Goal: Information Seeking & Learning: Find specific fact

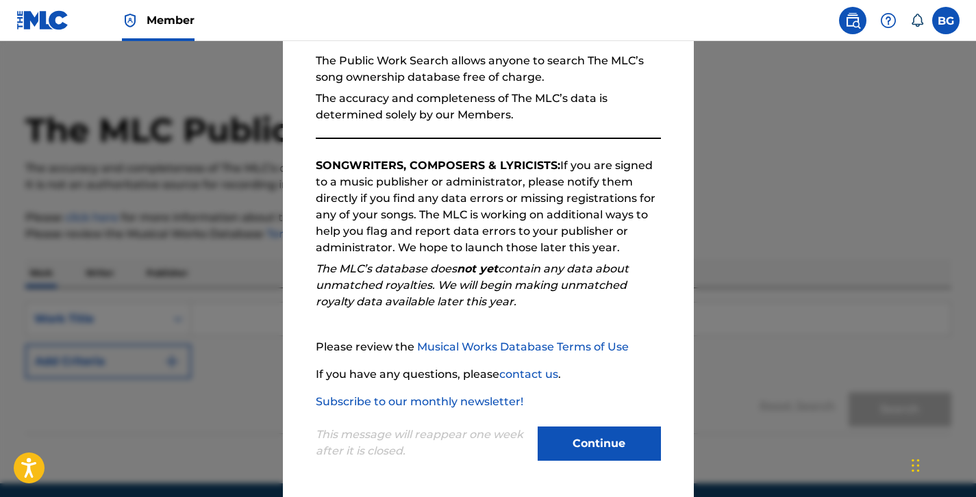
scroll to position [8, 0]
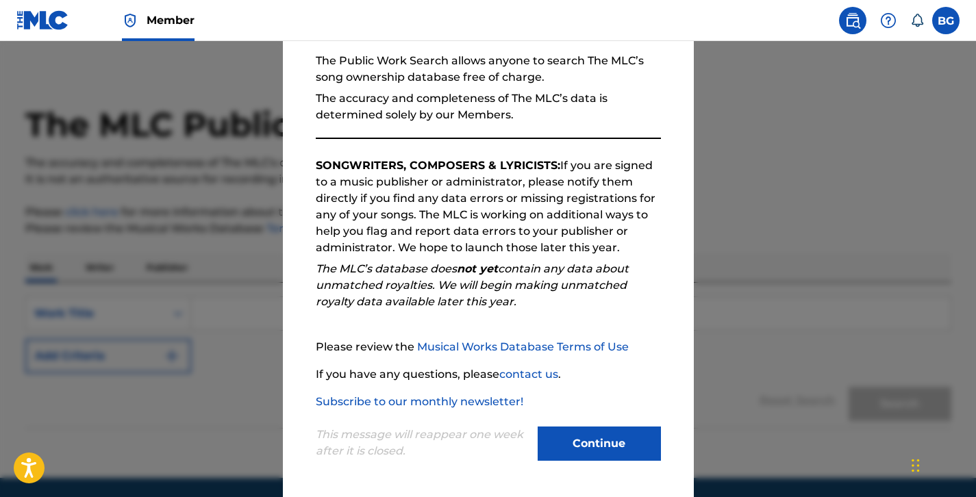
click at [578, 460] on button "Continue" at bounding box center [599, 444] width 123 height 34
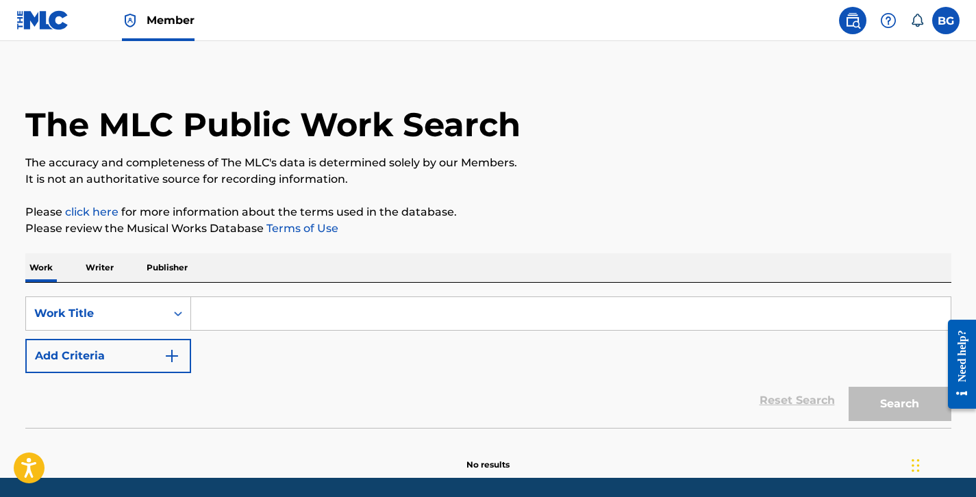
click at [236, 296] on div "SearchWithCriteria7b7d0ee3-317f-469f-a541-f4fca81e15a0 Work Title Add Criteria …" at bounding box center [488, 355] width 926 height 145
click at [238, 307] on input "Search Form" at bounding box center [571, 313] width 760 height 33
paste input "Bring All The Boys Back Home"
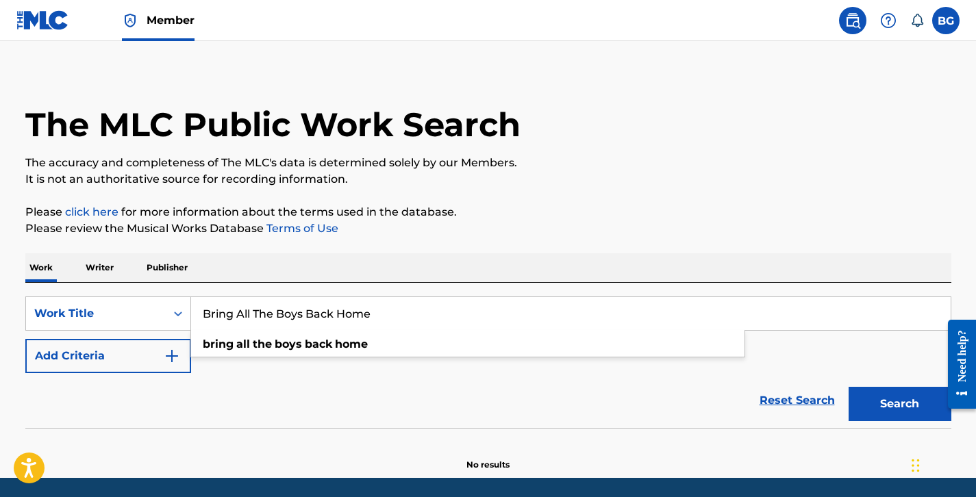
scroll to position [55, 0]
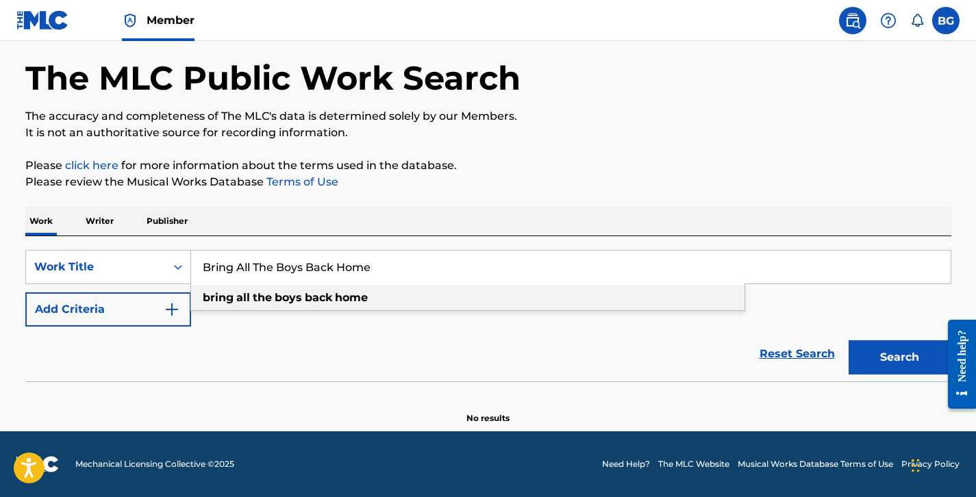
click at [298, 300] on strong "boys" at bounding box center [288, 297] width 27 height 13
type input "bring all the boys back home"
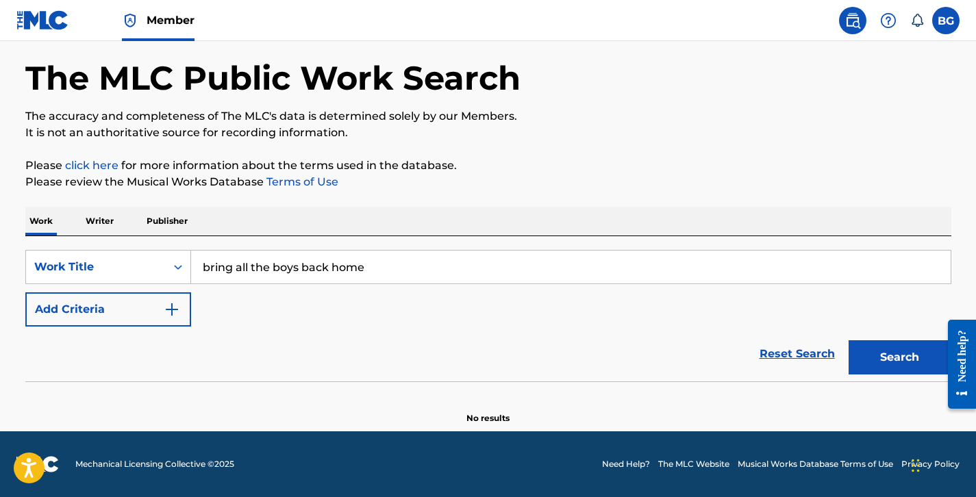
click at [170, 309] on img "Search Form" at bounding box center [172, 309] width 16 height 16
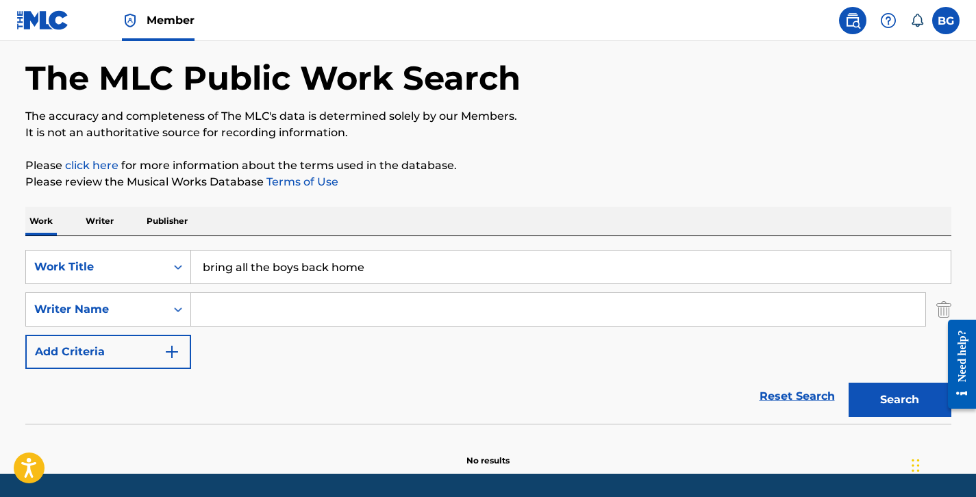
click at [264, 293] on input "Search Form" at bounding box center [558, 309] width 734 height 33
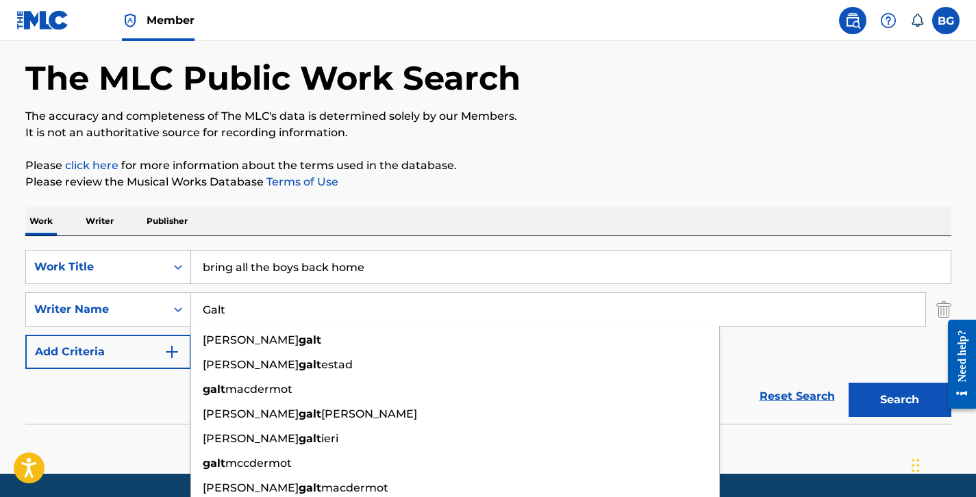
type input "Galt"
click at [849, 383] on button "Search" at bounding box center [900, 400] width 103 height 34
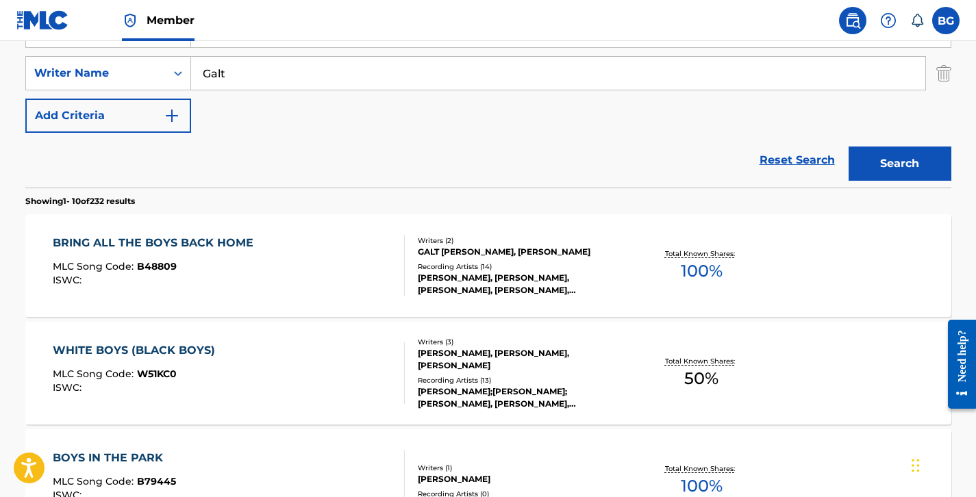
scroll to position [299, 0]
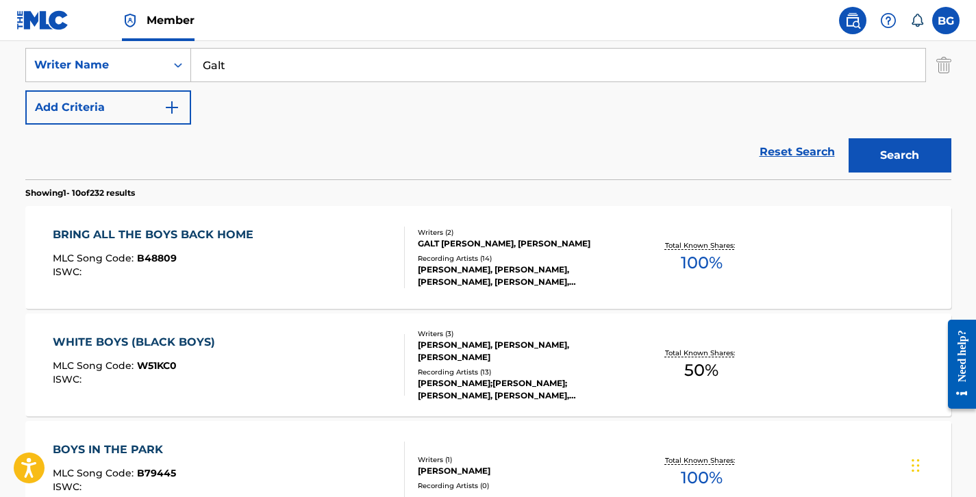
click at [408, 234] on div "Writers ( 2 ) GALT [PERSON_NAME], [PERSON_NAME] Recording Artists ( 14 ) [PERSO…" at bounding box center [515, 257] width 220 height 61
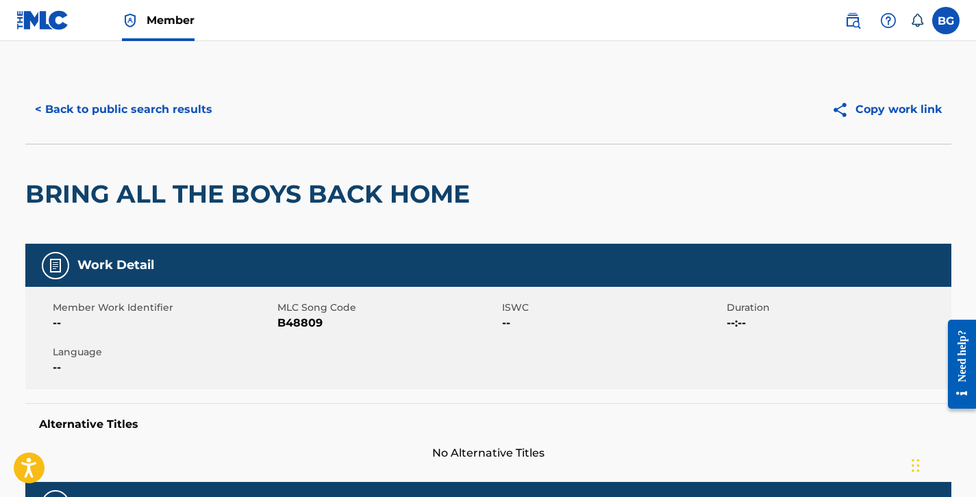
click at [97, 93] on button "< Back to public search results" at bounding box center [123, 109] width 197 height 34
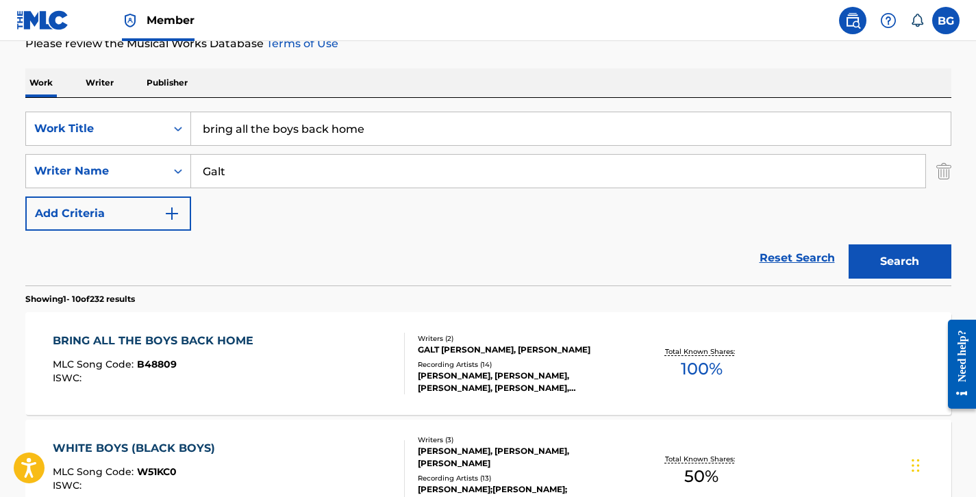
scroll to position [171, 0]
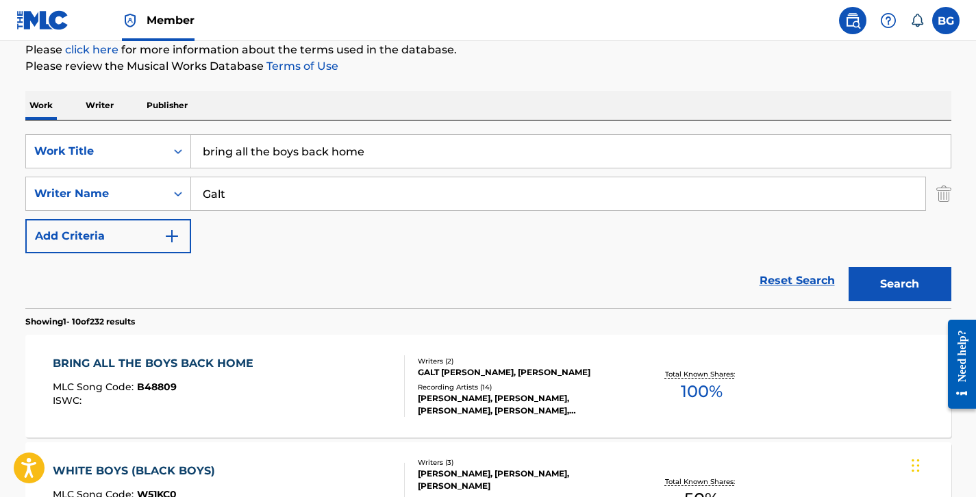
click at [289, 155] on input "bring all the boys back home" at bounding box center [571, 151] width 760 height 33
paste input "Calla Lily [DEMOGRAPHIC_DATA]"
click at [935, 300] on button "Search" at bounding box center [900, 284] width 103 height 34
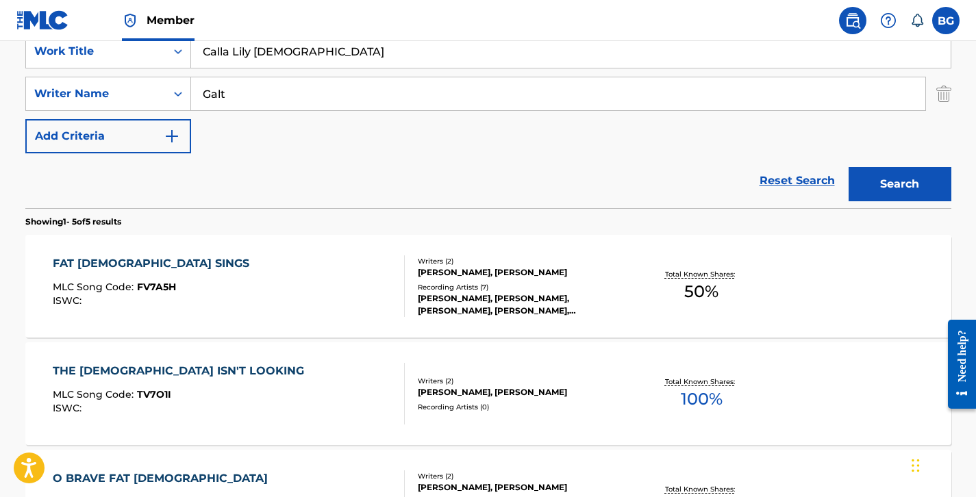
scroll to position [255, 0]
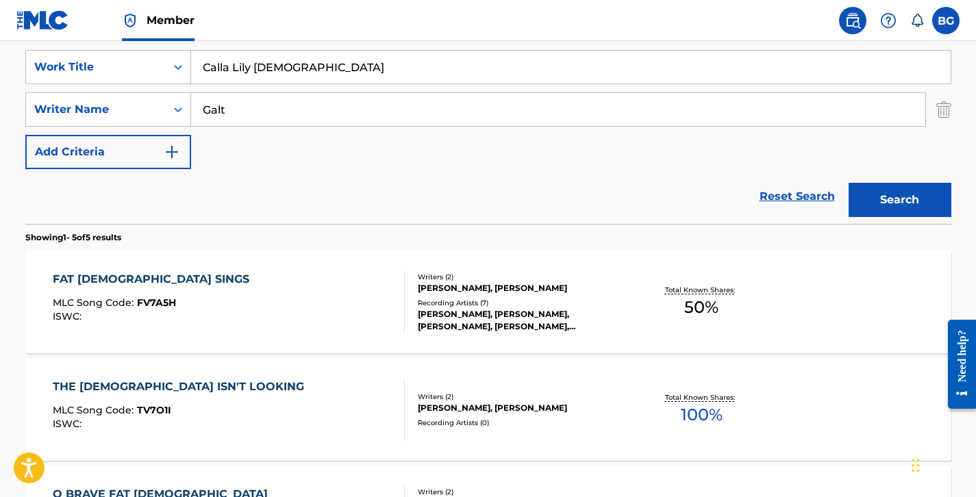
click at [247, 97] on input "Galt" at bounding box center [558, 109] width 734 height 33
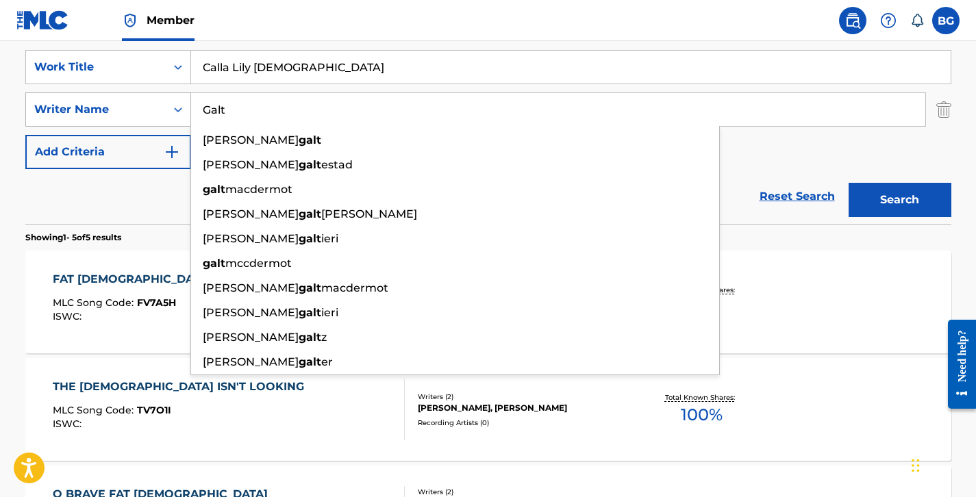
click at [162, 103] on div "Writer Name" at bounding box center [96, 110] width 140 height 26
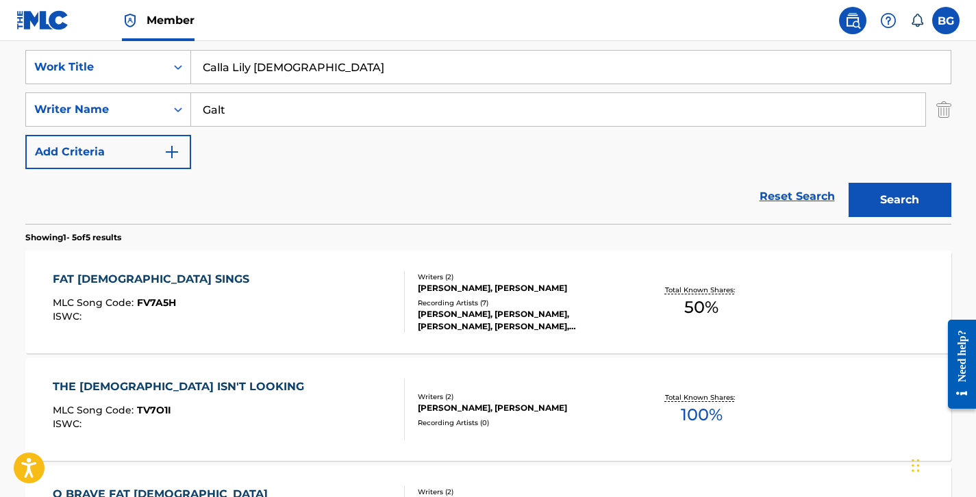
click at [290, 150] on div "SearchWithCriteria7b7d0ee3-317f-469f-a541-f4fca81e15a0 Work Title Calla Lily [D…" at bounding box center [488, 109] width 926 height 119
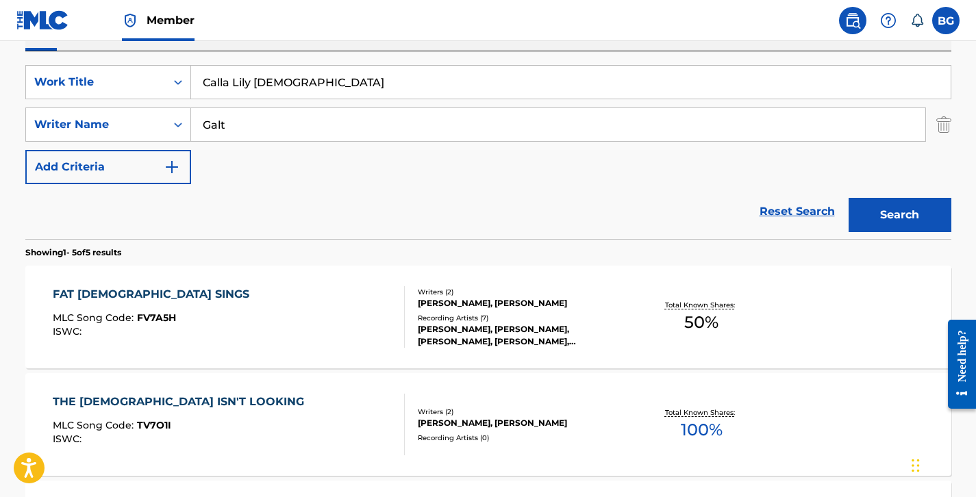
click at [332, 71] on input "Calla Lily [DEMOGRAPHIC_DATA]" at bounding box center [571, 82] width 760 height 33
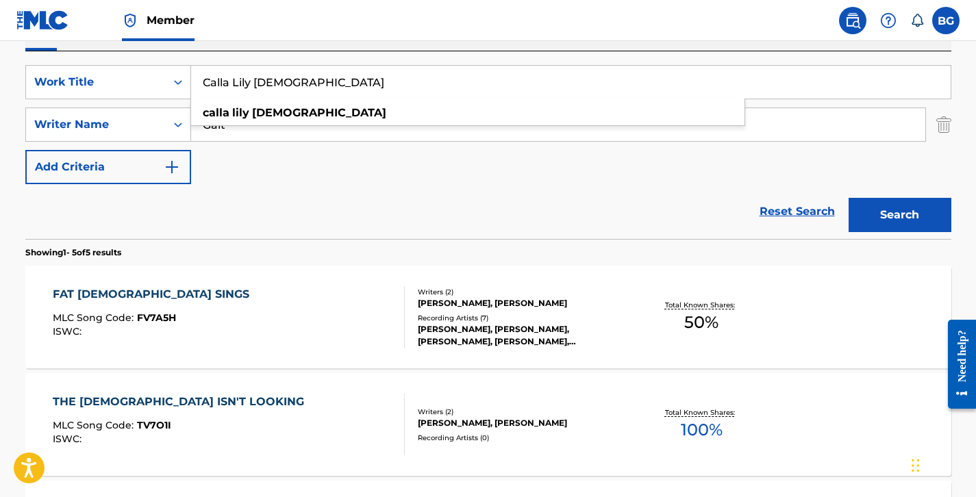
click at [332, 71] on input "Calla Lily [DEMOGRAPHIC_DATA]" at bounding box center [571, 82] width 760 height 33
paste input "Don't Have The Bab"
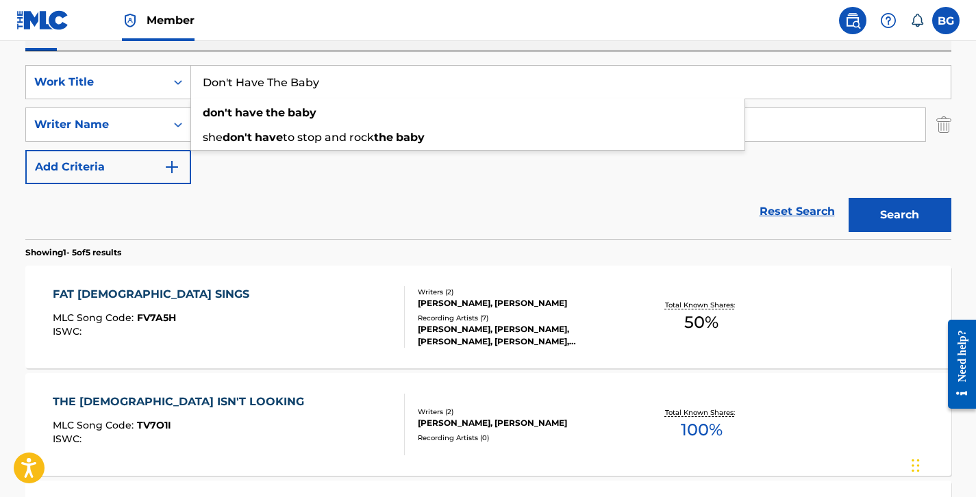
type input "Don't Have The Baby"
click at [887, 213] on button "Search" at bounding box center [900, 215] width 103 height 34
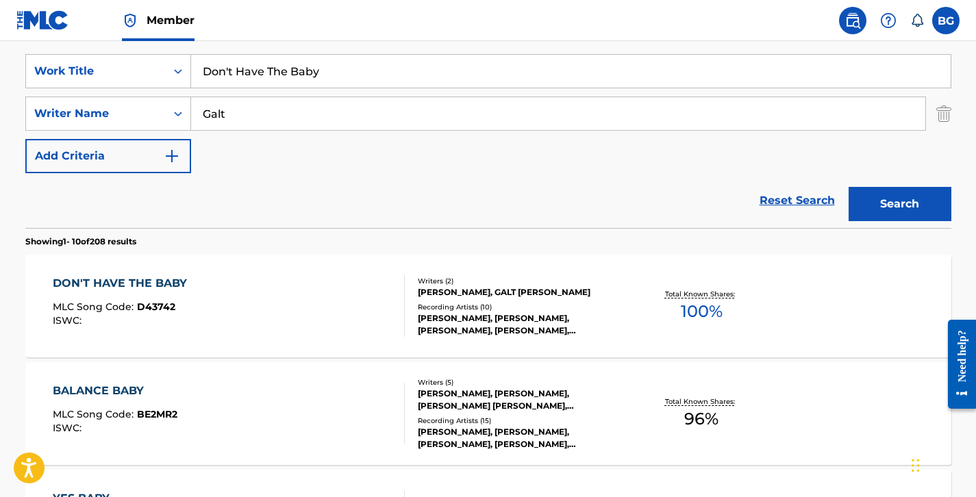
scroll to position [253, 0]
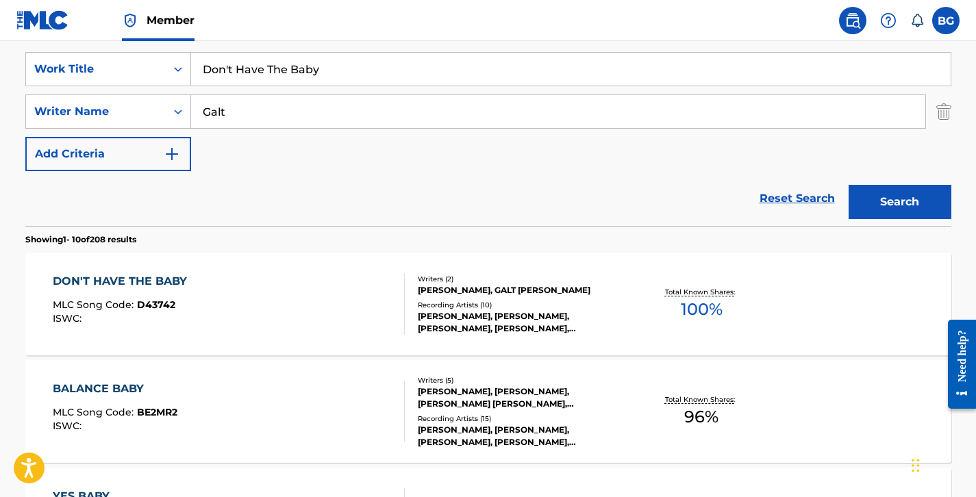
click at [432, 290] on div "[PERSON_NAME], GALT [PERSON_NAME]" at bounding box center [521, 290] width 207 height 12
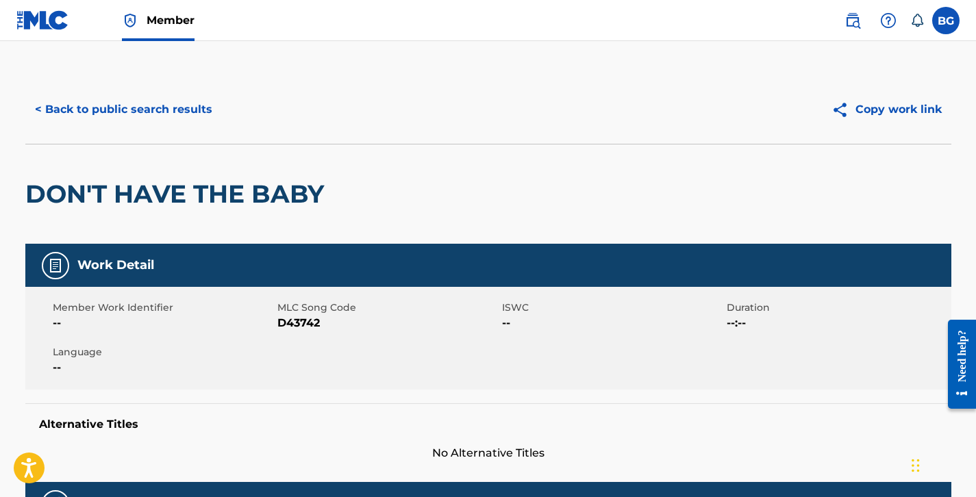
click at [129, 115] on button "< Back to public search results" at bounding box center [123, 109] width 197 height 34
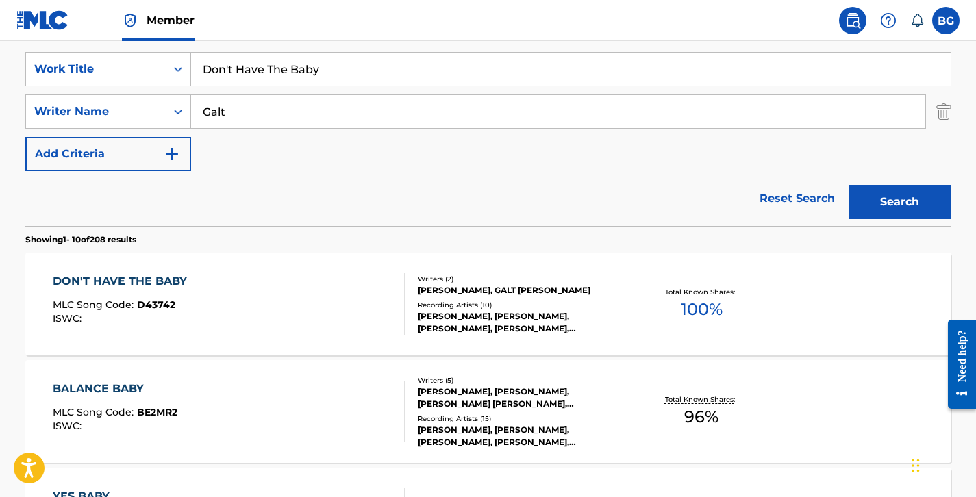
click at [295, 58] on input "Don't Have The Baby" at bounding box center [571, 69] width 760 height 33
paste input "[PERSON_NAME] Fight (Land Of Betrayal)"
click at [409, 69] on input "Dragon Fight (Land Of Betrayal) Have The Baby" at bounding box center [571, 69] width 760 height 33
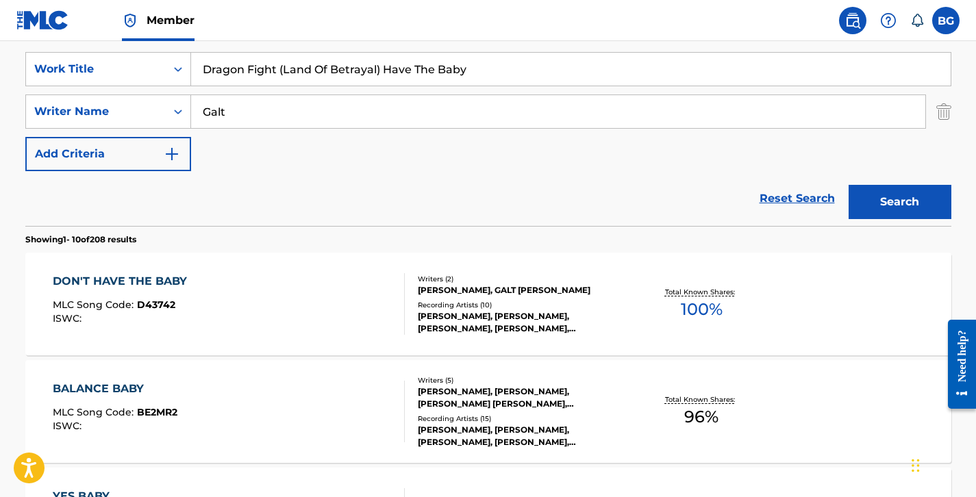
click at [409, 69] on input "Dragon Fight (Land Of Betrayal) Have The Baby" at bounding box center [571, 69] width 760 height 33
paste input "Search Form"
type input "Dragon Fight (Land Of Betrayal)"
click at [856, 186] on button "Search" at bounding box center [900, 202] width 103 height 34
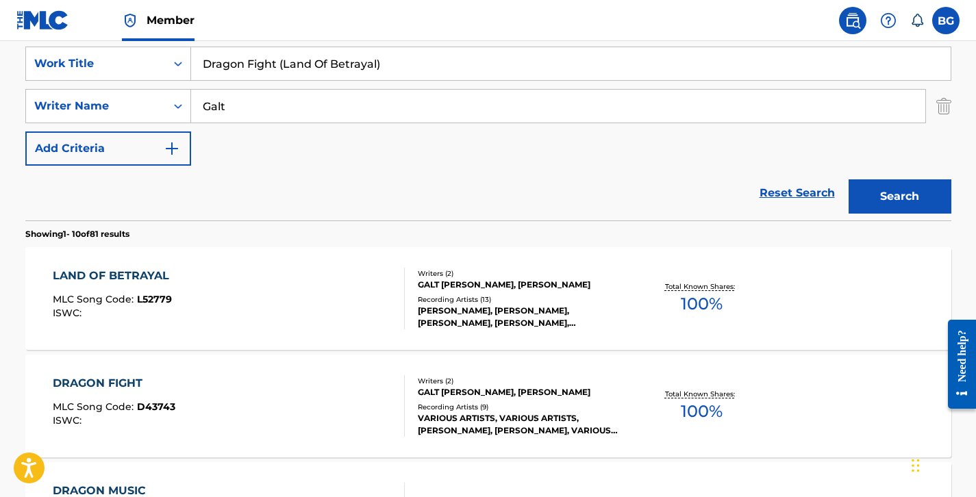
scroll to position [260, 0]
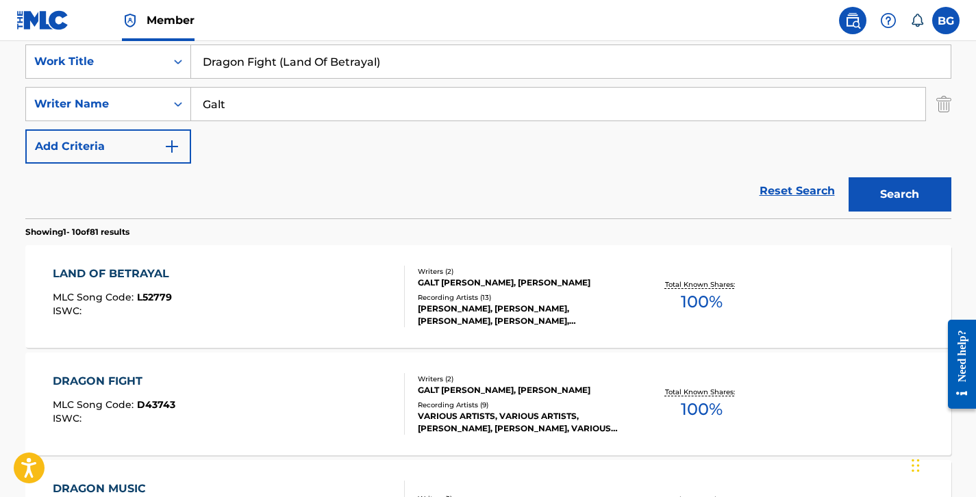
click at [423, 280] on div "GALT [PERSON_NAME], [PERSON_NAME]" at bounding box center [521, 283] width 207 height 12
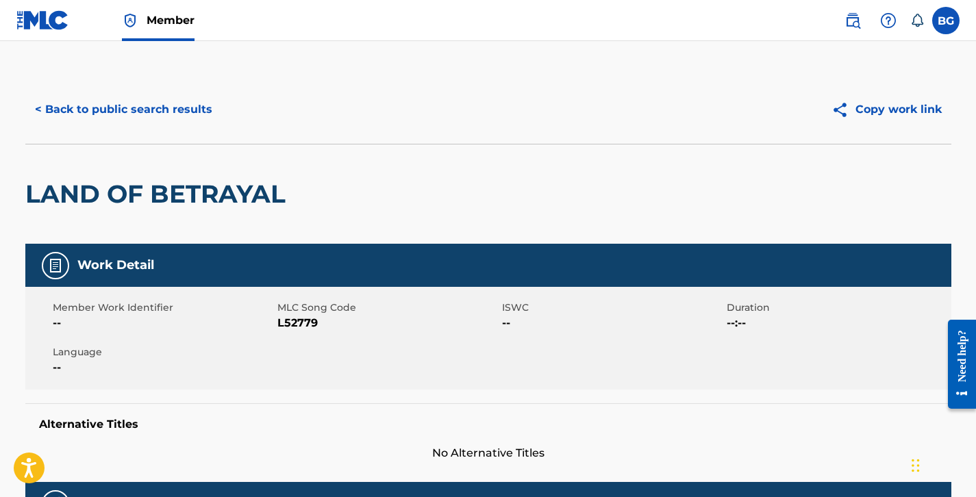
click at [158, 102] on button "< Back to public search results" at bounding box center [123, 109] width 197 height 34
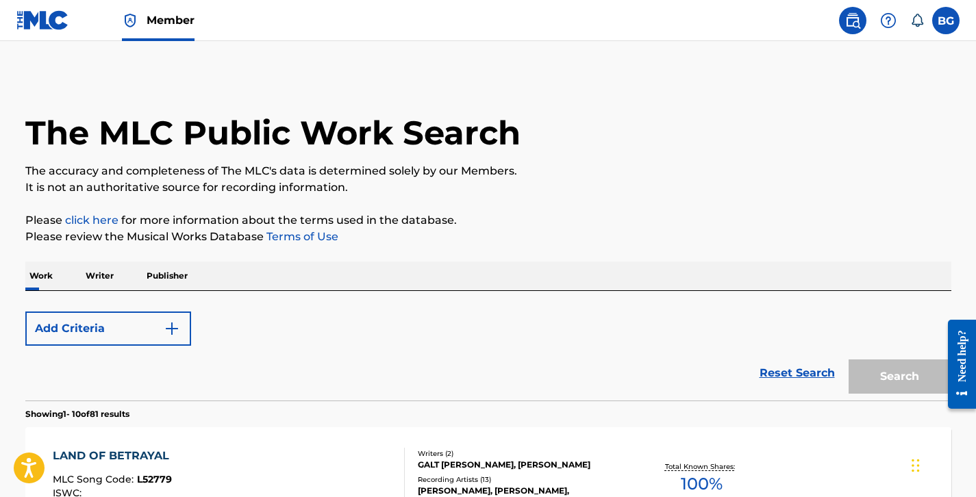
scroll to position [260, 0]
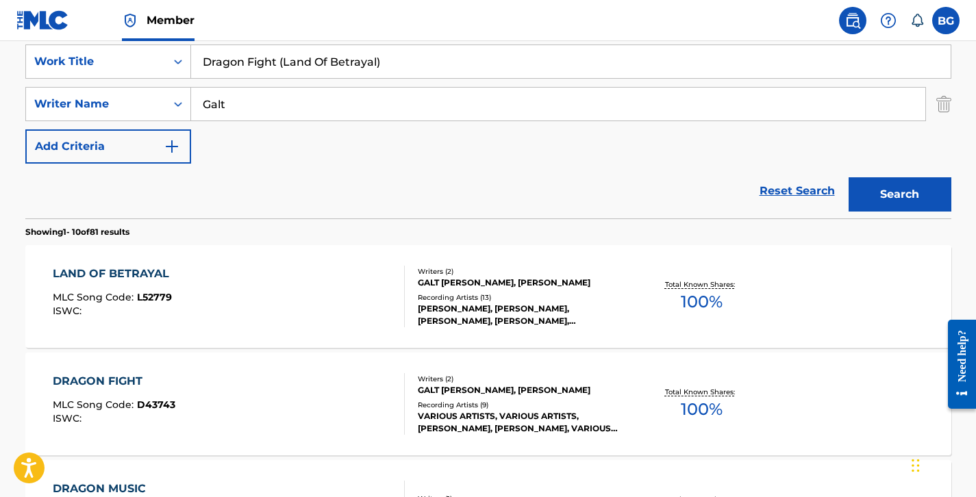
click at [335, 66] on input "Dragon Fight (Land Of Betrayal)" at bounding box center [571, 61] width 760 height 33
paste input "Eglamour"
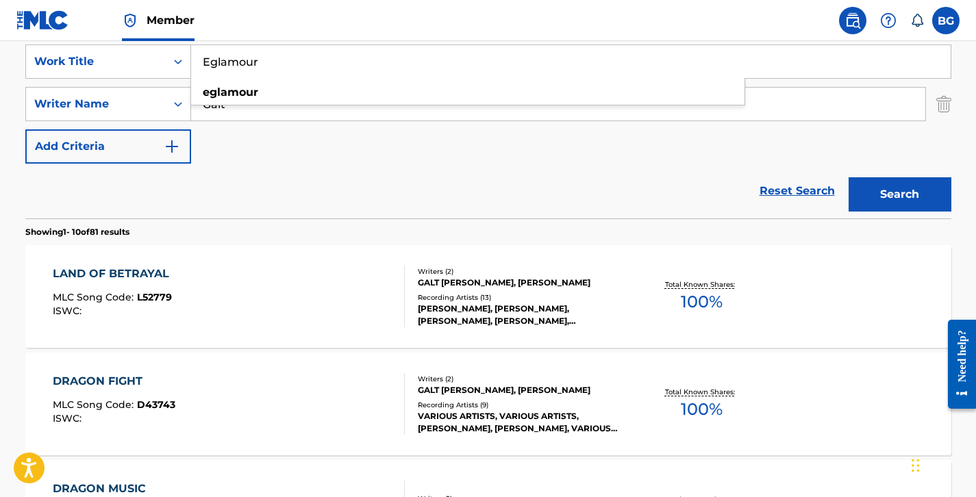
type input "Eglamour"
click at [918, 199] on button "Search" at bounding box center [900, 194] width 103 height 34
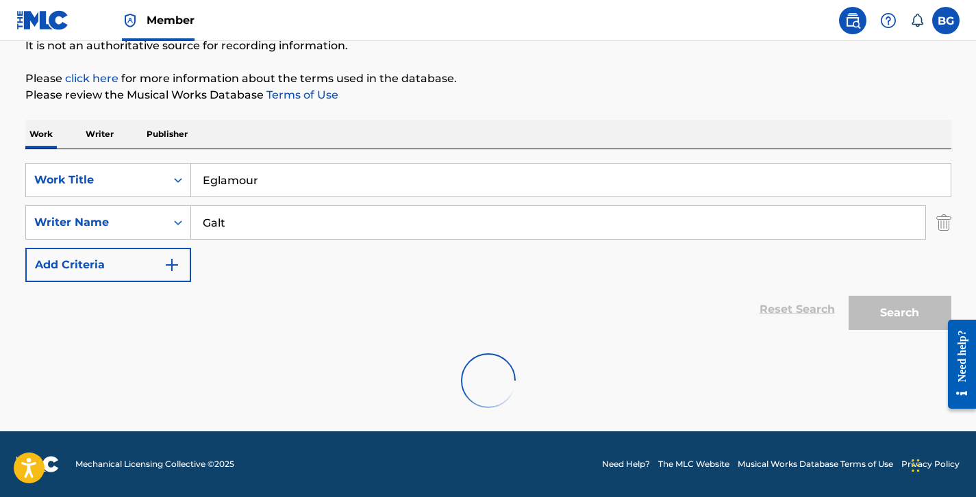
scroll to position [248, 0]
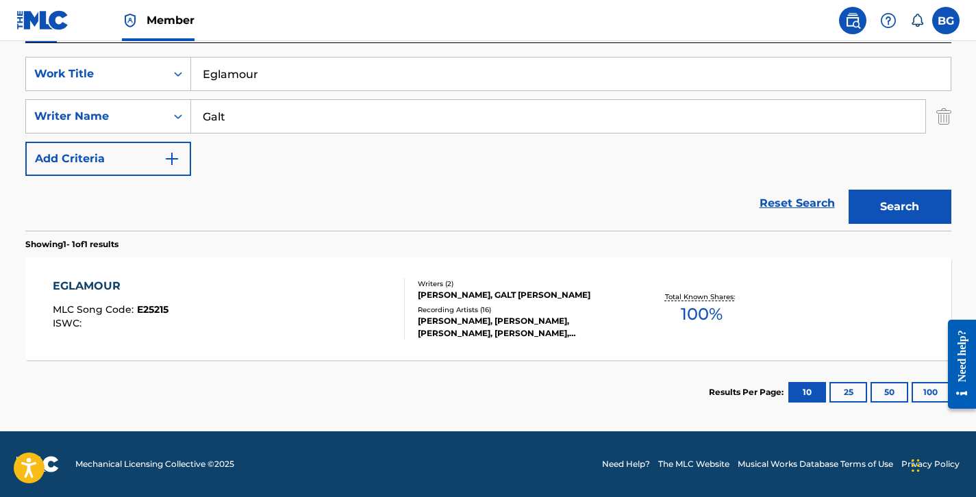
click at [418, 306] on div "Recording Artists ( 16 )" at bounding box center [521, 310] width 207 height 10
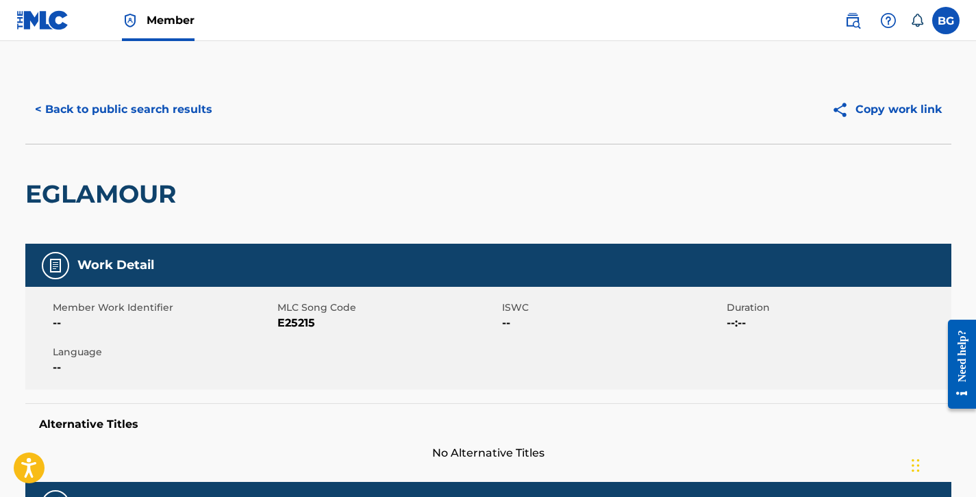
scroll to position [393, 0]
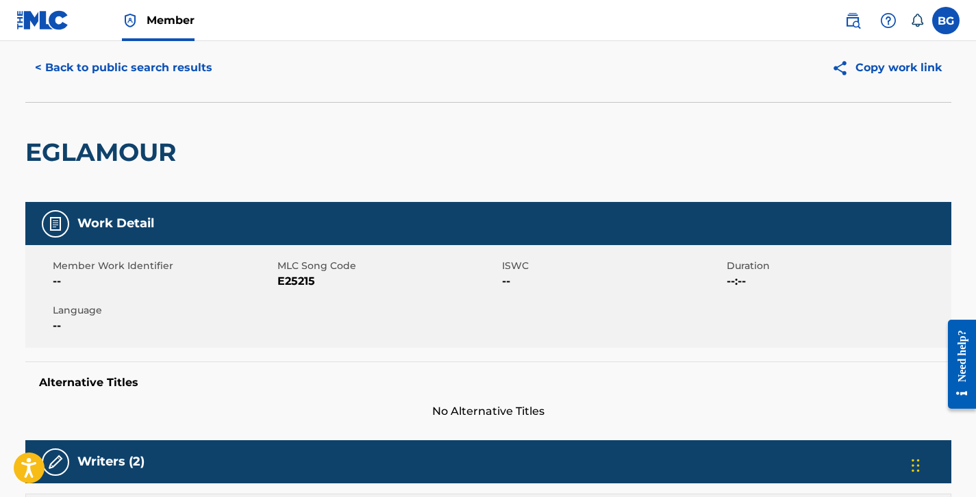
click at [136, 64] on button "< Back to public search results" at bounding box center [123, 68] width 197 height 34
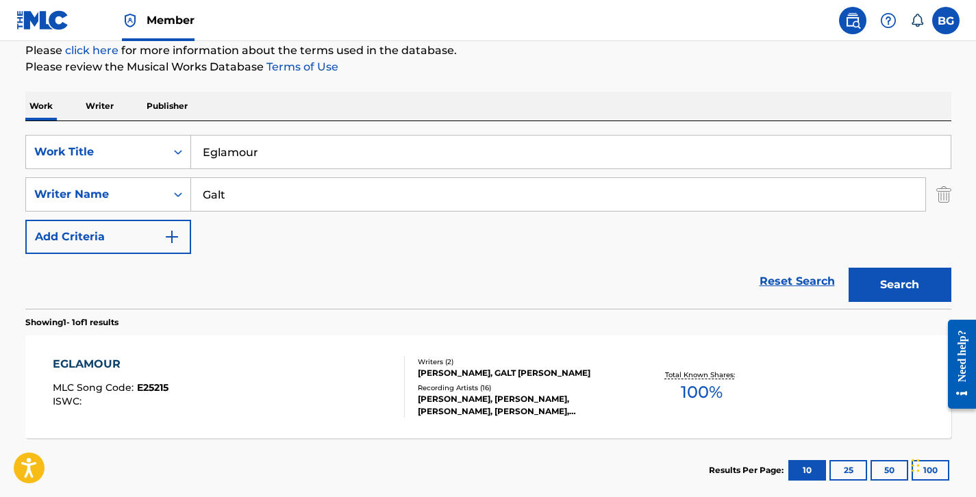
click at [297, 169] on div "SearchWithCriteria7b7d0ee3-317f-469f-a541-f4fca81e15a0 Work Title Eglamour Sear…" at bounding box center [488, 194] width 926 height 119
click at [297, 158] on input "Eglamour" at bounding box center [571, 152] width 760 height 33
paste input "xit Music (Where's North?)"
type input "Exit Music (Where's North?)"
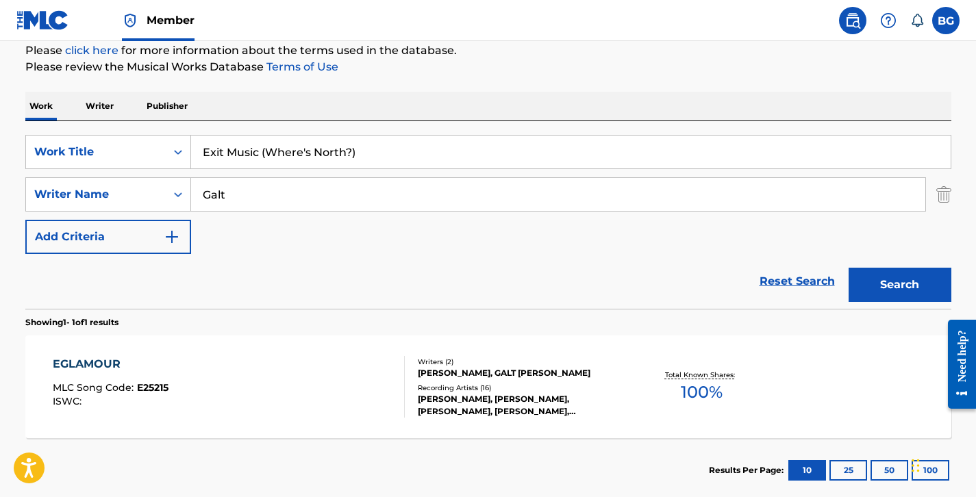
click at [893, 280] on button "Search" at bounding box center [900, 285] width 103 height 34
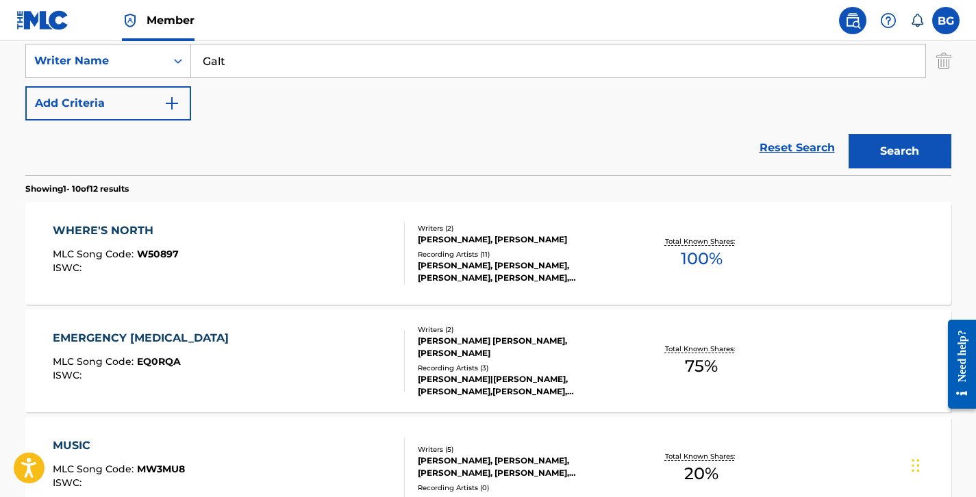
scroll to position [309, 0]
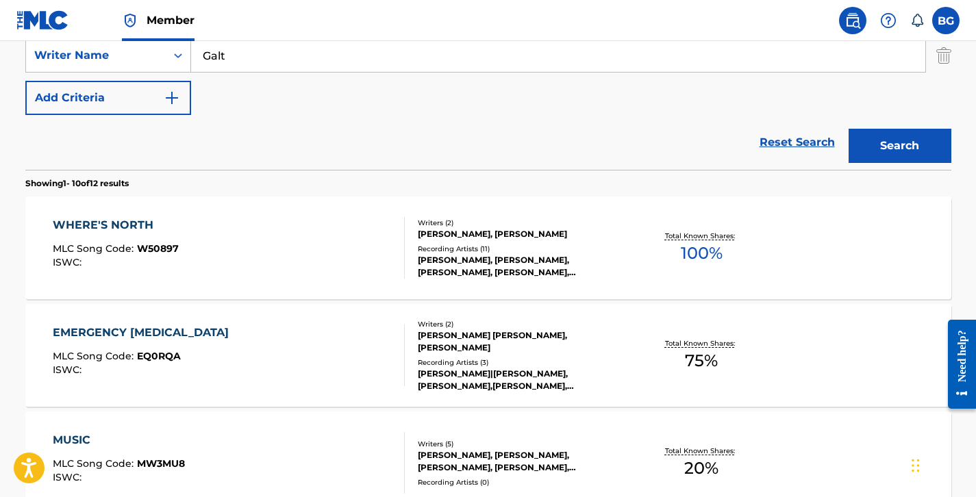
click at [413, 242] on div "Writers ( 2 ) [PERSON_NAME], [PERSON_NAME] Recording Artists ( 11 ) [PERSON_NAM…" at bounding box center [515, 248] width 220 height 61
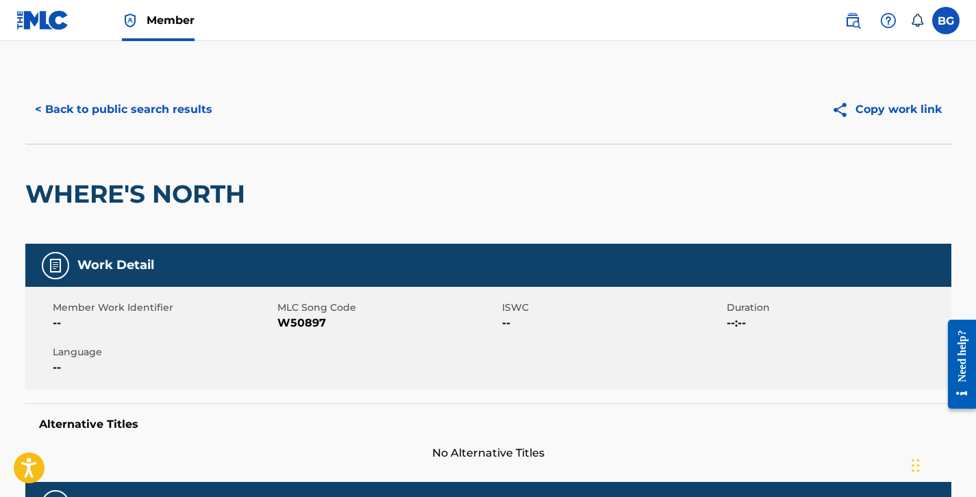
click at [101, 103] on button "< Back to public search results" at bounding box center [123, 109] width 197 height 34
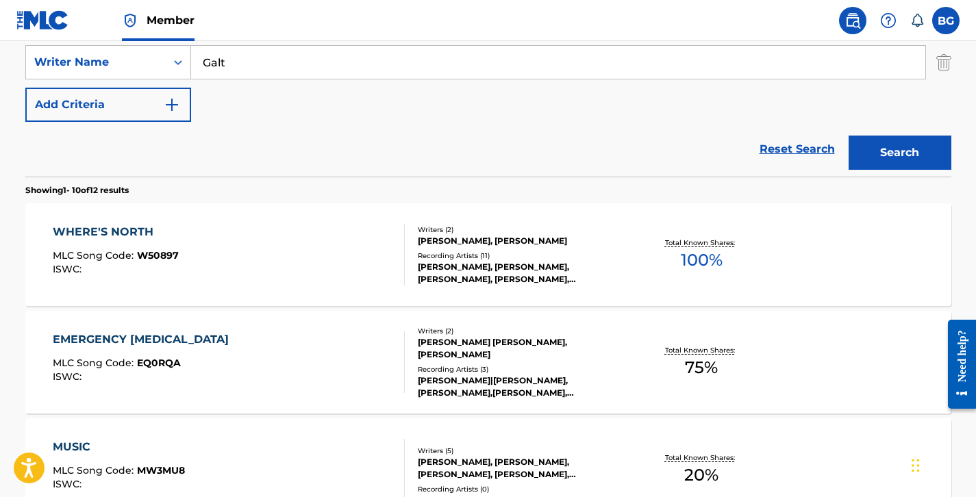
scroll to position [198, 0]
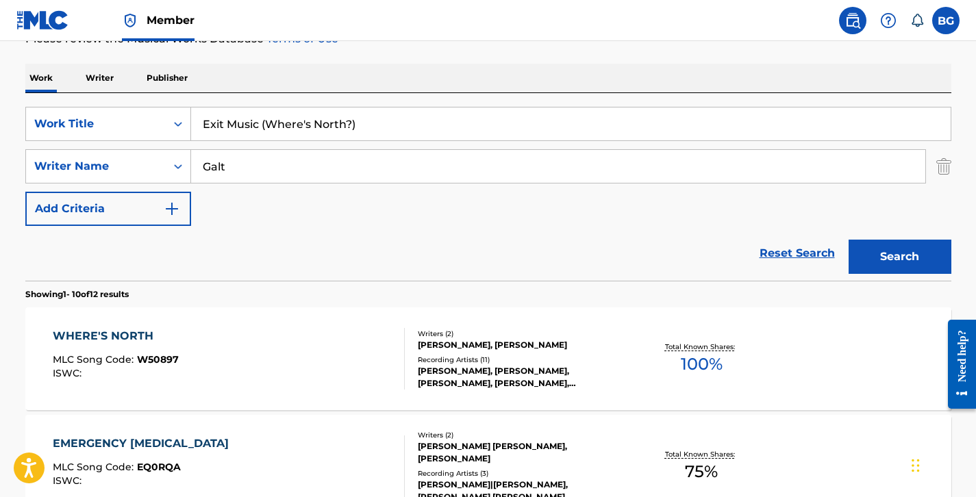
click at [408, 121] on input "Exit Music (Where's North?)" at bounding box center [571, 124] width 760 height 33
paste input "Finale: I Love My Father/ Love Has Driven Me Insane"
type input "Finale: I Love My Father/ Love Has Driven Me Insane"
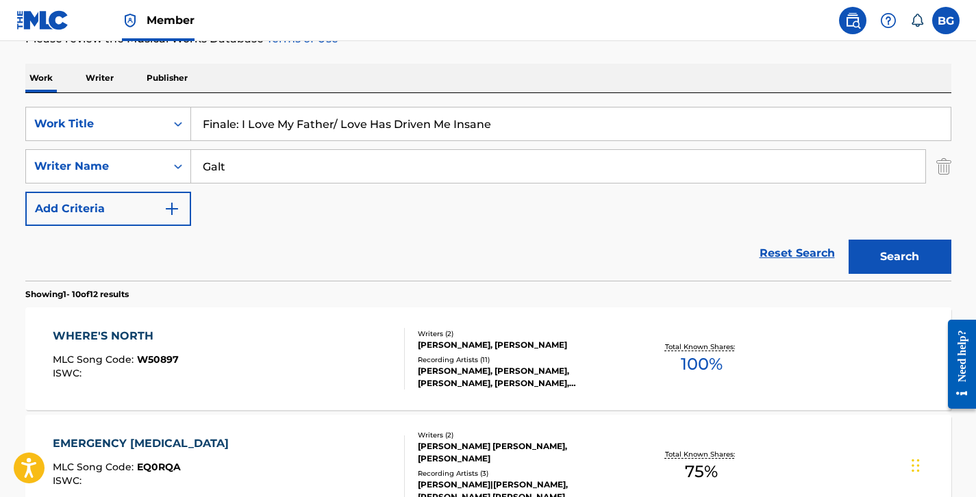
click at [877, 266] on button "Search" at bounding box center [900, 257] width 103 height 34
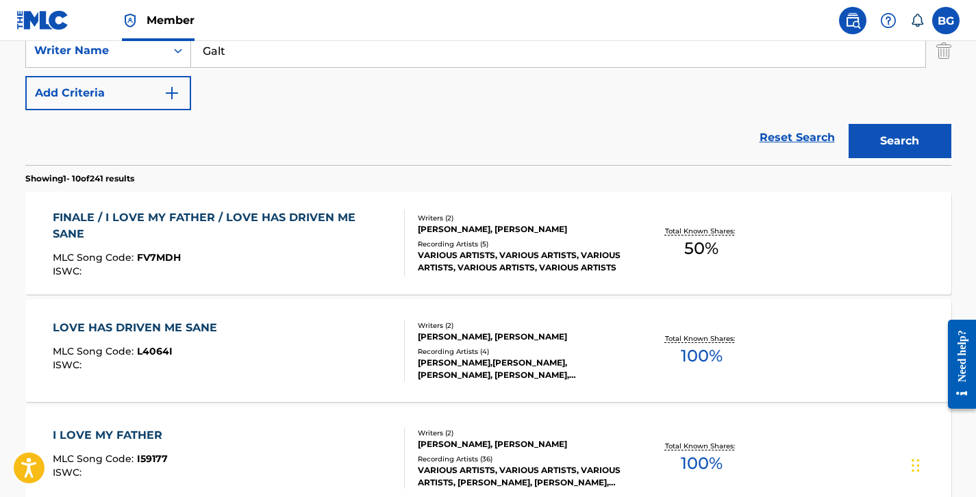
scroll to position [314, 0]
click at [419, 219] on div "Writers ( 2 )" at bounding box center [521, 217] width 207 height 10
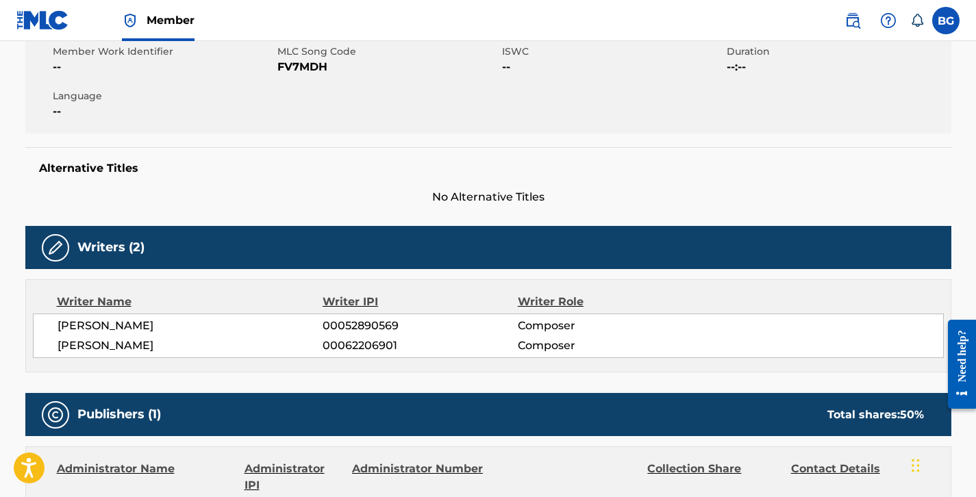
scroll to position [38, 0]
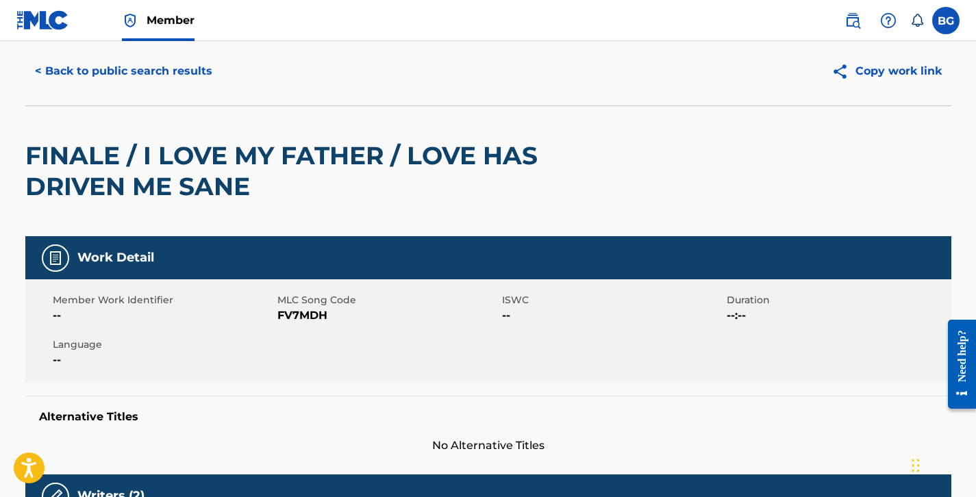
click at [158, 62] on button "< Back to public search results" at bounding box center [123, 71] width 197 height 34
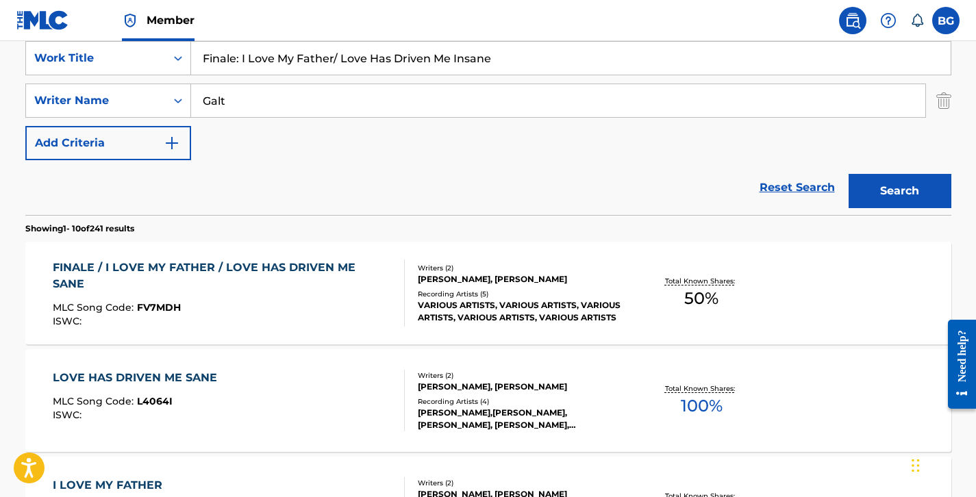
scroll to position [31, 0]
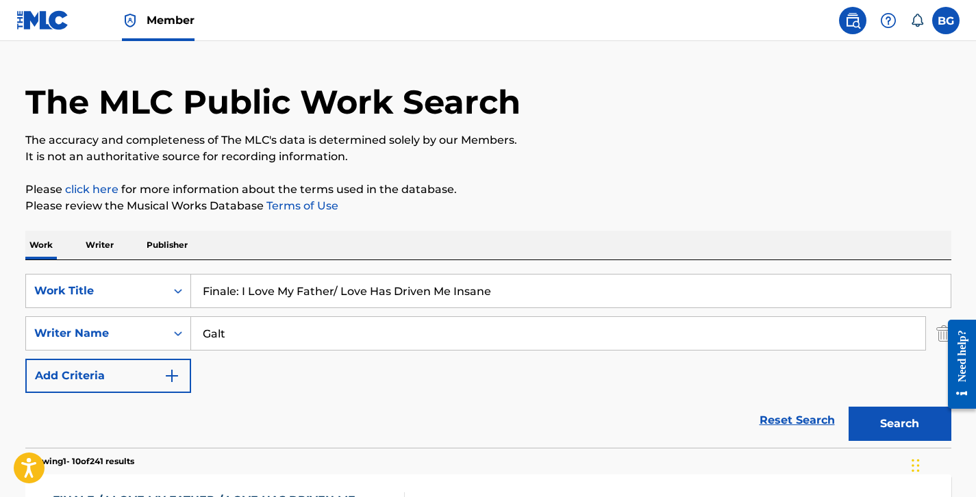
click at [302, 280] on input "Finale: I Love My Father/ Love Has Driven Me Insane" at bounding box center [571, 291] width 760 height 33
paste input "ollow The Rainbow"
click at [906, 429] on button "Search" at bounding box center [900, 424] width 103 height 34
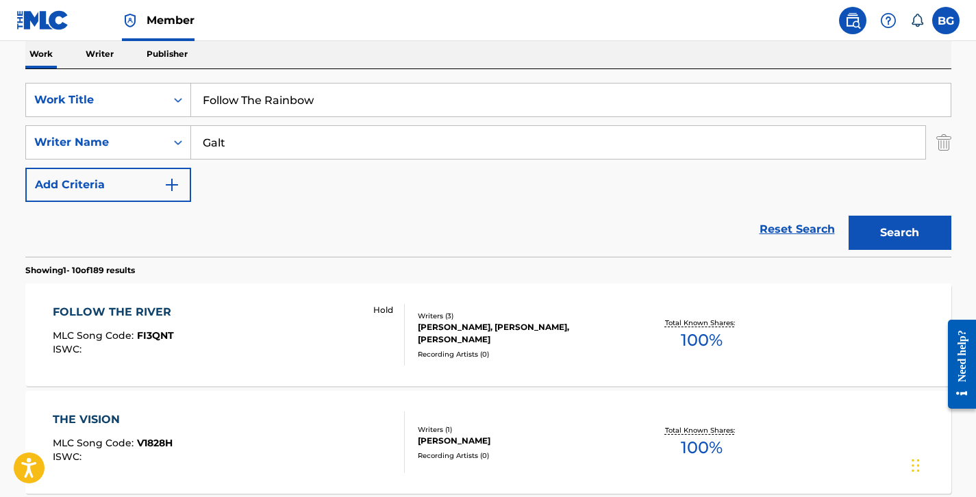
scroll to position [0, 0]
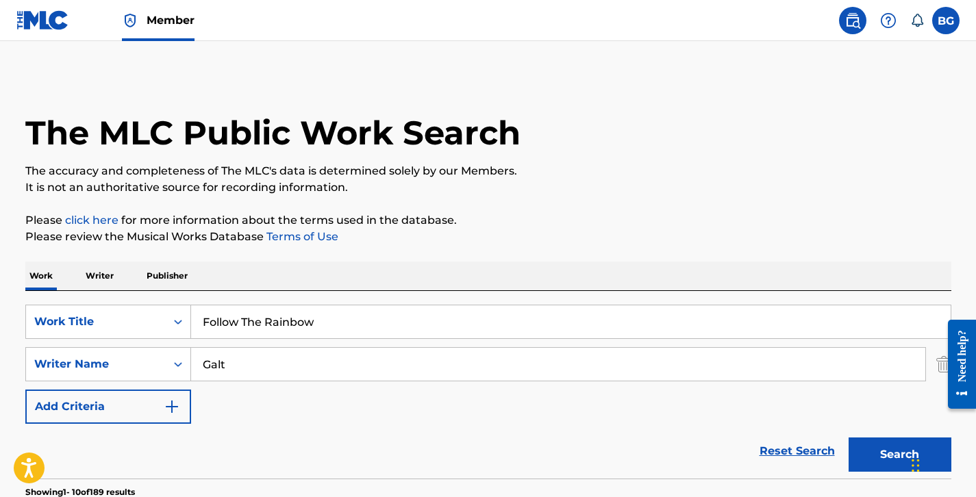
click at [270, 330] on input "Follow The Rainbow" at bounding box center [571, 322] width 760 height 33
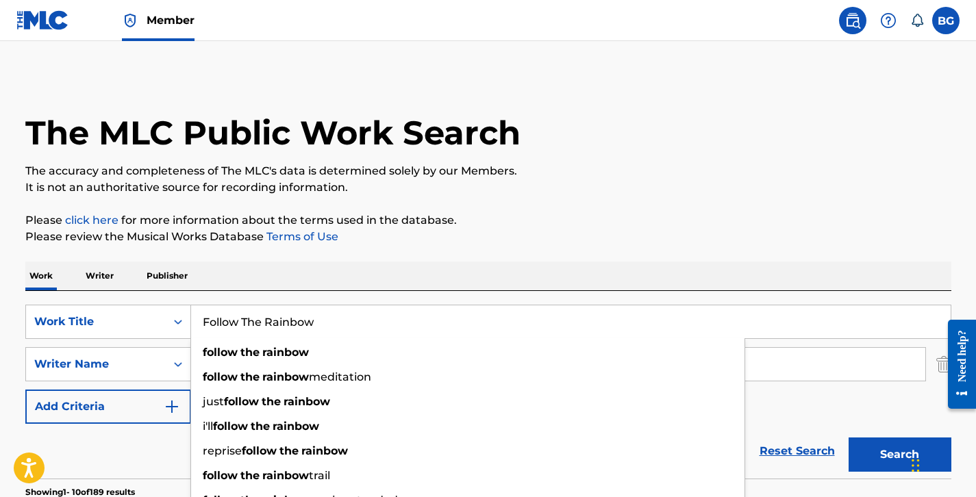
paste input "Hot Lover"
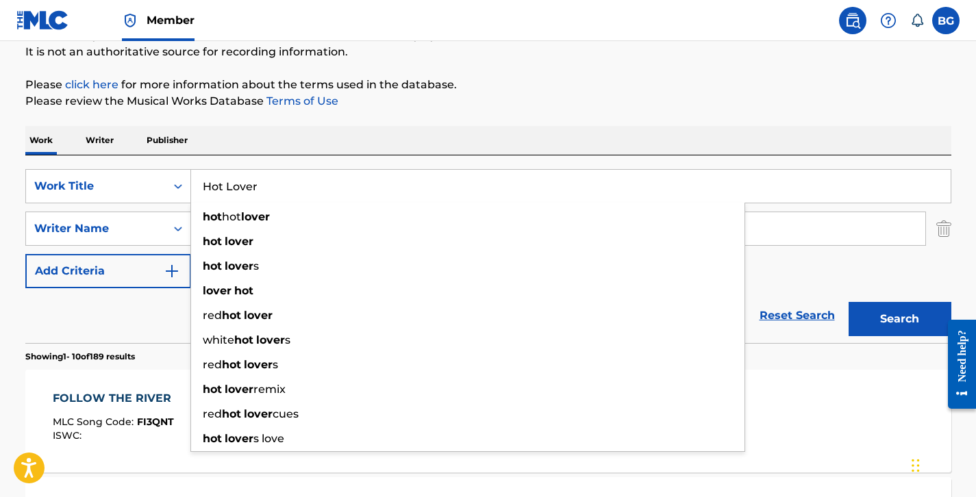
scroll to position [137, 0]
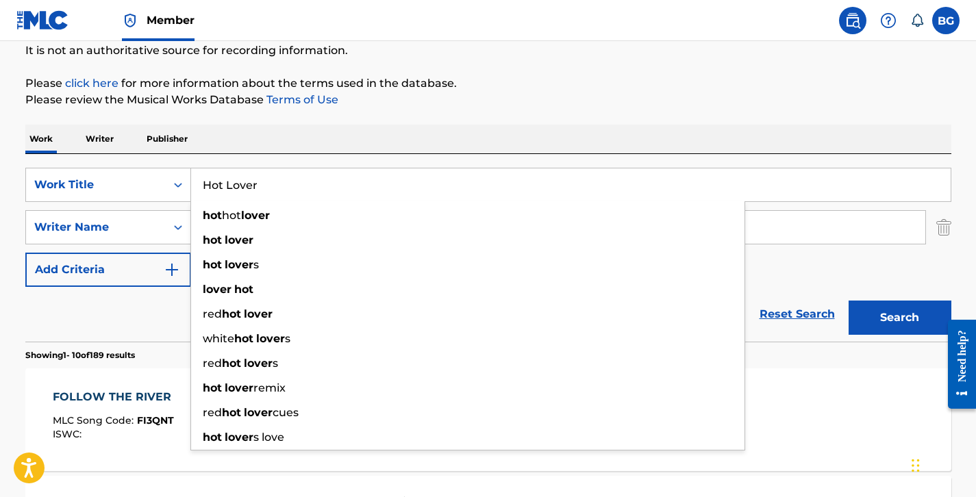
type input "Hot Lover"
click at [891, 333] on button "Search" at bounding box center [900, 318] width 103 height 34
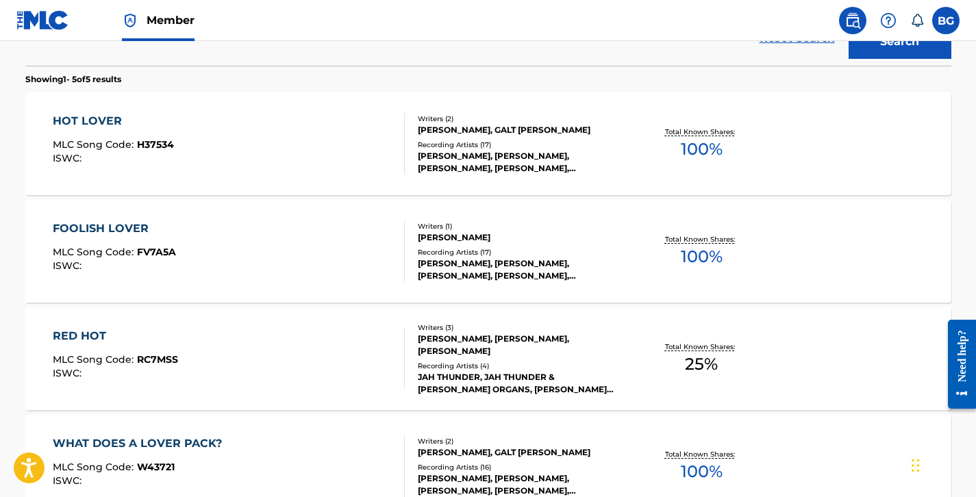
scroll to position [485, 0]
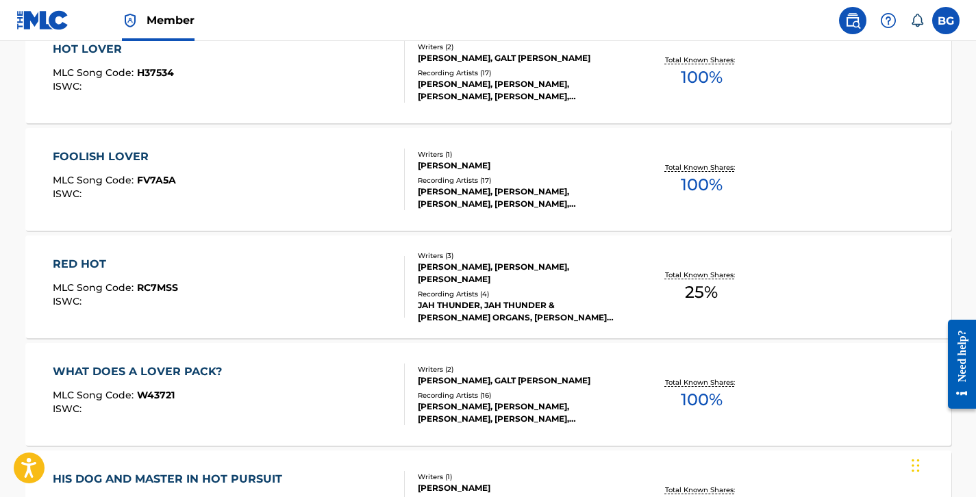
click at [430, 101] on div "[PERSON_NAME], [PERSON_NAME], [PERSON_NAME], [PERSON_NAME], [PERSON_NAME], [PER…" at bounding box center [521, 90] width 207 height 25
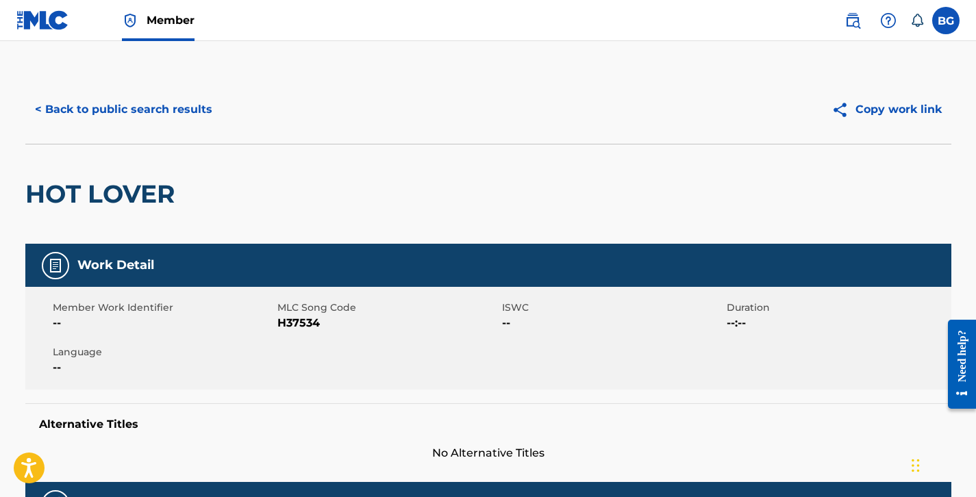
scroll to position [367, 0]
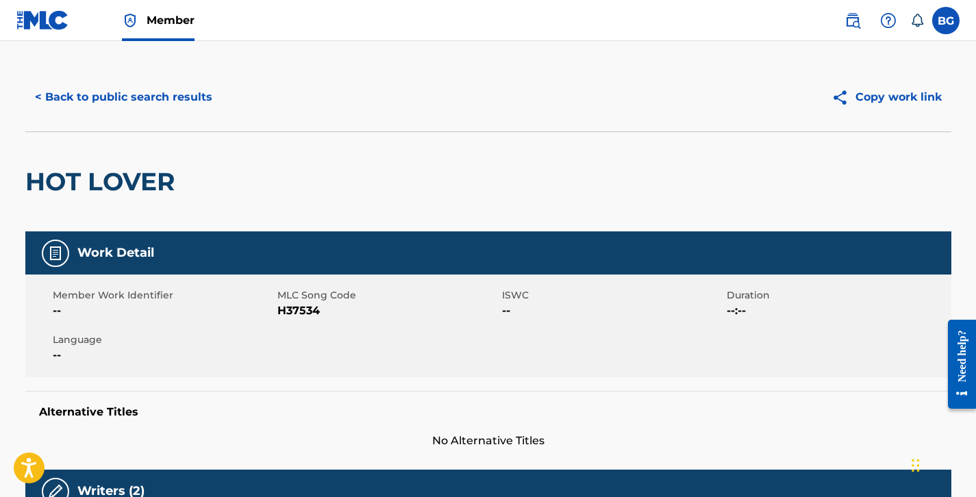
click at [138, 107] on button "< Back to public search results" at bounding box center [123, 97] width 197 height 34
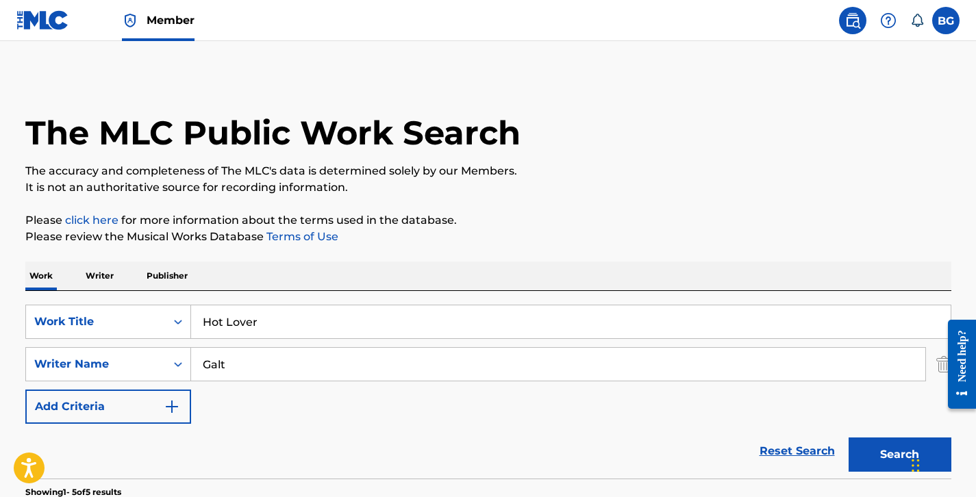
click at [305, 312] on input "Hot Lover" at bounding box center [571, 322] width 760 height 33
click at [369, 313] on input "Hot Lover" at bounding box center [571, 322] width 760 height 33
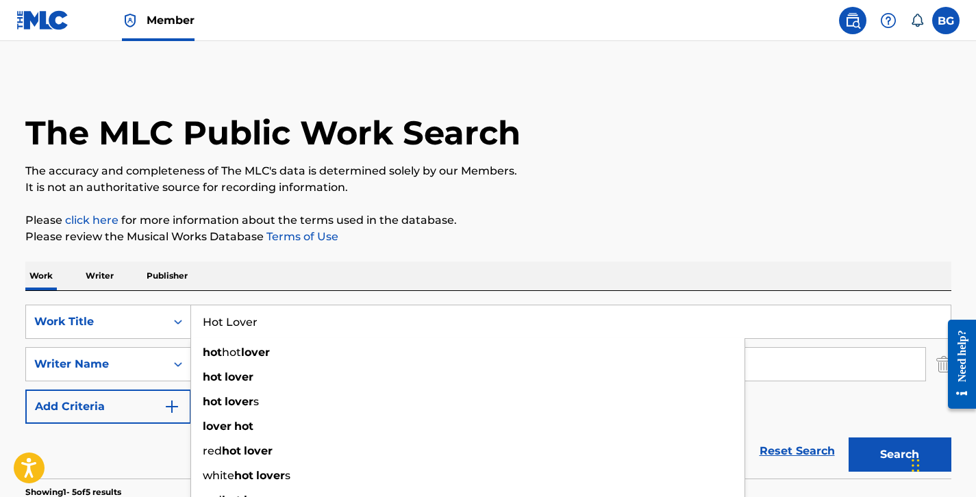
paste input "I Am Not Interested in Love"
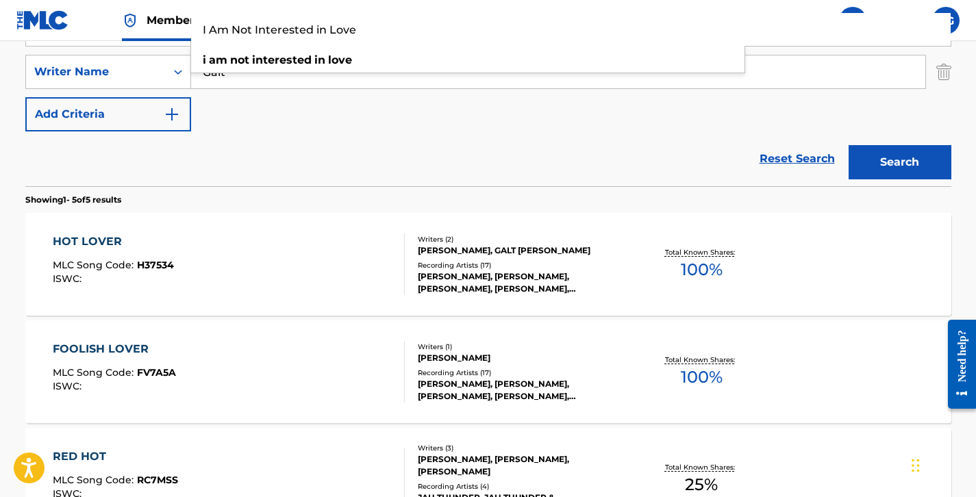
type input "I Am Not Interested in Love"
click at [852, 154] on button "Search" at bounding box center [900, 162] width 103 height 34
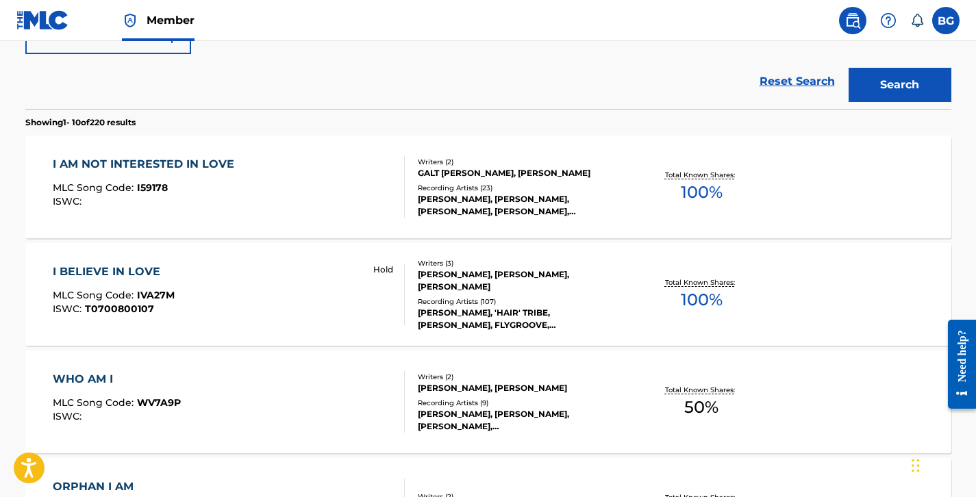
scroll to position [371, 0]
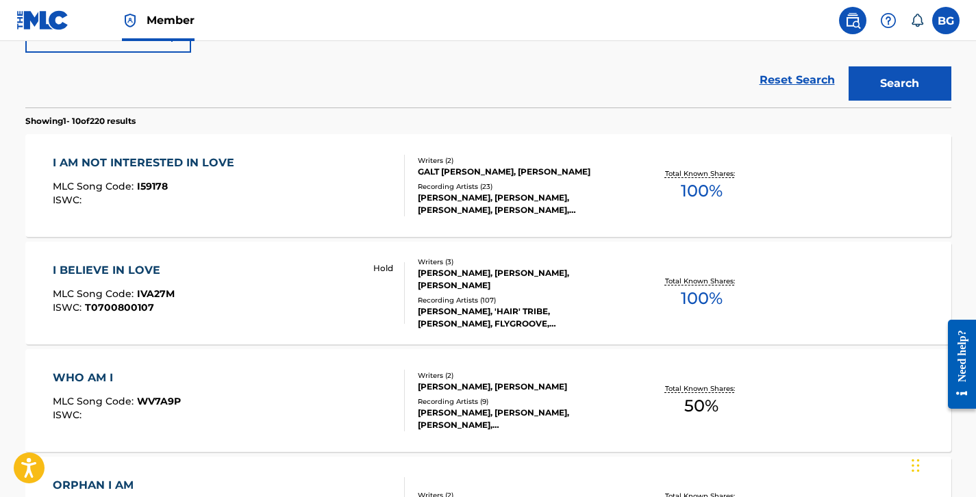
click at [469, 174] on div "GALT [PERSON_NAME], [PERSON_NAME]" at bounding box center [521, 172] width 207 height 12
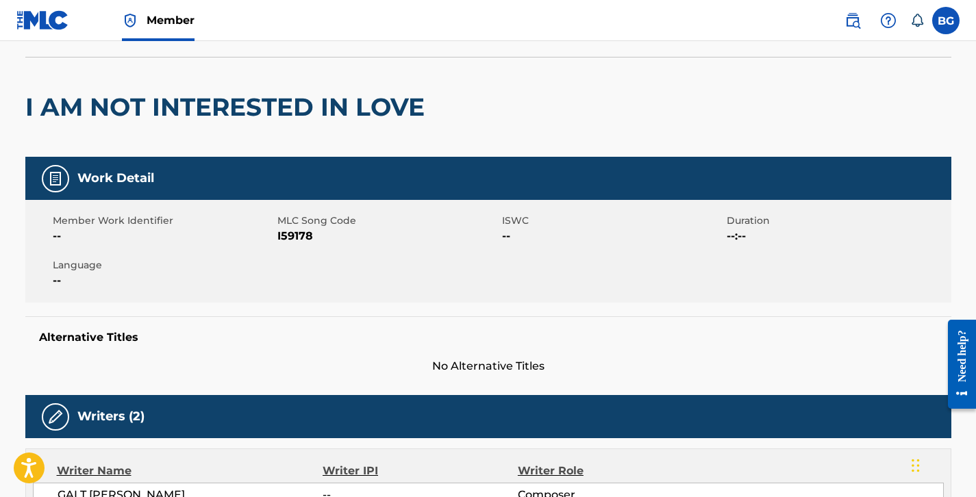
scroll to position [52, 0]
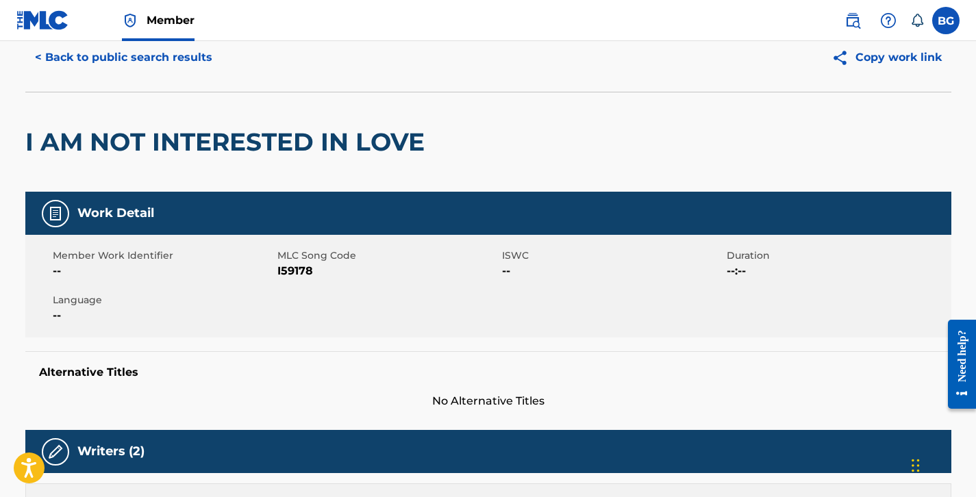
click at [130, 64] on button "< Back to public search results" at bounding box center [123, 57] width 197 height 34
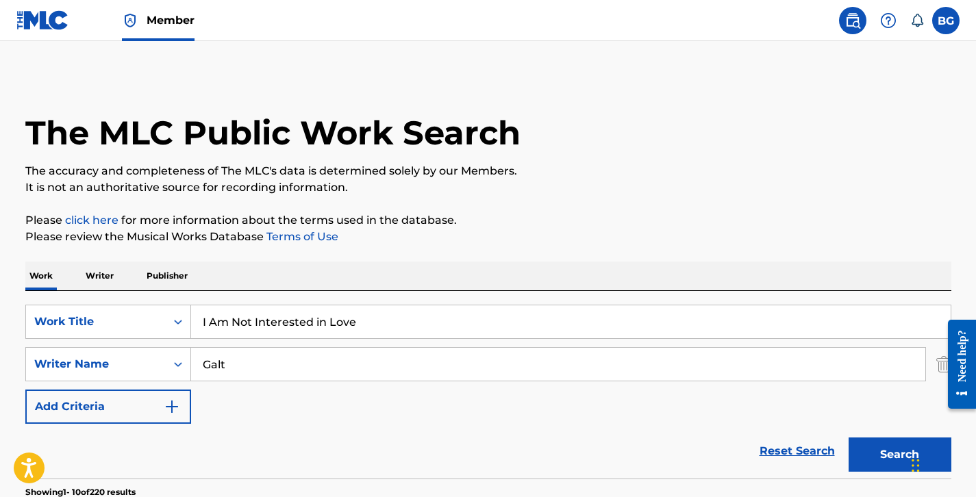
click at [271, 345] on div "SearchWithCriteria7b7d0ee3-317f-469f-a541-f4fca81e15a0 Work Title I Am Not Inte…" at bounding box center [488, 364] width 926 height 119
click at [271, 334] on input "I Am Not Interested in Love" at bounding box center [571, 322] width 760 height 33
paste input "'d Like To Be A Ros"
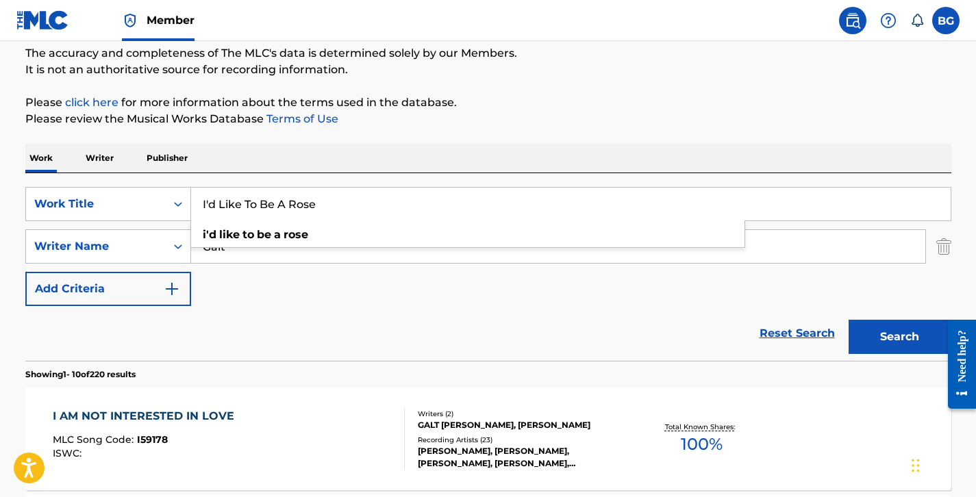
type input "I'd Like To Be A Rose"
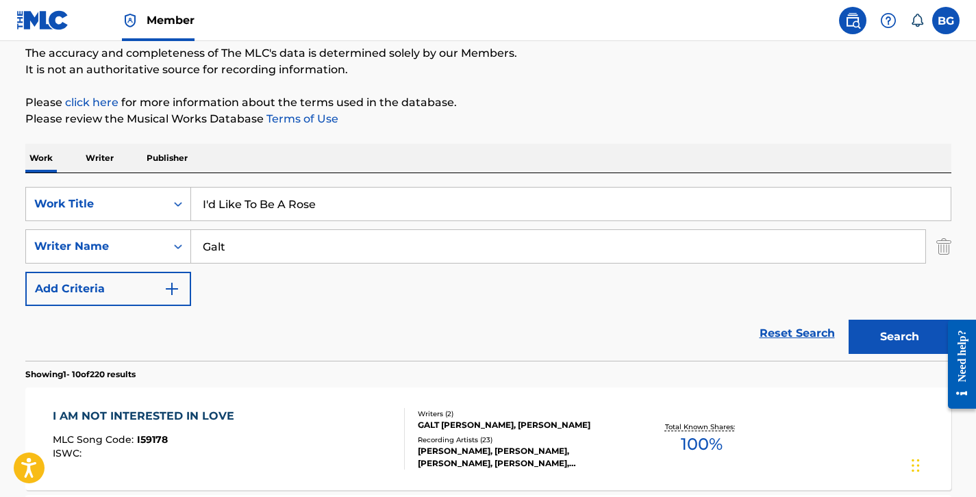
click at [894, 335] on button "Search" at bounding box center [900, 337] width 103 height 34
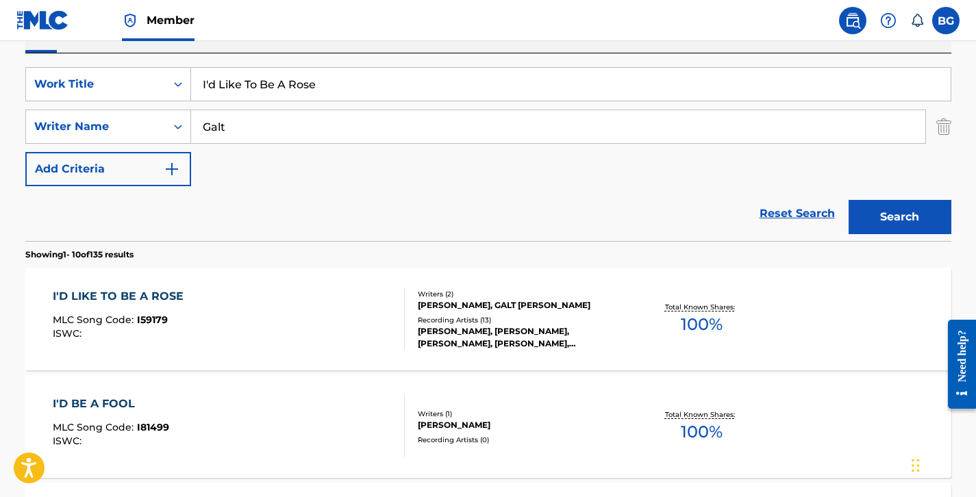
scroll to position [251, 0]
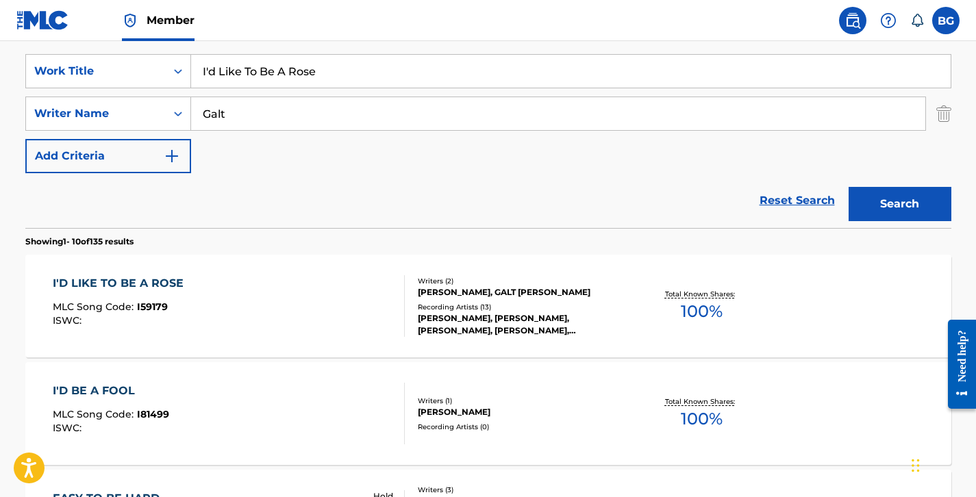
click at [449, 279] on div "Writers ( 2 )" at bounding box center [521, 281] width 207 height 10
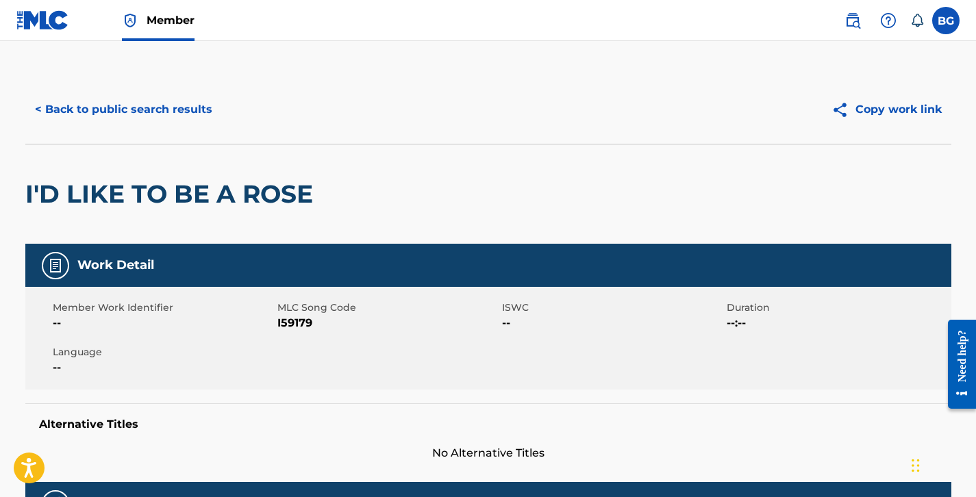
click at [166, 93] on button "< Back to public search results" at bounding box center [123, 109] width 197 height 34
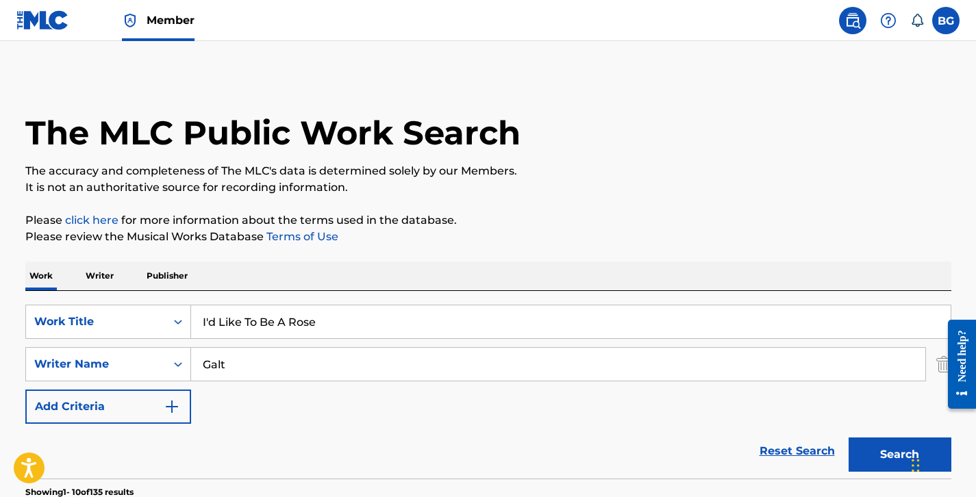
scroll to position [251, 0]
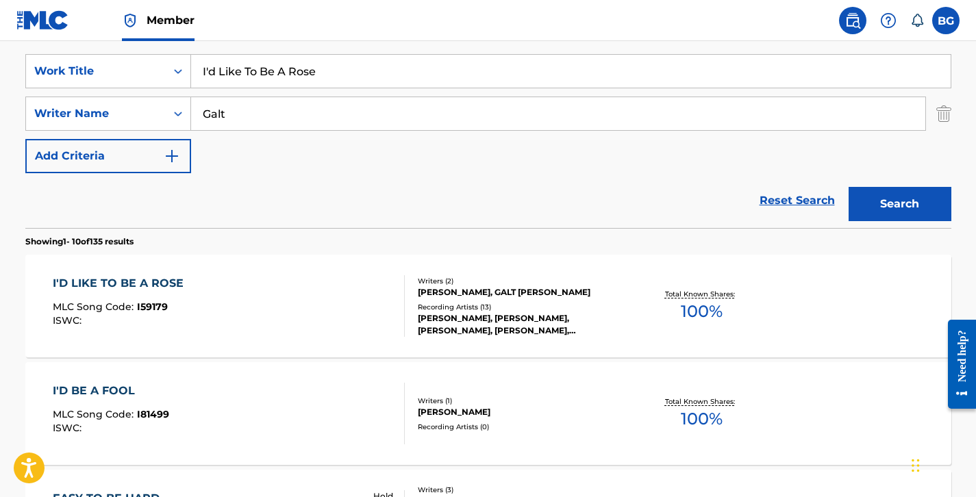
click at [325, 77] on input "I'd Like To Be A Rose" at bounding box center [571, 71] width 760 height 33
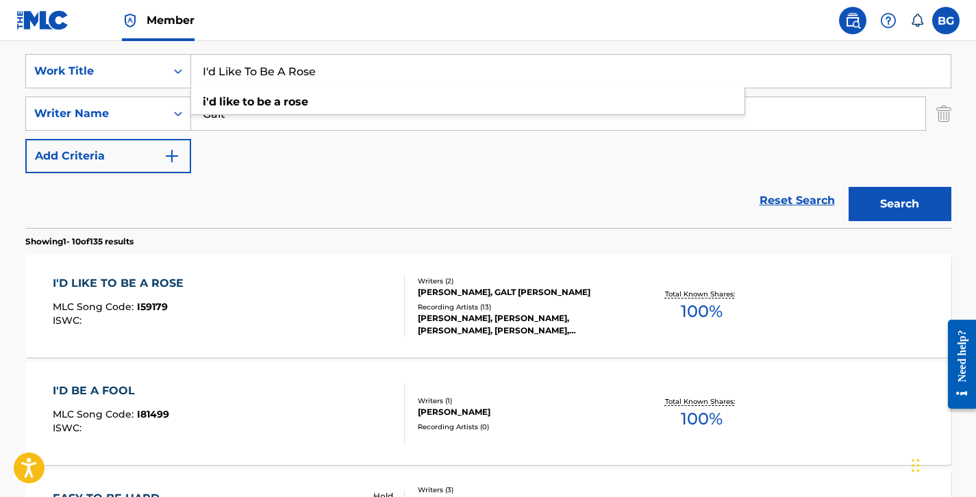
paste input "Kidnapped"
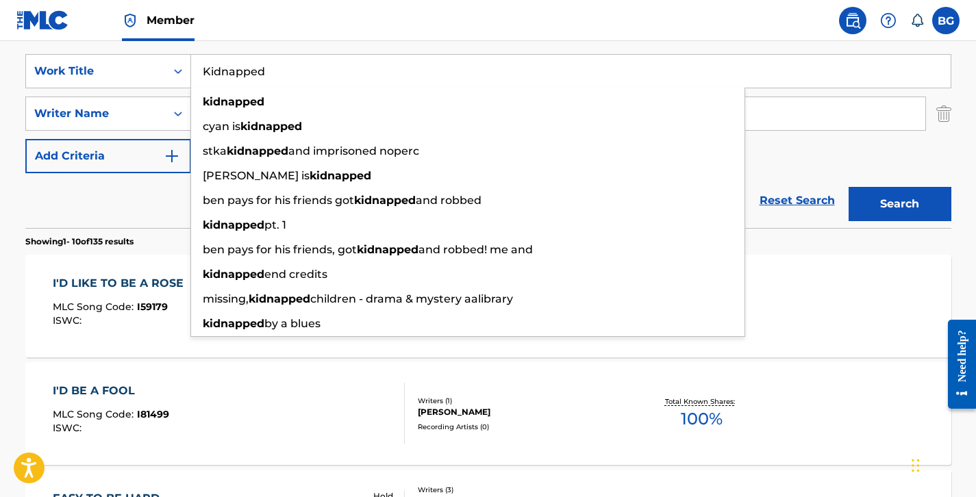
type input "Kidnapped"
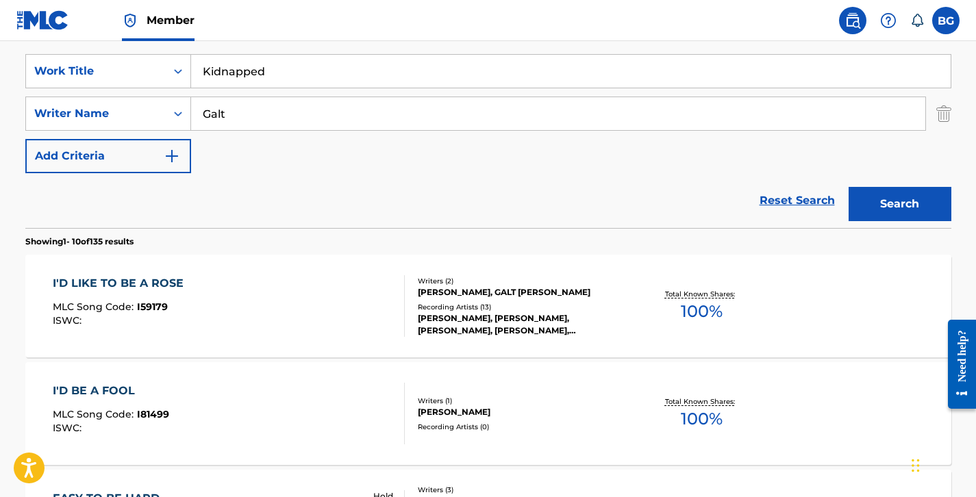
click at [869, 201] on button "Search" at bounding box center [900, 204] width 103 height 34
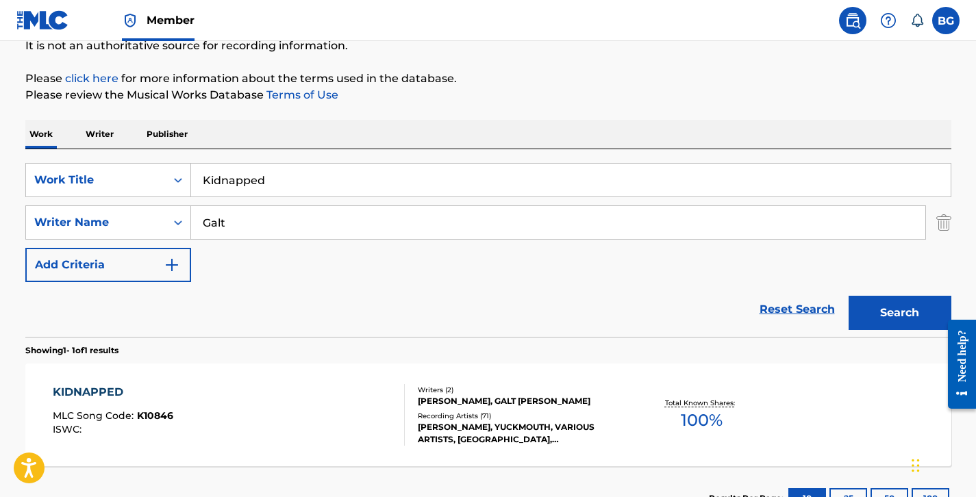
scroll to position [248, 0]
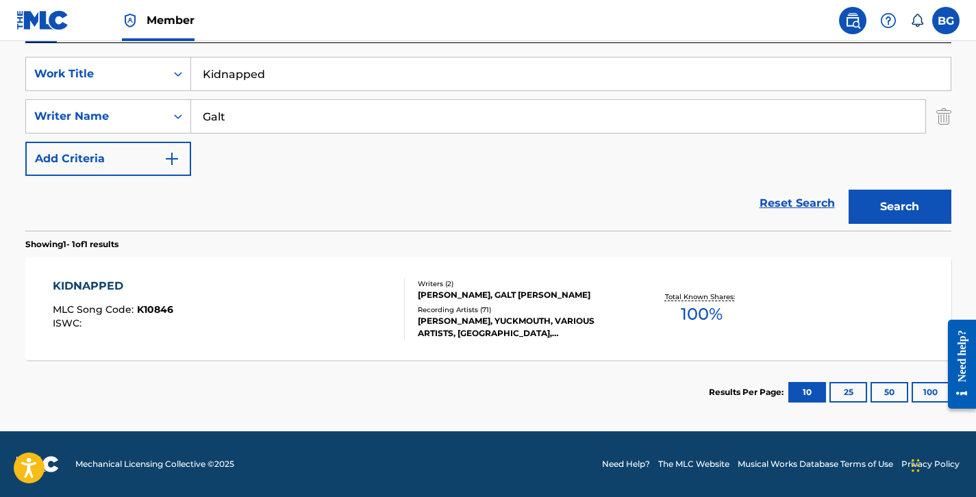
click at [449, 317] on div "[PERSON_NAME], YUCKMOUTH, VARIOUS ARTISTS, [GEOGRAPHIC_DATA], [GEOGRAPHIC_DATA]" at bounding box center [521, 327] width 207 height 25
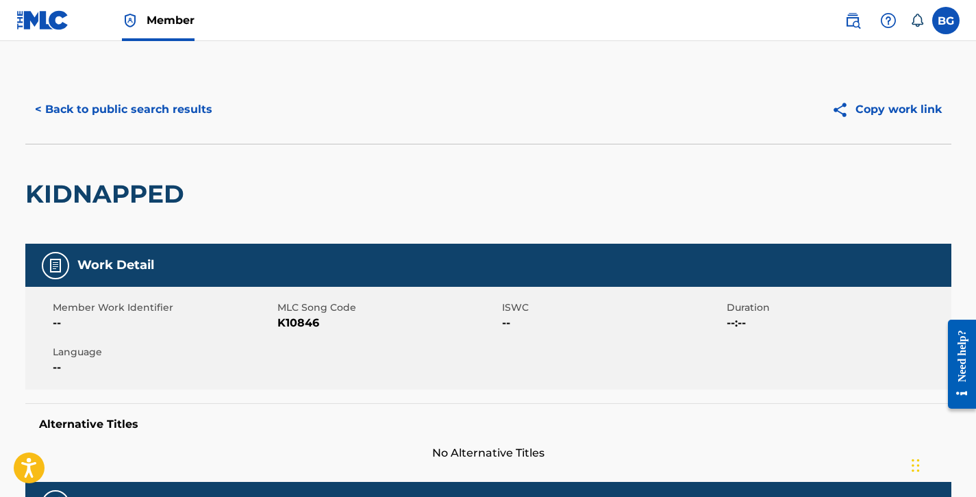
click at [131, 113] on button "< Back to public search results" at bounding box center [123, 109] width 197 height 34
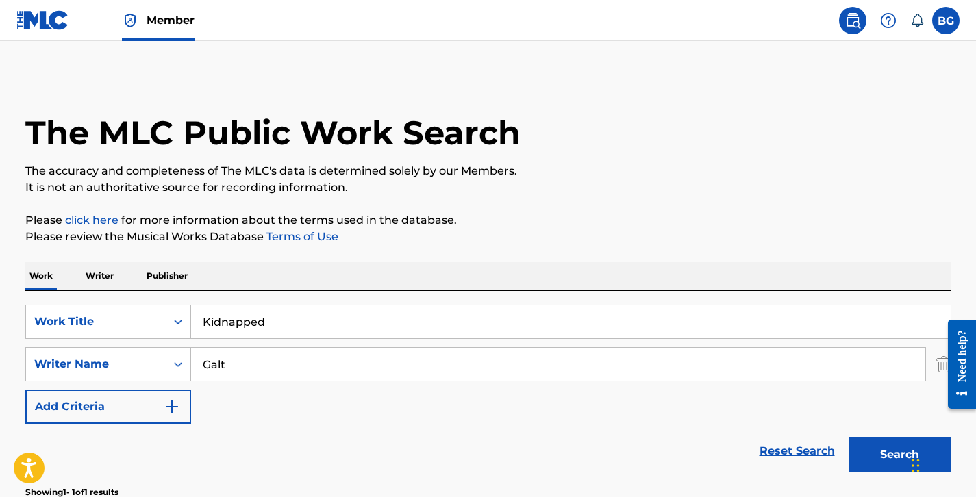
scroll to position [169, 0]
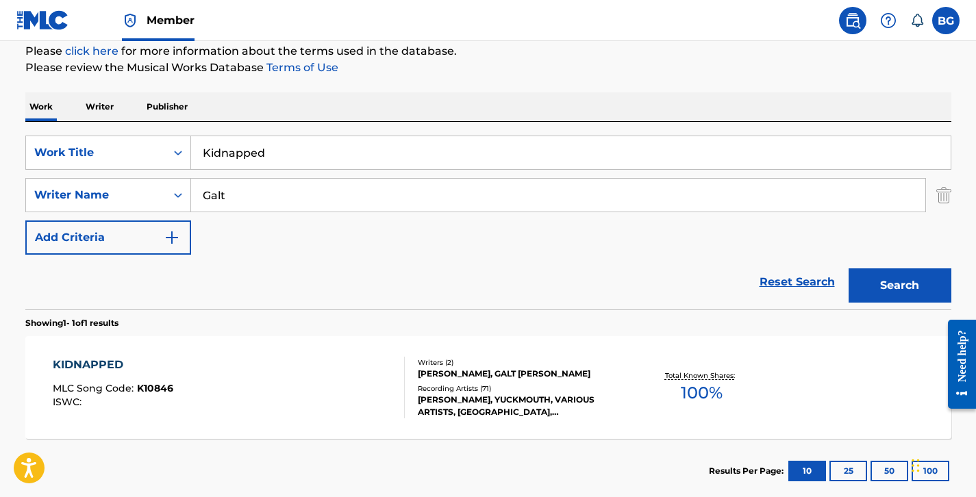
click at [294, 143] on input "Kidnapped" at bounding box center [571, 152] width 760 height 33
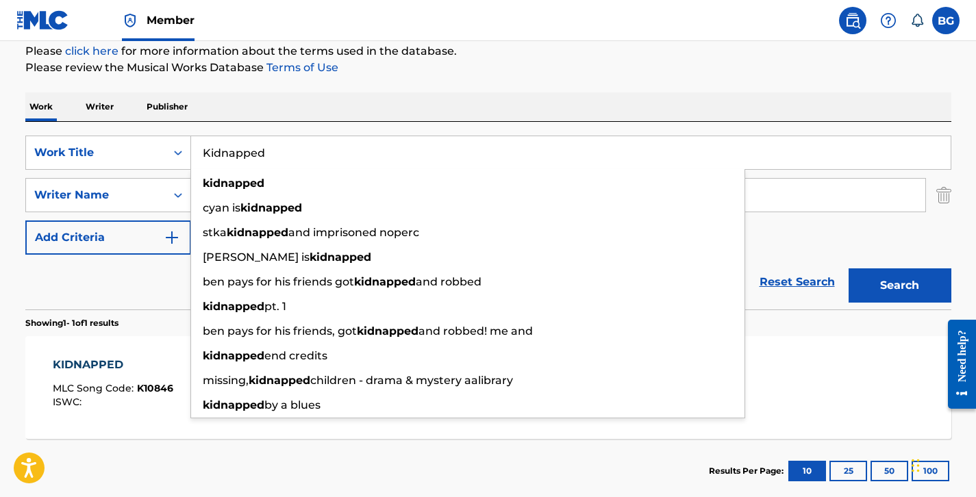
click at [294, 148] on input "Kidnapped" at bounding box center [571, 152] width 760 height 33
paste input "Land Of Betrayal"
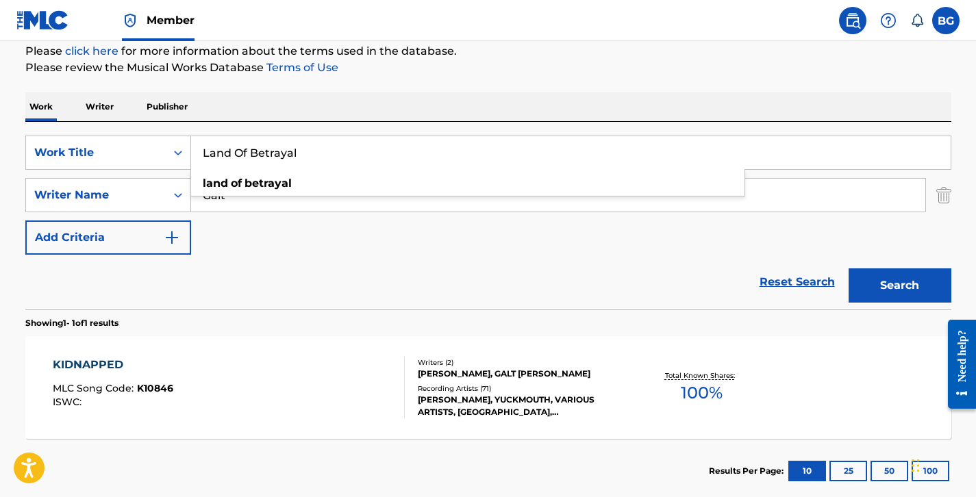
type input "Land Of Betrayal"
click at [884, 299] on button "Search" at bounding box center [900, 286] width 103 height 34
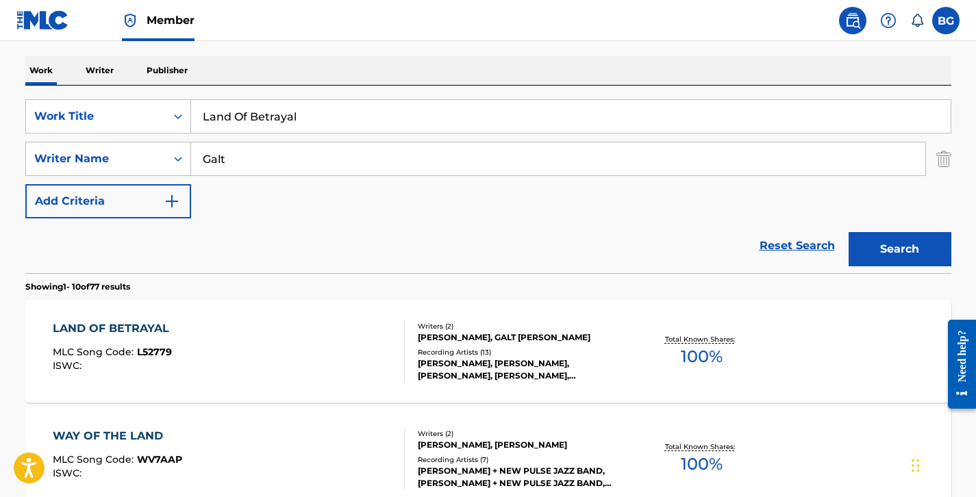
scroll to position [213, 0]
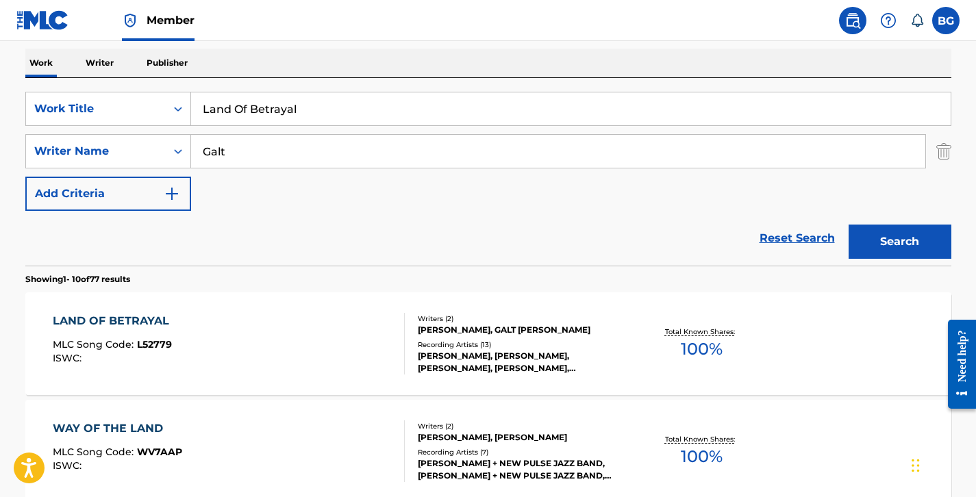
click at [501, 333] on div "[PERSON_NAME], GALT [PERSON_NAME]" at bounding box center [521, 330] width 207 height 12
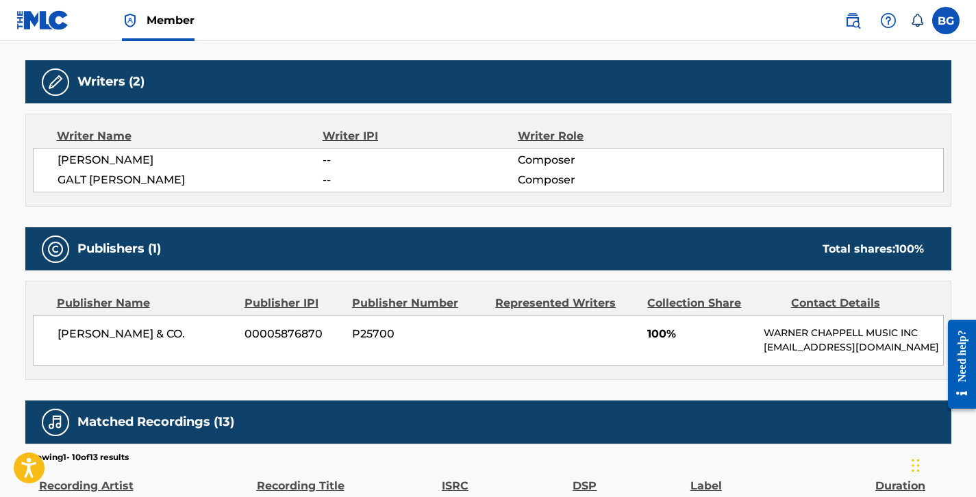
scroll to position [419, 0]
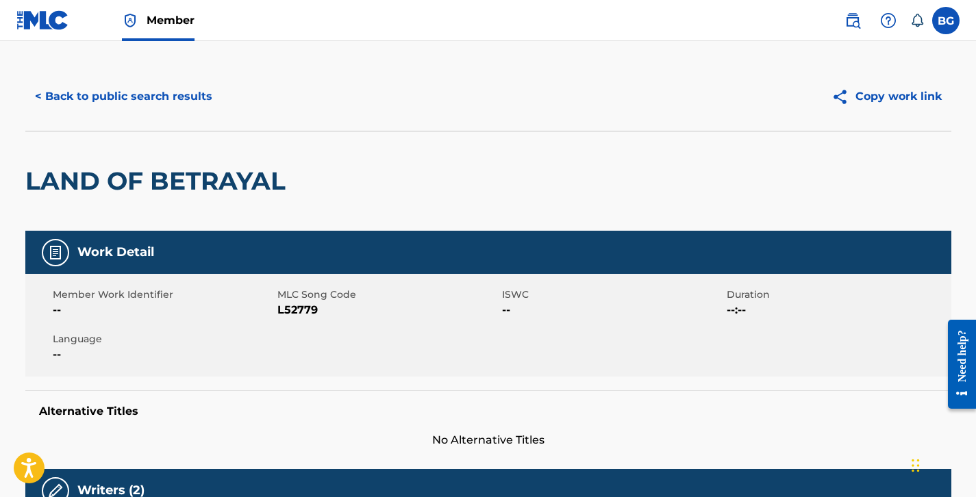
click at [161, 90] on button "< Back to public search results" at bounding box center [123, 96] width 197 height 34
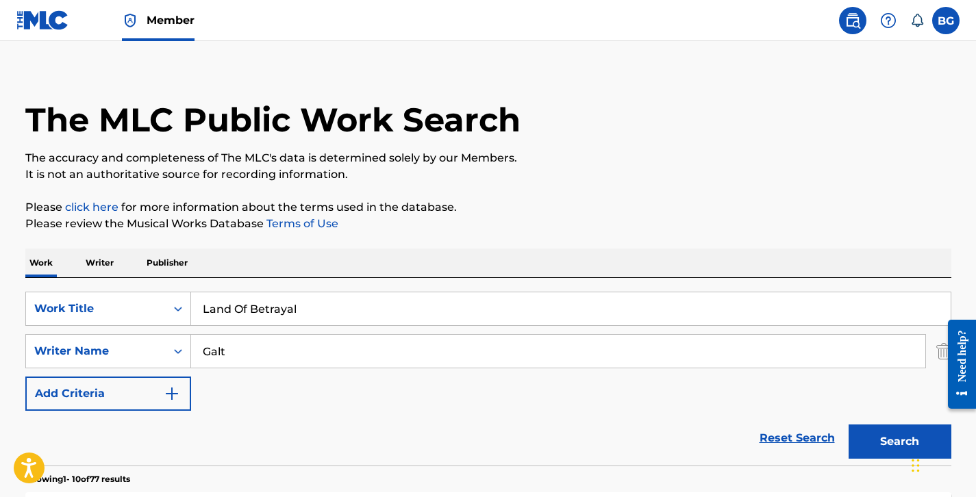
scroll to position [213, 0]
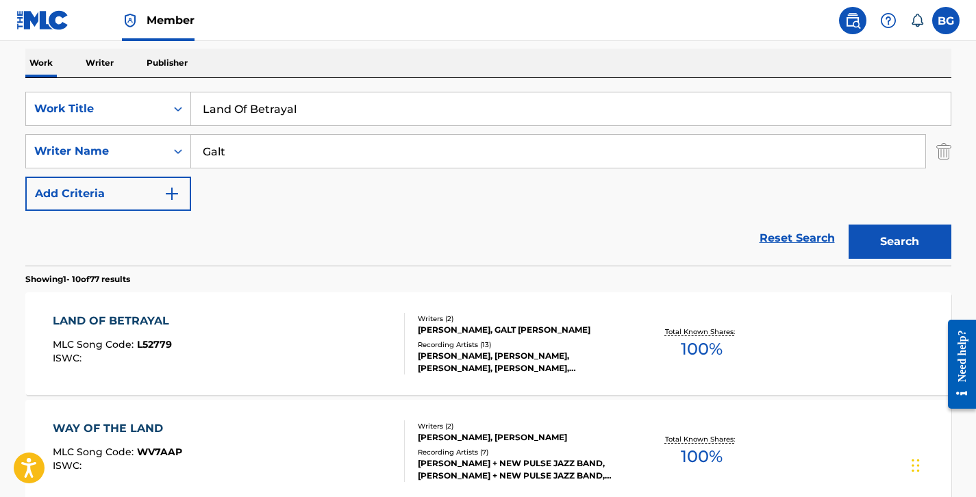
click at [320, 114] on input "Land Of Betrayal" at bounding box center [571, 108] width 760 height 33
paste input "ove Has Driven Me Sane"
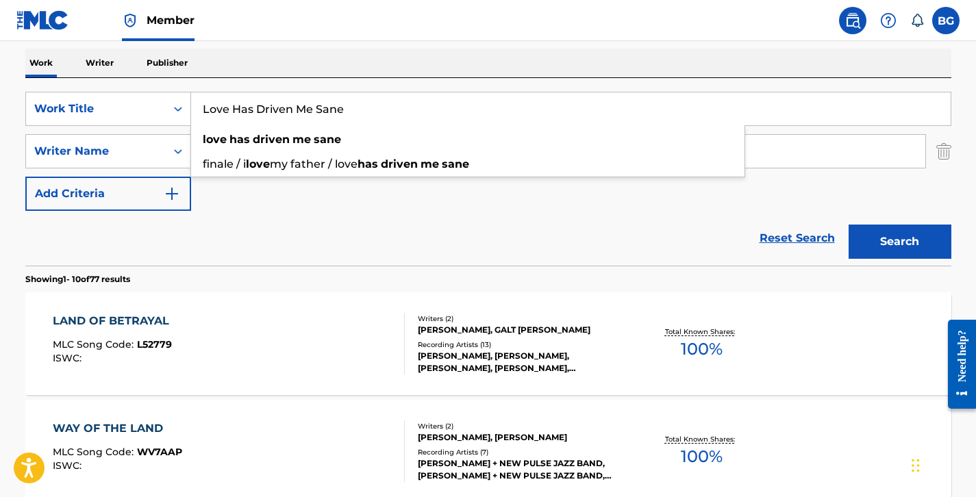
type input "Love Has Driven Me Sane"
click at [906, 245] on button "Search" at bounding box center [900, 242] width 103 height 34
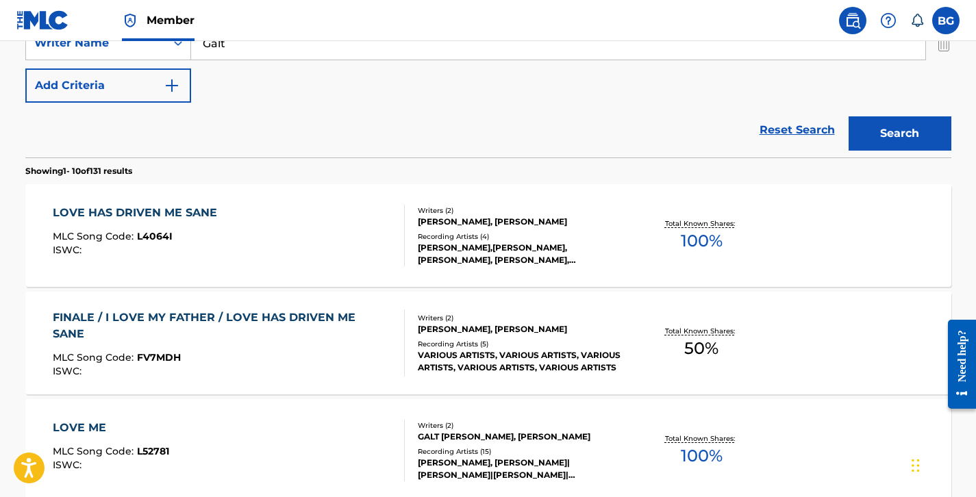
scroll to position [345, 0]
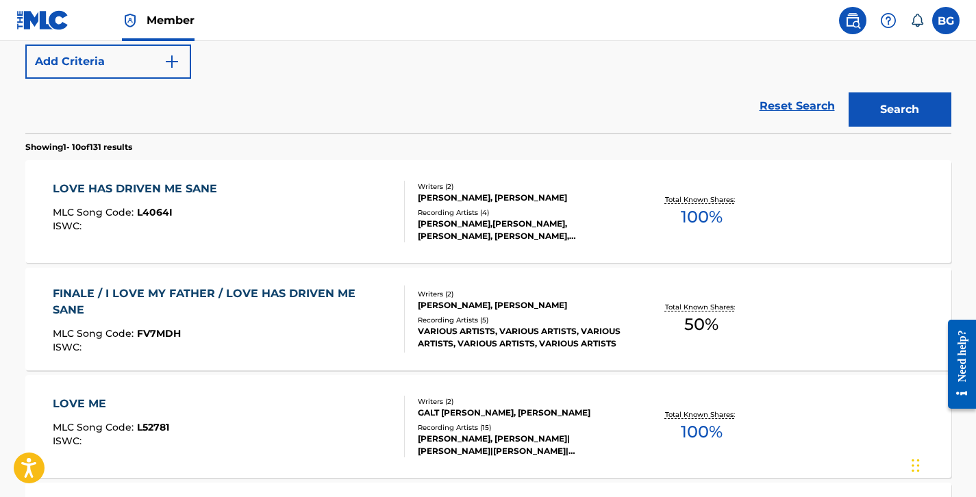
click at [414, 236] on div "Writers ( 2 ) [PERSON_NAME], [PERSON_NAME] Recording Artists ( 4 ) [PERSON_NAME…" at bounding box center [515, 212] width 220 height 61
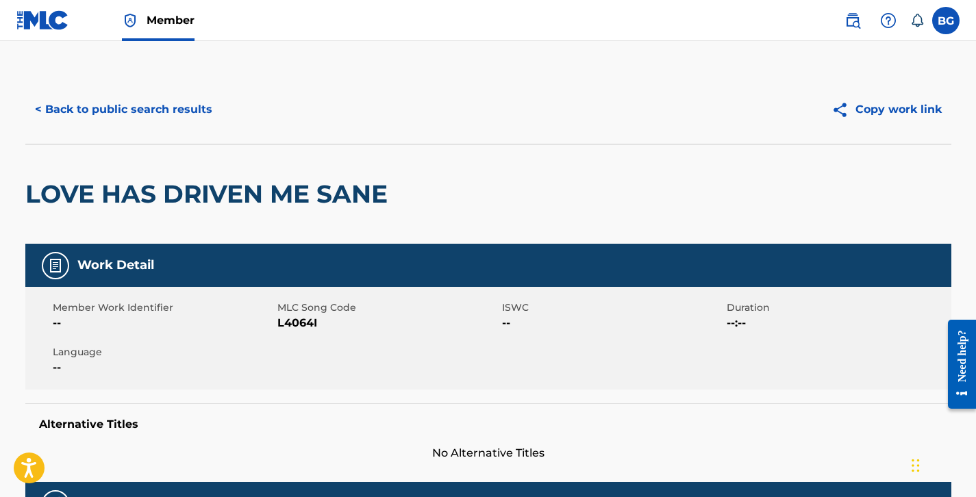
click at [169, 111] on button "< Back to public search results" at bounding box center [123, 109] width 197 height 34
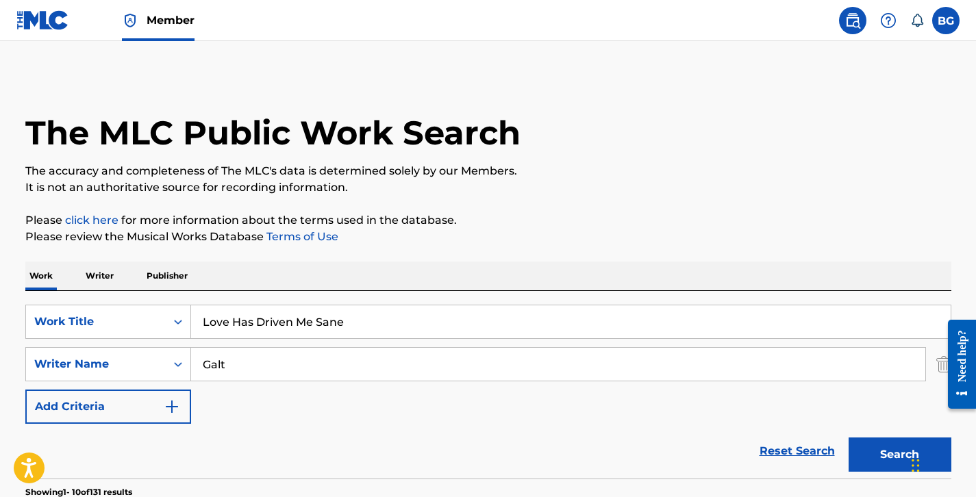
click at [313, 315] on input "Love Has Driven Me Sane" at bounding box center [571, 322] width 760 height 33
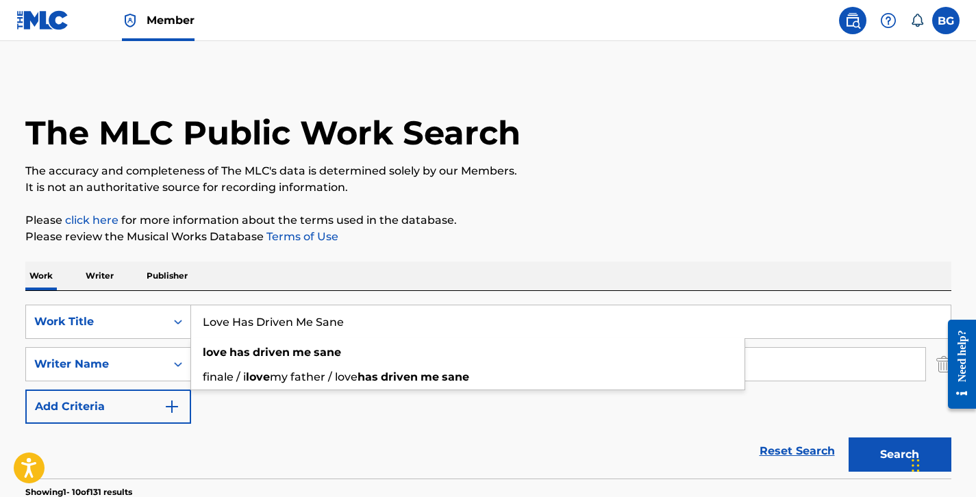
click at [313, 315] on input "Love Has Driven Me Sane" at bounding box center [571, 322] width 760 height 33
paste input ", Is That You?"
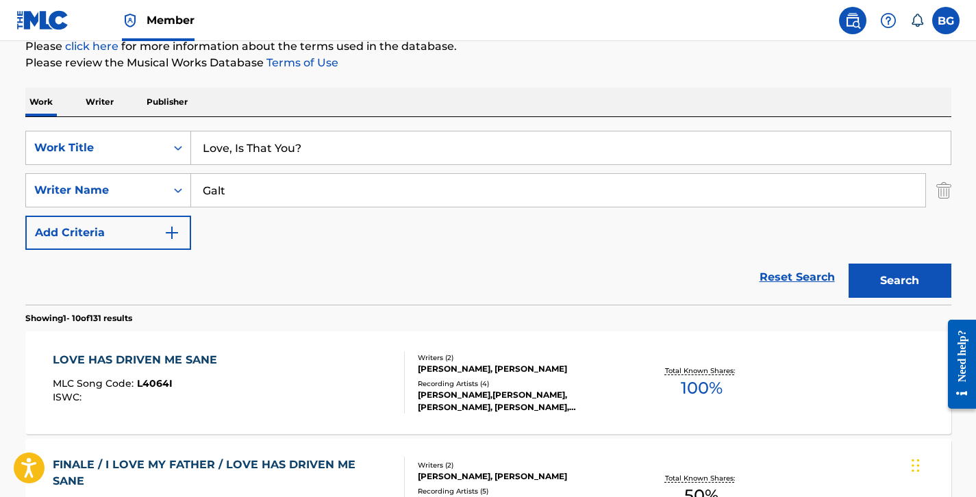
type input "Love, Is That You?"
click at [888, 276] on button "Search" at bounding box center [900, 281] width 103 height 34
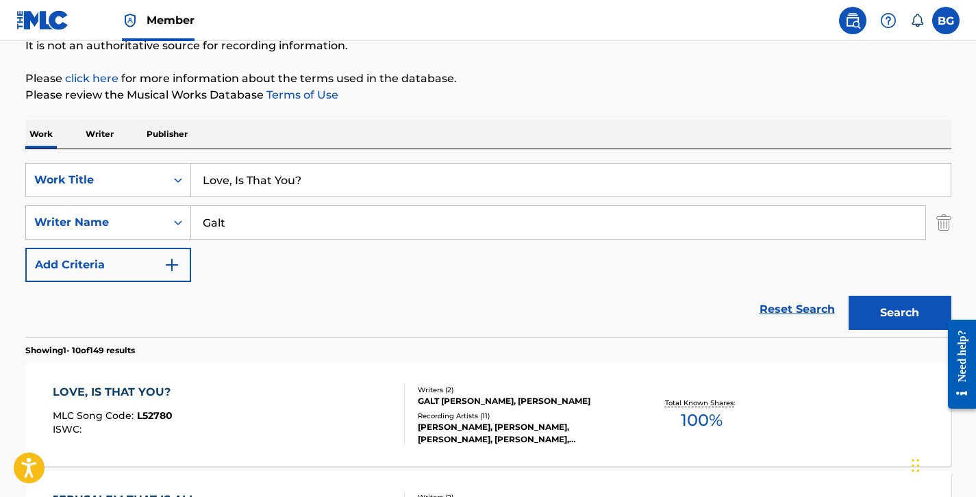
scroll to position [190, 0]
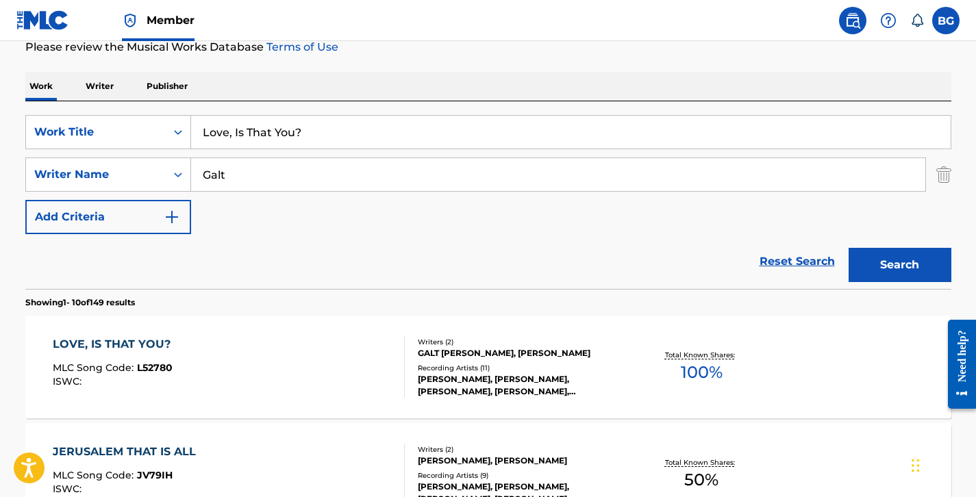
click at [421, 368] on div "Recording Artists ( 11 )" at bounding box center [521, 368] width 207 height 10
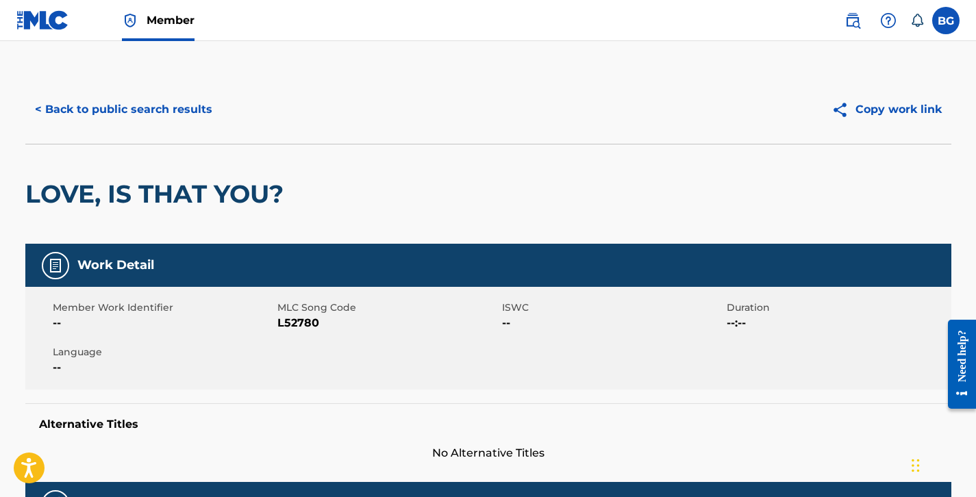
click at [129, 110] on button "< Back to public search results" at bounding box center [123, 109] width 197 height 34
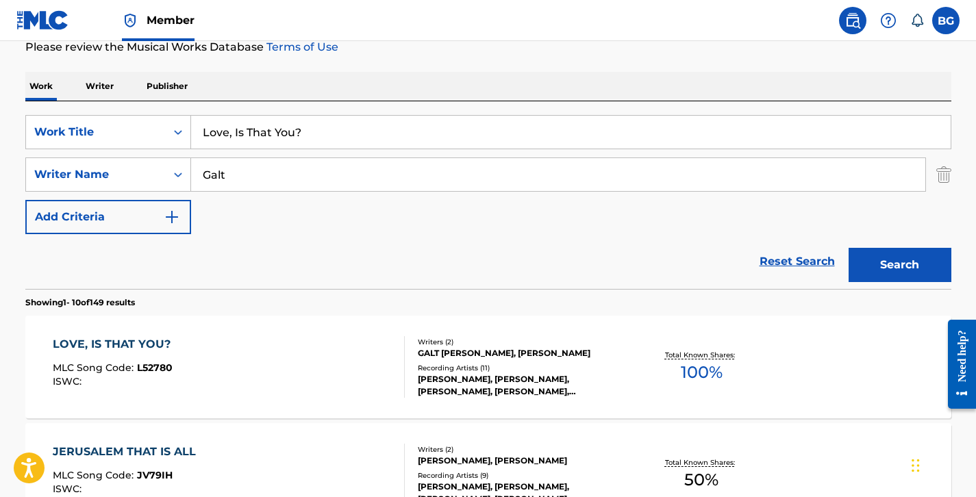
click at [280, 108] on div "SearchWithCriteria7b7d0ee3-317f-469f-a541-f4fca81e15a0 Work Title Love, Is That…" at bounding box center [488, 195] width 926 height 188
click at [280, 135] on input "Love, Is That You?" at bounding box center [571, 132] width 760 height 33
paste input "'s Revenge"
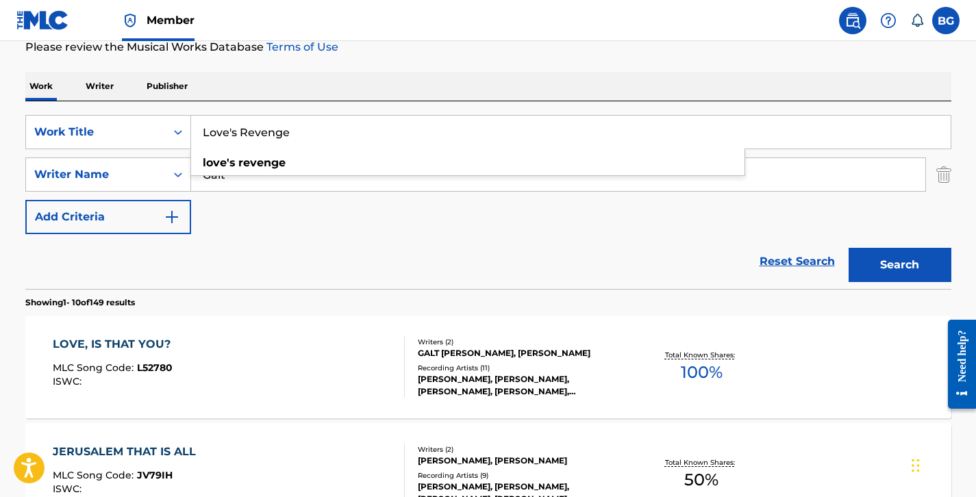
type input "Love's Revenge"
click at [895, 271] on button "Search" at bounding box center [900, 265] width 103 height 34
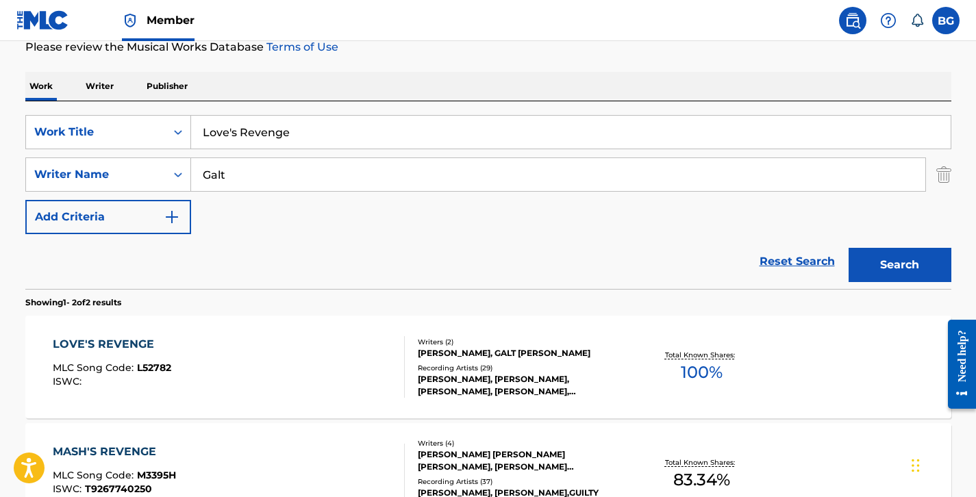
scroll to position [356, 0]
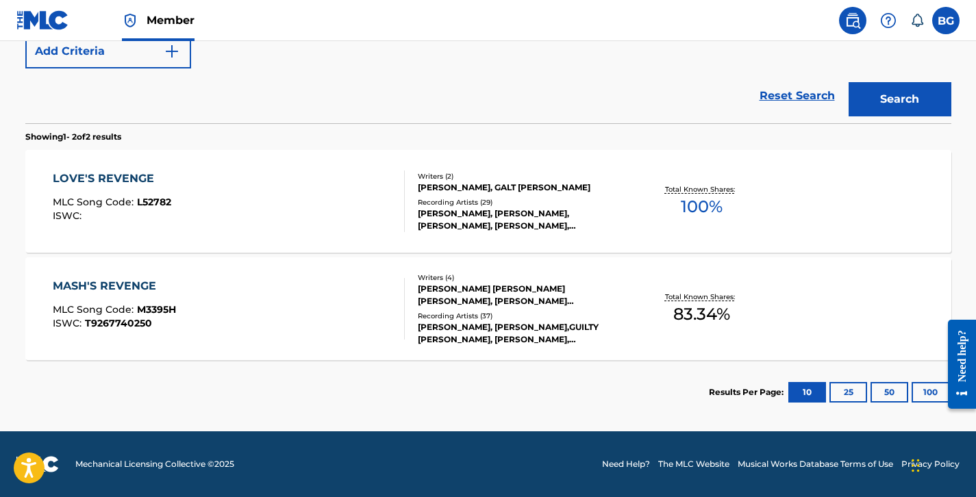
click at [405, 229] on div "Writers ( 2 ) [PERSON_NAME], [PERSON_NAME] Recording Artists ( 29 ) [PERSON_NAM…" at bounding box center [515, 201] width 220 height 61
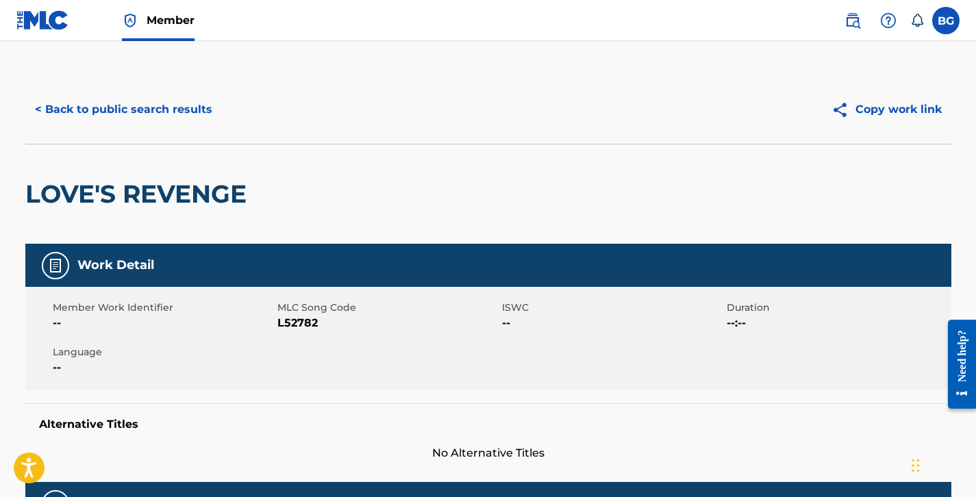
click at [166, 124] on button "< Back to public search results" at bounding box center [123, 109] width 197 height 34
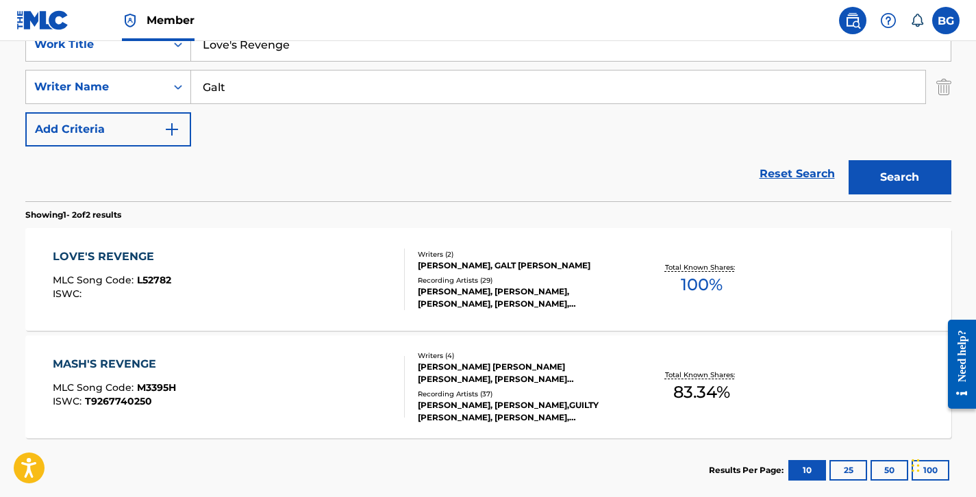
click at [349, 60] on input "Love's Revenge" at bounding box center [571, 44] width 760 height 33
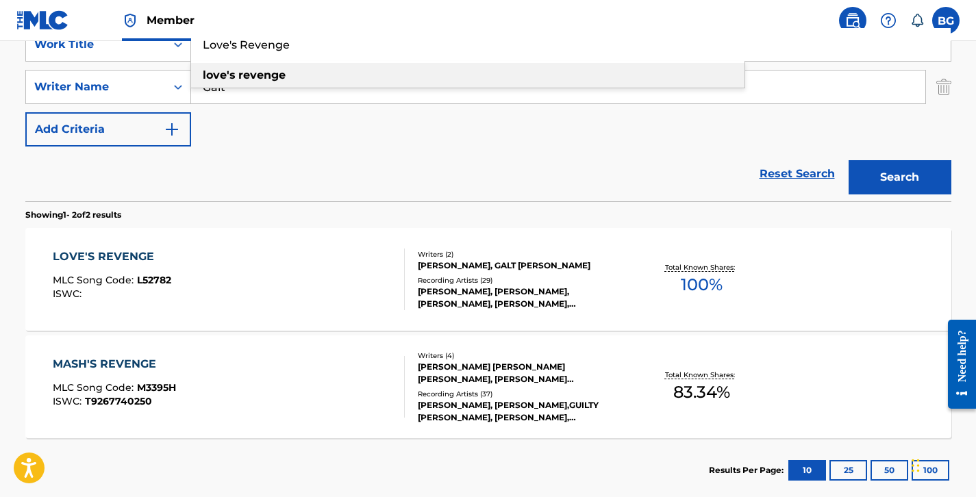
paste input "Love's Revenge (Reprise)"
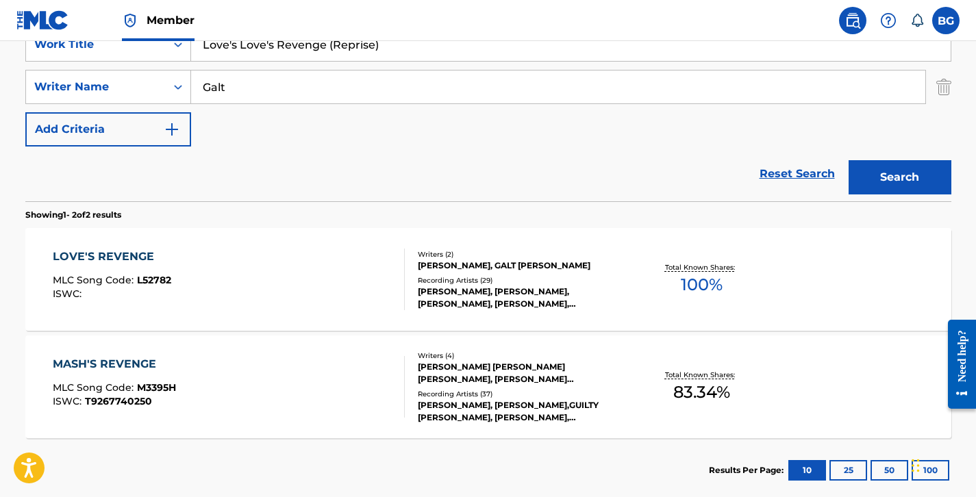
click at [635, 54] on input "Love's Love's Revenge (Reprise)" at bounding box center [571, 44] width 760 height 33
paste input "Search Form"
type input "Love's Revenge (Reprise)"
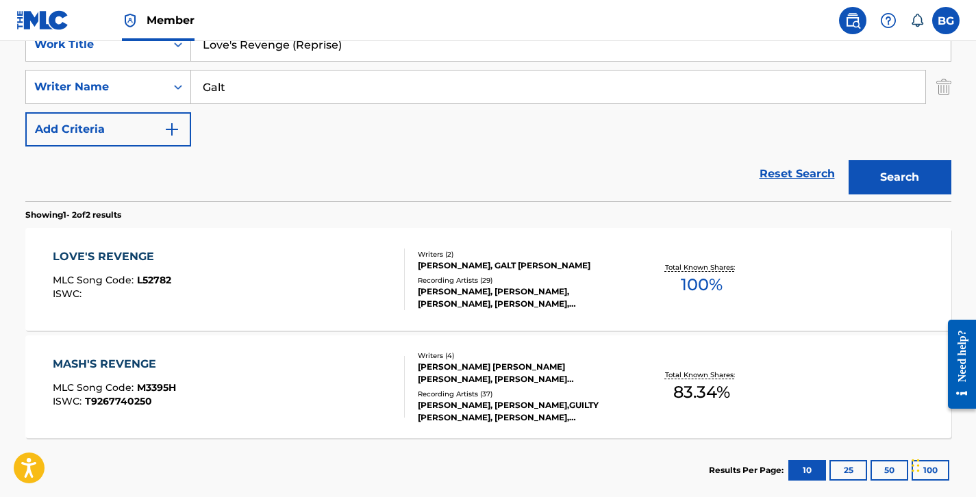
click at [905, 186] on button "Search" at bounding box center [900, 177] width 103 height 34
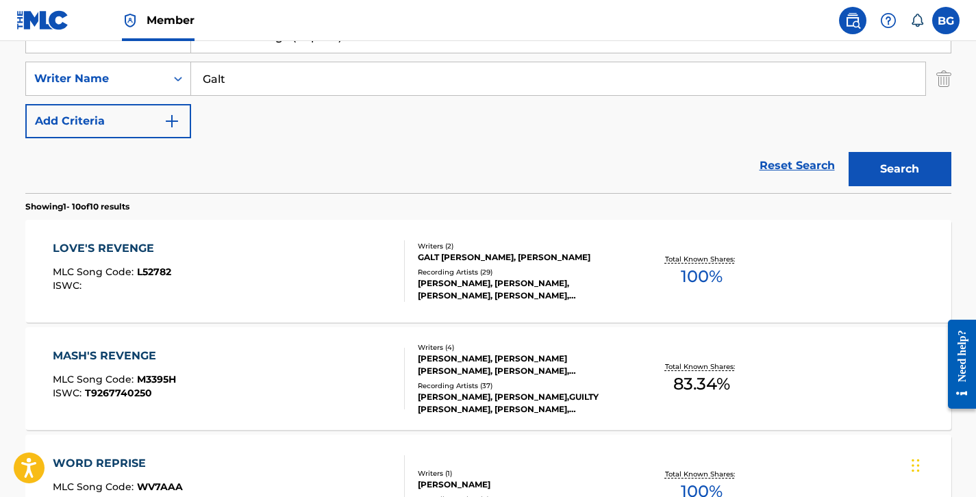
scroll to position [288, 0]
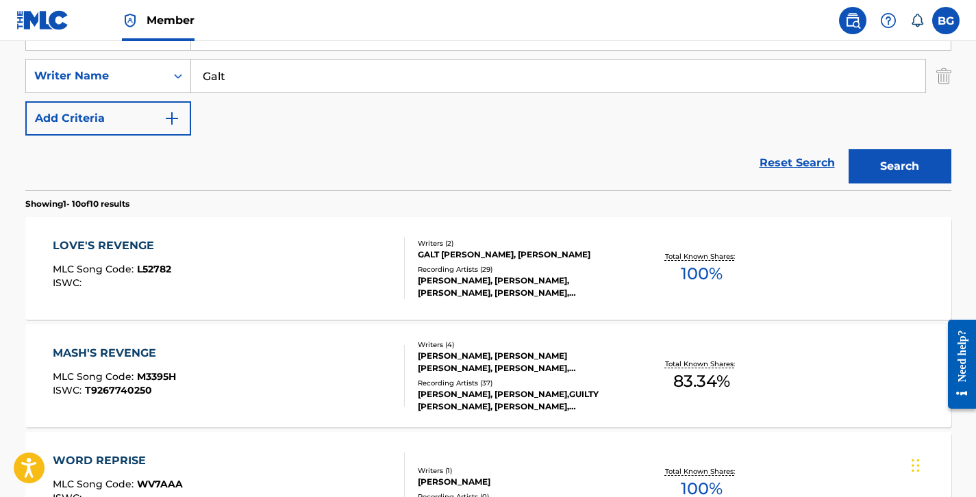
click at [470, 264] on div "Recording Artists ( 29 )" at bounding box center [521, 269] width 207 height 10
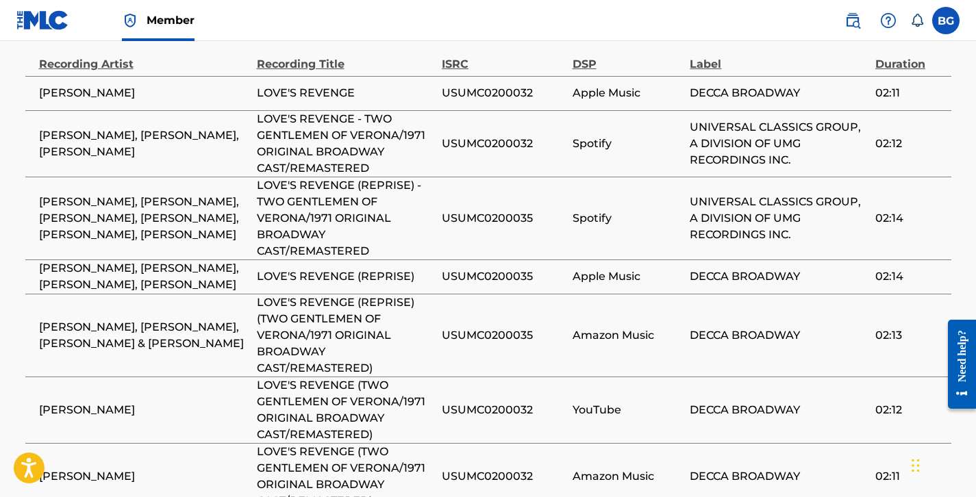
scroll to position [852, 0]
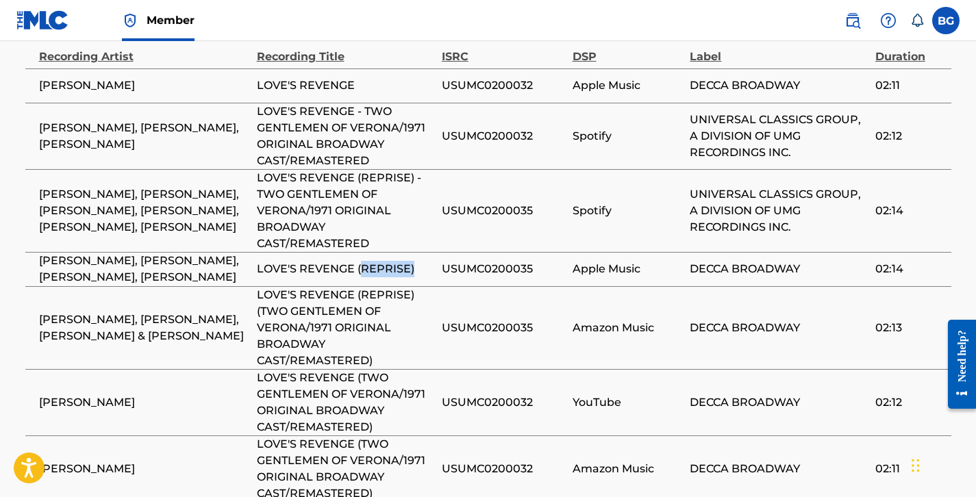
drag, startPoint x: 360, startPoint y: 262, endPoint x: 423, endPoint y: 262, distance: 63.7
click at [424, 263] on span "LOVE'S REVENGE (REPRISE)" at bounding box center [346, 269] width 178 height 16
click at [423, 261] on span "LOVE'S REVENGE (REPRISE)" at bounding box center [346, 269] width 178 height 16
drag, startPoint x: 419, startPoint y: 262, endPoint x: 308, endPoint y: 262, distance: 111.0
click at [308, 262] on span "LOVE'S REVENGE (REPRISE)" at bounding box center [346, 269] width 178 height 16
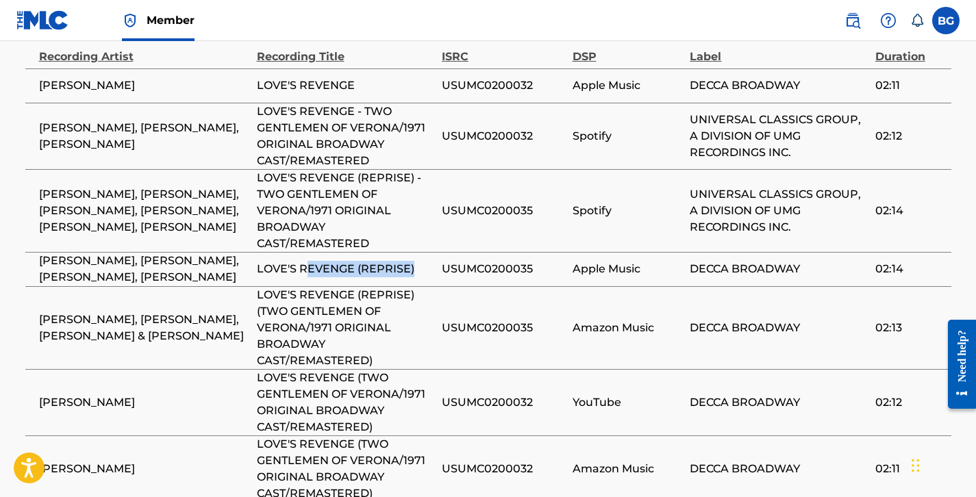
click at [308, 262] on span "LOVE'S REVENGE (REPRISE)" at bounding box center [346, 269] width 178 height 16
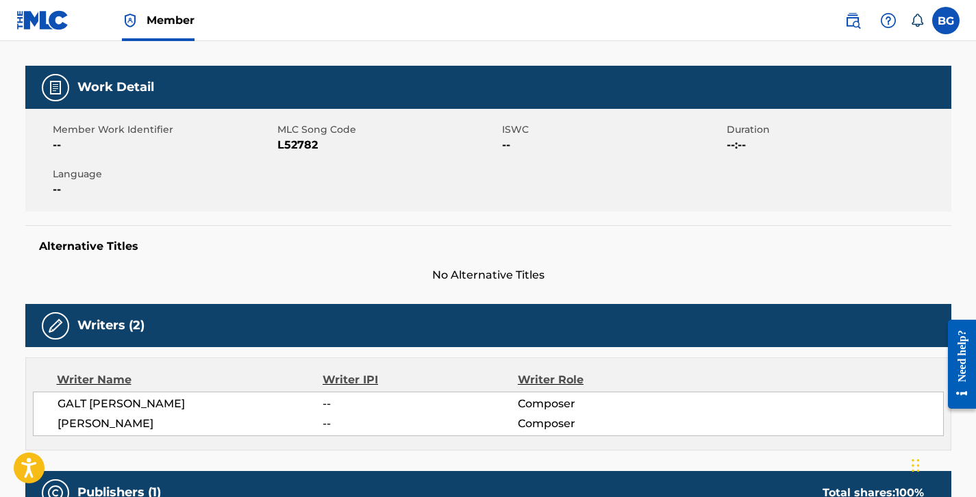
scroll to position [0, 0]
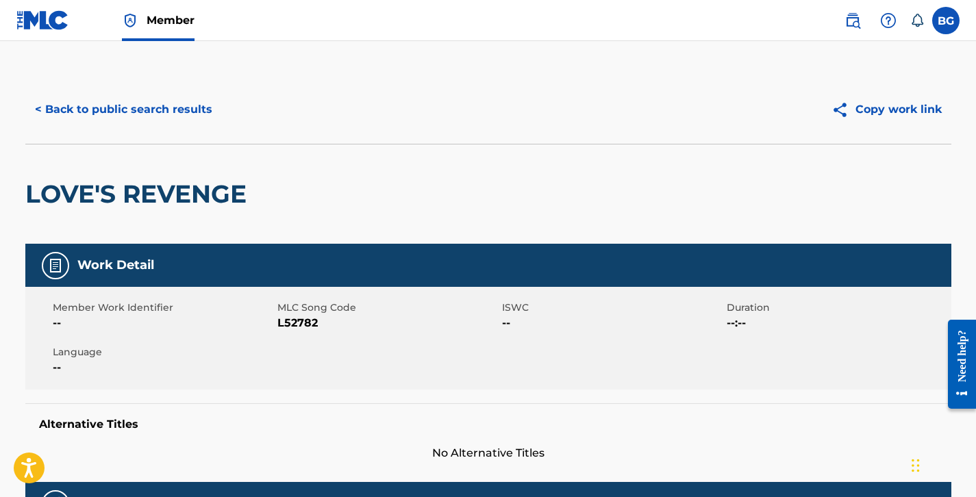
click at [142, 101] on button "< Back to public search results" at bounding box center [123, 109] width 197 height 34
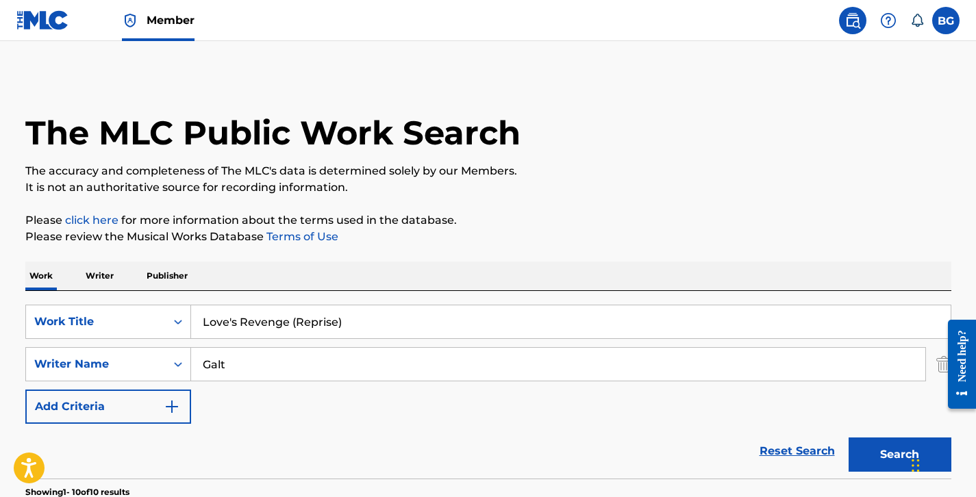
click at [351, 319] on input "Love's Revenge (Reprise)" at bounding box center [571, 322] width 760 height 33
paste input "Milkmaid"
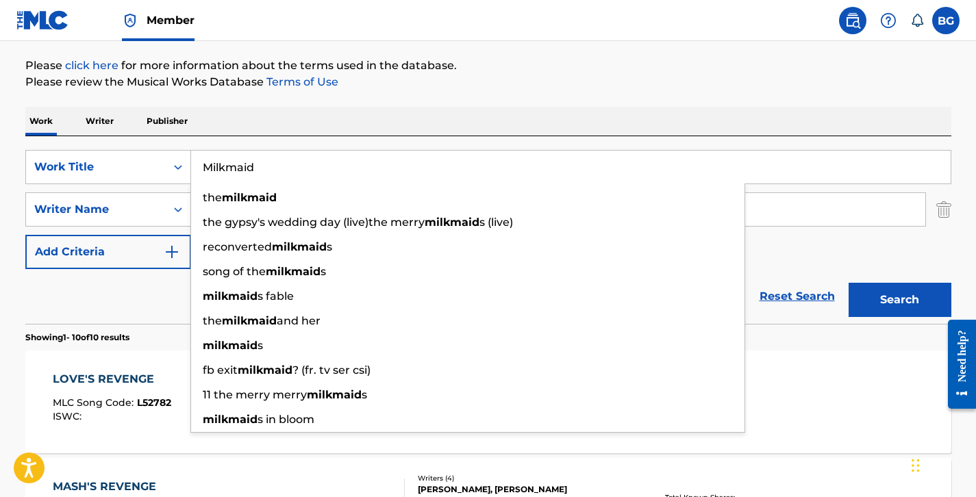
type input "Milkmaid"
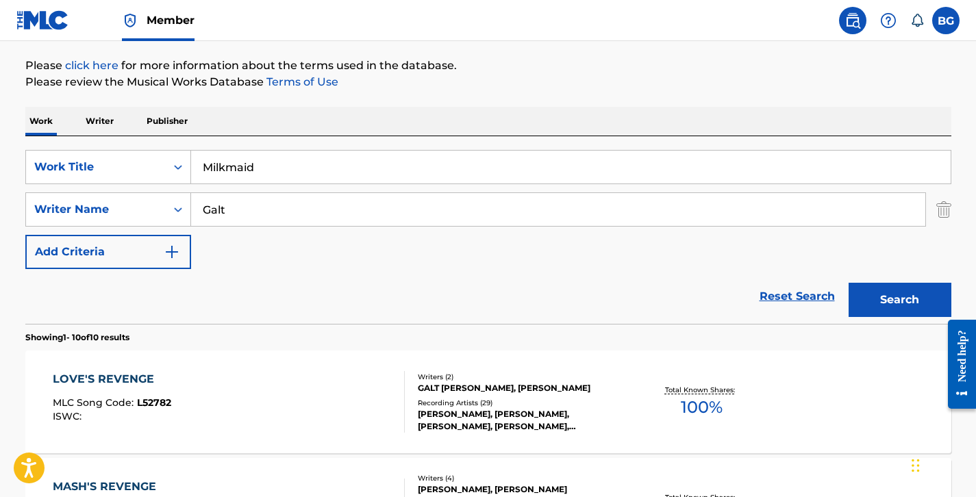
click at [902, 296] on button "Search" at bounding box center [900, 300] width 103 height 34
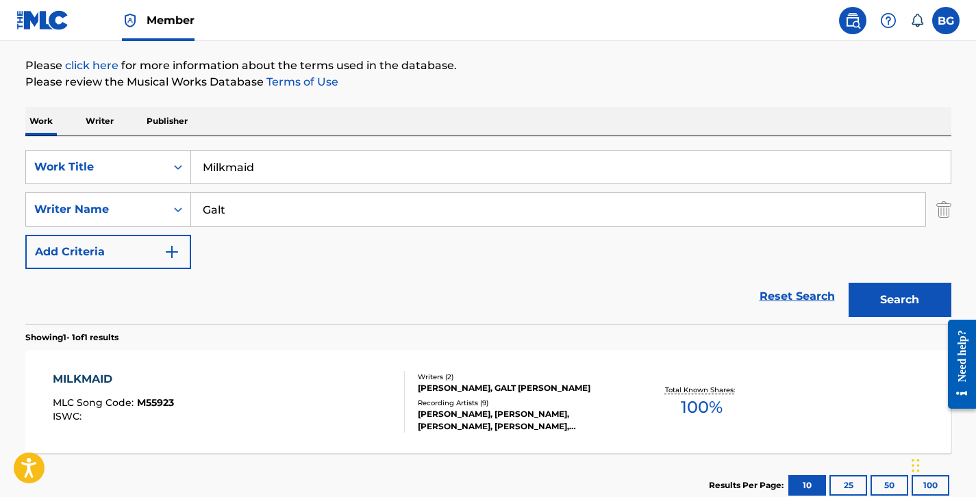
scroll to position [248, 0]
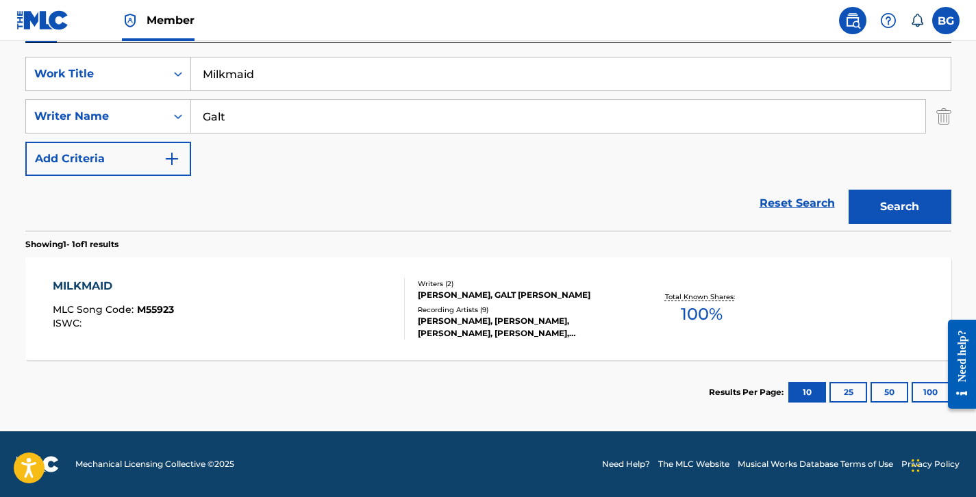
click at [507, 301] on div "[PERSON_NAME], GALT [PERSON_NAME]" at bounding box center [521, 295] width 207 height 12
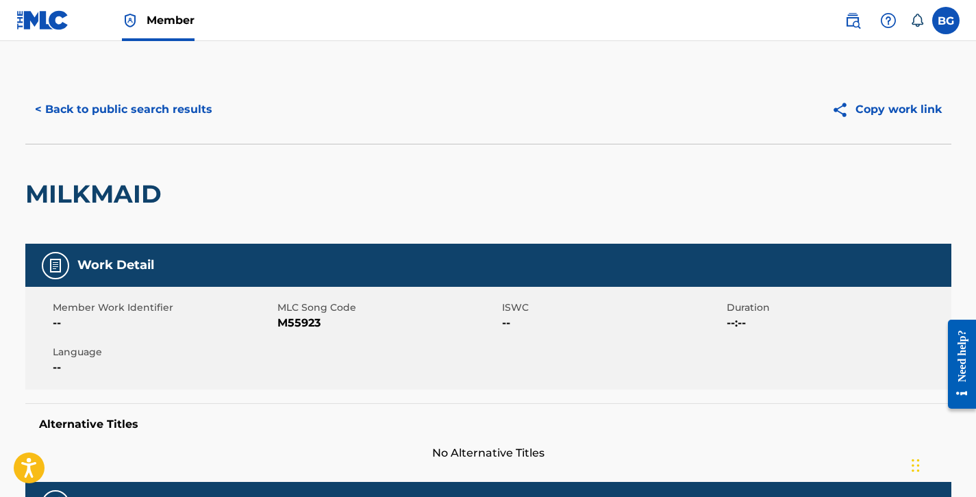
click at [132, 107] on button "< Back to public search results" at bounding box center [123, 109] width 197 height 34
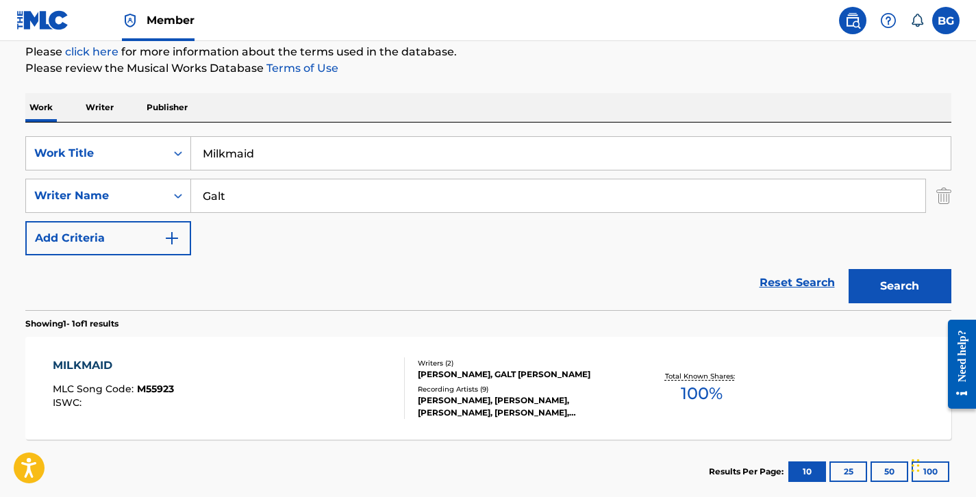
click at [405, 155] on input "Milkmaid" at bounding box center [571, 153] width 760 height 33
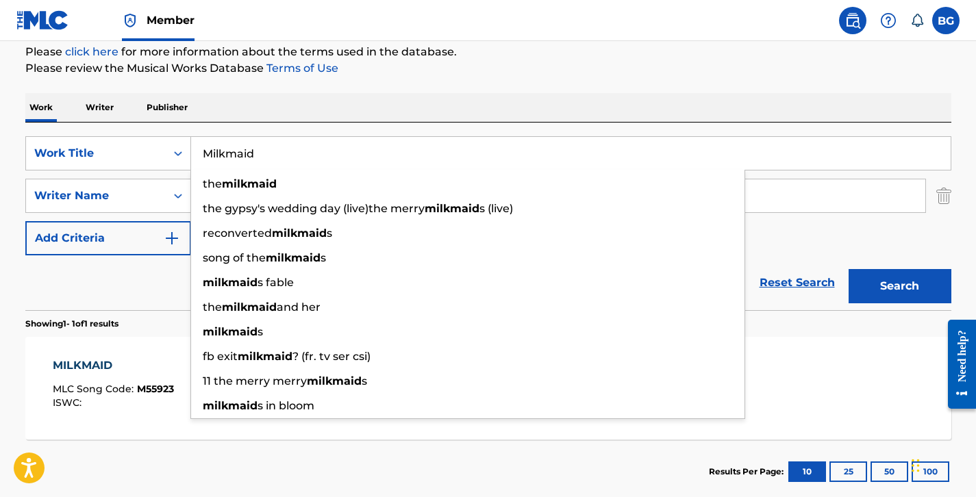
click at [405, 155] on input "Milkmaid" at bounding box center [571, 153] width 760 height 33
paste input "Night Letter"
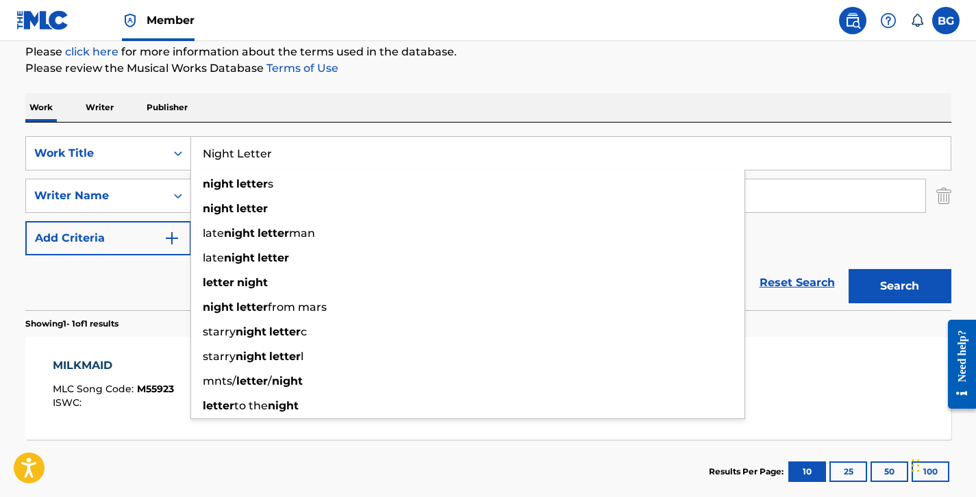
type input "Night Letter"
click at [913, 277] on button "Search" at bounding box center [900, 286] width 103 height 34
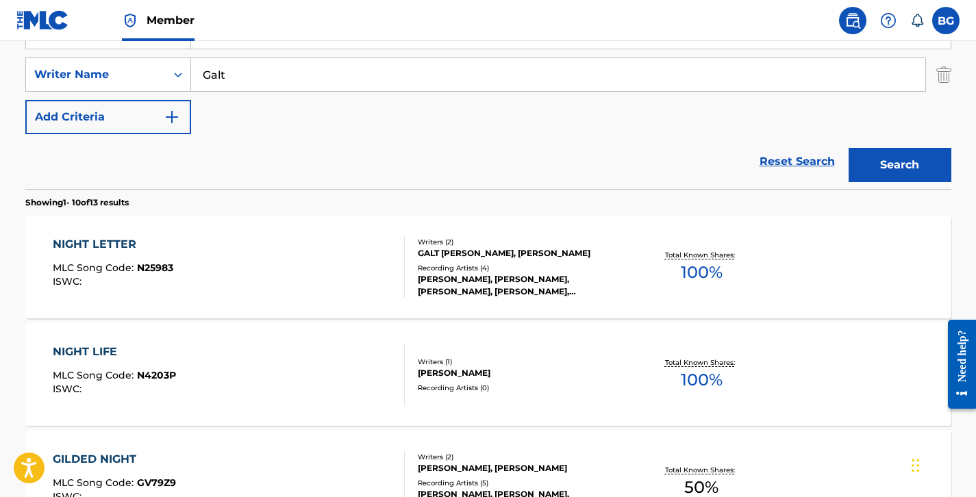
scroll to position [299, 0]
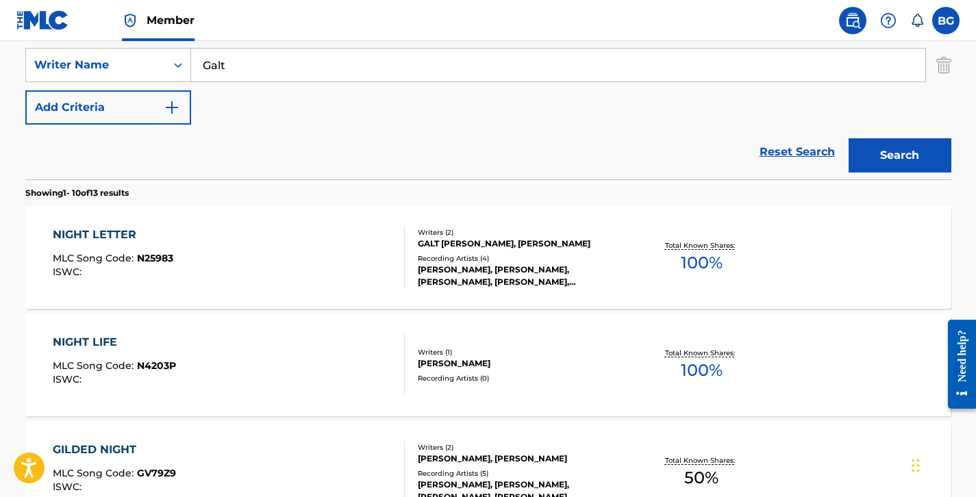
click at [537, 243] on div "GALT [PERSON_NAME], [PERSON_NAME]" at bounding box center [521, 244] width 207 height 12
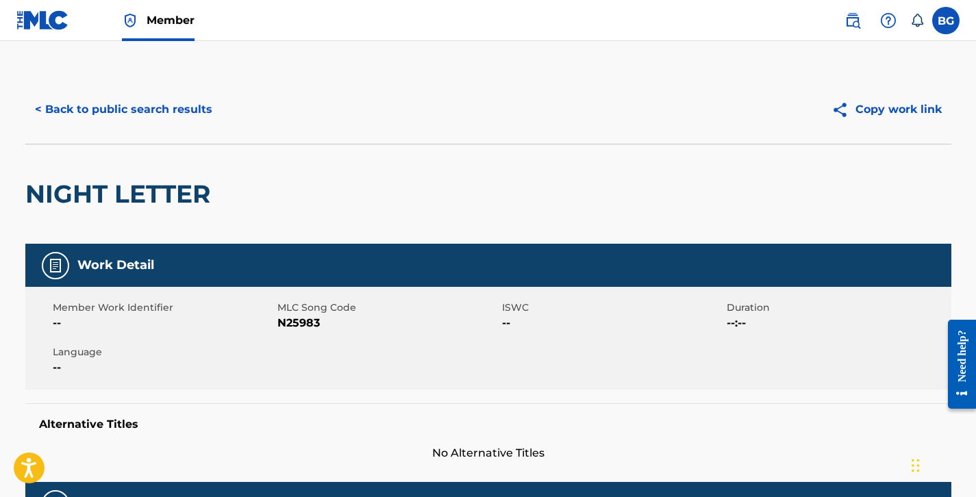
click at [181, 128] on div "< Back to public search results Copy work link" at bounding box center [488, 109] width 926 height 69
click at [181, 123] on button "< Back to public search results" at bounding box center [123, 109] width 197 height 34
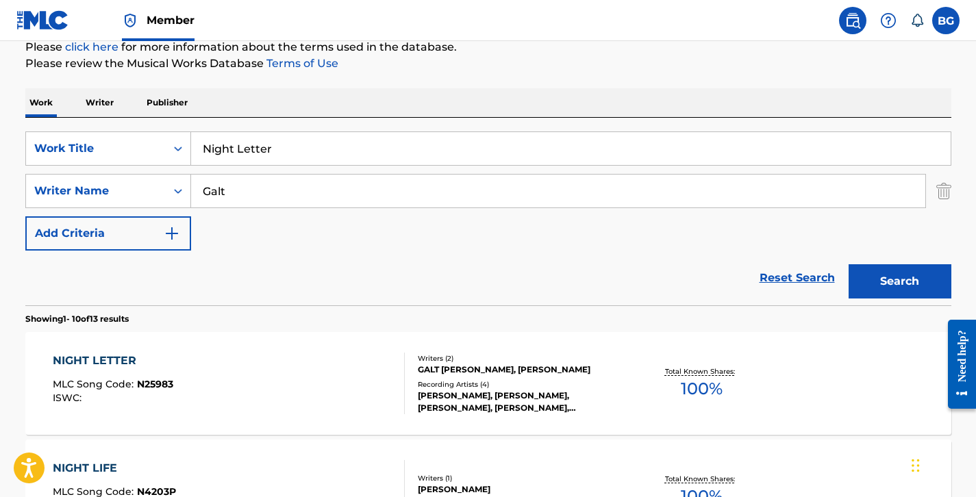
scroll to position [175, 0]
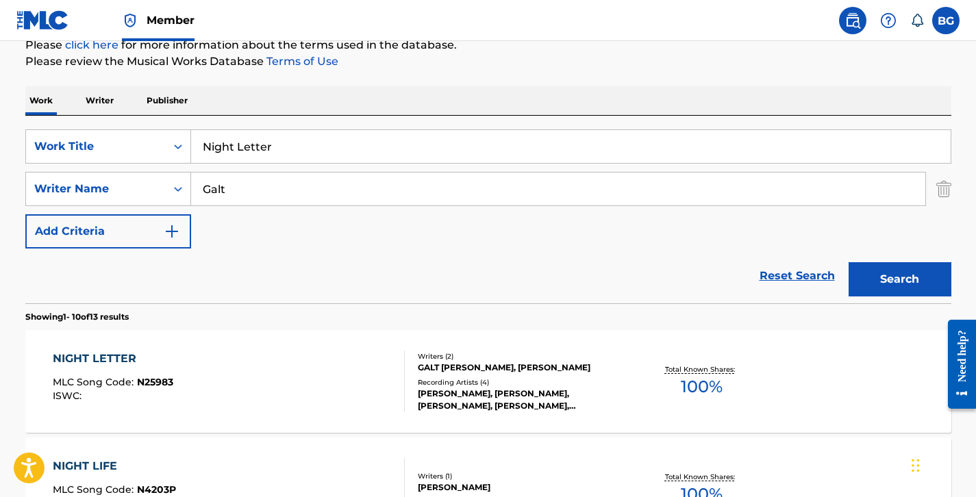
click at [334, 134] on input "Night Letter" at bounding box center [571, 146] width 760 height 33
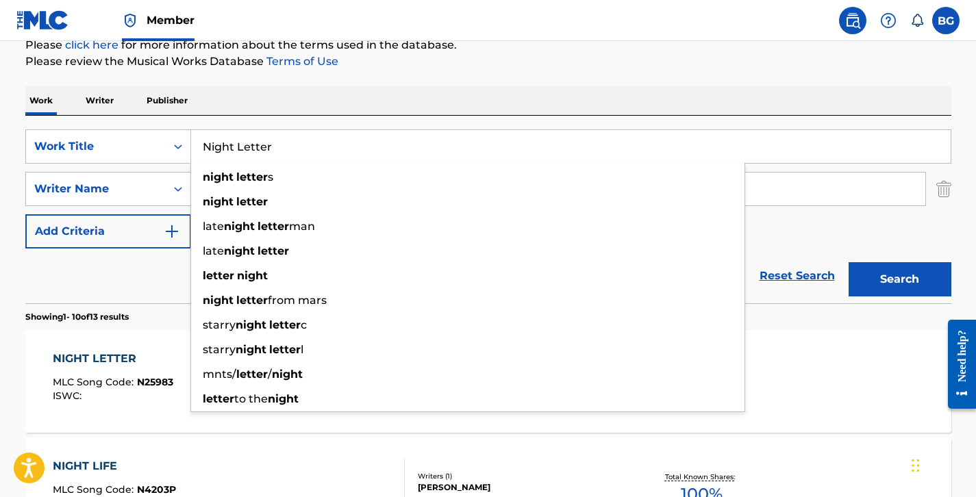
click at [334, 134] on input "Night Letter" at bounding box center [571, 146] width 760 height 33
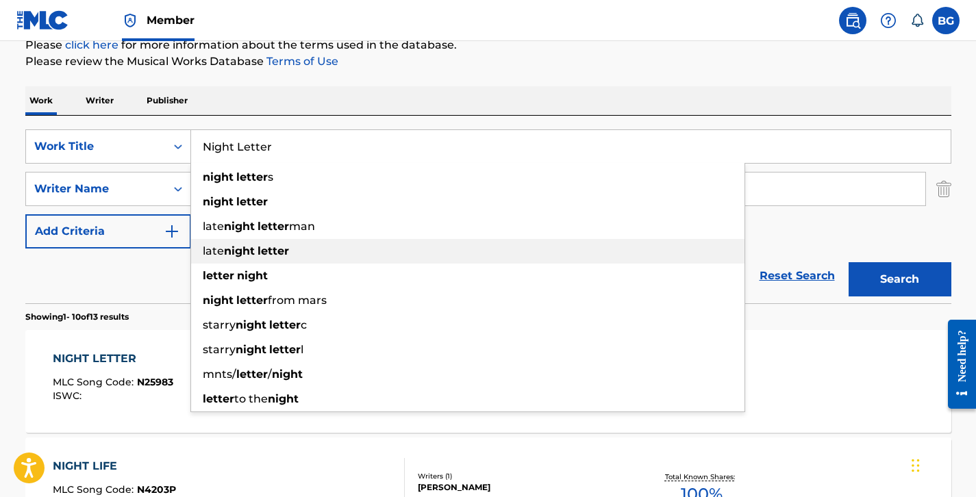
paste input "Pearls"
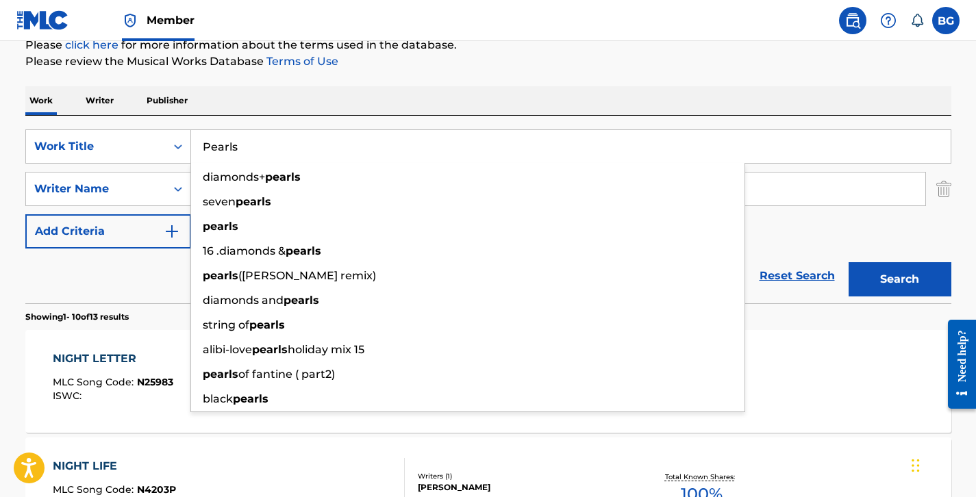
type input "Pearls"
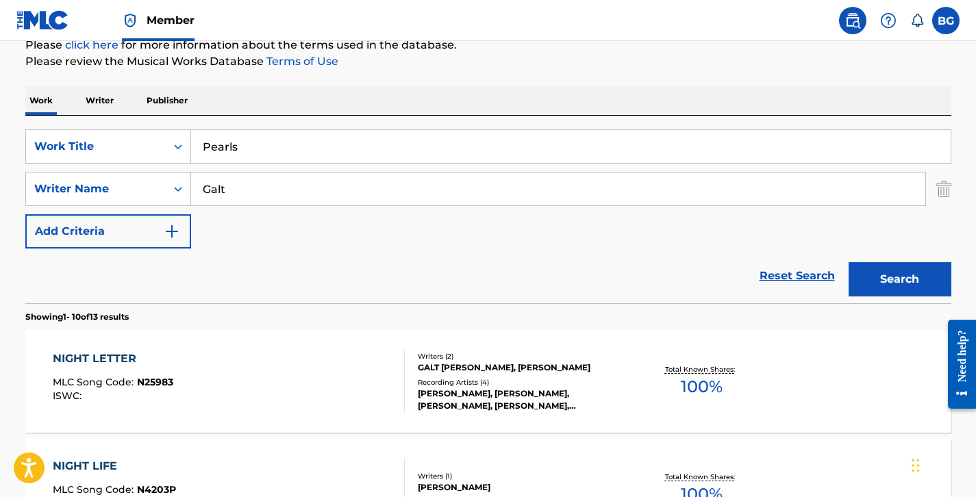
click at [915, 277] on button "Search" at bounding box center [900, 279] width 103 height 34
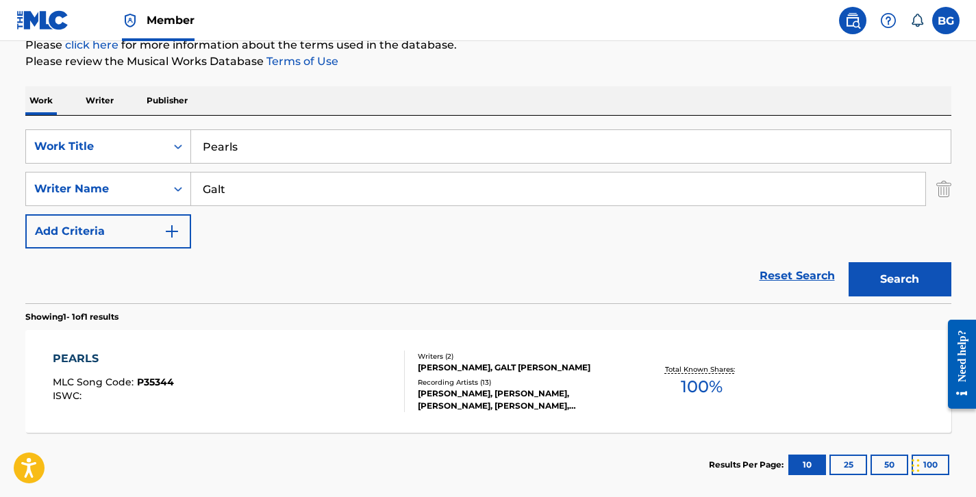
scroll to position [248, 0]
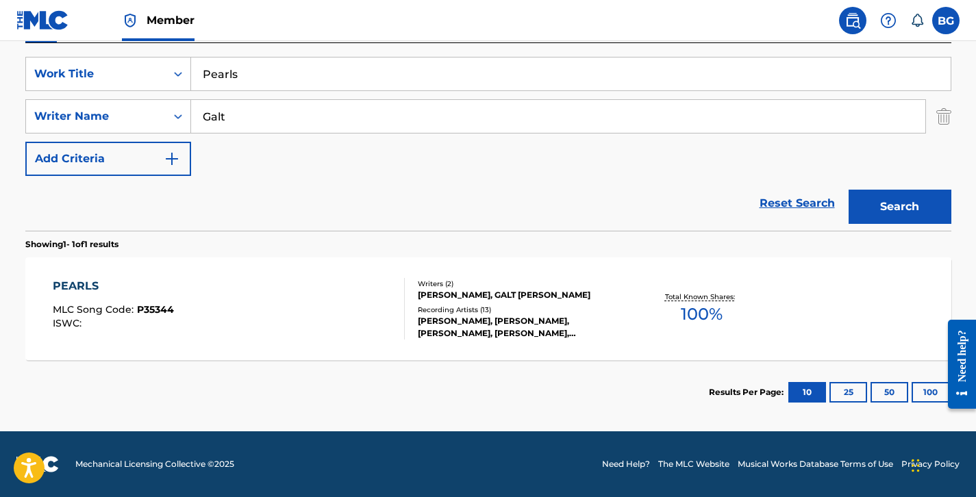
click at [625, 297] on div "Total Known Shares: 100 %" at bounding box center [702, 309] width 154 height 42
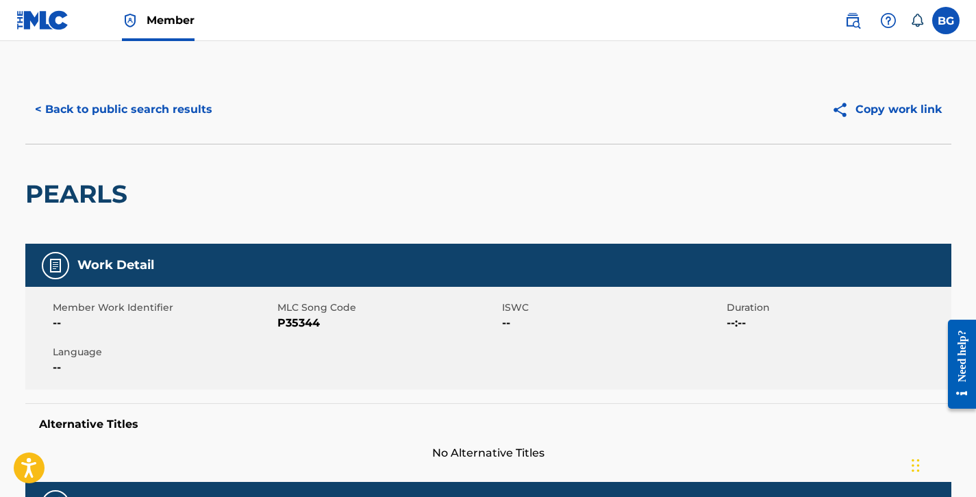
click at [173, 100] on button "< Back to public search results" at bounding box center [123, 109] width 197 height 34
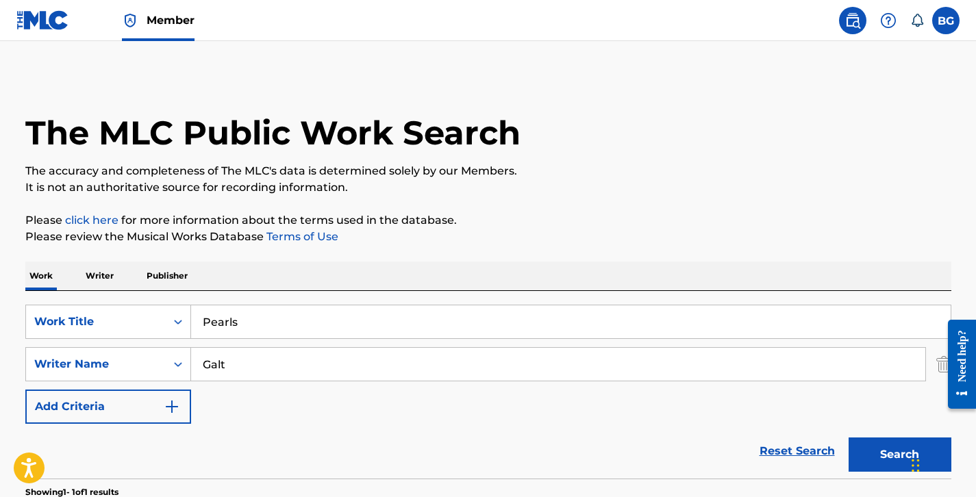
scroll to position [166, 0]
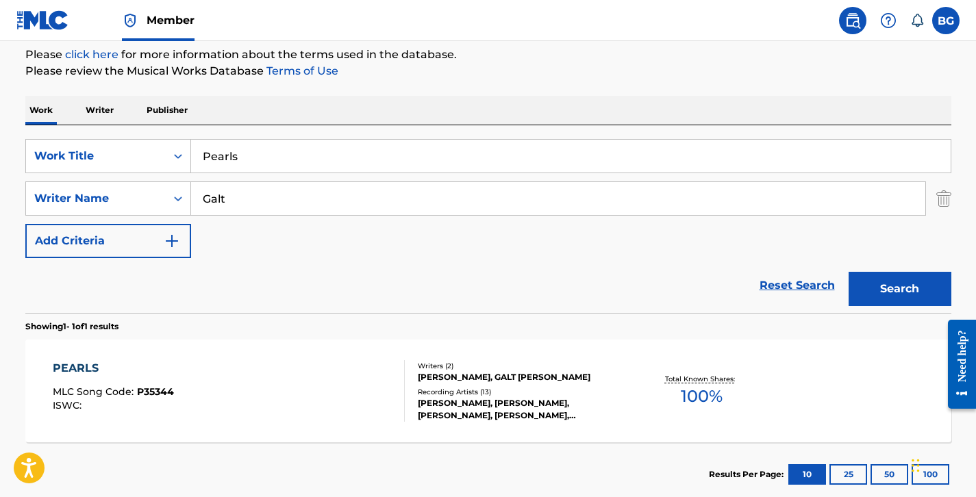
click at [280, 174] on div "SearchWithCriteria7b7d0ee3-317f-469f-a541-f4fca81e15a0 Work Title Pearls Search…" at bounding box center [488, 198] width 926 height 119
click at [280, 163] on input "Pearls" at bounding box center [571, 156] width 760 height 33
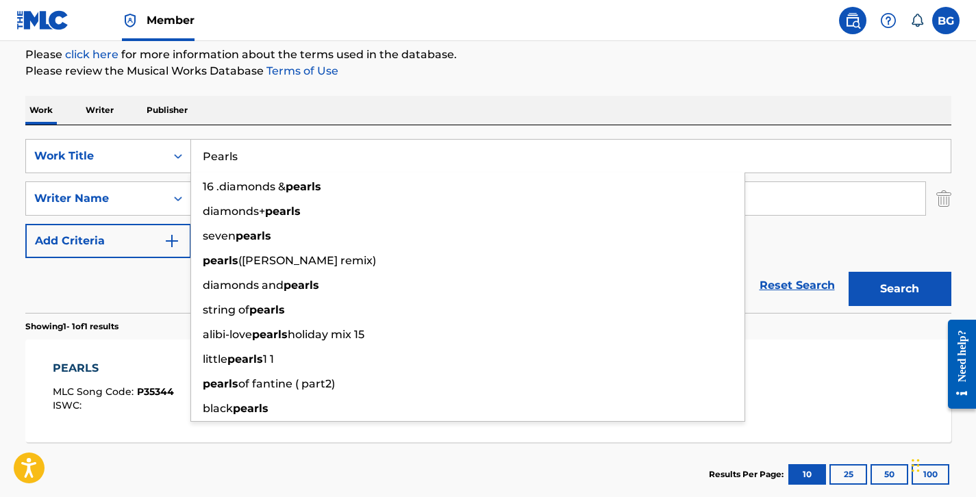
paste input "Symphony "Two Gentlemen Of Verona""
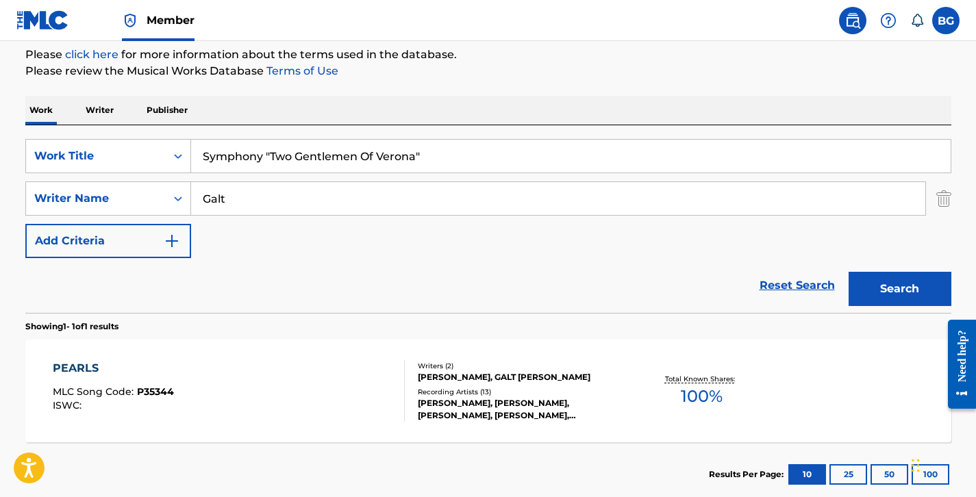
type input "Symphony "Two Gentlemen Of Verona""
click at [884, 294] on button "Search" at bounding box center [900, 289] width 103 height 34
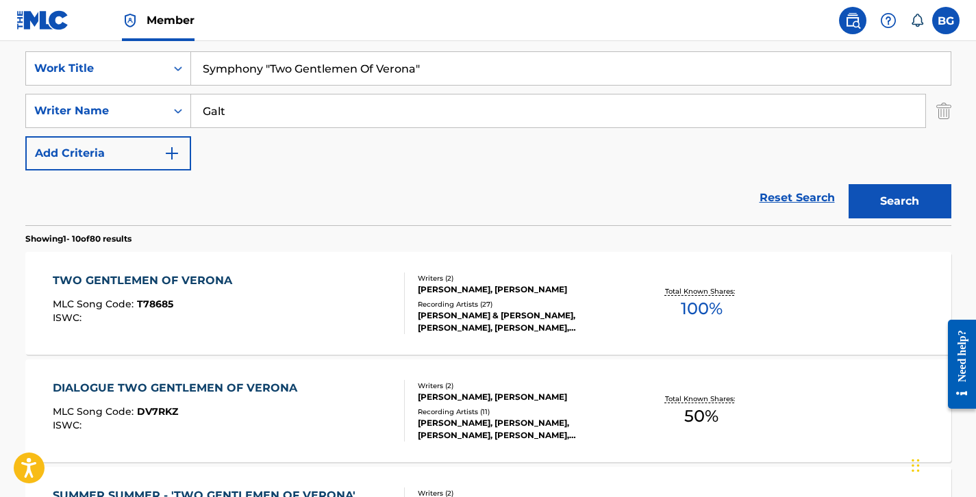
scroll to position [269, 0]
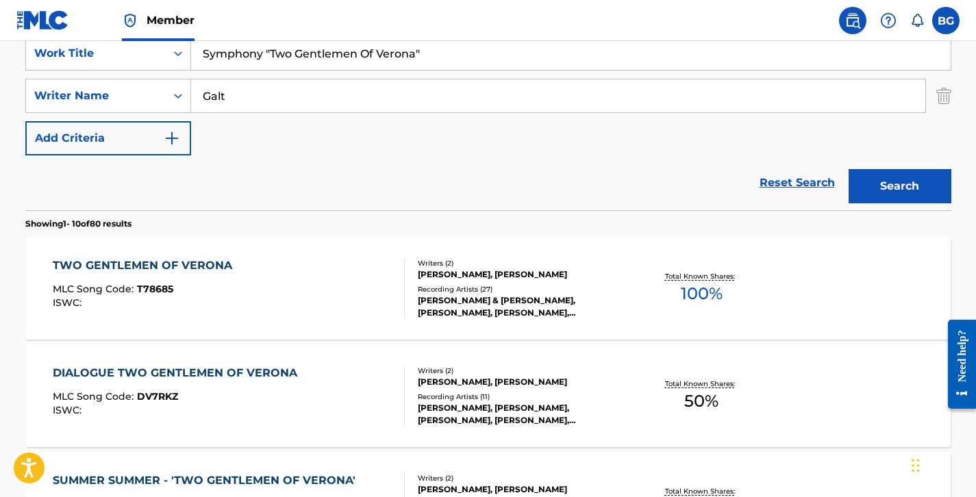
click at [454, 290] on div "Recording Artists ( 27 )" at bounding box center [521, 289] width 207 height 10
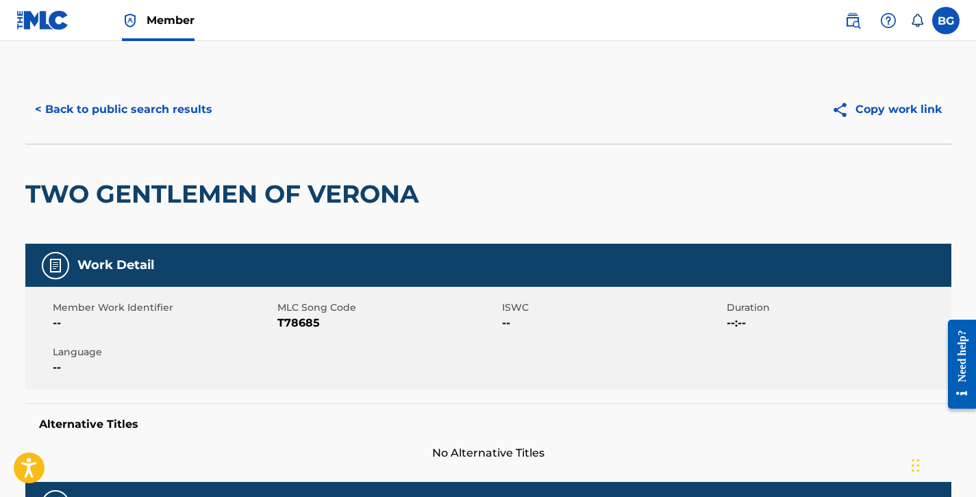
click at [182, 116] on button "< Back to public search results" at bounding box center [123, 109] width 197 height 34
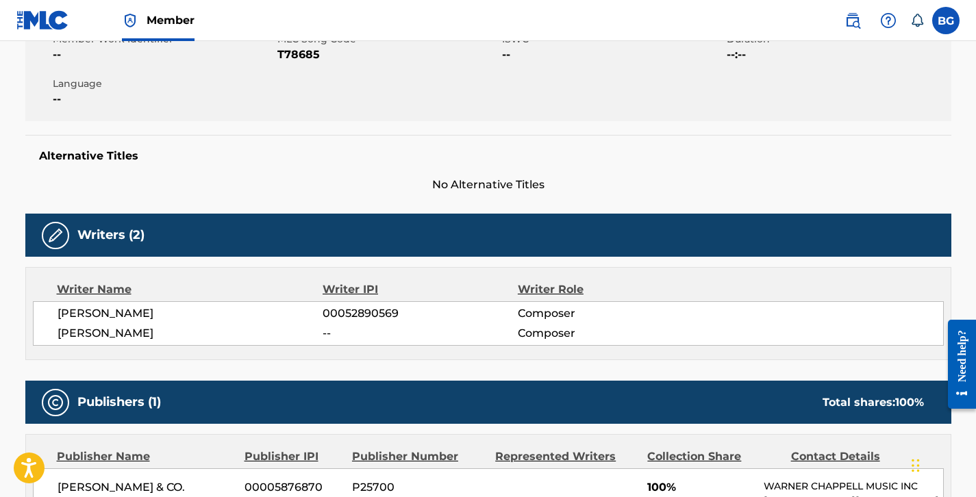
scroll to position [265, 0]
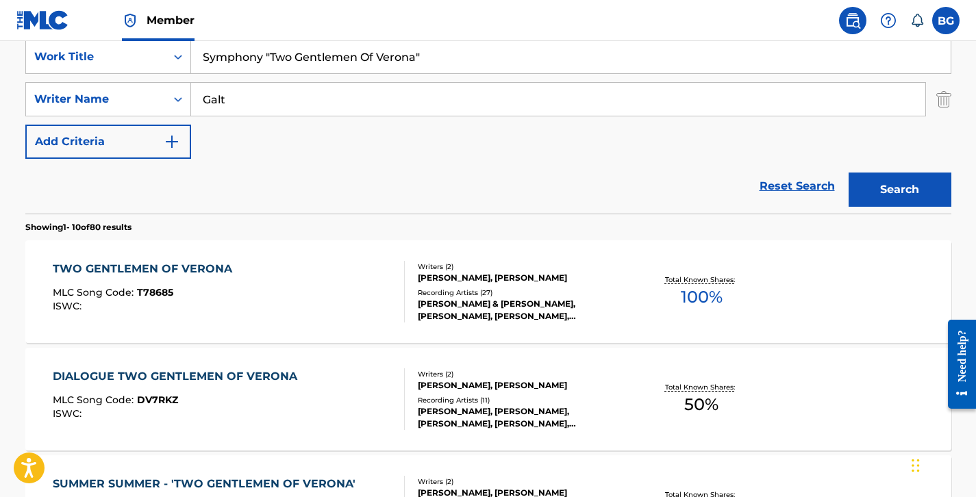
click at [277, 56] on input "Symphony "Two Gentlemen Of Verona"" at bounding box center [571, 56] width 760 height 33
paste input "That's A Very Interesting Question"
type input "That's A Very Interesting Question"
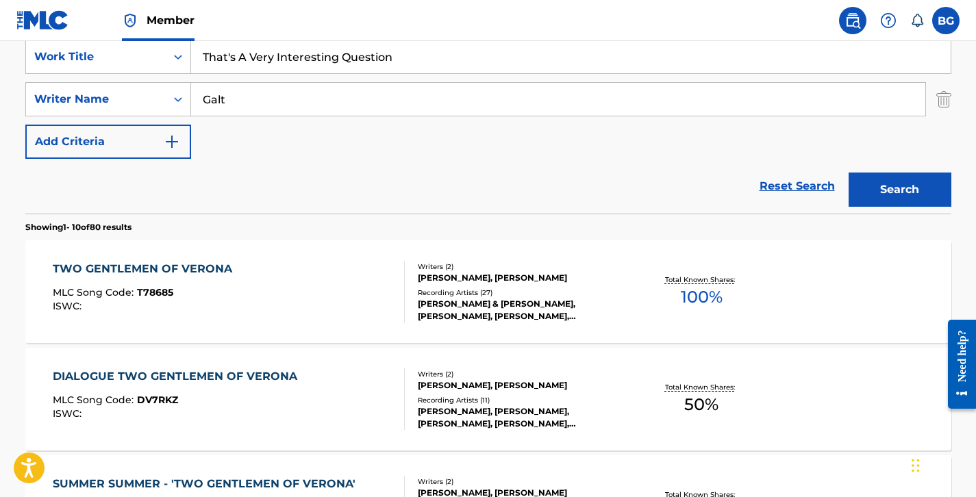
click at [876, 177] on button "Search" at bounding box center [900, 190] width 103 height 34
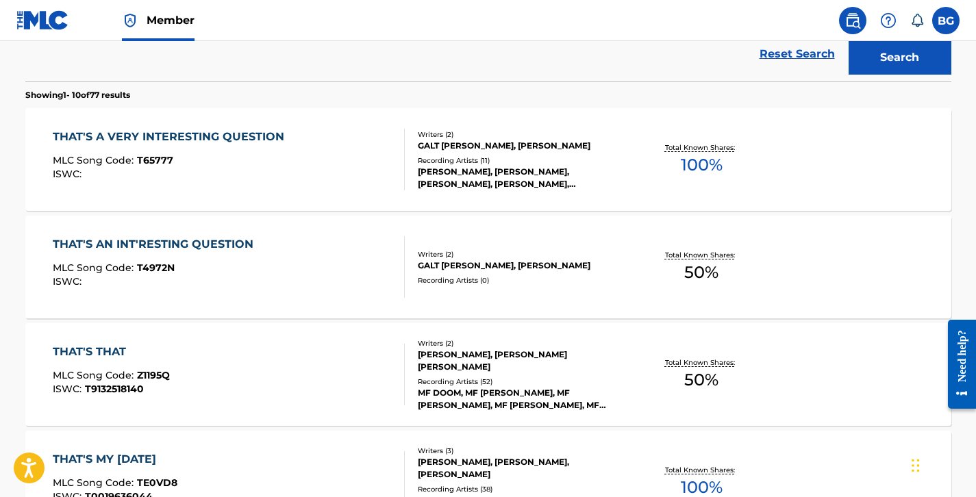
scroll to position [427, 0]
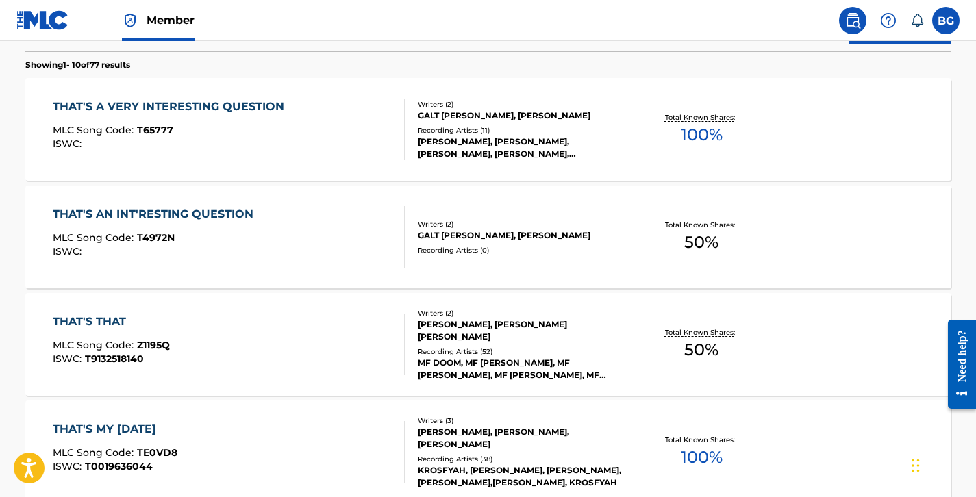
click at [427, 131] on div "Recording Artists ( 11 )" at bounding box center [521, 130] width 207 height 10
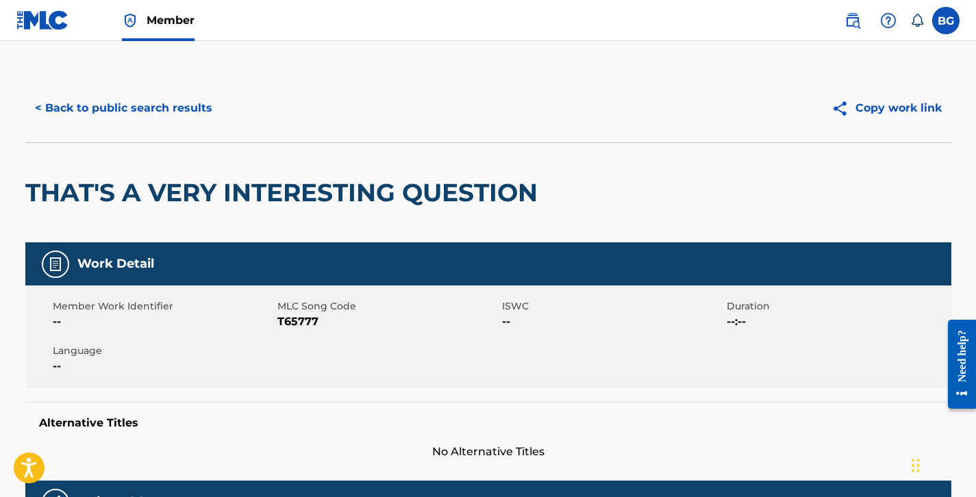
click at [142, 112] on button "< Back to public search results" at bounding box center [123, 108] width 197 height 34
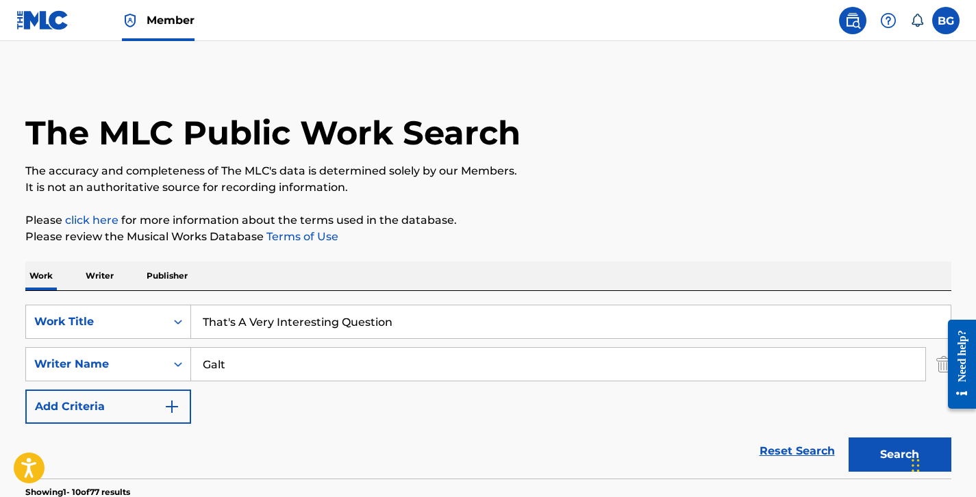
click at [297, 330] on input "That's A Very Interesting Question" at bounding box center [571, 322] width 760 height 33
click at [296, 330] on input "That's A Very Interesting Question" at bounding box center [571, 322] width 760 height 33
paste input "ou, [PERSON_NAME], Thou Has Metamorphosed Me"
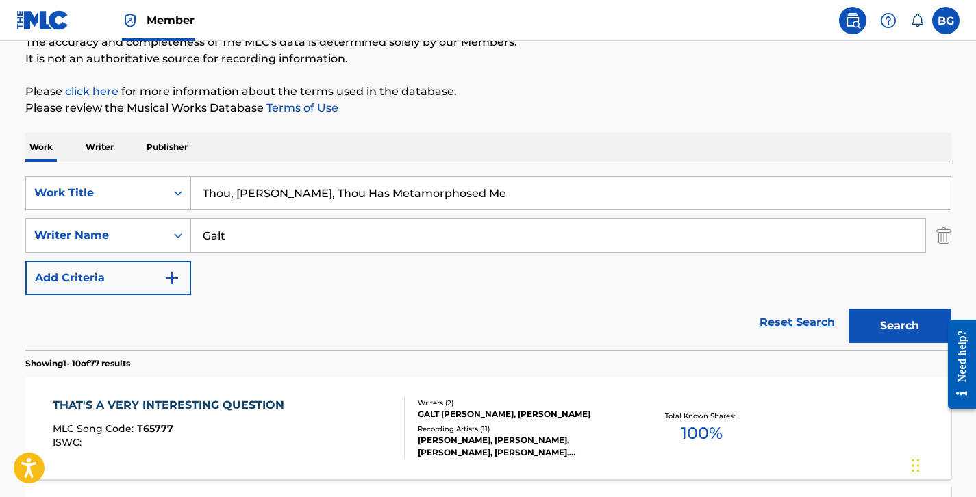
type input "Thou, [PERSON_NAME], Thou Has Metamorphosed Me"
click at [898, 315] on button "Search" at bounding box center [900, 326] width 103 height 34
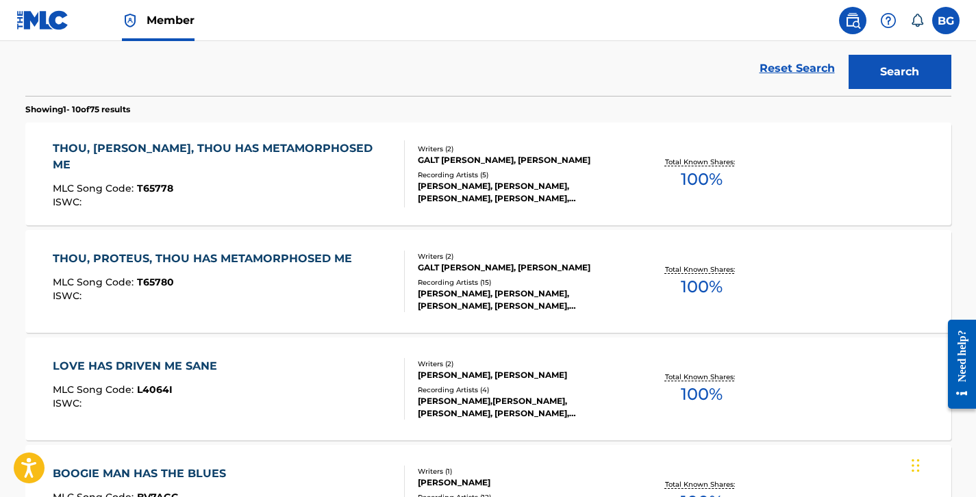
scroll to position [384, 0]
click at [477, 216] on div "THOU, [PERSON_NAME], THOU HAS METAMORPHOSED ME MLC Song Code : T65778 ISWC : Wr…" at bounding box center [488, 173] width 926 height 103
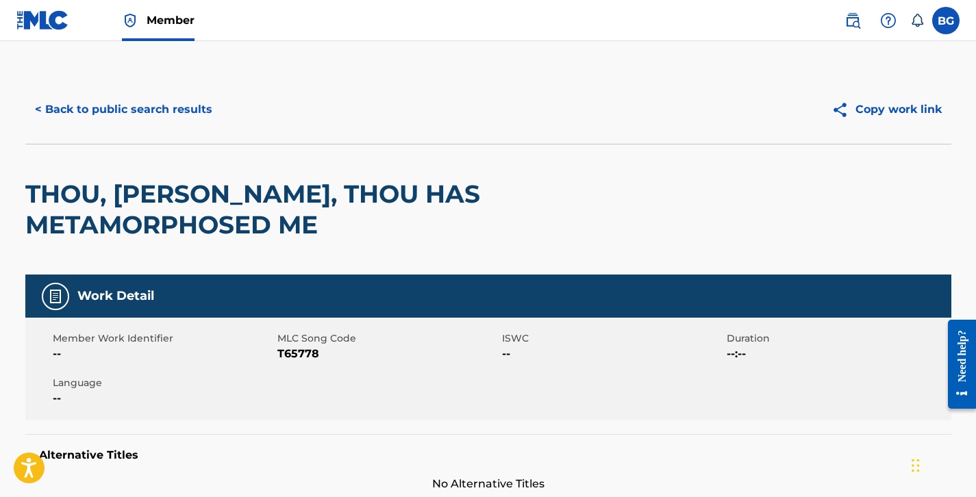
click at [165, 114] on button "< Back to public search results" at bounding box center [123, 109] width 197 height 34
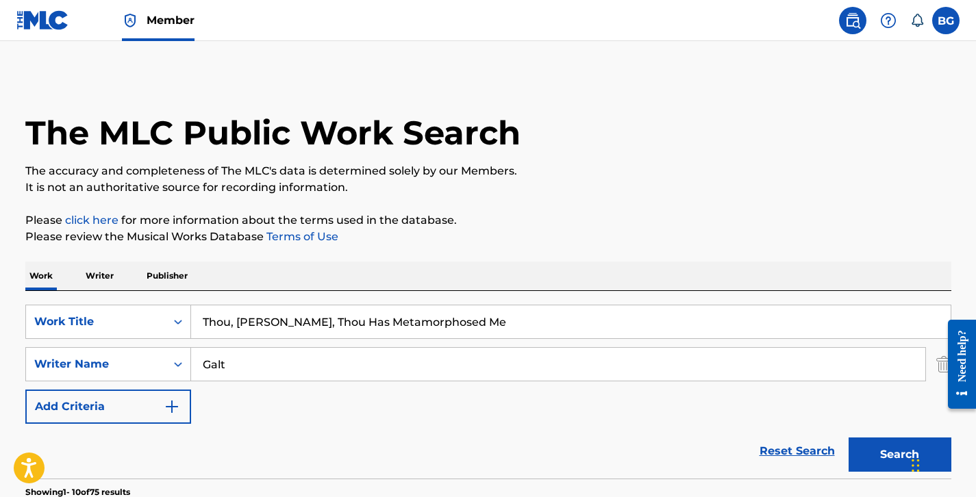
click at [279, 327] on input "Thou, [PERSON_NAME], Thou Has Metamorphosed Me" at bounding box center [571, 322] width 760 height 33
paste input "Proteus"
type input "Thou, [PERSON_NAME], Thou Has Metamorphosed Me"
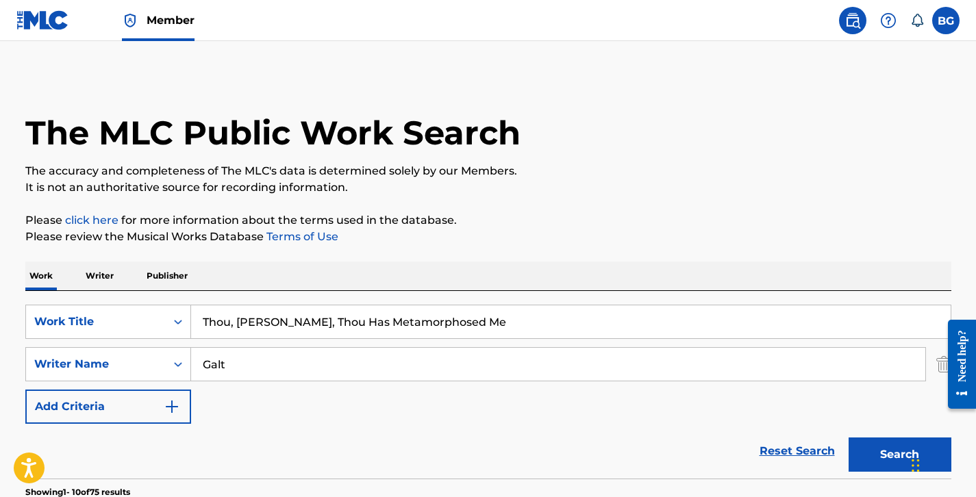
click at [895, 454] on button "Search" at bounding box center [900, 455] width 103 height 34
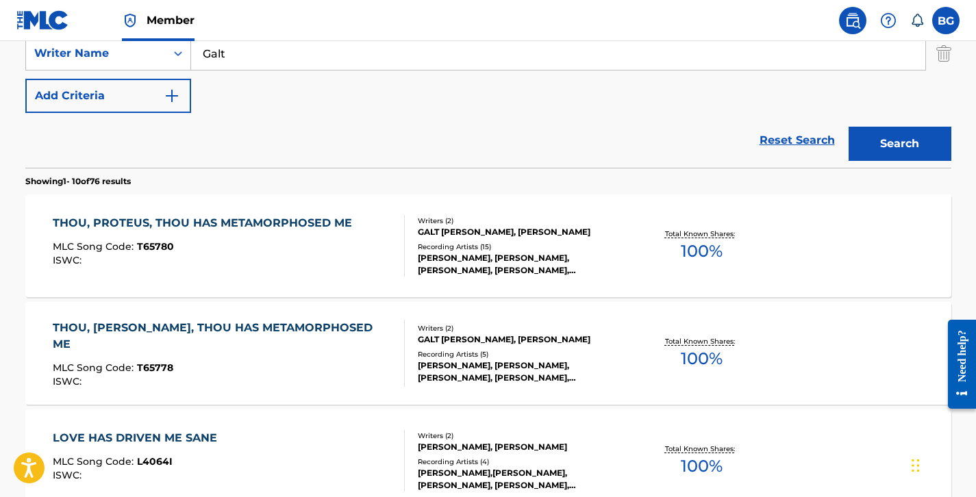
scroll to position [406, 0]
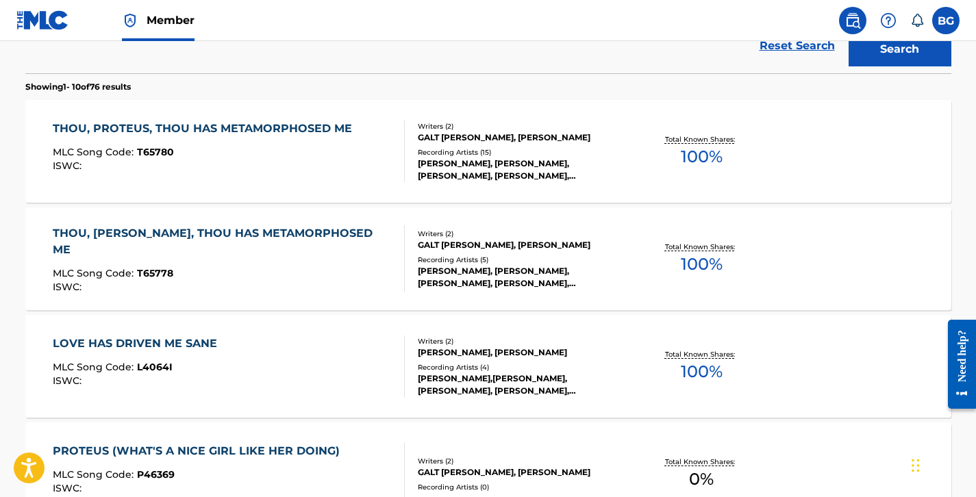
click at [421, 175] on div "[PERSON_NAME], [PERSON_NAME], [PERSON_NAME], [PERSON_NAME], [PERSON_NAME], [PER…" at bounding box center [521, 170] width 207 height 25
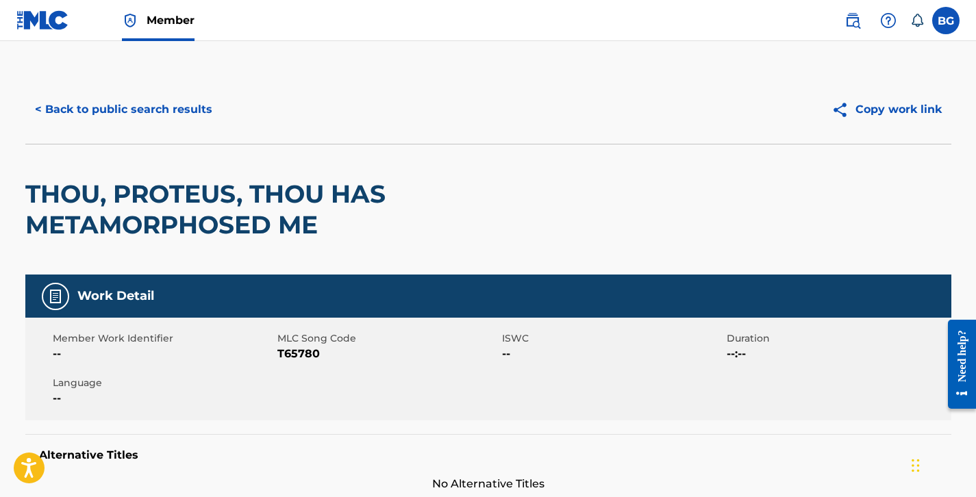
click at [171, 115] on button "< Back to public search results" at bounding box center [123, 109] width 197 height 34
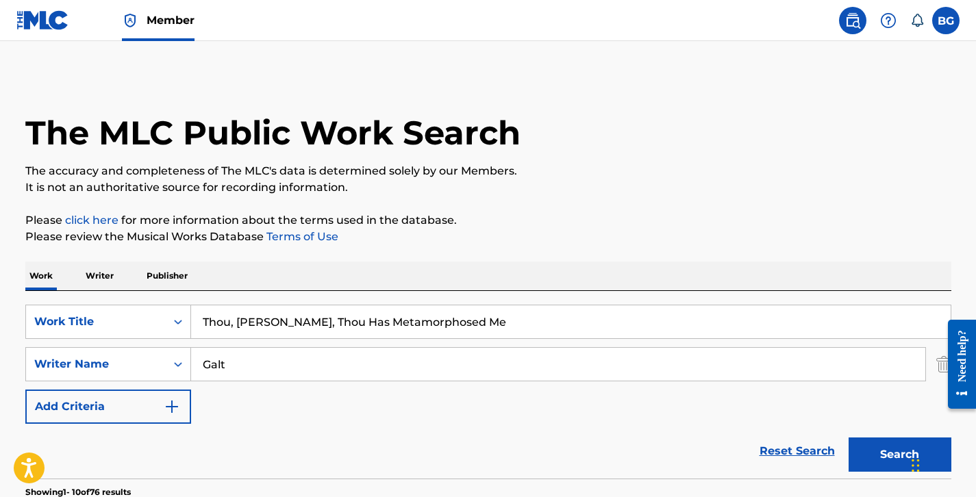
click at [275, 310] on input "Thou, [PERSON_NAME], Thou Has Metamorphosed Me" at bounding box center [571, 322] width 760 height 33
paste input "urio's Samba"
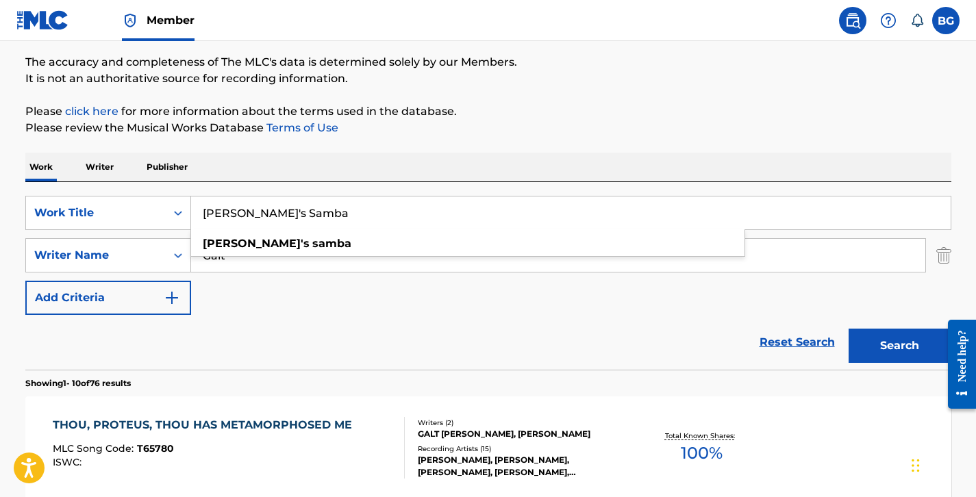
type input "[PERSON_NAME]'s Samba"
click at [869, 336] on button "Search" at bounding box center [900, 346] width 103 height 34
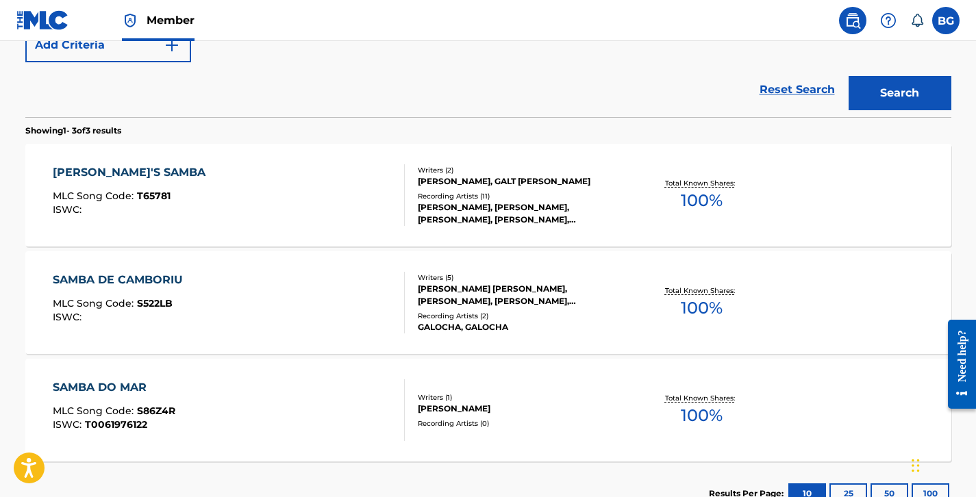
scroll to position [401, 0]
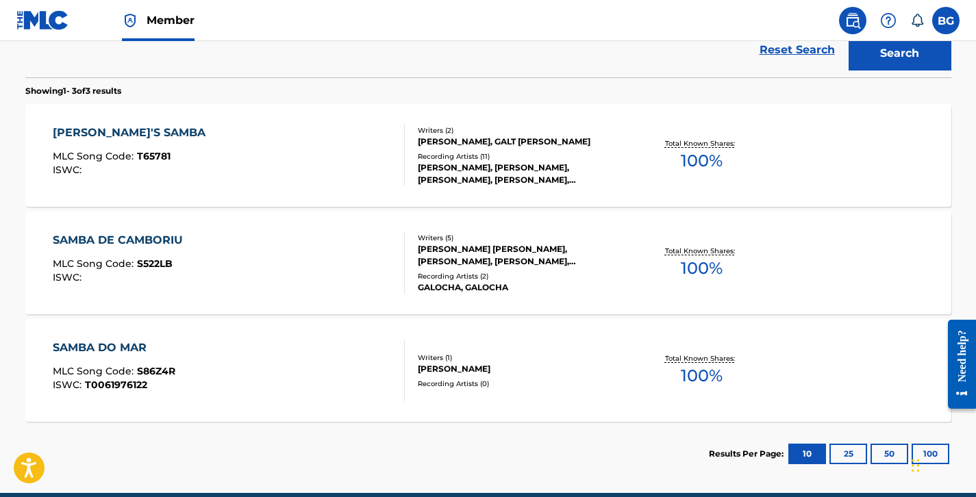
click at [486, 196] on div "[PERSON_NAME]'S SAMBA MLC Song Code : T65781 ISWC : Writers ( 2 ) [PERSON_NAME]…" at bounding box center [488, 155] width 926 height 103
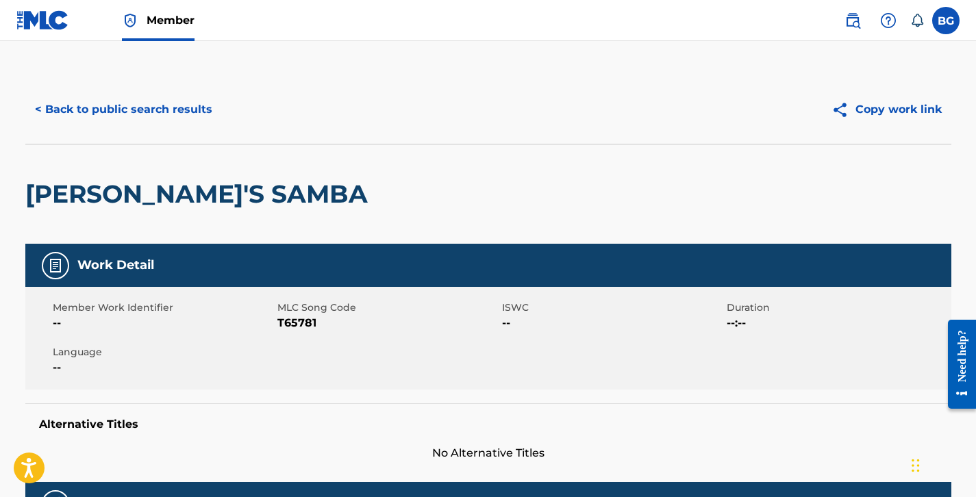
click at [147, 121] on button "< Back to public search results" at bounding box center [123, 109] width 197 height 34
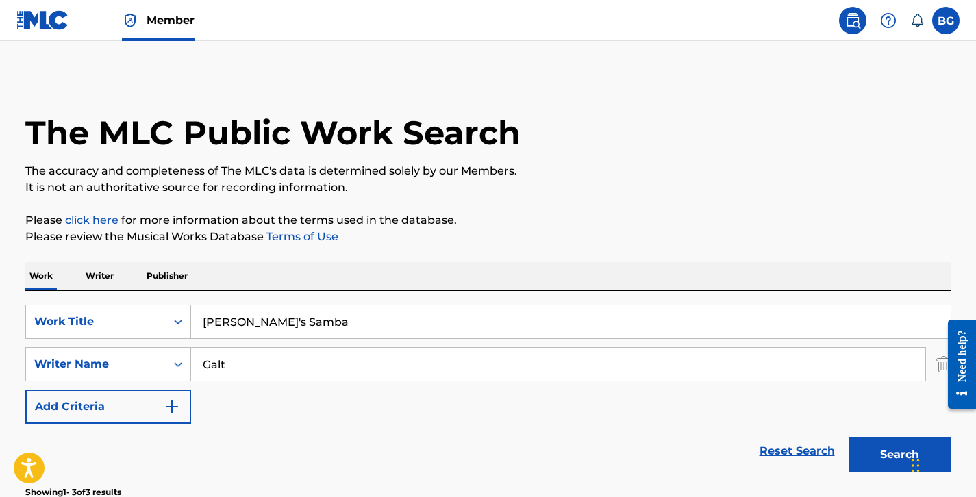
click at [273, 332] on input "[PERSON_NAME]'s Samba" at bounding box center [571, 322] width 760 height 33
click at [273, 333] on input "[PERSON_NAME]'s Samba" at bounding box center [571, 322] width 760 height 33
paste input "o Whom It May Concern Me"
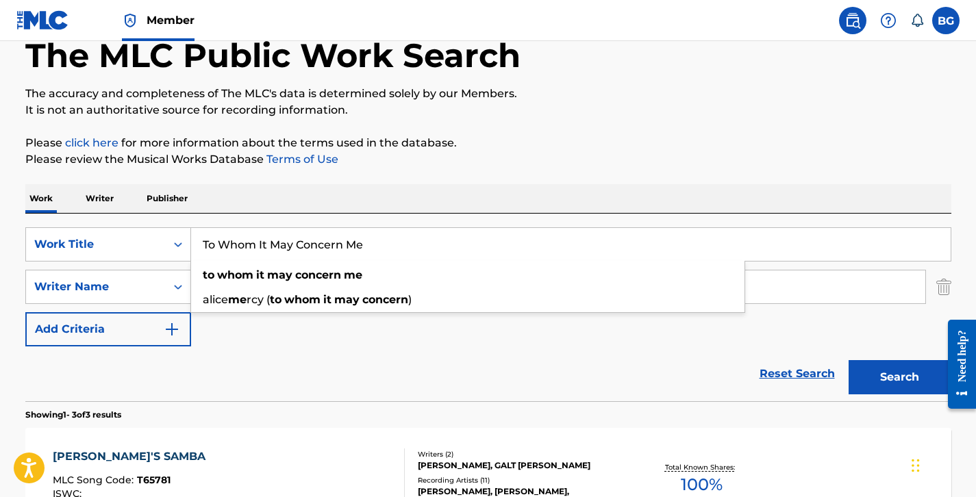
scroll to position [238, 0]
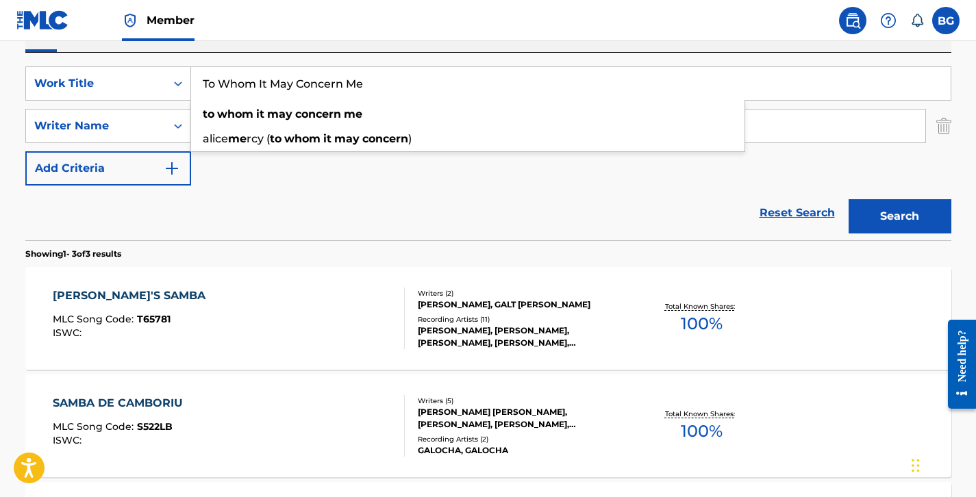
type input "To Whom It May Concern Me"
click at [903, 234] on div "Search" at bounding box center [897, 213] width 110 height 55
click at [893, 212] on button "Search" at bounding box center [900, 216] width 103 height 34
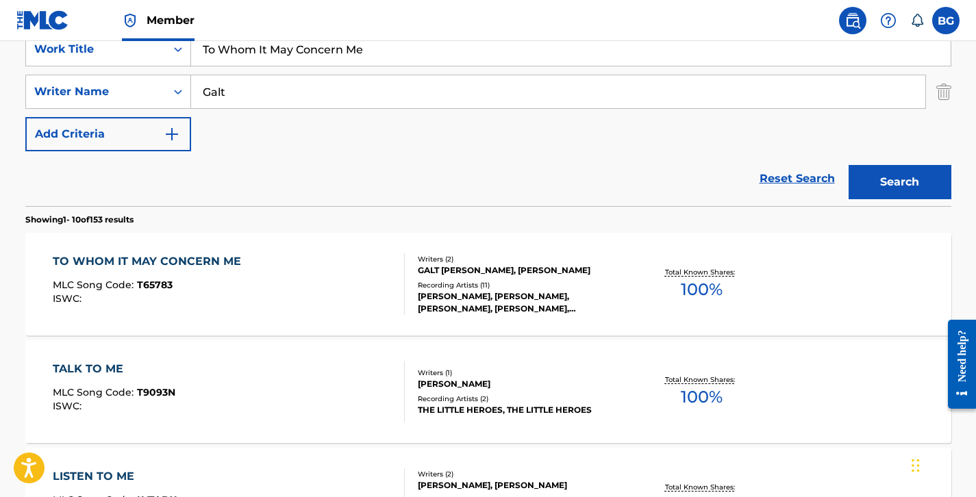
scroll to position [273, 0]
click at [466, 295] on div "[PERSON_NAME], [PERSON_NAME], [PERSON_NAME], [PERSON_NAME], [PERSON_NAME] & [PE…" at bounding box center [521, 302] width 207 height 25
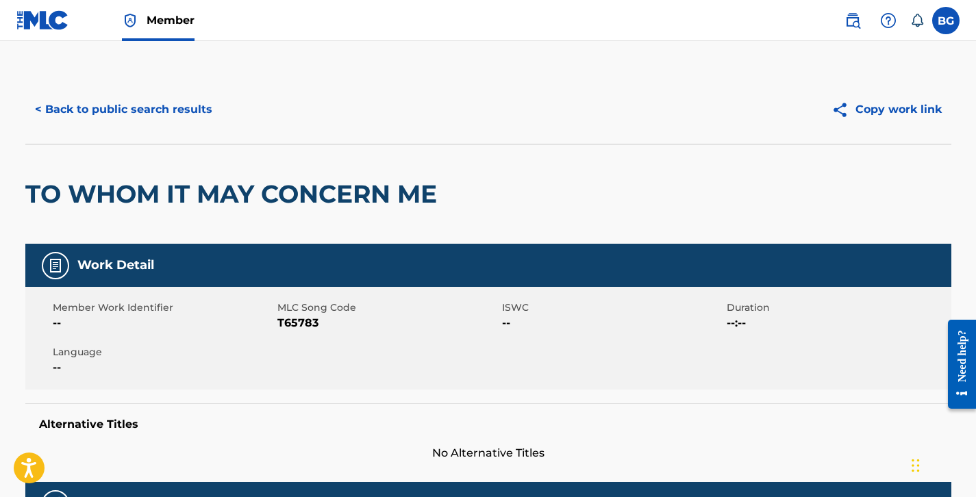
click at [129, 115] on button "< Back to public search results" at bounding box center [123, 109] width 197 height 34
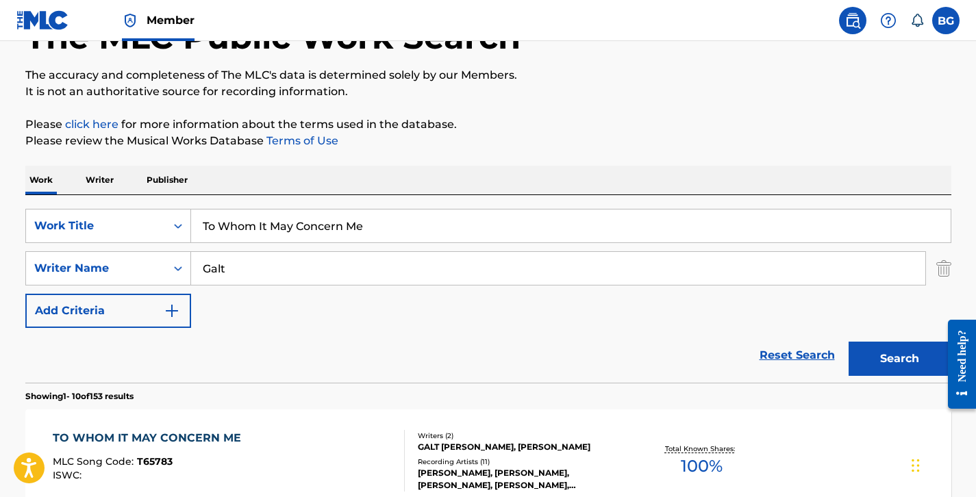
scroll to position [69, 0]
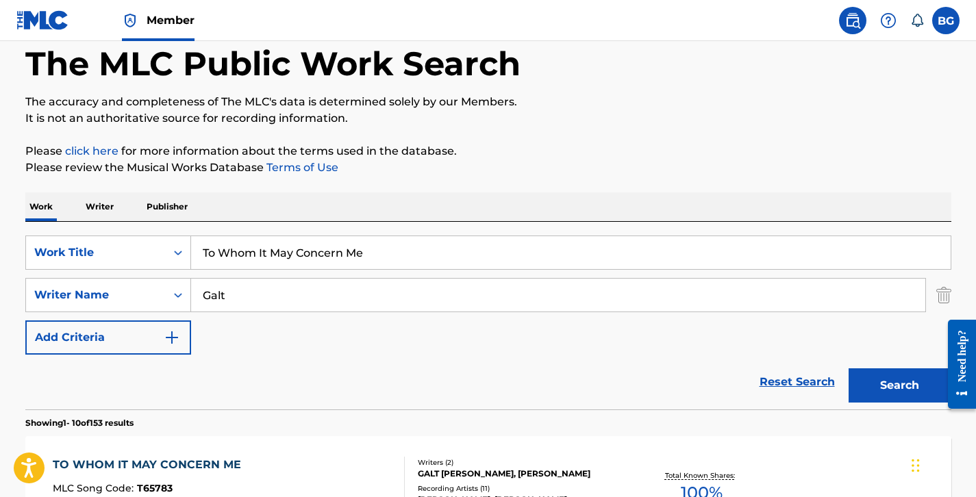
click at [317, 243] on input "To Whom It May Concern Me" at bounding box center [571, 252] width 760 height 33
paste input "wo Gentlemen Of Verona"
type input "Two Gentlemen Of Verona"
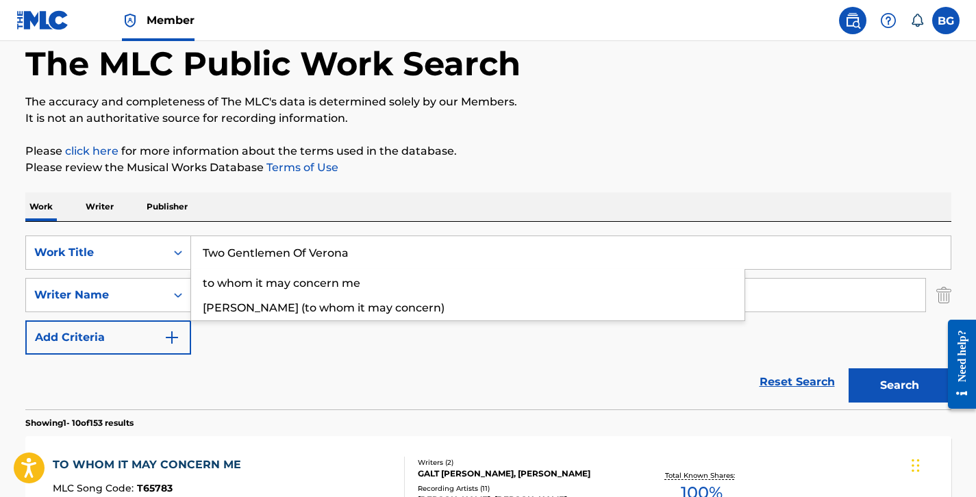
click at [901, 380] on button "Search" at bounding box center [900, 386] width 103 height 34
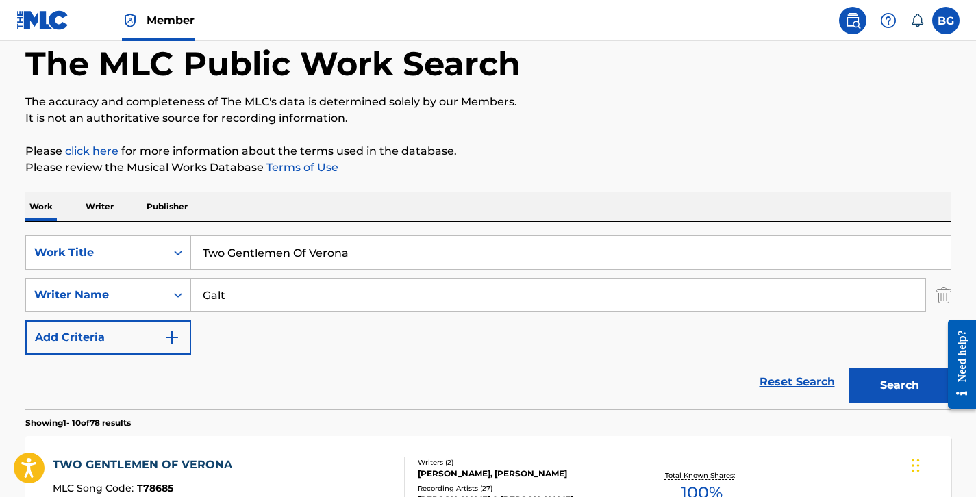
scroll to position [232, 0]
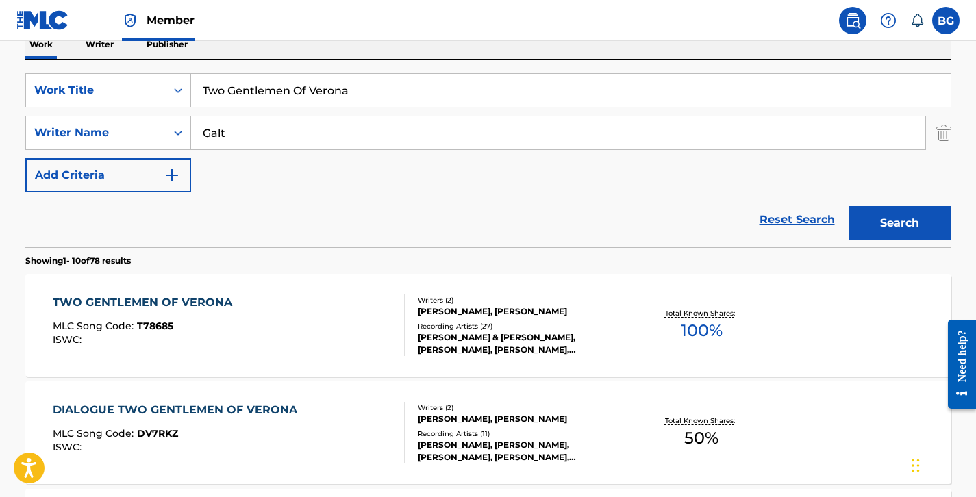
click at [304, 325] on div "TWO GENTLEMEN OF VERONA MLC Song Code : T78685 ISWC :" at bounding box center [229, 326] width 352 height 62
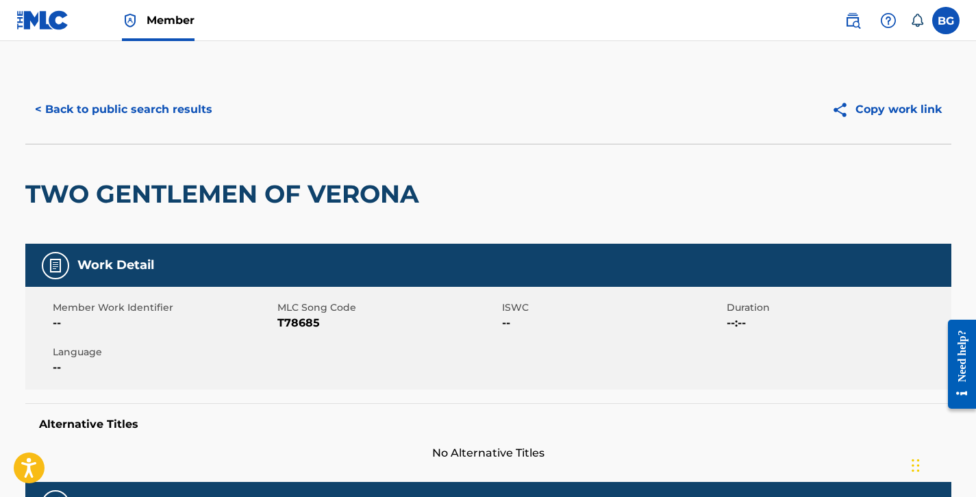
click at [160, 88] on div "< Back to public search results Copy work link" at bounding box center [488, 109] width 926 height 69
click at [160, 100] on button "< Back to public search results" at bounding box center [123, 109] width 197 height 34
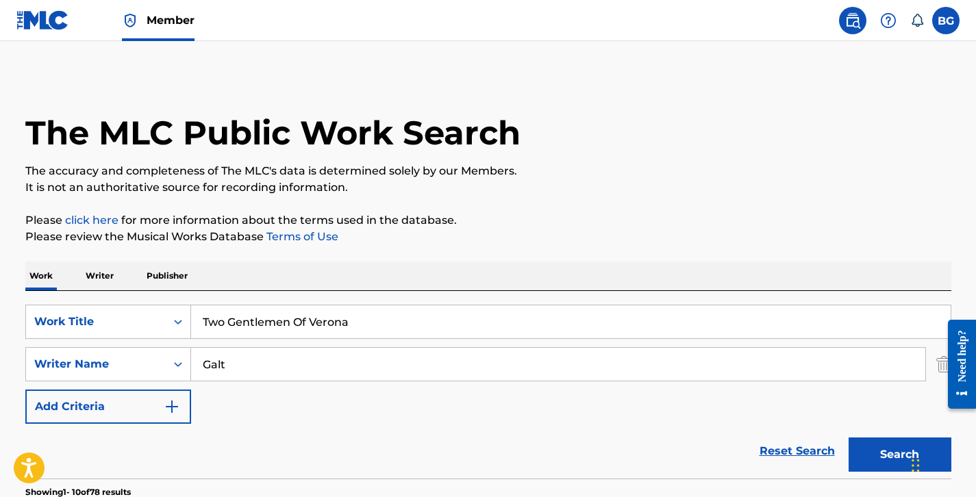
scroll to position [232, 0]
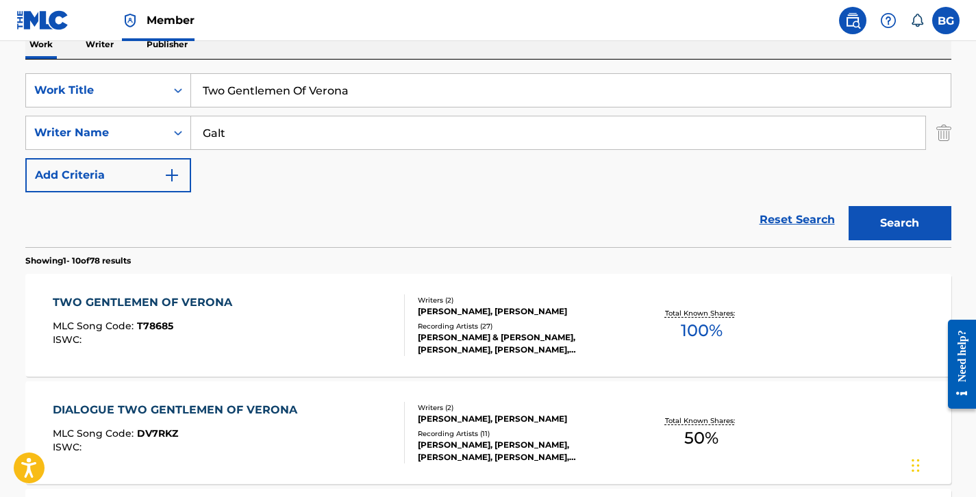
click at [294, 100] on input "Two Gentlemen Of Verona" at bounding box center [571, 90] width 760 height 33
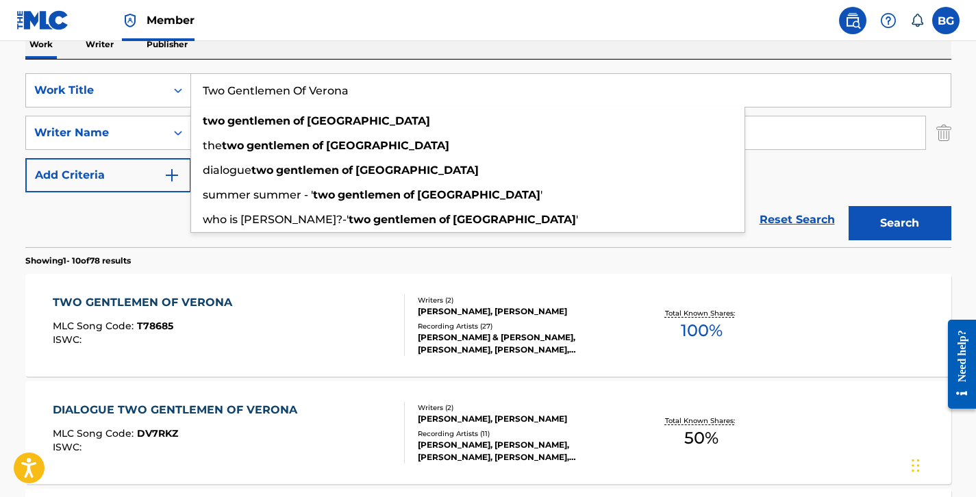
click at [294, 100] on input "Two Gentlemen Of Verona" at bounding box center [571, 90] width 760 height 33
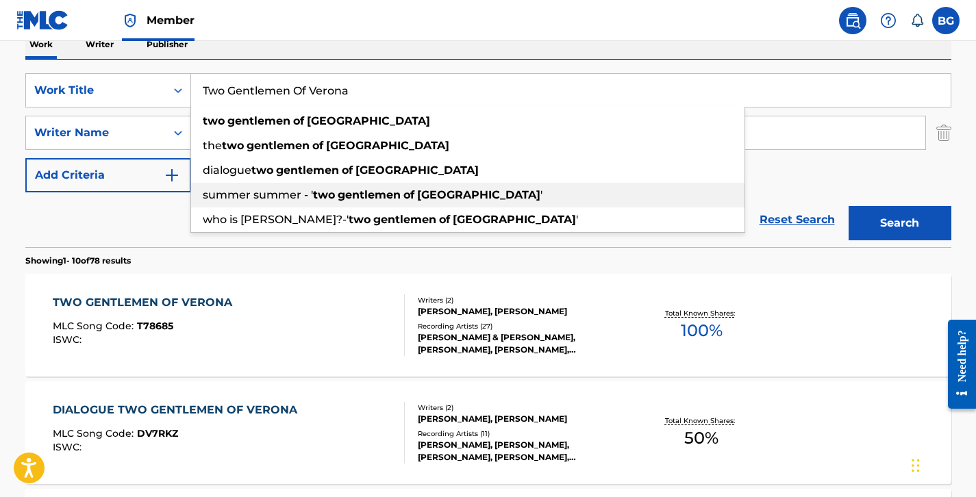
paste input "What A Nice Ide"
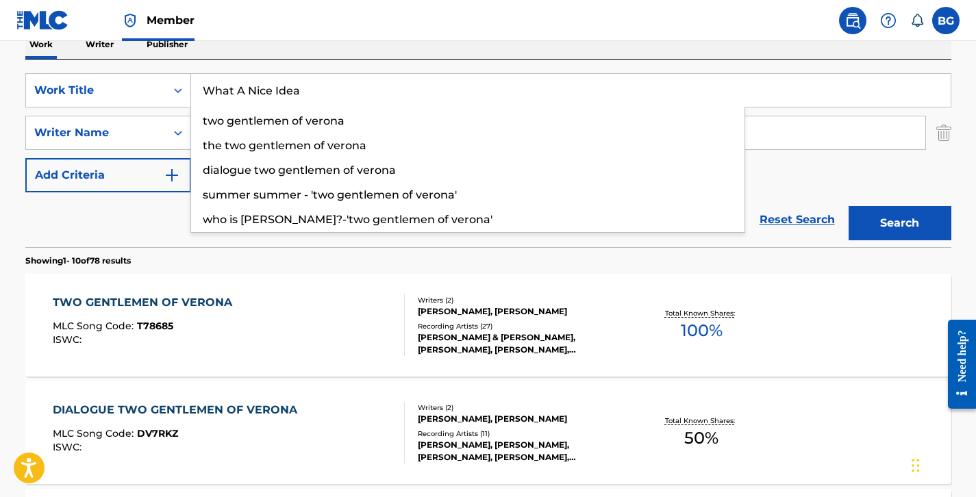
type input "What A Nice Idea"
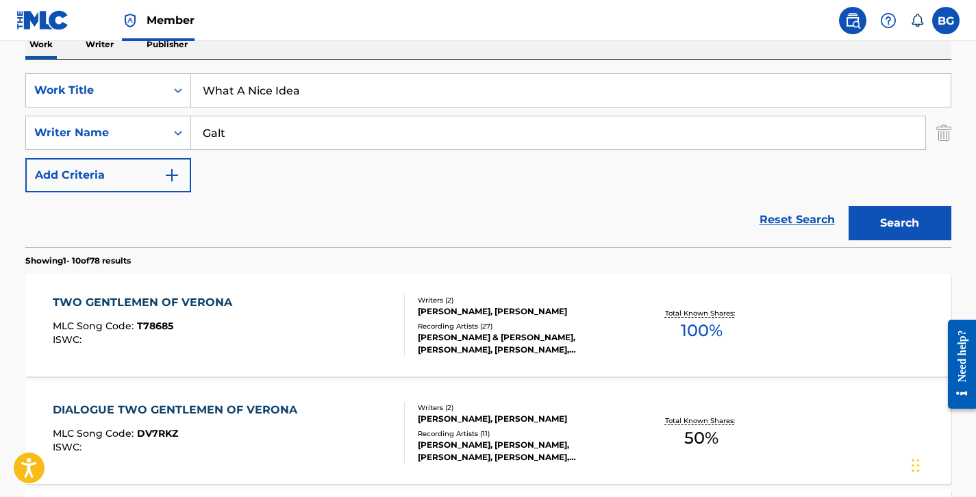
click at [910, 237] on button "Search" at bounding box center [900, 223] width 103 height 34
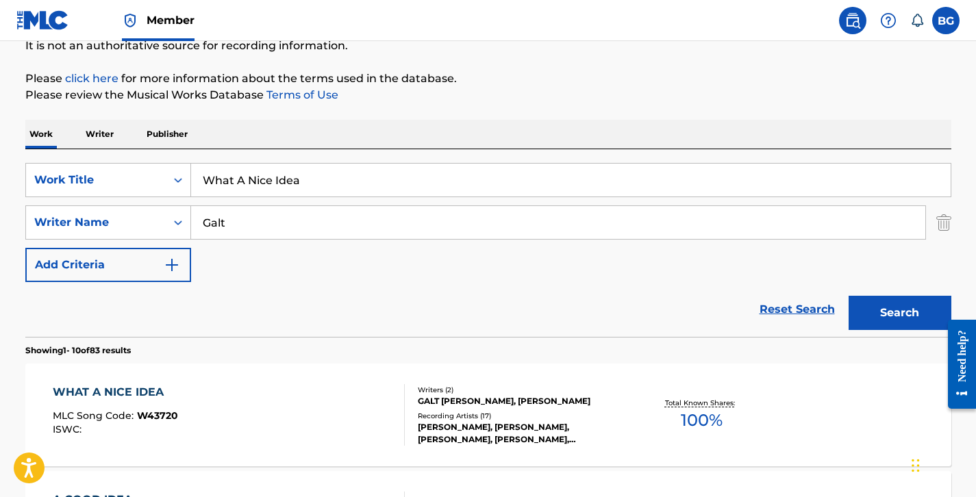
scroll to position [314, 0]
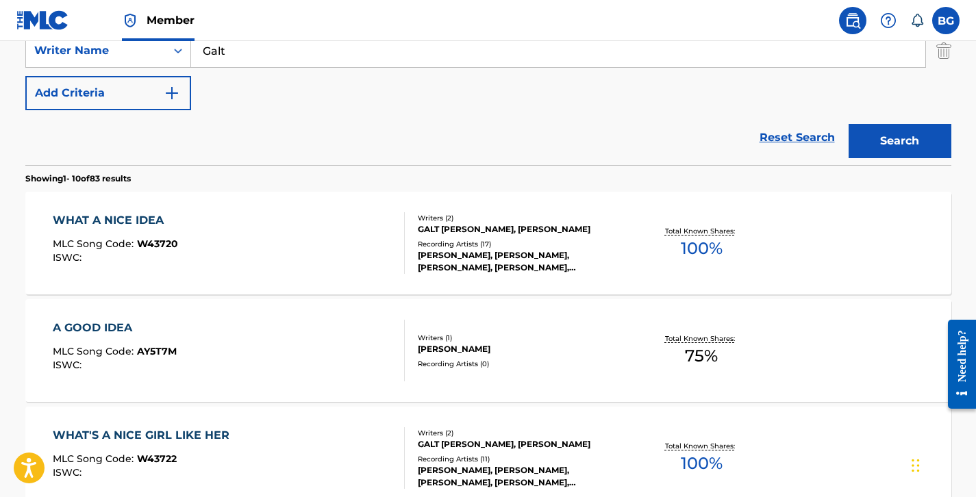
click at [580, 230] on div "GALT [PERSON_NAME], [PERSON_NAME]" at bounding box center [521, 229] width 207 height 12
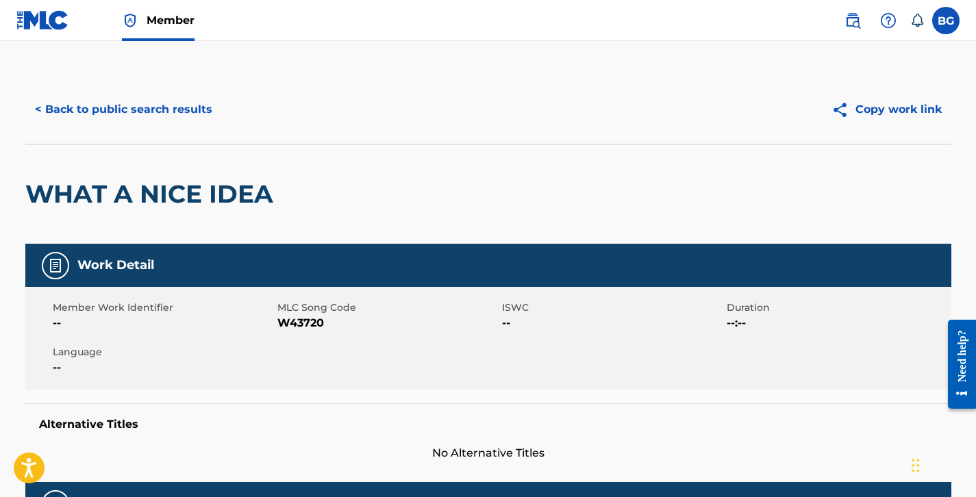
click at [162, 112] on button "< Back to public search results" at bounding box center [123, 109] width 197 height 34
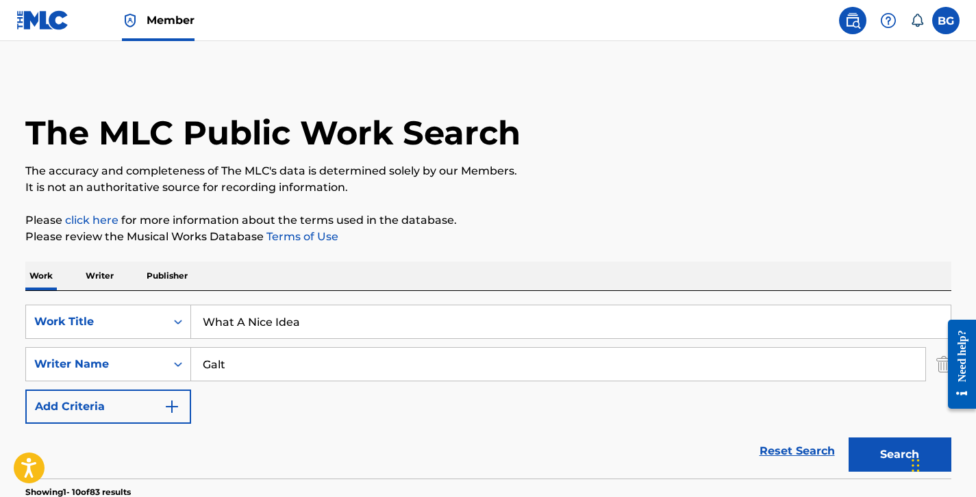
click at [272, 309] on input "What A Nice Idea" at bounding box center [571, 322] width 760 height 33
click at [368, 323] on input "What A Nice Idea" at bounding box center [571, 322] width 760 height 33
click at [366, 323] on input "What A Nice Idea" at bounding box center [571, 322] width 760 height 33
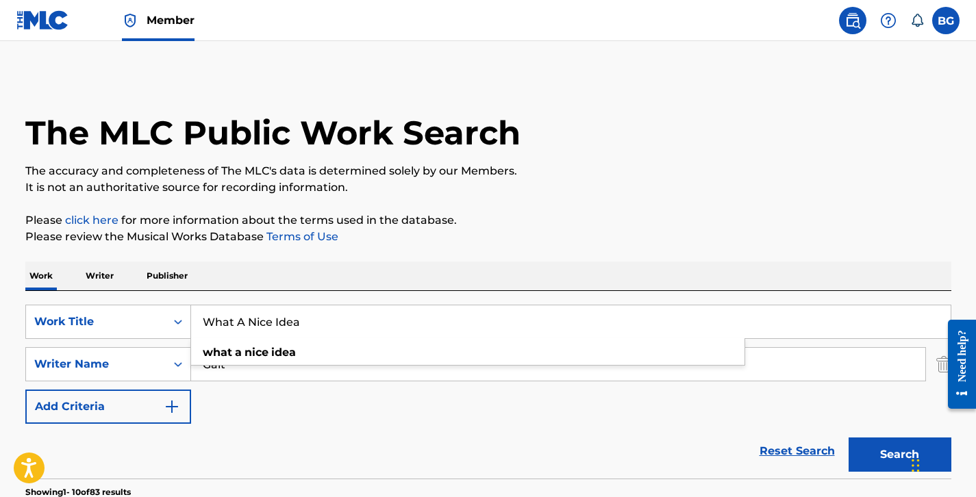
click at [457, 320] on input "What A Nice Idea" at bounding box center [571, 322] width 760 height 33
paste input "Does a Lover Pack"
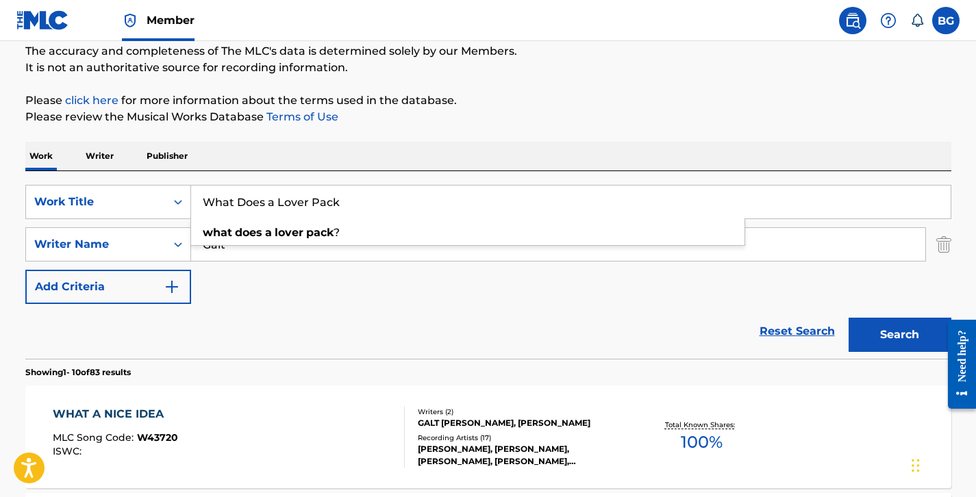
type input "What Does a Lover Pack"
click at [868, 324] on button "Search" at bounding box center [900, 335] width 103 height 34
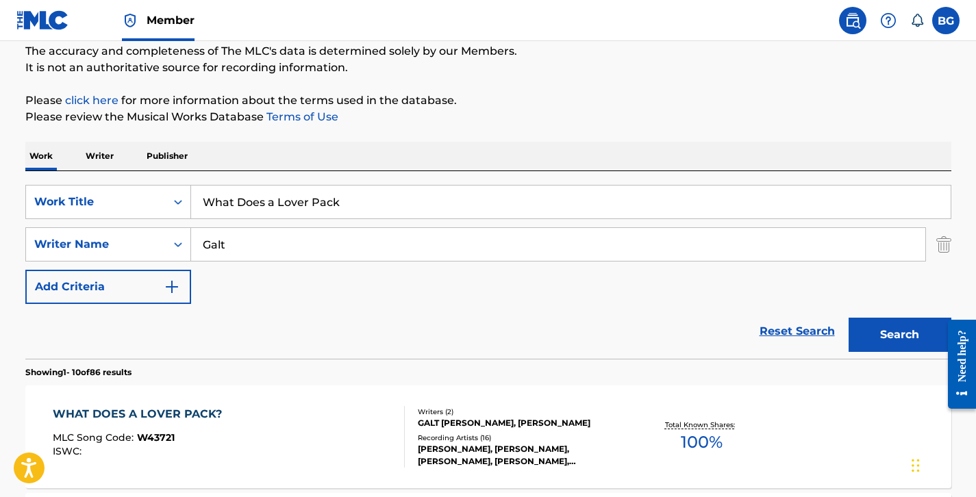
scroll to position [198, 0]
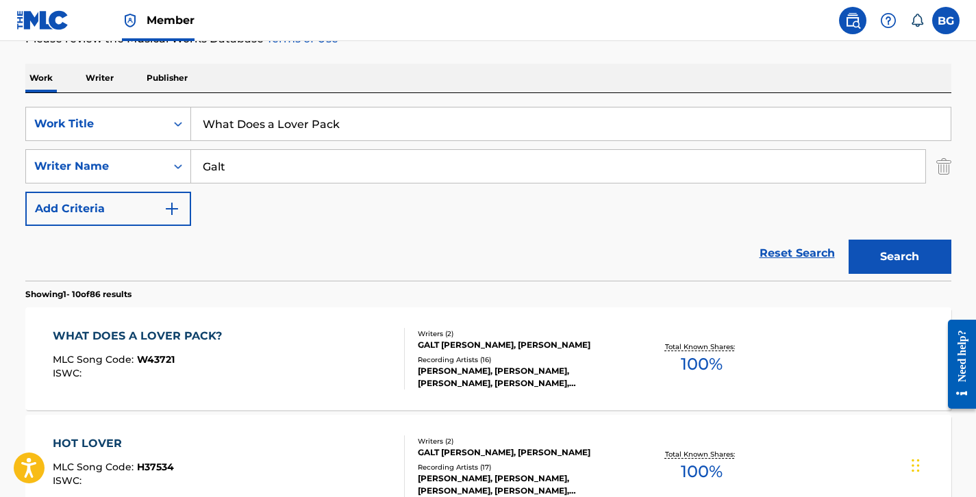
click at [445, 336] on div "Writers ( 2 )" at bounding box center [521, 334] width 207 height 10
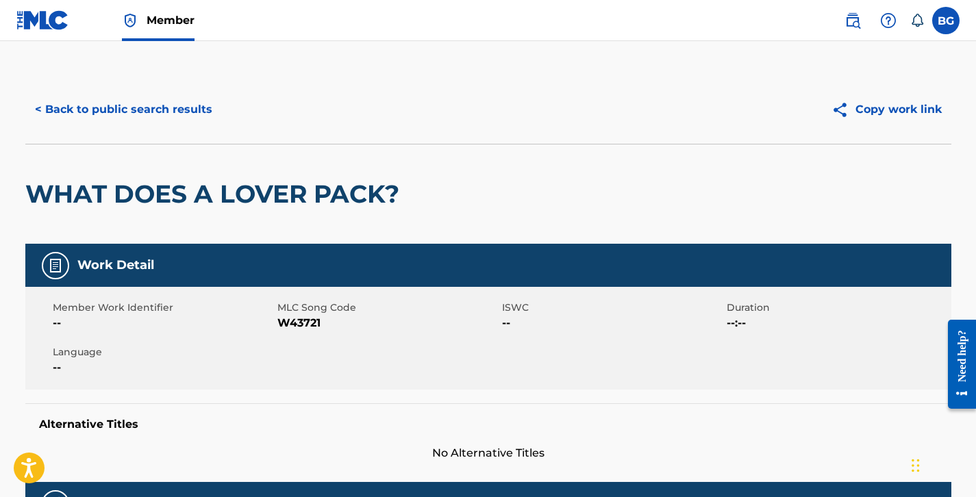
click at [162, 116] on button "< Back to public search results" at bounding box center [123, 109] width 197 height 34
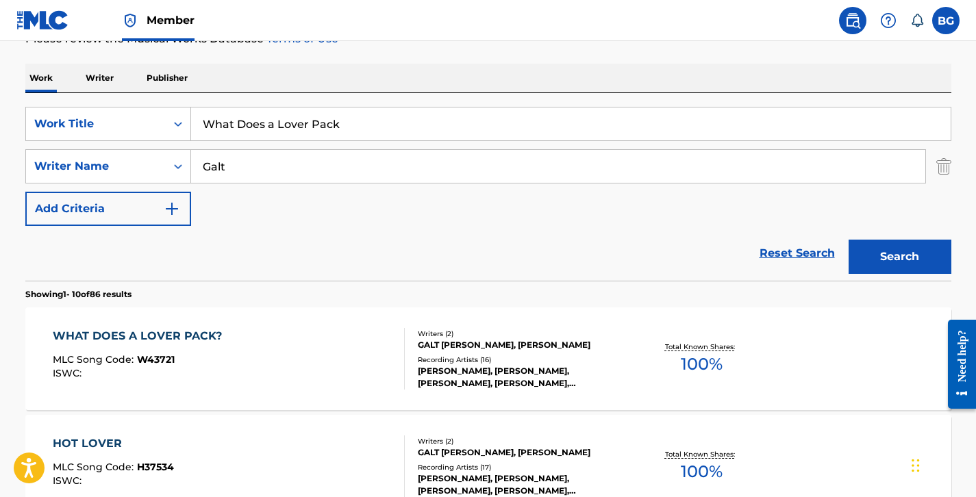
scroll to position [196, 0]
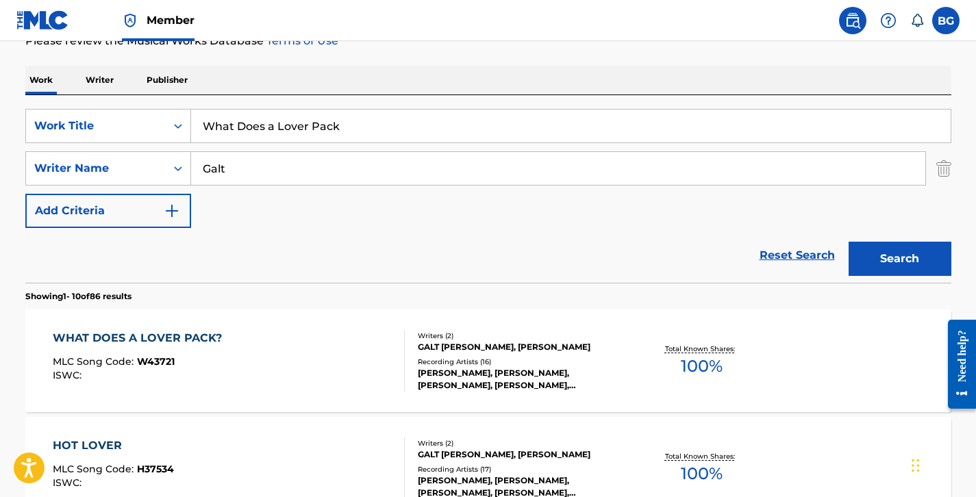
click at [251, 135] on input "What Does a Lover Pack" at bounding box center [571, 126] width 760 height 33
paste input "'s A Nice Girl Like Her"
type input "What's A Nice Girl Like Her"
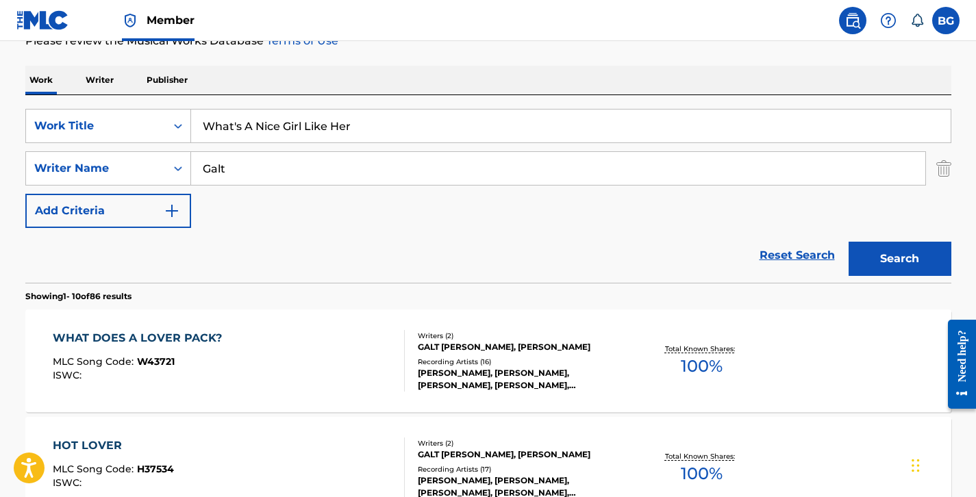
click at [867, 244] on button "Search" at bounding box center [900, 259] width 103 height 34
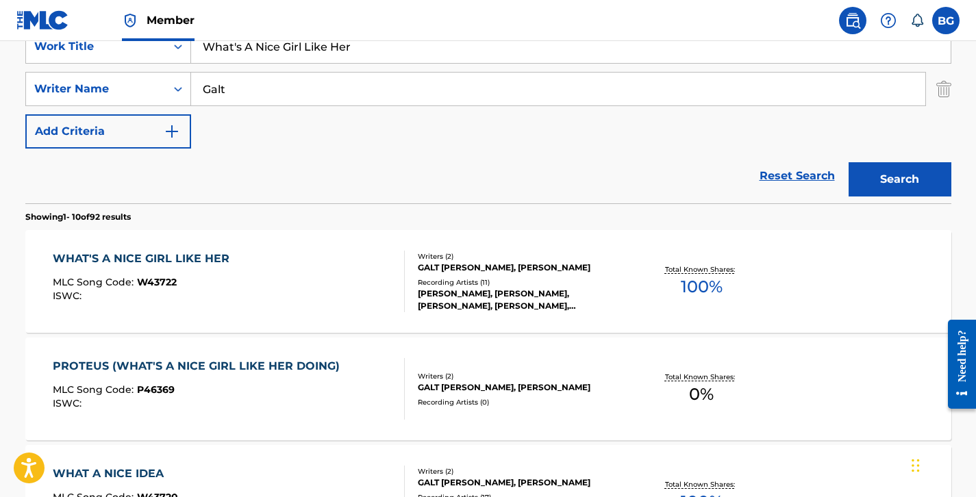
scroll to position [295, 0]
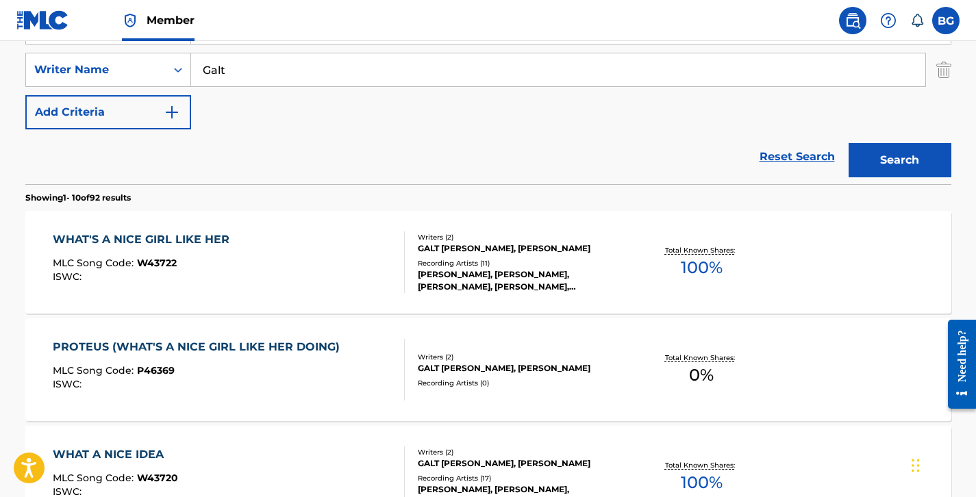
click at [541, 290] on div "[PERSON_NAME], [PERSON_NAME], [PERSON_NAME], [PERSON_NAME], [PERSON_NAME], [PER…" at bounding box center [521, 281] width 207 height 25
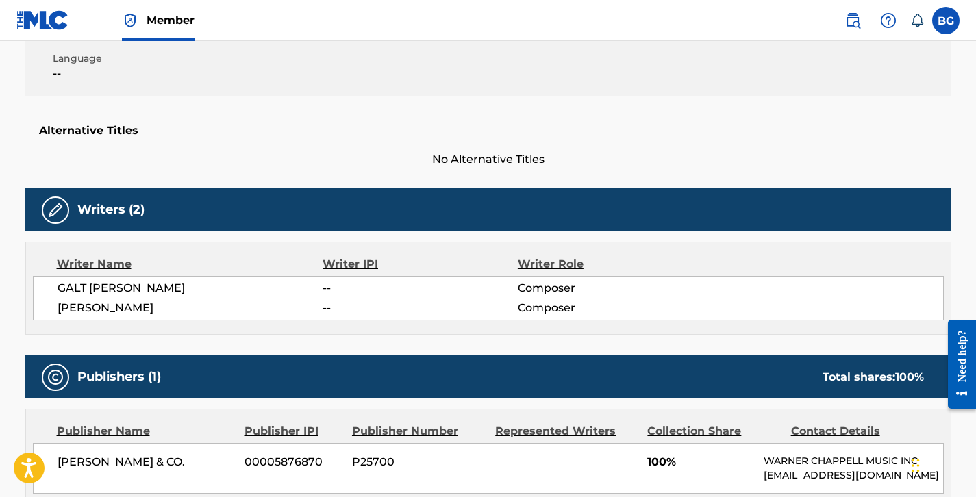
scroll to position [388, 0]
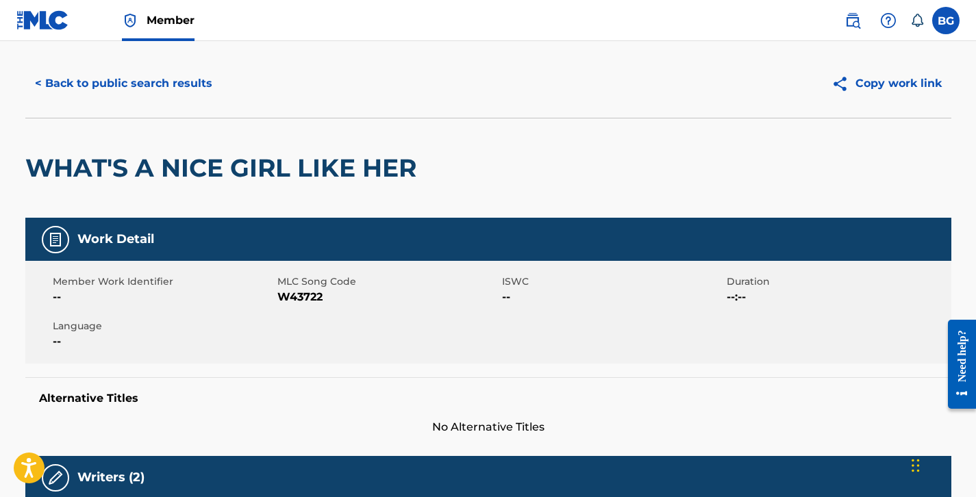
click at [153, 95] on button "< Back to public search results" at bounding box center [123, 83] width 197 height 34
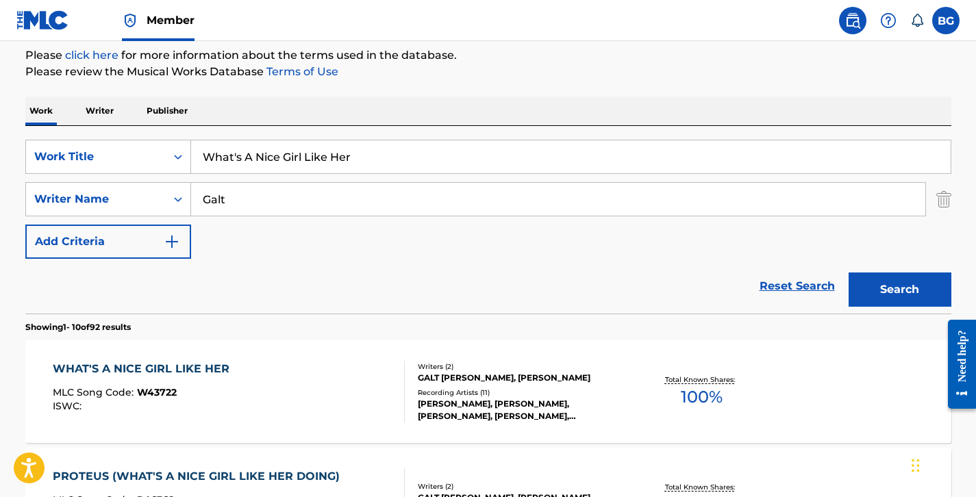
scroll to position [152, 0]
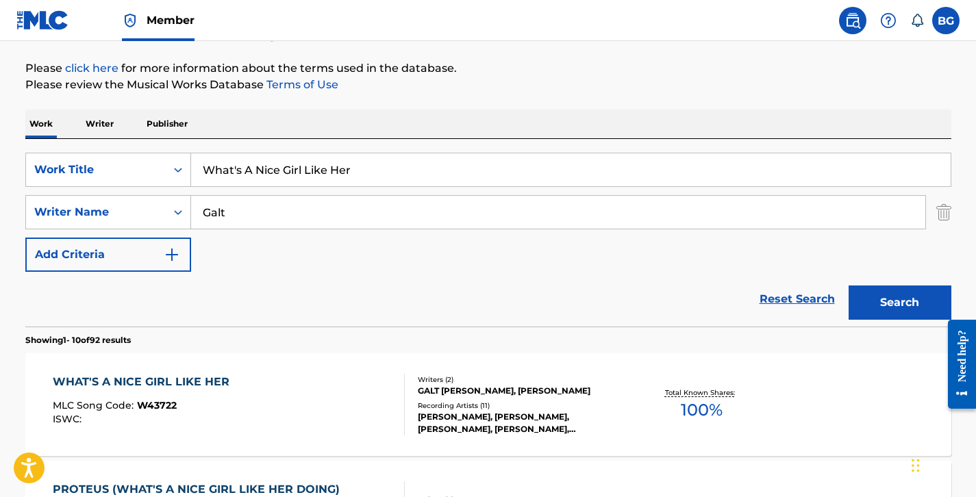
click at [286, 178] on input "What's A Nice Girl Like Her" at bounding box center [571, 169] width 760 height 33
paste input "ere's North?"
type input "Where's North?"
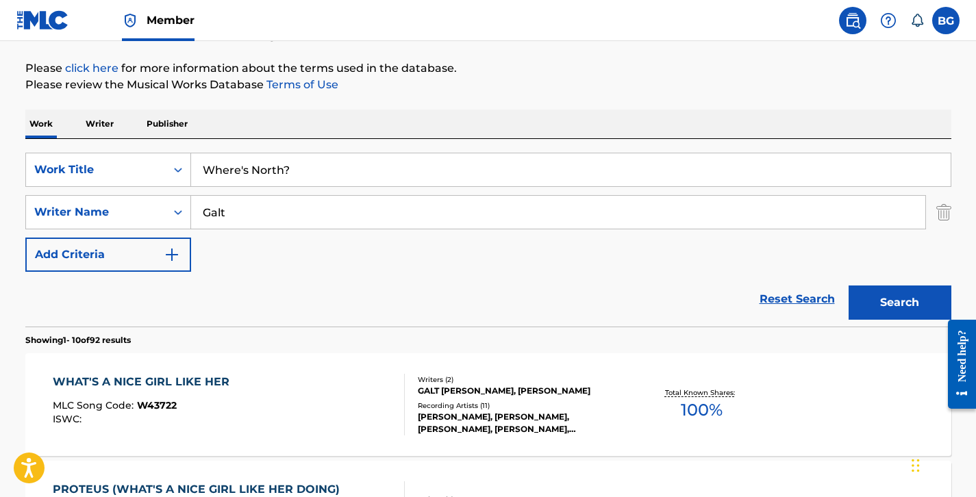
click at [872, 291] on button "Search" at bounding box center [900, 303] width 103 height 34
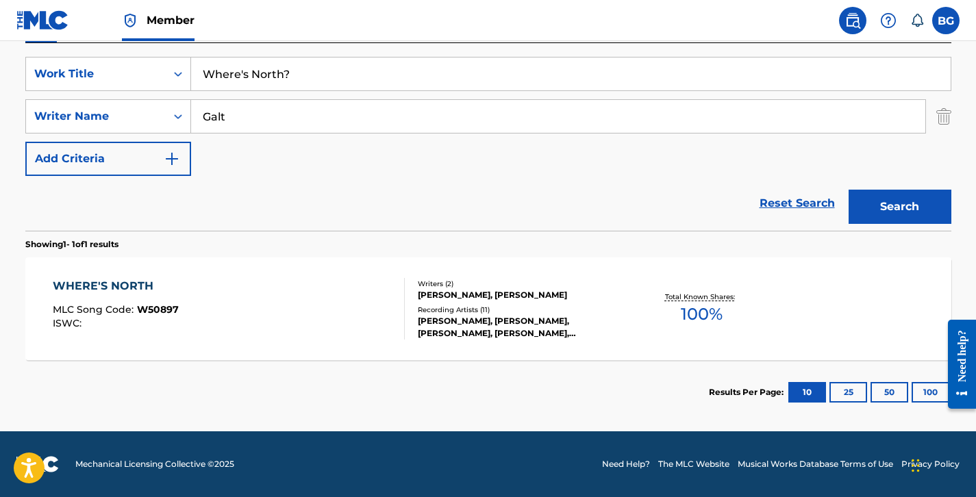
click at [592, 272] on div "WHERE'S NORTH MLC Song Code : W50897 ISWC : Writers ( 2 ) [PERSON_NAME], [PERSO…" at bounding box center [488, 309] width 926 height 103
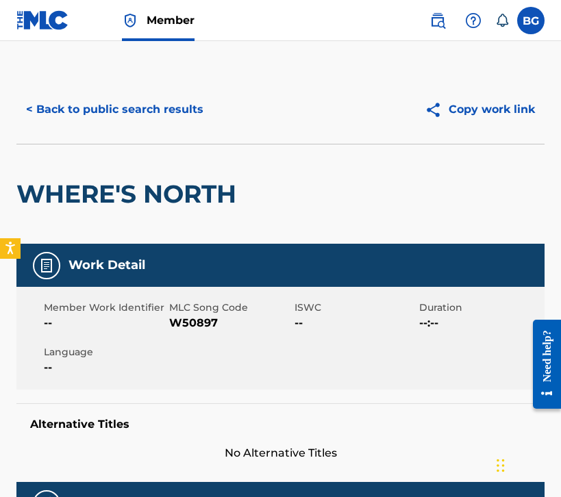
click at [134, 120] on button "< Back to public search results" at bounding box center [114, 109] width 197 height 34
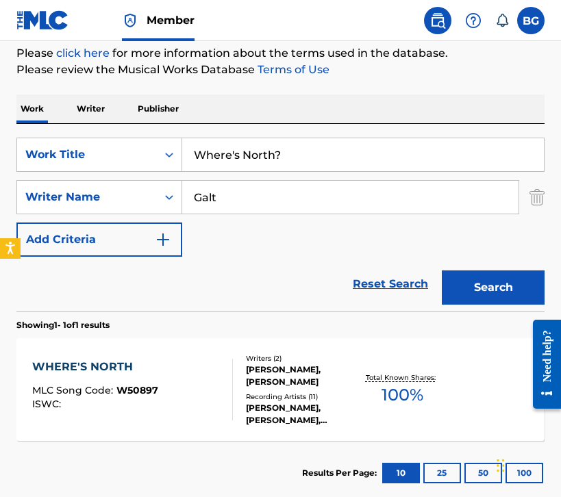
scroll to position [160, 0]
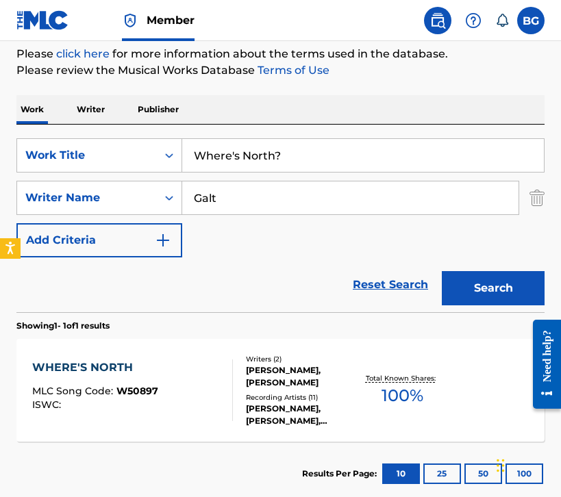
click at [245, 151] on input "Where's North?" at bounding box center [363, 155] width 362 height 33
paste input "Our Conversations"
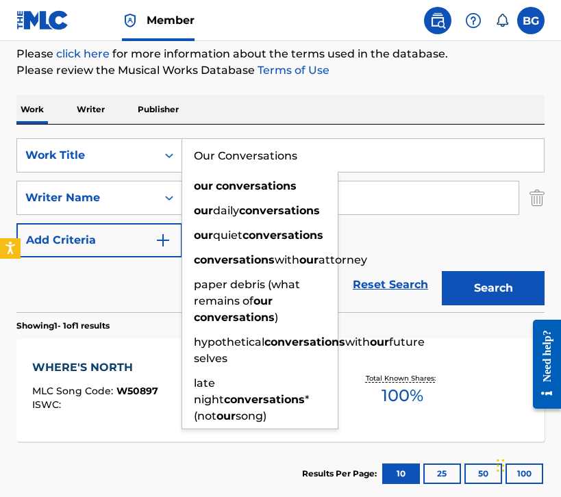
click at [375, 165] on input "Our Conversations" at bounding box center [363, 155] width 362 height 33
type input "Our Conversations"
click at [404, 240] on div "SearchWithCriteria7b7d0ee3-317f-469f-a541-f4fca81e15a0 Work Title Our Conversat…" at bounding box center [280, 197] width 528 height 119
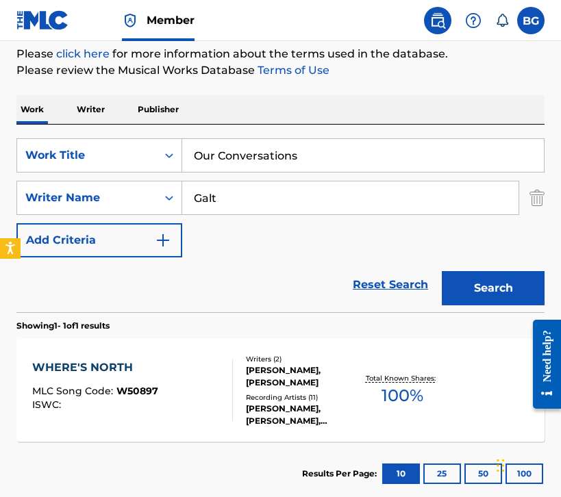
click at [388, 201] on input "Galt" at bounding box center [350, 198] width 336 height 33
type input "]"
click at [240, 199] on input "]" at bounding box center [350, 198] width 336 height 33
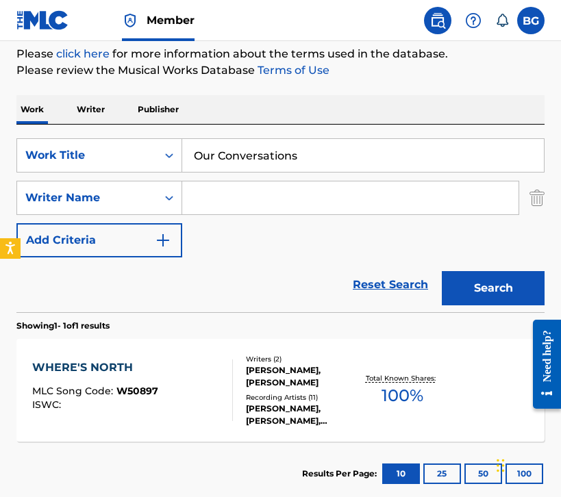
paste input "Simbiatu Ajikawo"
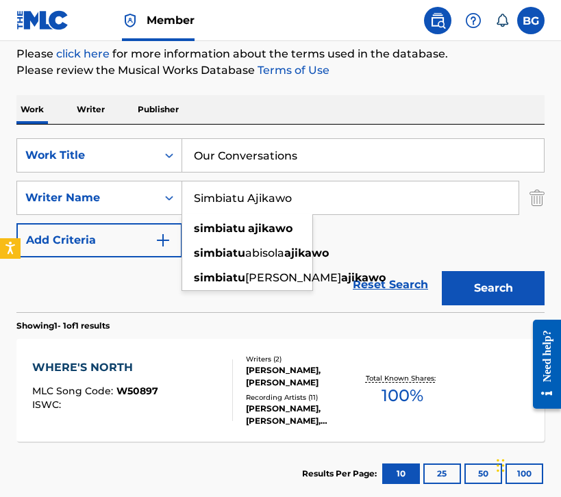
type input "Simbiatu Ajikawo"
click at [486, 284] on button "Search" at bounding box center [493, 288] width 103 height 34
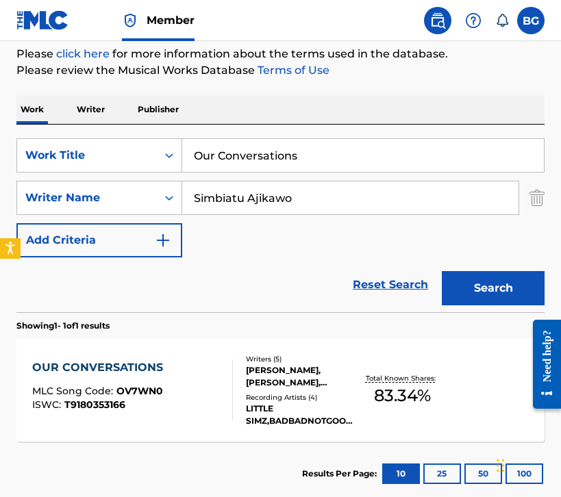
scroll to position [234, 0]
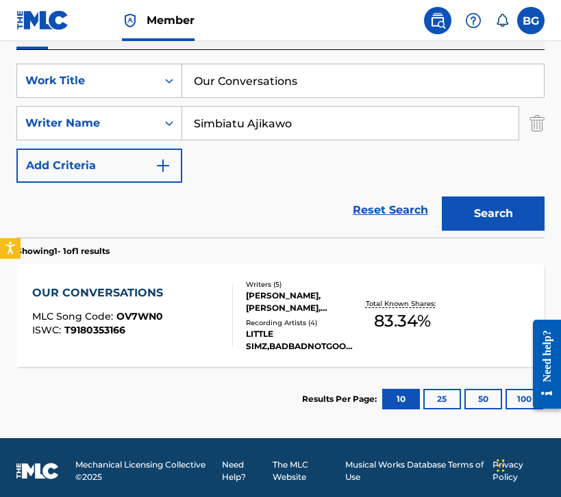
click at [265, 280] on div "Writers ( 5 )" at bounding box center [302, 285] width 112 height 10
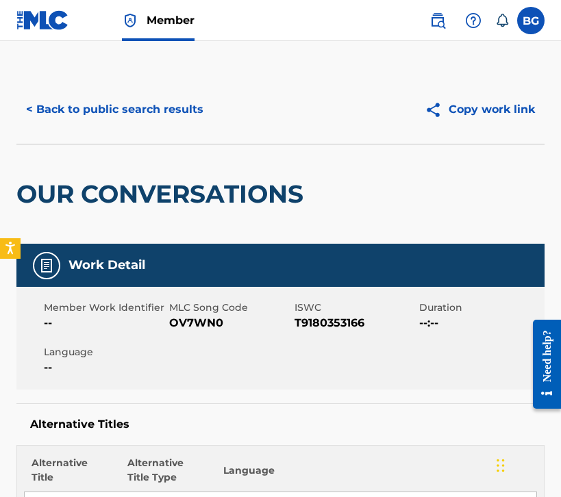
click at [114, 110] on button "< Back to public search results" at bounding box center [114, 109] width 197 height 34
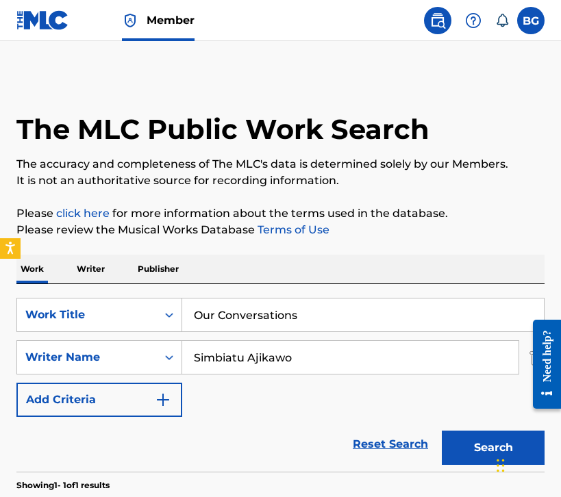
scroll to position [163, 0]
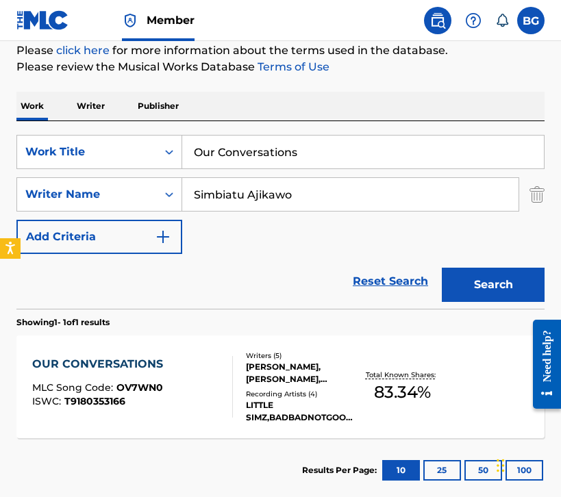
click at [260, 154] on input "Our Conversations" at bounding box center [363, 152] width 362 height 33
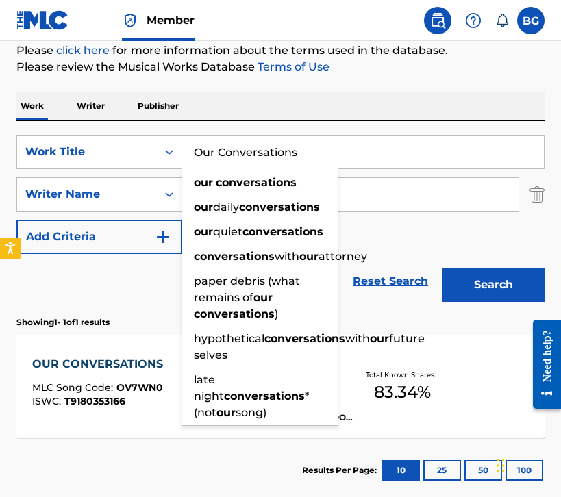
click at [258, 153] on input "Our Conversations" at bounding box center [363, 152] width 362 height 33
drag, startPoint x: 358, startPoint y: 151, endPoint x: 177, endPoint y: 151, distance: 180.2
click at [178, 151] on div "SearchWithCriteria7b7d0ee3-317f-469f-a541-f4fca81e15a0 Work Title Our Conversat…" at bounding box center [280, 152] width 528 height 34
paste input "Live Improv"
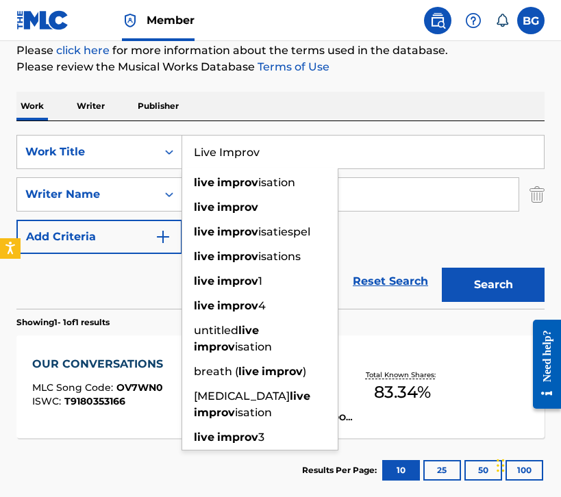
type input "Live Improv"
click at [478, 284] on button "Search" at bounding box center [493, 285] width 103 height 34
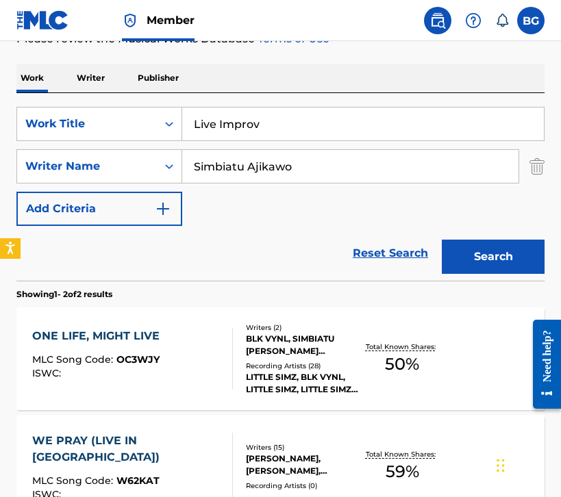
scroll to position [192, 0]
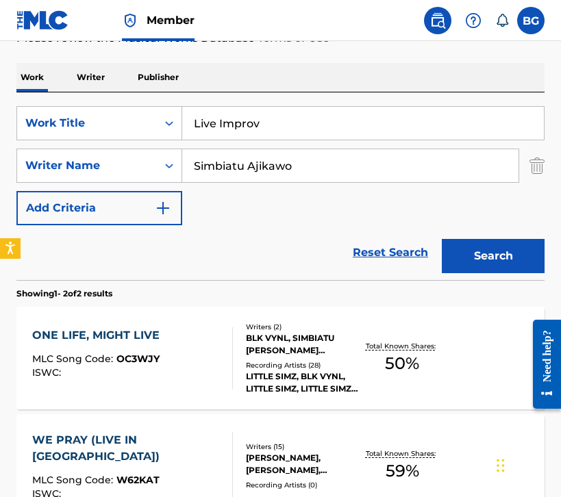
click at [263, 164] on input "Simbiatu Ajikawo" at bounding box center [350, 165] width 336 height 33
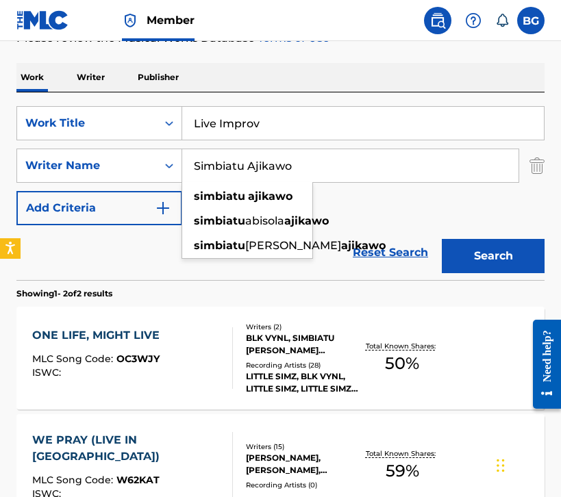
click at [267, 164] on input "Simbiatu Ajikawo" at bounding box center [350, 165] width 336 height 33
click at [328, 164] on input "Simbiatu Ajikawo" at bounding box center [350, 165] width 336 height 33
drag, startPoint x: 338, startPoint y: 162, endPoint x: 167, endPoint y: 162, distance: 171.3
click at [167, 162] on div "SearchWithCriteriaa270ac7d-db91-40a8-acc7-ac74d8e87062 Writer Name Simbiatu Aji…" at bounding box center [280, 166] width 528 height 34
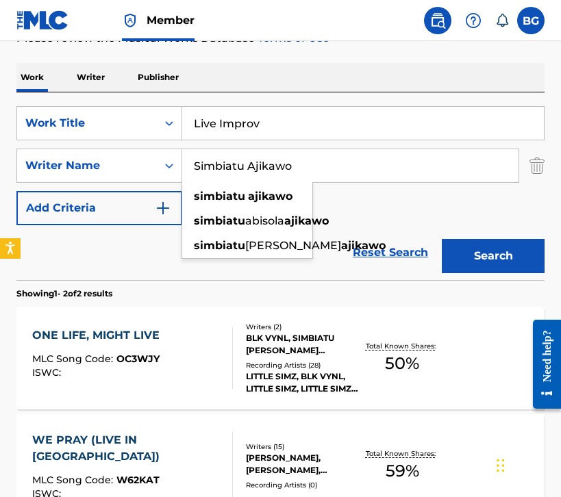
paste input "[PERSON_NAME]"
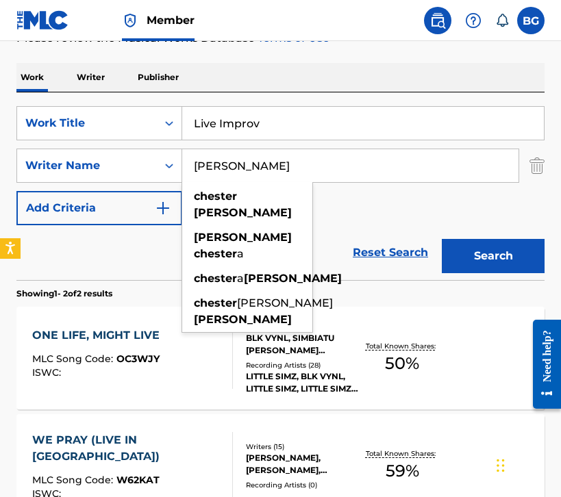
type input "[PERSON_NAME]"
click at [535, 247] on button "Search" at bounding box center [493, 256] width 103 height 34
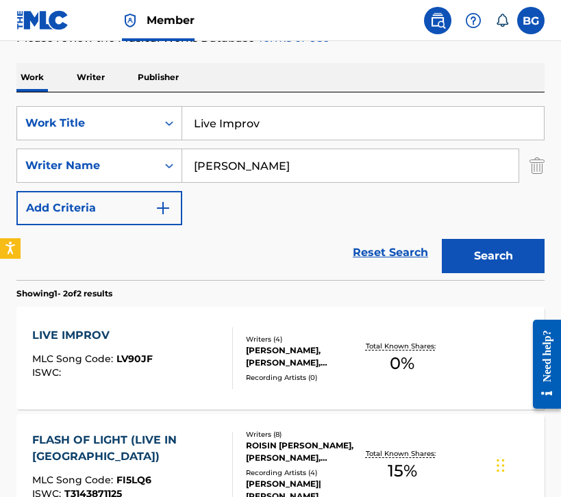
scroll to position [279, 0]
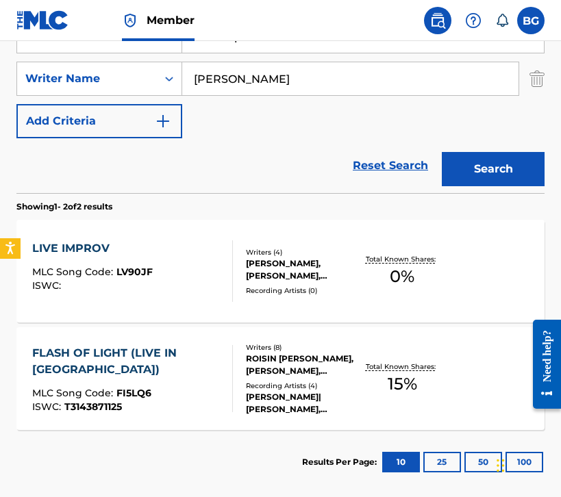
click at [235, 242] on div "LIVE IMPROV MLC Song Code : LV90JF ISWC : Writers ( 4 ) [PERSON_NAME], [PERSON_…" at bounding box center [280, 271] width 528 height 103
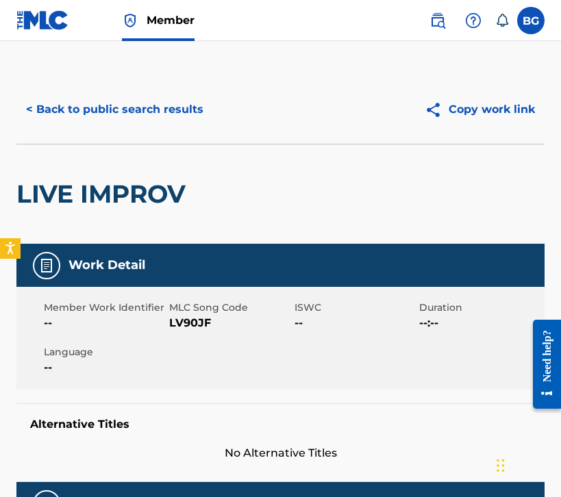
click at [99, 107] on button "< Back to public search results" at bounding box center [114, 109] width 197 height 34
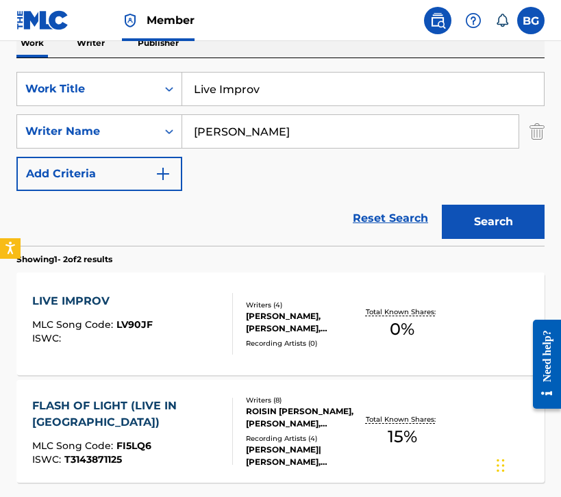
scroll to position [210, 0]
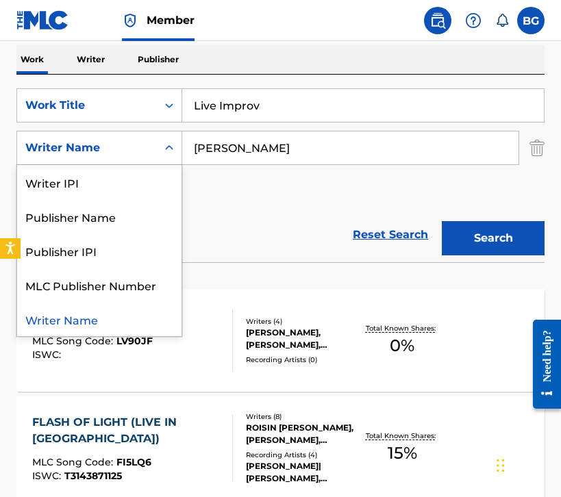
click at [156, 146] on div "Writer Name" at bounding box center [87, 148] width 140 height 26
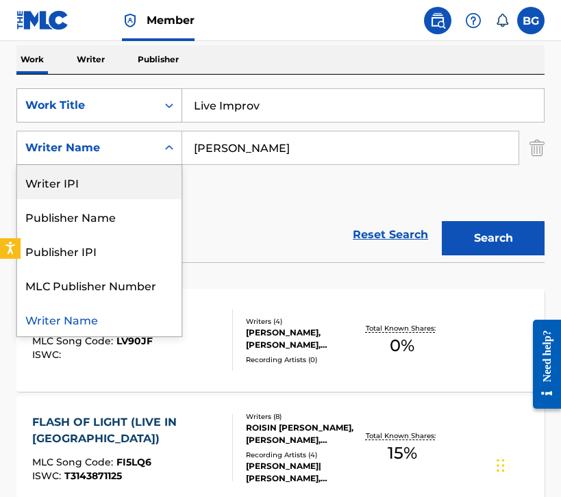
click at [132, 112] on div "Work Title" at bounding box center [86, 105] width 123 height 16
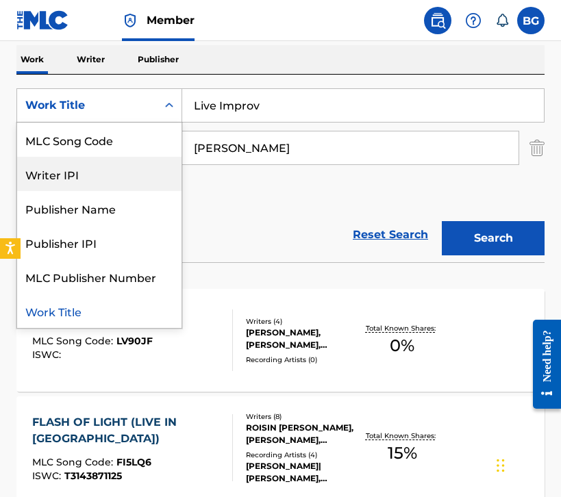
scroll to position [0, 0]
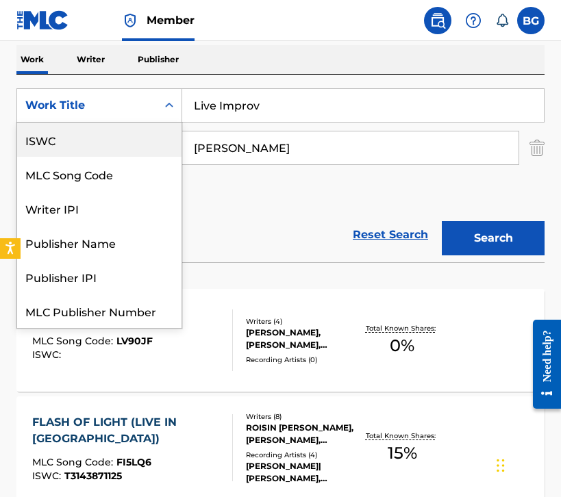
click at [117, 143] on div "ISWC" at bounding box center [99, 140] width 164 height 34
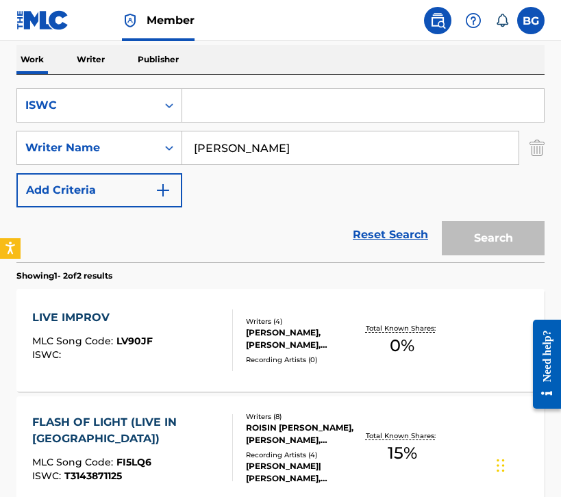
click at [260, 107] on input "Search Form" at bounding box center [363, 105] width 362 height 33
paste input "T9217566422"
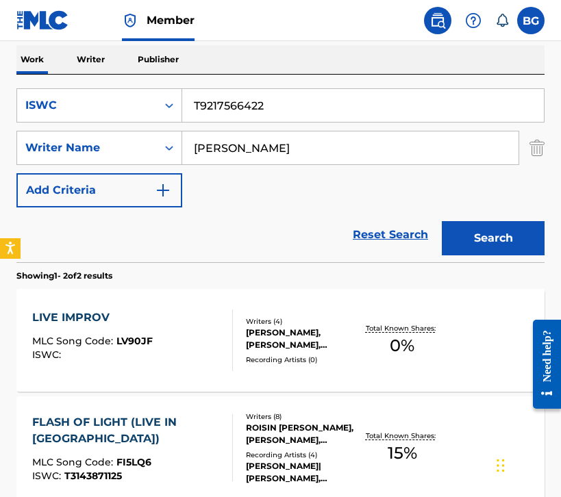
type input "T9217566422"
click at [312, 147] on input "[PERSON_NAME]" at bounding box center [350, 148] width 336 height 33
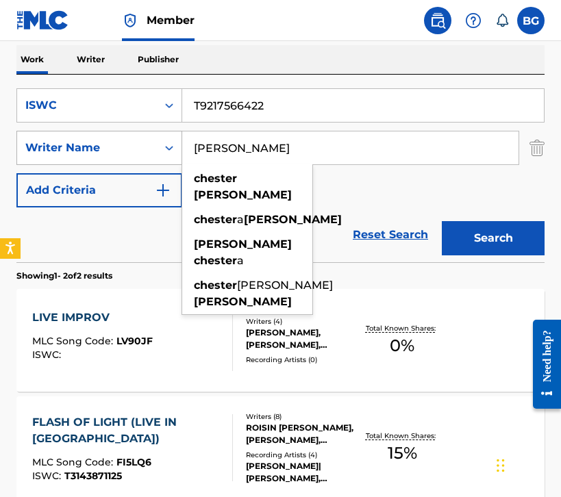
drag, startPoint x: 313, startPoint y: 148, endPoint x: 146, endPoint y: 148, distance: 167.2
click at [146, 148] on div "SearchWithCriteriaa270ac7d-db91-40a8-acc7-ac74d8e87062 Writer Name [PERSON_NAME…" at bounding box center [280, 148] width 528 height 34
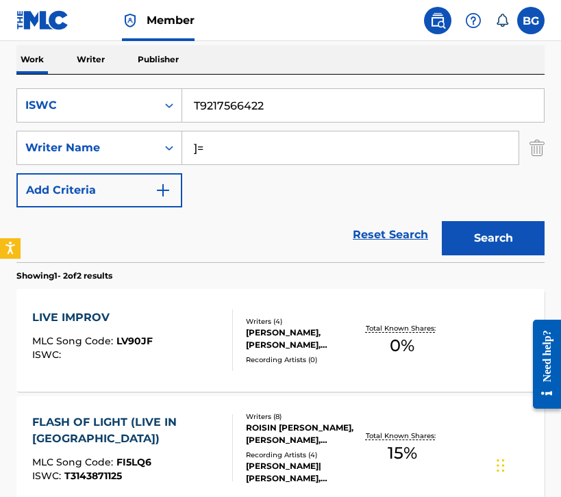
type input "]"
click at [510, 240] on button "Search" at bounding box center [493, 238] width 103 height 34
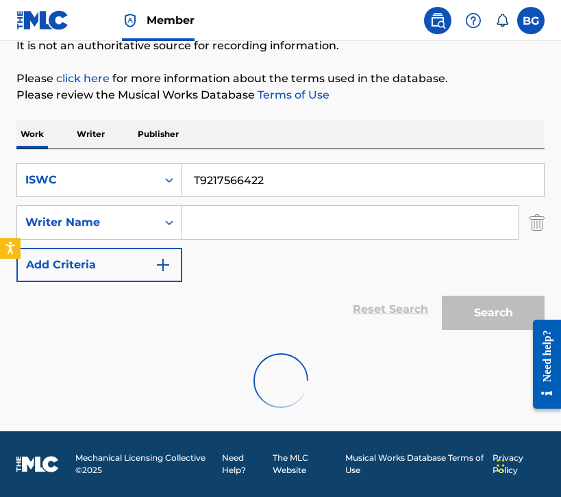
scroll to position [90, 0]
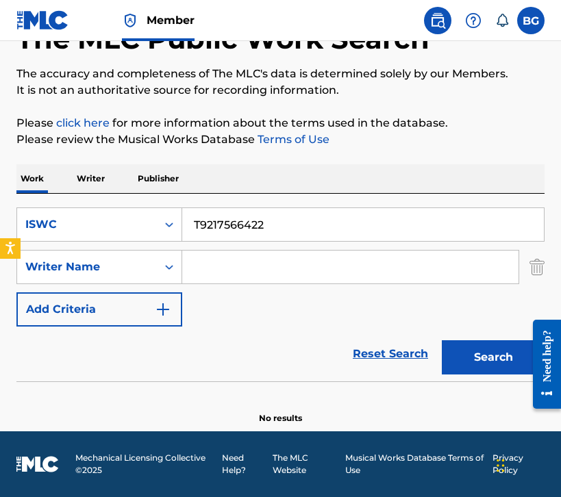
click at [236, 214] on input "T9217566422" at bounding box center [363, 224] width 362 height 33
click at [236, 215] on input "T9217566422" at bounding box center [363, 224] width 362 height 33
paste input "3049130"
type input "T9230491302"
click at [468, 347] on button "Search" at bounding box center [493, 357] width 103 height 34
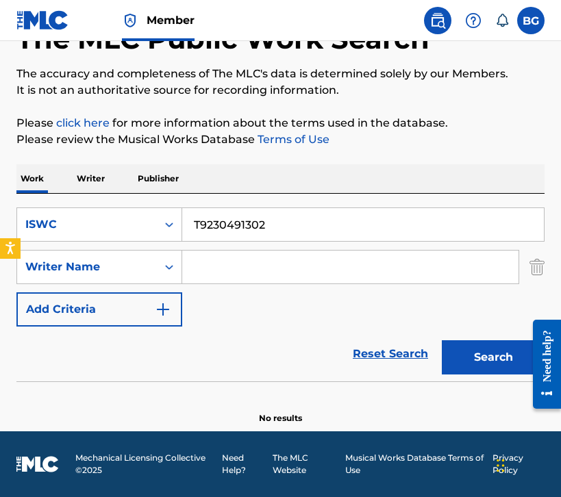
click at [317, 226] on input "T9230491302" at bounding box center [363, 224] width 362 height 33
click at [149, 240] on div "ISWC" at bounding box center [99, 225] width 166 height 34
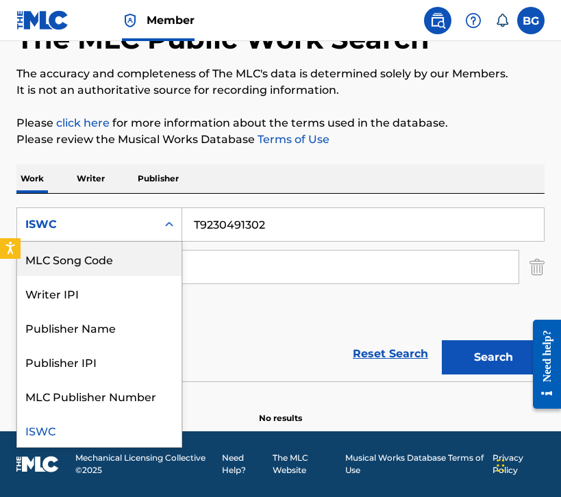
scroll to position [0, 0]
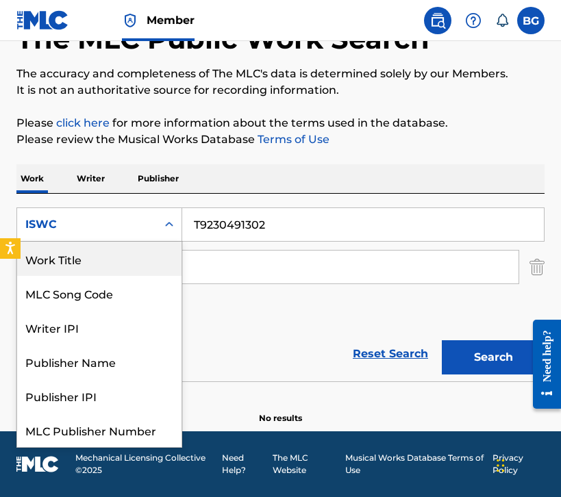
click at [145, 260] on div "Work Title" at bounding box center [99, 259] width 164 height 34
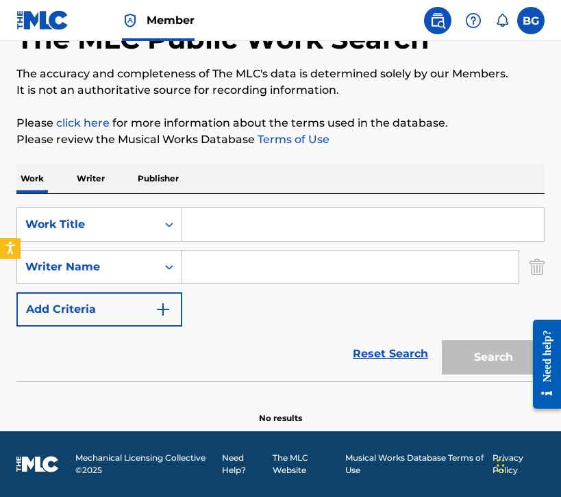
click at [262, 229] on input "Search Form" at bounding box center [363, 224] width 362 height 33
paste input "Live Improv"
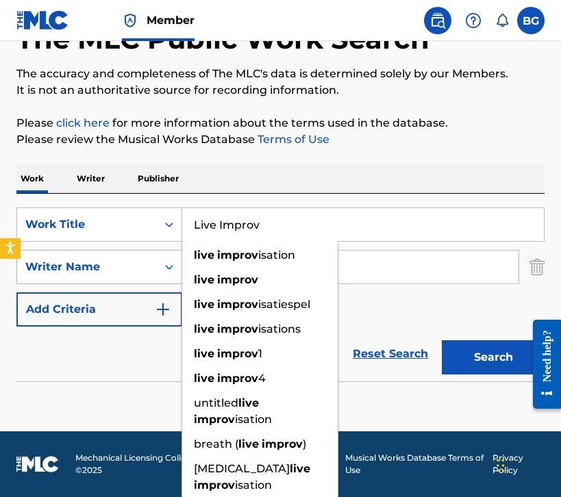
type input "Live Improv"
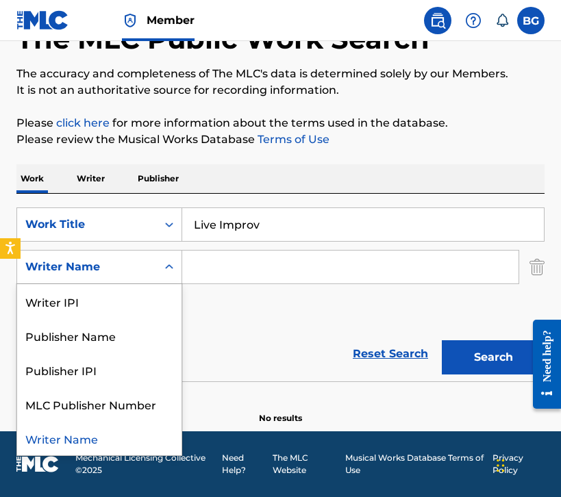
click at [132, 264] on div "Writer Name" at bounding box center [86, 267] width 123 height 16
click at [106, 445] on div "Writer Name" at bounding box center [99, 438] width 164 height 34
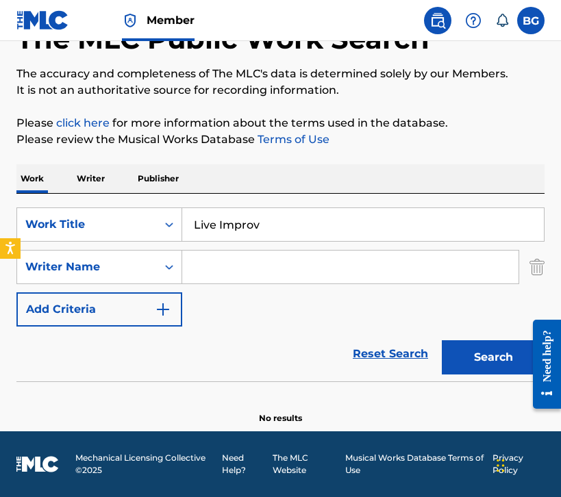
click at [249, 277] on input "Search Form" at bounding box center [350, 267] width 336 height 33
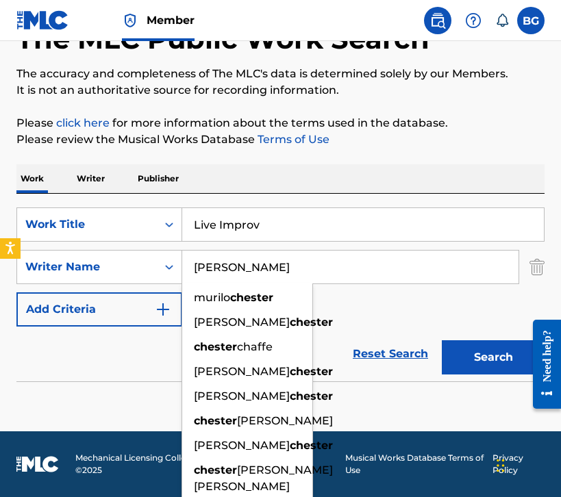
type input "[PERSON_NAME]"
click at [442, 340] on button "Search" at bounding box center [493, 357] width 103 height 34
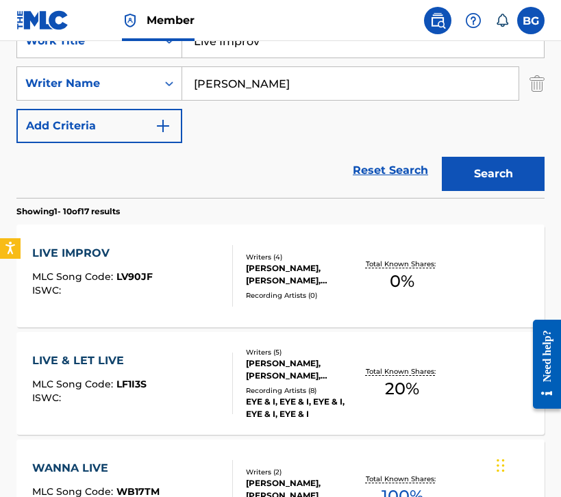
scroll to position [287, 0]
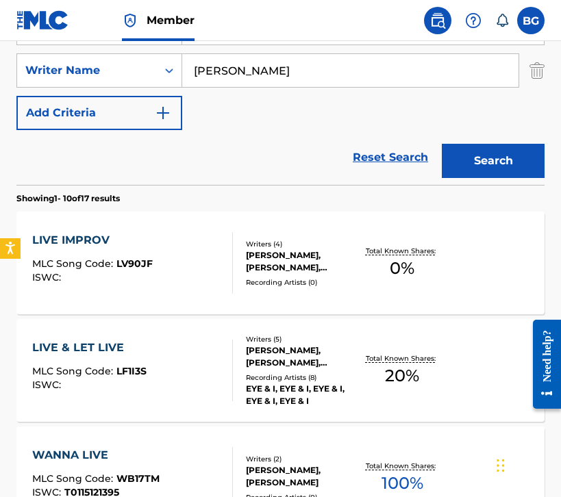
click at [218, 248] on div "LIVE IMPROV MLC Song Code : LV90JF ISWC :" at bounding box center [132, 263] width 201 height 62
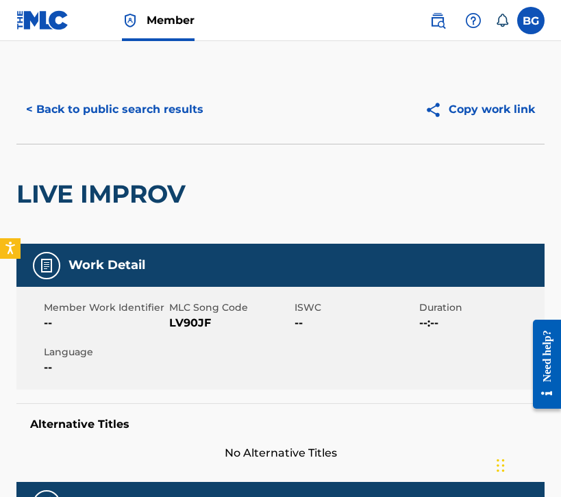
click at [106, 122] on button "< Back to public search results" at bounding box center [114, 109] width 197 height 34
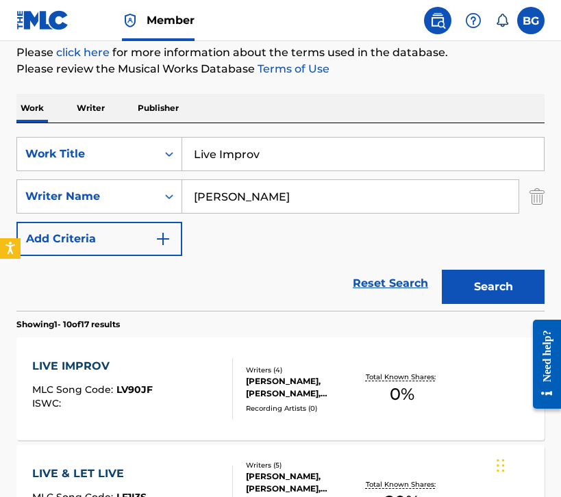
scroll to position [2, 0]
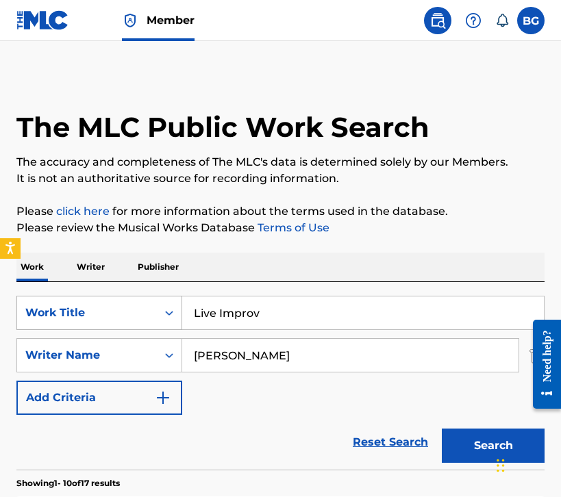
click at [116, 317] on div "Work Title" at bounding box center [99, 313] width 166 height 34
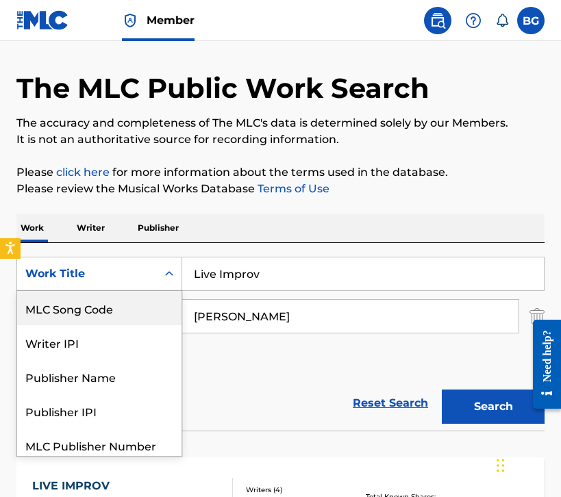
scroll to position [0, 0]
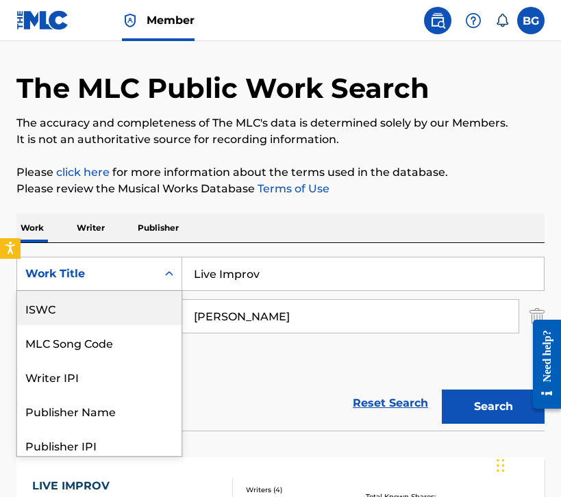
click at [106, 308] on div "ISWC" at bounding box center [99, 308] width 164 height 34
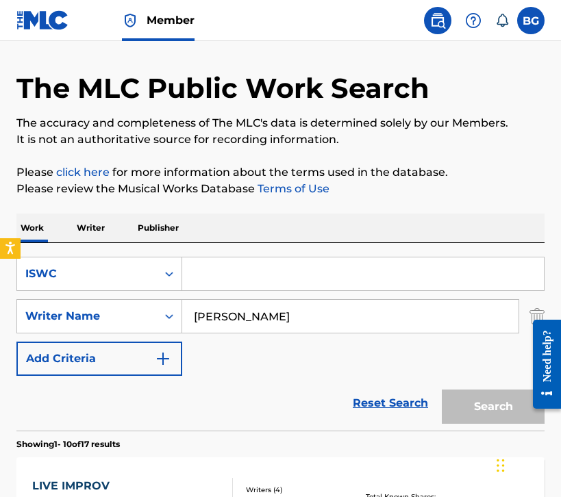
click at [251, 282] on input "Search Form" at bounding box center [363, 274] width 362 height 33
paste input "T3321614722"
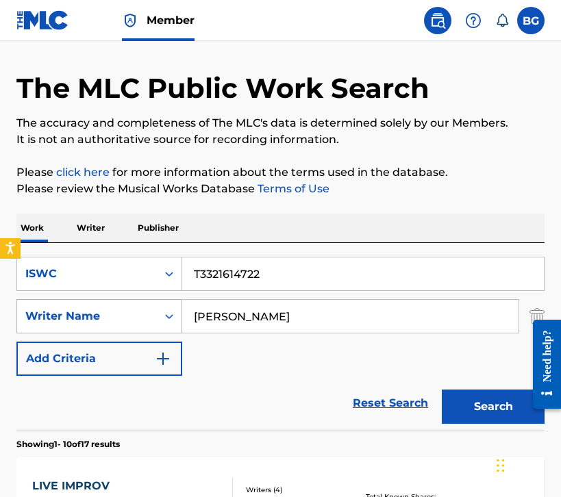
type input "T3321614722"
click at [156, 310] on div "Writer Name" at bounding box center [87, 316] width 140 height 26
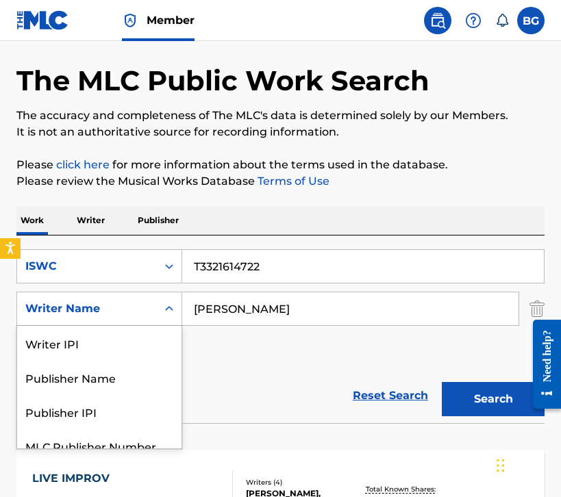
scroll to position [49, 0]
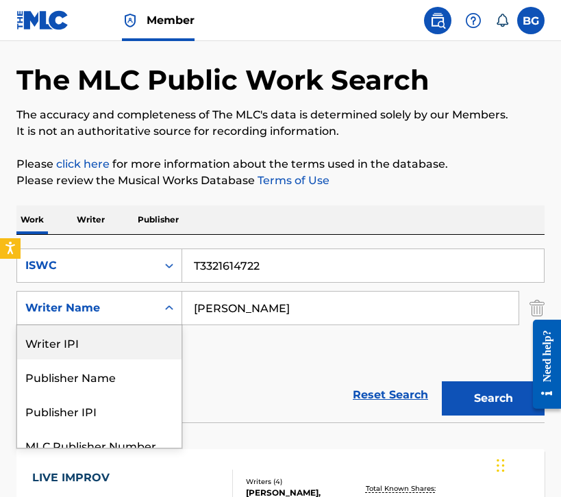
click at [265, 326] on div "SearchWithCriteriaa14a647e-3cfb-4a20-bb9c-80b75befc1df ISWC T3321614722 SearchW…" at bounding box center [280, 308] width 528 height 119
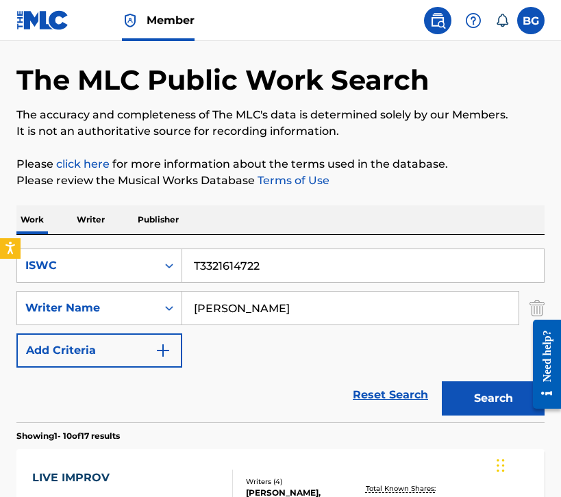
click at [288, 307] on input "[PERSON_NAME]" at bounding box center [350, 308] width 336 height 33
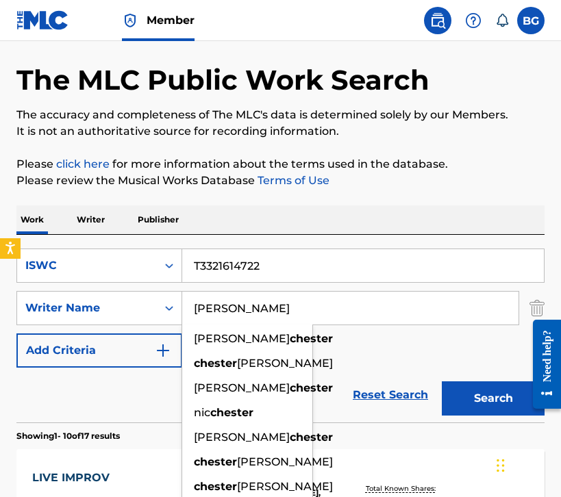
click at [288, 307] on input "[PERSON_NAME]" at bounding box center [350, 308] width 336 height 33
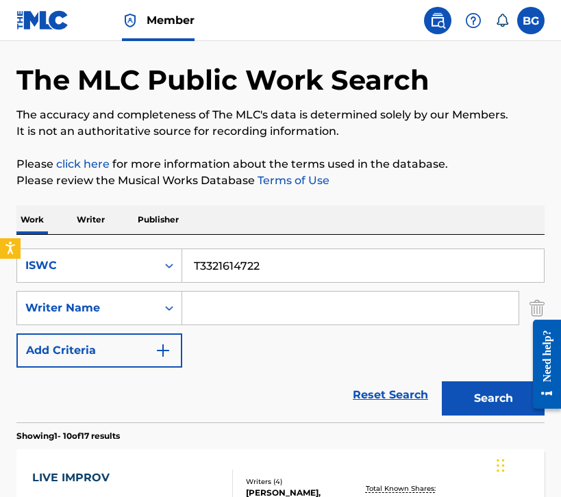
click at [478, 400] on button "Search" at bounding box center [493, 399] width 103 height 34
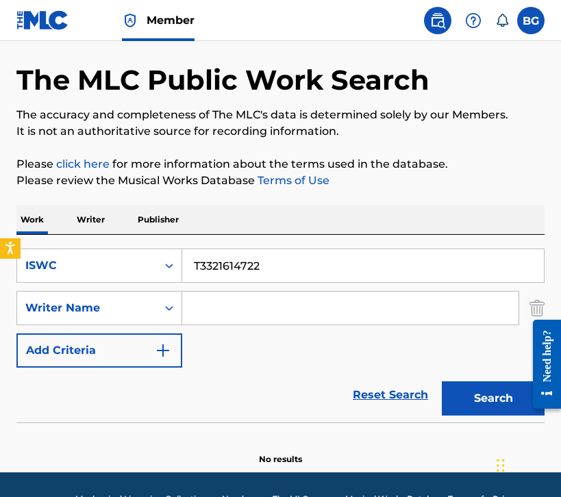
scroll to position [90, 0]
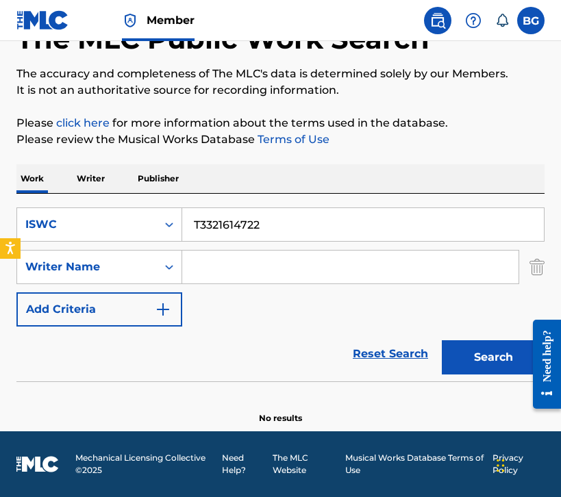
click at [236, 266] on input "Search Form" at bounding box center [350, 267] width 336 height 33
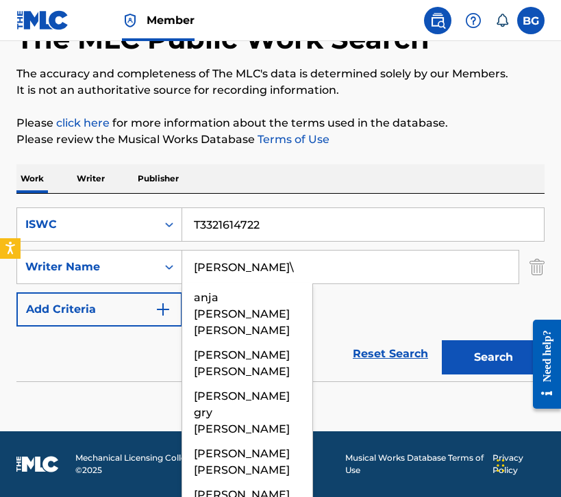
click at [442, 340] on button "Search" at bounding box center [493, 357] width 103 height 34
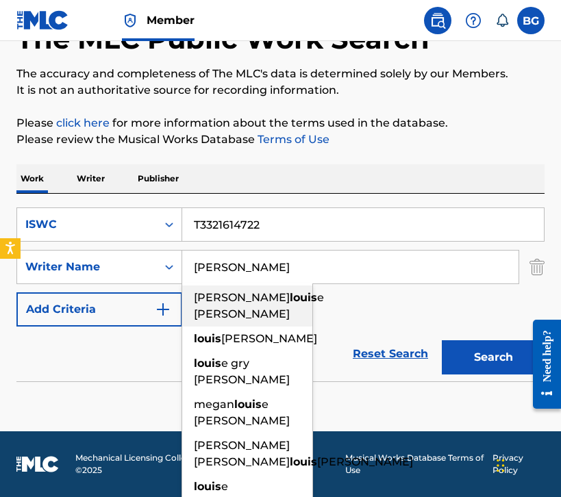
type input "anja [PERSON_NAME] [PERSON_NAME]"
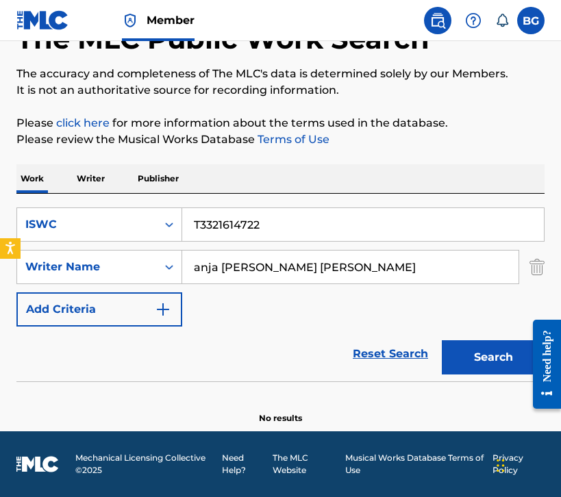
click at [360, 271] on input "anja [PERSON_NAME] [PERSON_NAME]" at bounding box center [350, 267] width 336 height 33
click at [155, 402] on section "No results" at bounding box center [280, 407] width 528 height 36
click at [290, 229] on input "T3321614722" at bounding box center [363, 224] width 362 height 33
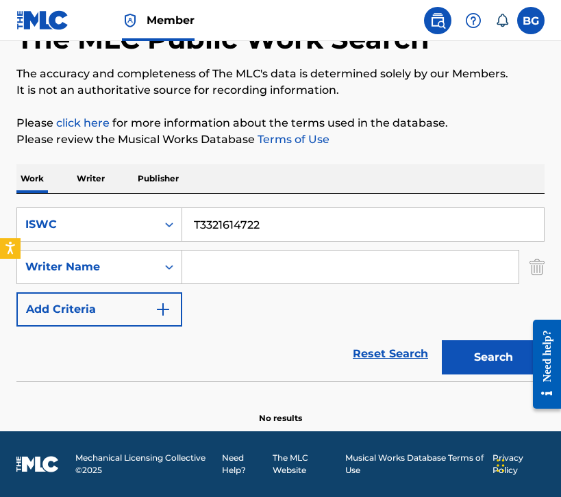
click at [290, 229] on input "T3321614722" at bounding box center [363, 224] width 362 height 33
paste input "0713744901"
click at [480, 364] on button "Search" at bounding box center [493, 357] width 103 height 34
click at [252, 225] on input "T0713744901" at bounding box center [363, 224] width 362 height 33
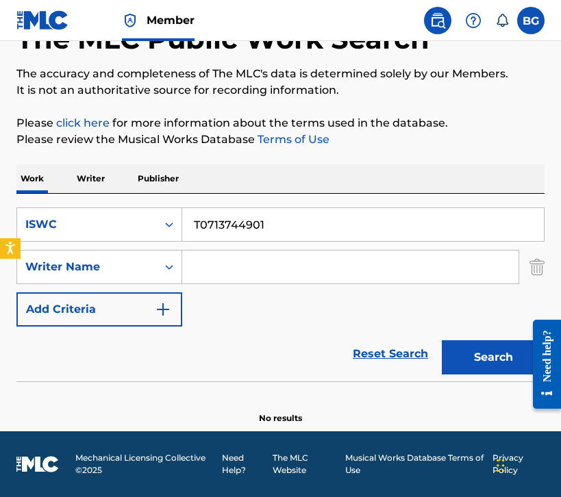
paste input "300283344"
type input "T3002833441"
click at [458, 348] on button "Search" at bounding box center [493, 357] width 103 height 34
click at [265, 219] on input "T3002833441" at bounding box center [363, 224] width 362 height 33
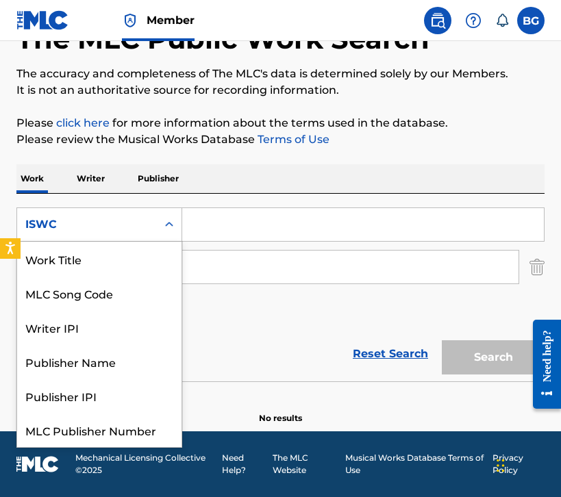
click at [114, 223] on div "ISWC" at bounding box center [86, 224] width 123 height 16
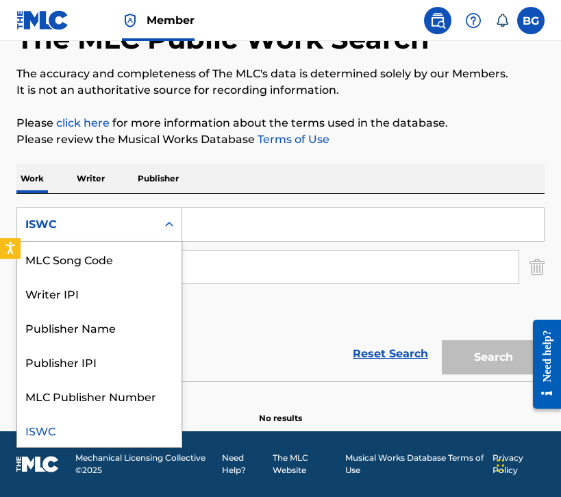
scroll to position [0, 0]
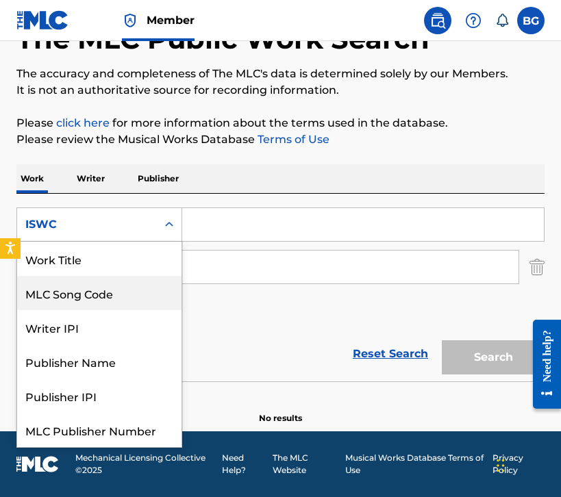
click at [238, 310] on div "SearchWithCriteriaa14a647e-3cfb-4a20-bb9c-80b75befc1df MLC Song Code, 2 of 7. 7…" at bounding box center [280, 267] width 528 height 119
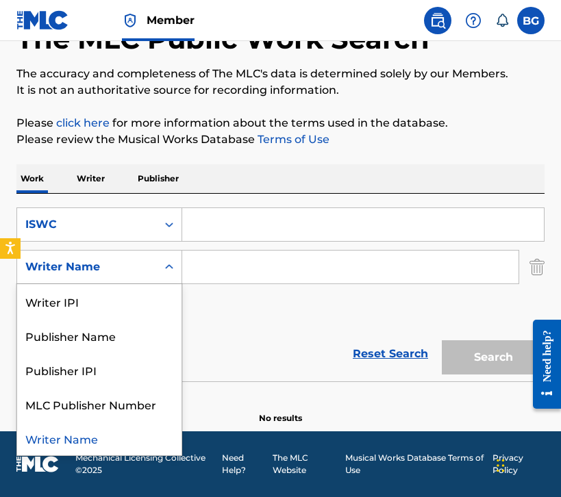
click at [120, 280] on div "Writer Name" at bounding box center [87, 267] width 140 height 26
click at [270, 271] on input "Search Form" at bounding box center [350, 267] width 336 height 33
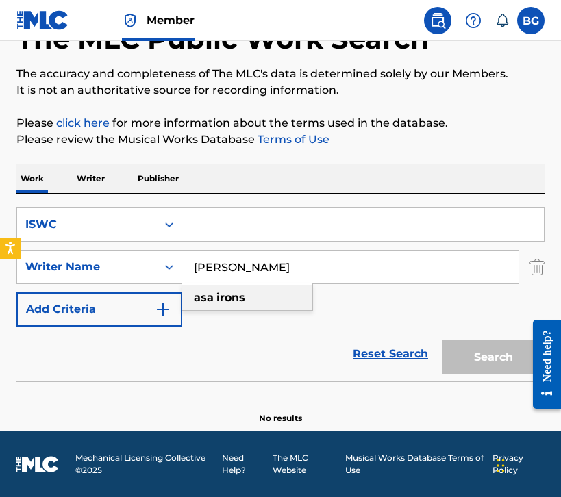
click at [247, 299] on div "[PERSON_NAME]" at bounding box center [247, 298] width 130 height 25
type input "[PERSON_NAME]"
click at [481, 351] on div "Search" at bounding box center [490, 354] width 110 height 55
click at [288, 351] on div "Reset Search Search" at bounding box center [280, 354] width 528 height 55
click at [229, 234] on input "Search Form" at bounding box center [363, 224] width 362 height 33
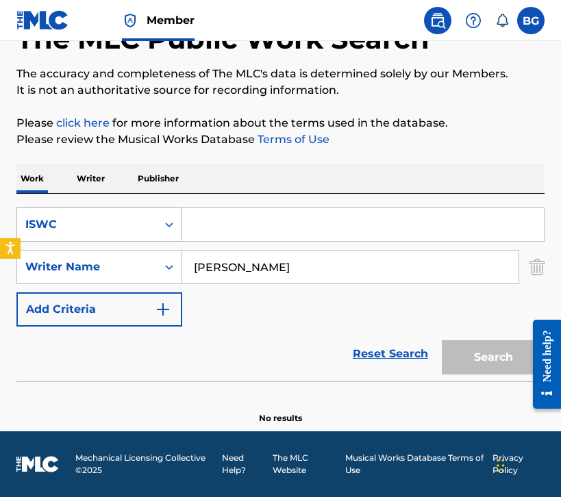
click at [150, 233] on div "ISWC" at bounding box center [87, 225] width 140 height 26
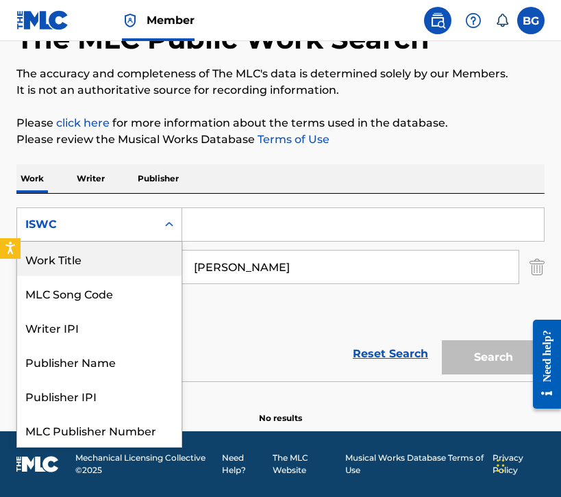
click at [99, 268] on div "Work Title" at bounding box center [99, 259] width 164 height 34
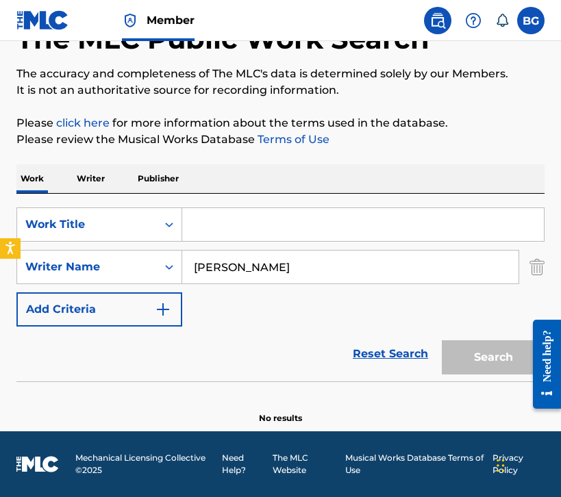
click at [312, 222] on input "Search Form" at bounding box center [363, 224] width 362 height 33
paste input "Soul Of Fire"
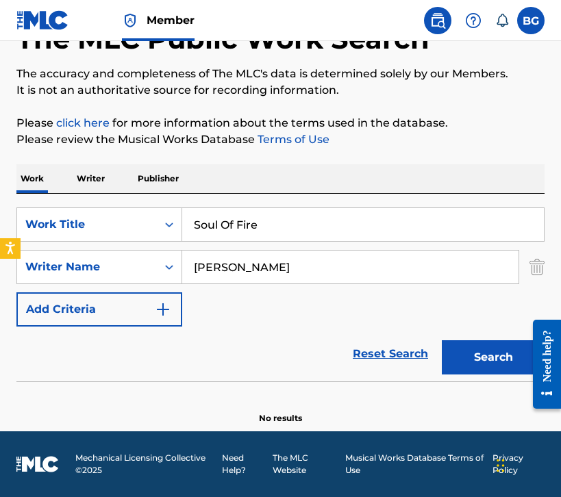
click at [484, 357] on button "Search" at bounding box center [493, 357] width 103 height 34
click at [290, 214] on input "Soul Of Fire" at bounding box center [363, 224] width 362 height 33
click at [303, 225] on input "Soul Of Fire" at bounding box center [363, 224] width 362 height 33
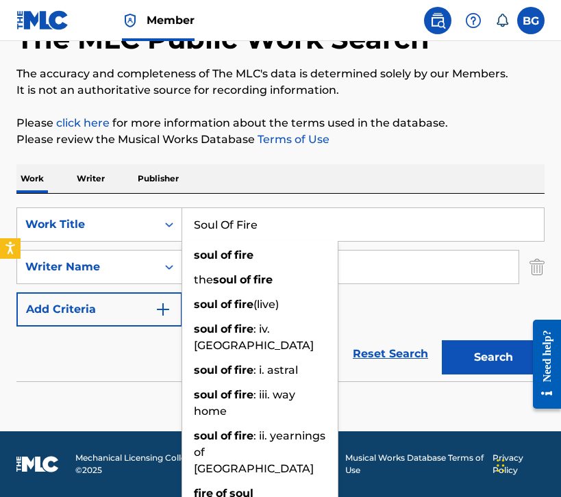
click at [303, 225] on input "Soul Of Fire" at bounding box center [363, 224] width 362 height 33
paste input "Changing"
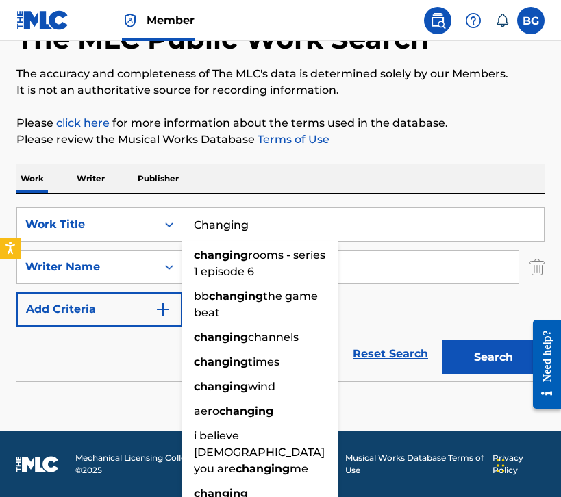
click at [497, 349] on button "Search" at bounding box center [493, 357] width 103 height 34
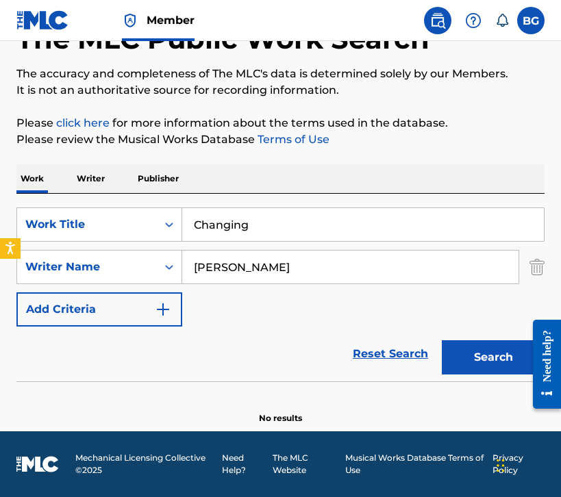
click at [286, 234] on input "Changing" at bounding box center [363, 224] width 362 height 33
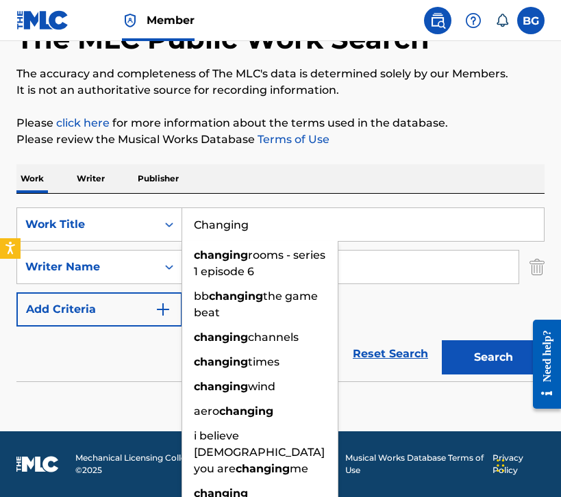
paste input "Hand Of Glory"
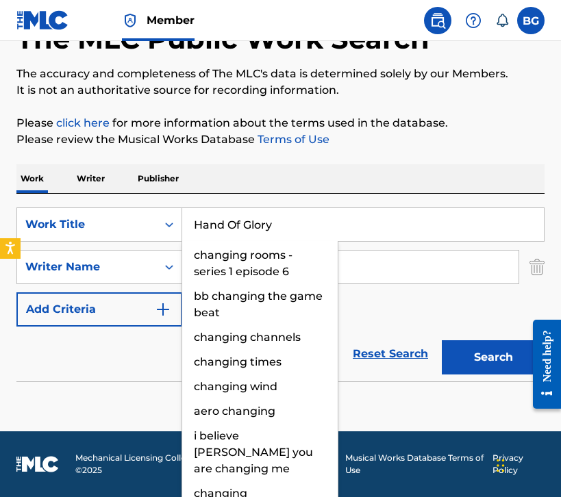
click at [511, 362] on button "Search" at bounding box center [493, 357] width 103 height 34
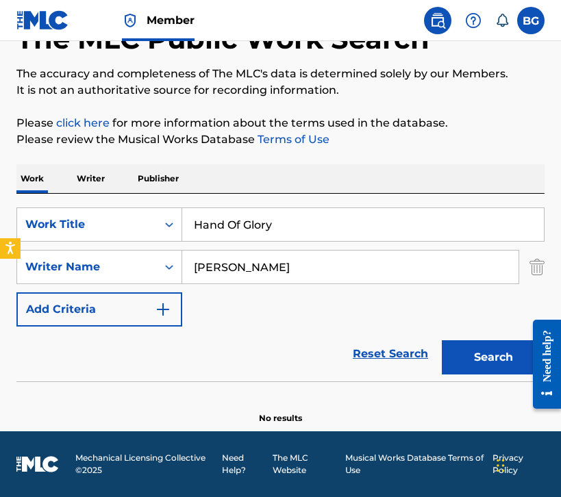
click at [301, 227] on input "Hand Of Glory" at bounding box center [363, 224] width 362 height 33
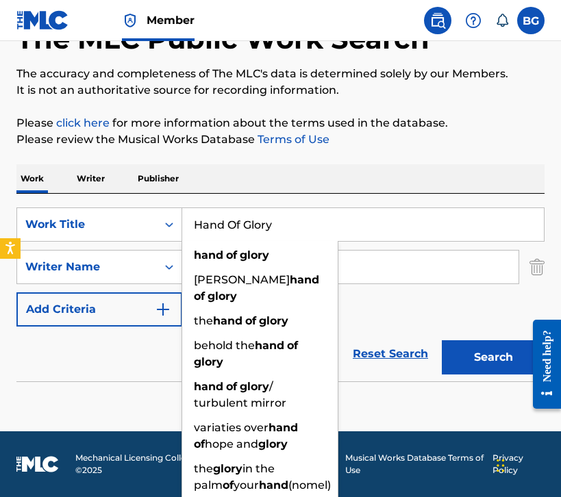
click at [328, 224] on input "Hand Of Glory" at bounding box center [363, 224] width 362 height 33
click at [331, 226] on input "Hand Of Glory" at bounding box center [363, 224] width 362 height 33
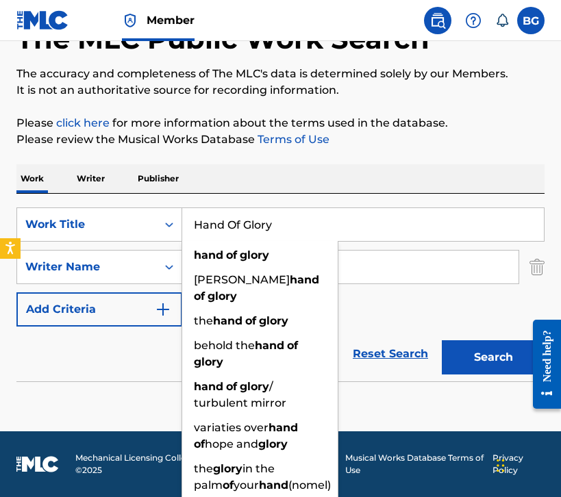
paste input "Rip [PERSON_NAME]"
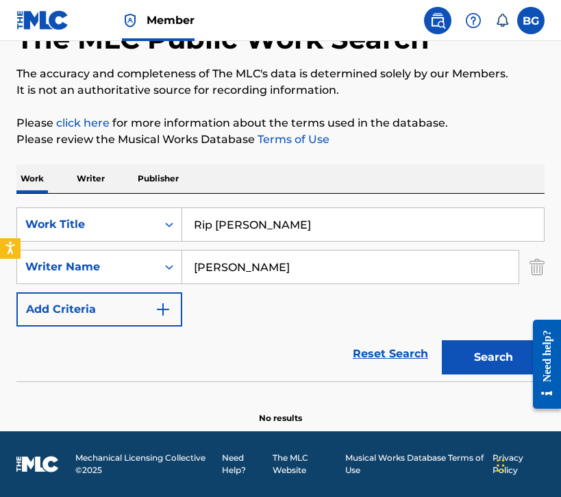
click at [490, 349] on button "Search" at bounding box center [493, 357] width 103 height 34
click at [299, 226] on input "Rip [PERSON_NAME]" at bounding box center [363, 224] width 362 height 33
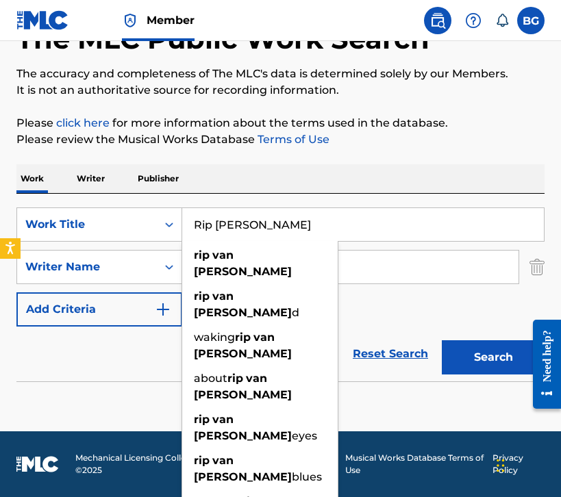
click at [310, 232] on input "Rip [PERSON_NAME]" at bounding box center [363, 224] width 362 height 33
paste input "Isadora"
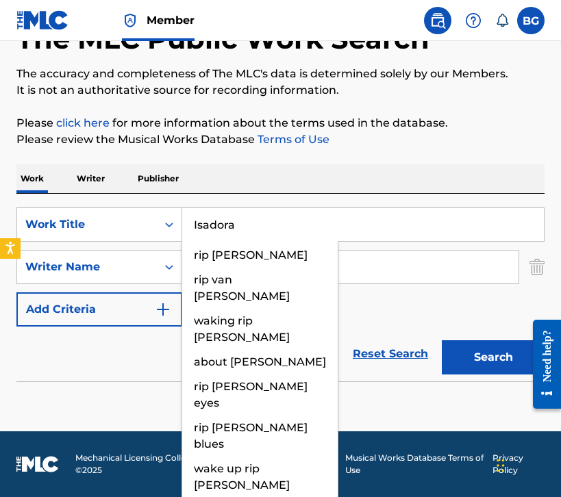
type input "Isadora"
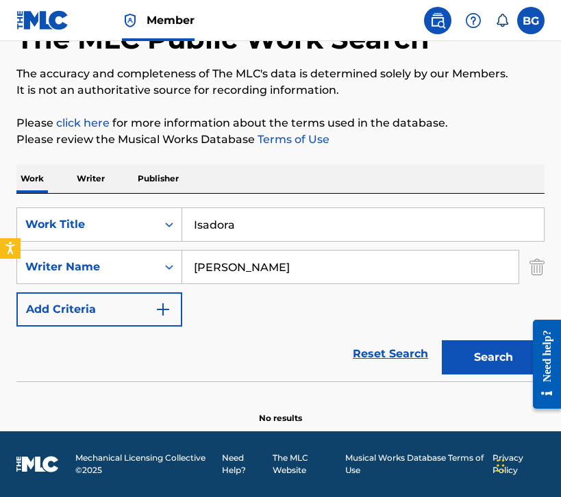
click at [482, 354] on button "Search" at bounding box center [493, 357] width 103 height 34
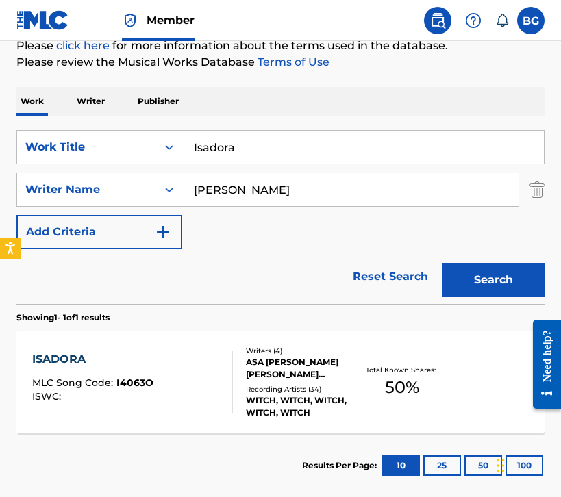
scroll to position [169, 0]
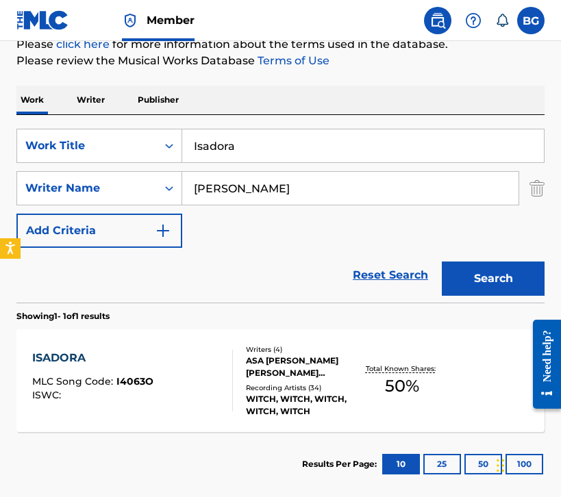
click at [199, 353] on div "ISADORA MLC Song Code : I4063O ISWC :" at bounding box center [132, 381] width 201 height 62
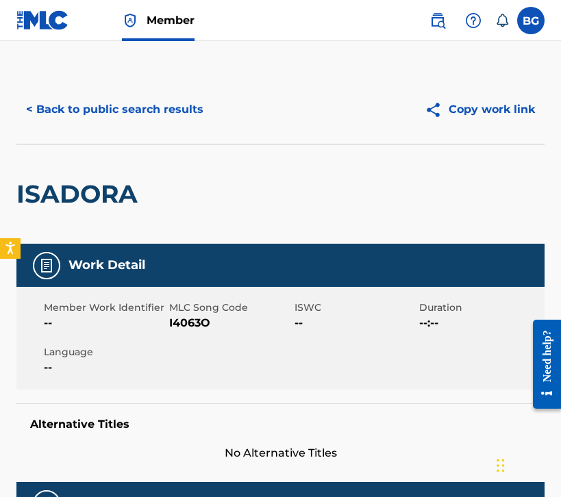
click at [77, 121] on button "< Back to public search results" at bounding box center [114, 109] width 197 height 34
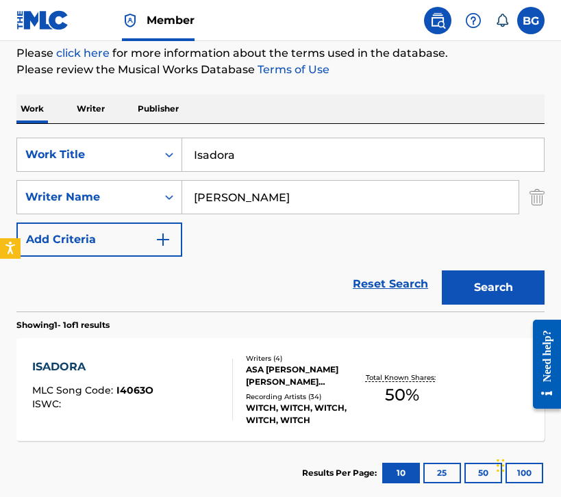
scroll to position [159, 0]
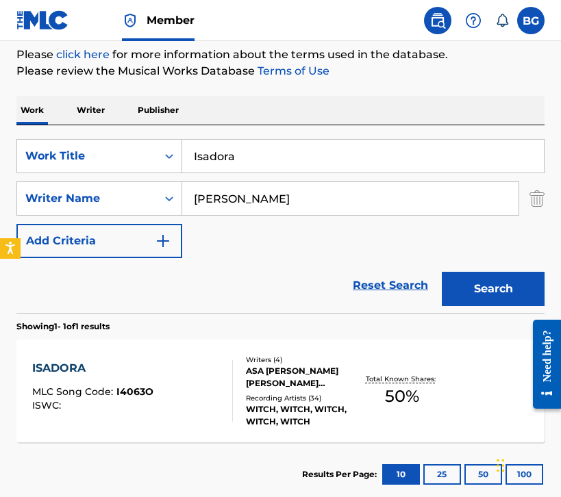
click at [293, 164] on input "Isadora" at bounding box center [363, 156] width 362 height 33
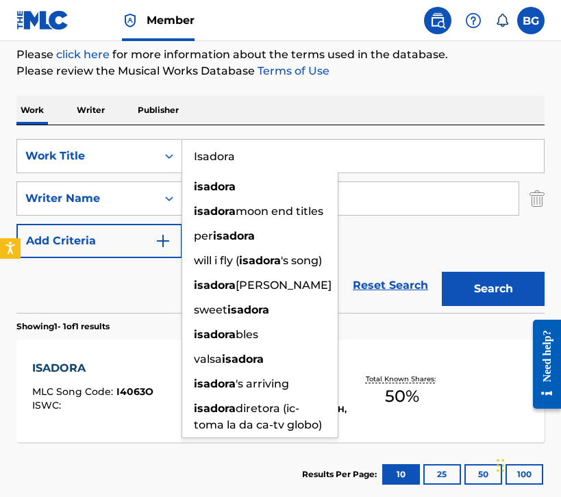
click at [293, 164] on input "Isadora" at bounding box center [363, 156] width 362 height 33
paste input "Eye"
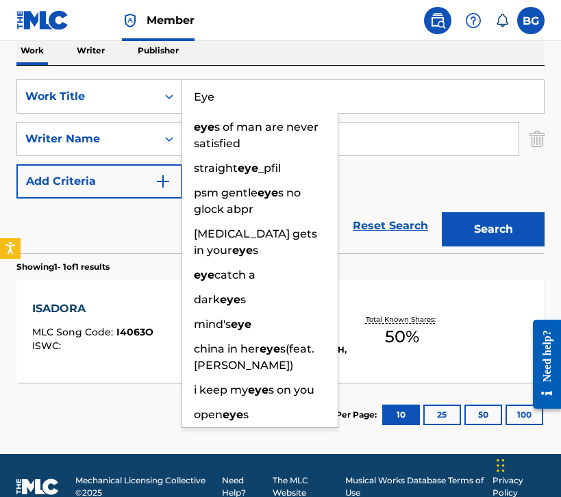
click at [467, 231] on button "Search" at bounding box center [493, 229] width 103 height 34
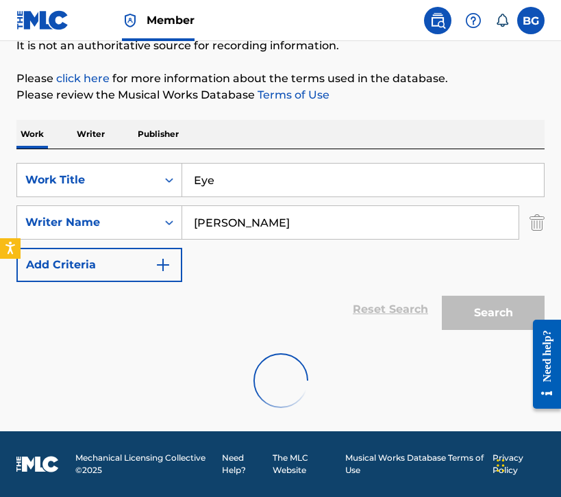
scroll to position [219, 0]
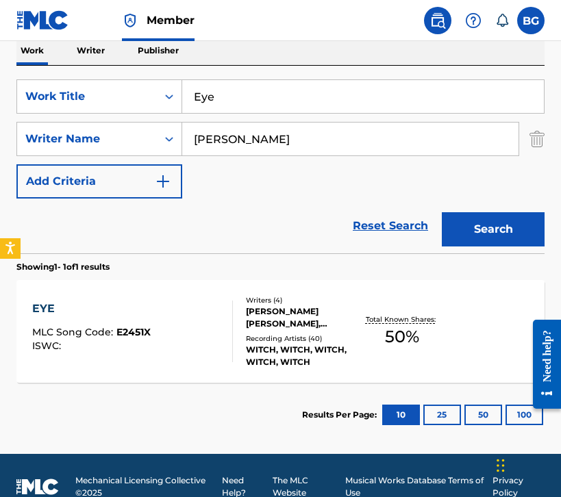
click at [244, 108] on input "Eye" at bounding box center [363, 96] width 362 height 33
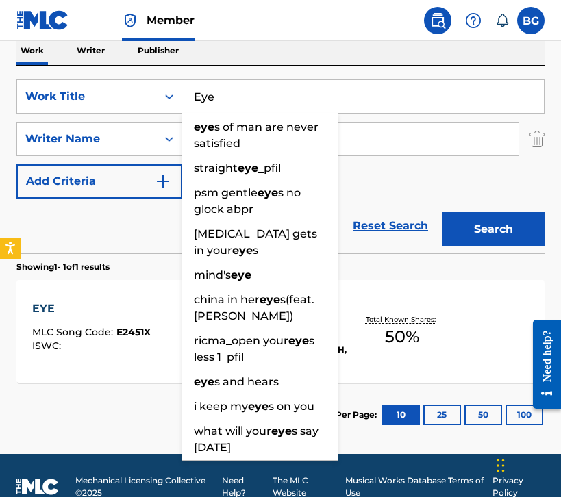
click at [244, 108] on input "Eye" at bounding box center [363, 96] width 362 height 33
paste input "Prime Audio Soup"
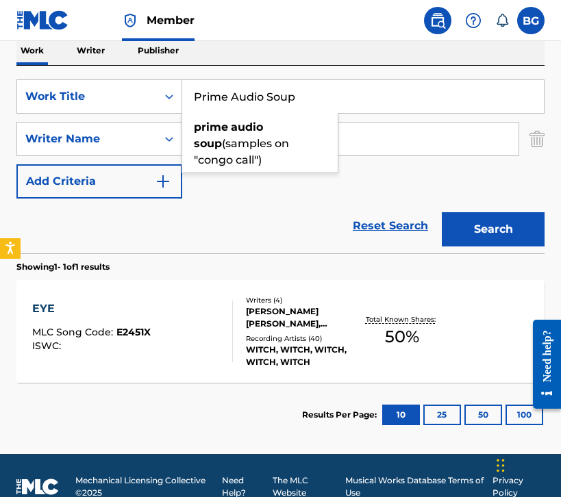
type input "Prime Audio Soup"
click at [360, 156] on div "SearchWithCriteriad0857986-e64b-45f2-a4c9-0cdc8af57b3c Work Title Prime Audio S…" at bounding box center [280, 138] width 528 height 119
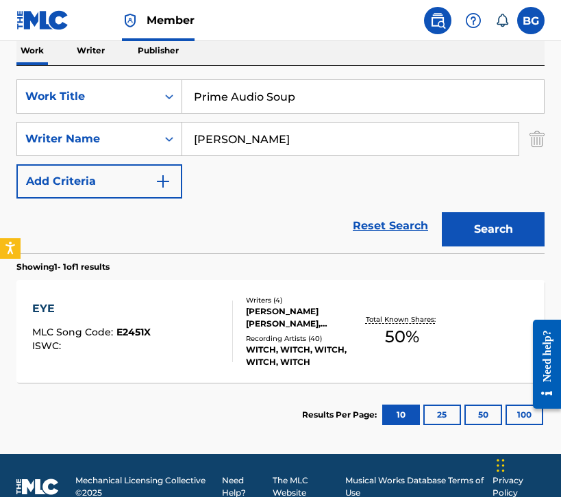
click at [361, 146] on input "[PERSON_NAME]" at bounding box center [350, 139] width 336 height 33
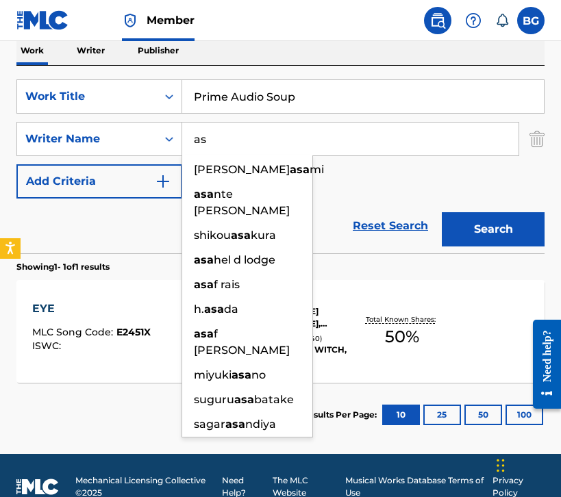
type input "a"
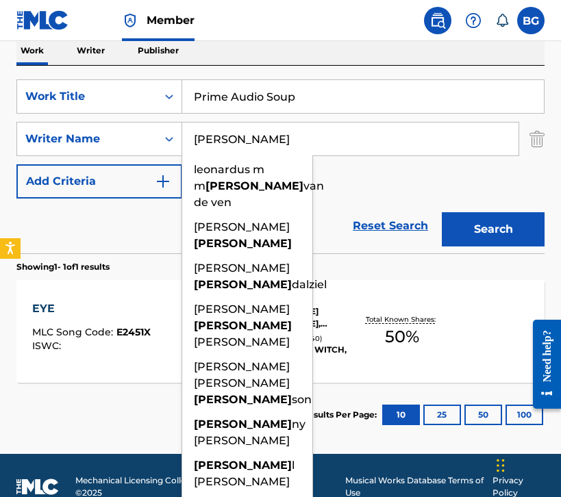
type input "[PERSON_NAME]"
click at [442, 212] on button "Search" at bounding box center [493, 229] width 103 height 34
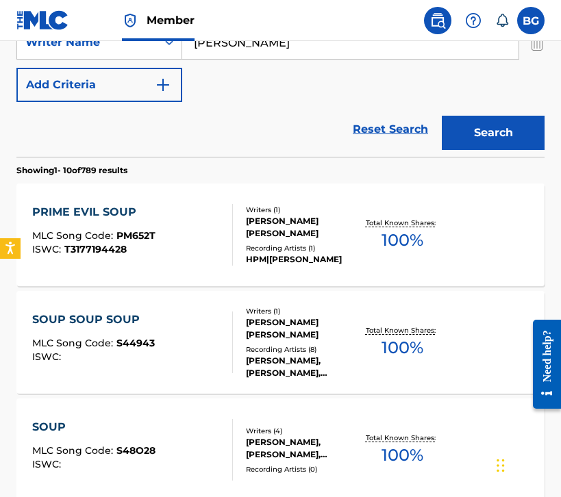
scroll to position [316, 0]
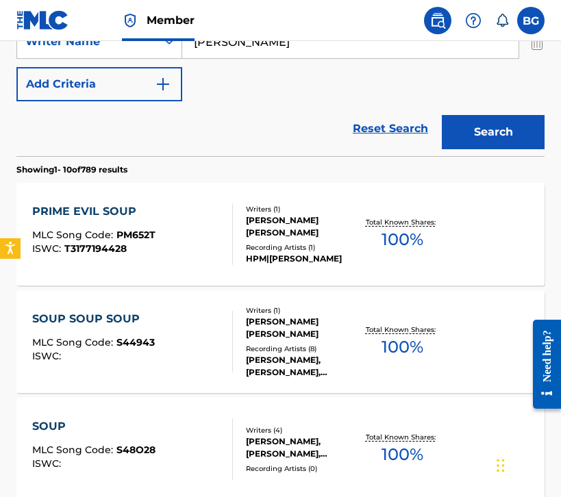
click at [227, 223] on div at bounding box center [226, 234] width 11 height 62
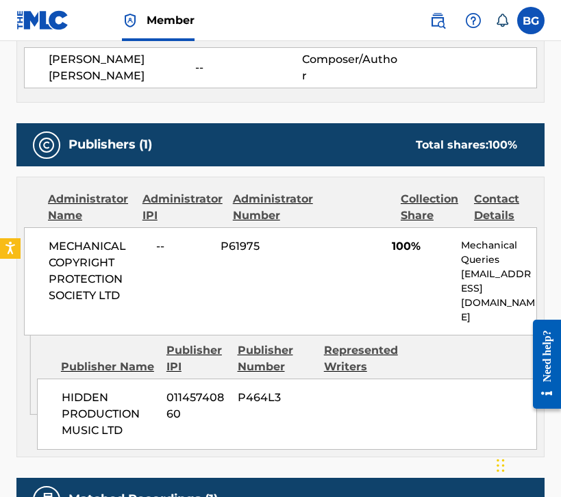
scroll to position [190, 0]
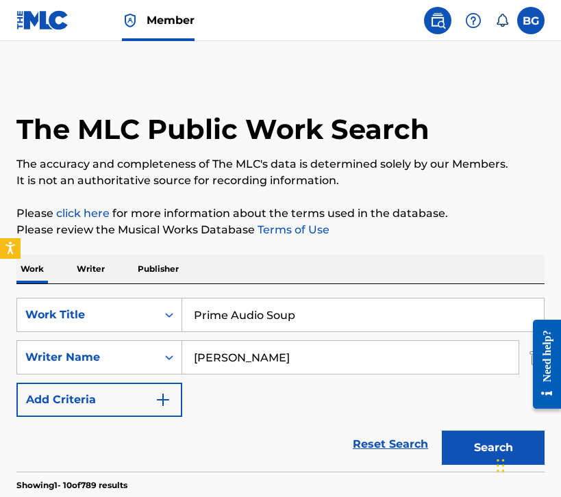
click at [243, 318] on input "Prime Audio Soup" at bounding box center [363, 315] width 362 height 33
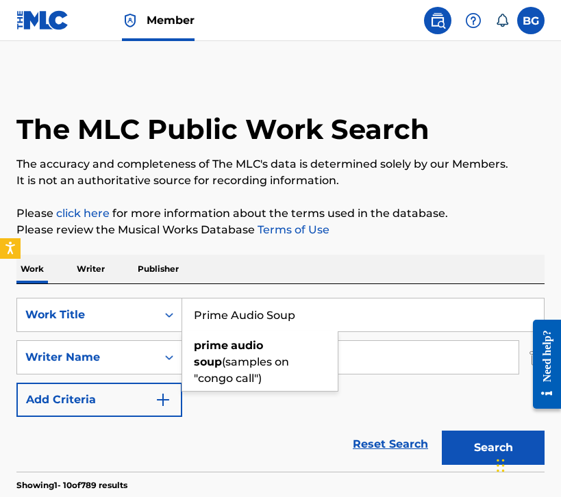
click at [243, 318] on input "Prime Audio Soup" at bounding box center [363, 315] width 362 height 33
click at [128, 326] on div "Work Title" at bounding box center [99, 315] width 166 height 34
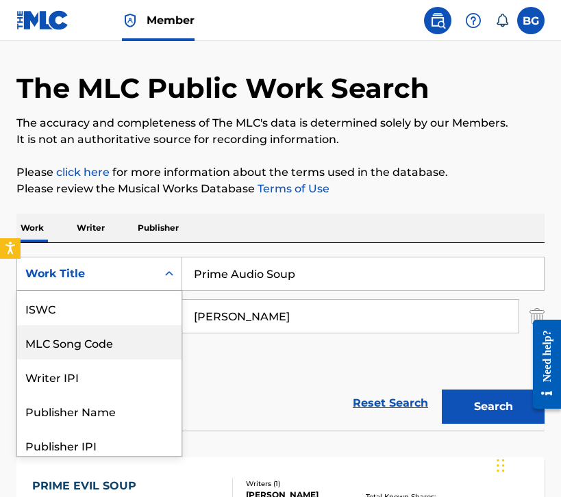
click at [108, 306] on div "ISWC" at bounding box center [99, 308] width 164 height 34
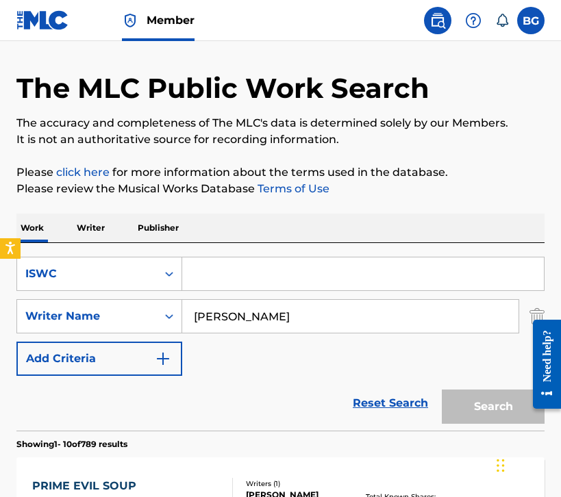
click at [225, 293] on div "SearchWithCriteria10e86312-a450-4e92-9eb1-0317b94eab2c ISWC SearchWithCriteriab…" at bounding box center [280, 316] width 528 height 119
click at [225, 282] on input "Search Form" at bounding box center [363, 274] width 362 height 33
paste input "T9006373348"
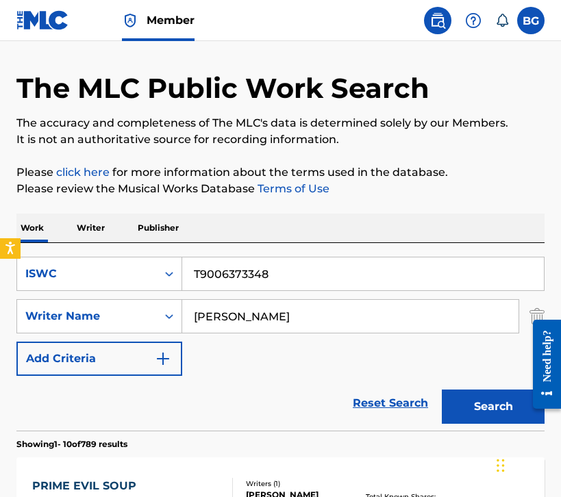
type input "T9006373348"
click at [251, 327] on input "[PERSON_NAME]" at bounding box center [350, 316] width 336 height 33
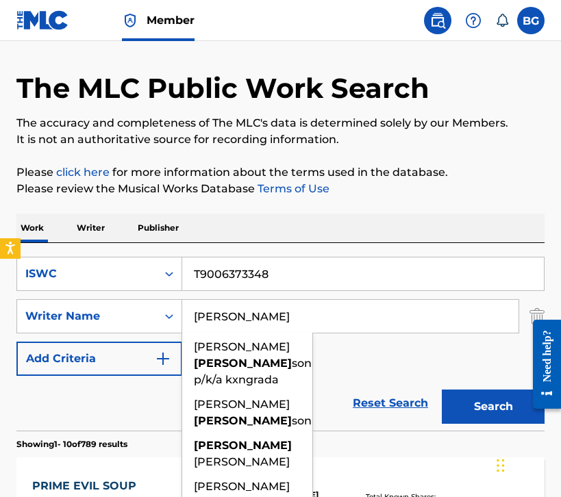
click at [251, 327] on input "[PERSON_NAME]" at bounding box center [350, 316] width 336 height 33
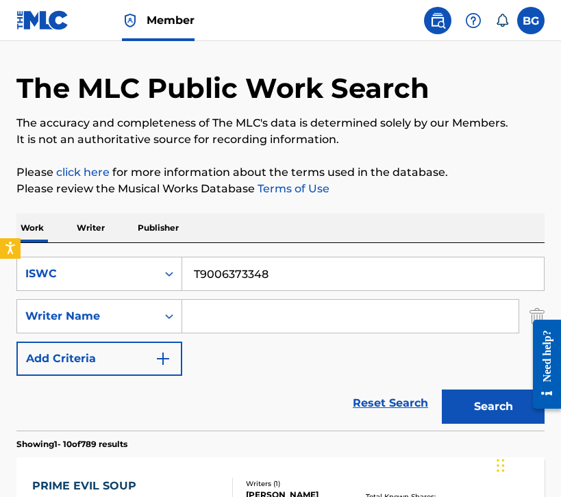
click at [487, 417] on button "Search" at bounding box center [493, 407] width 103 height 34
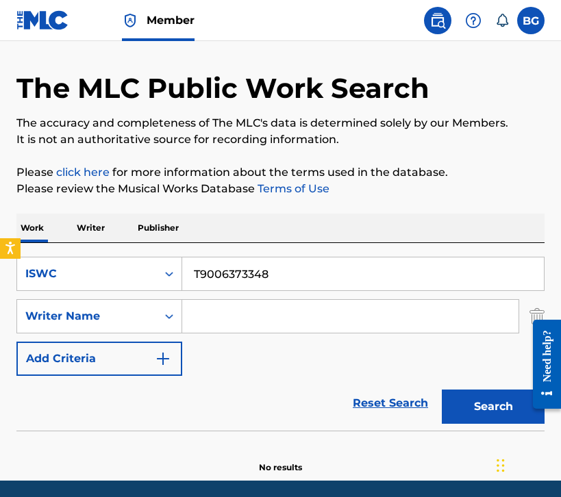
scroll to position [90, 0]
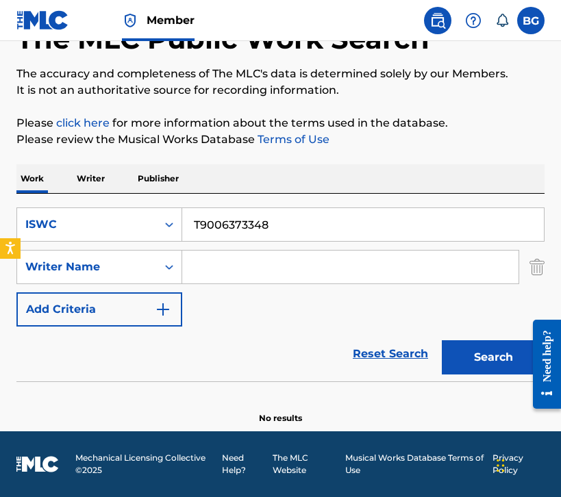
click at [223, 224] on input "T9006373348" at bounding box center [363, 224] width 362 height 33
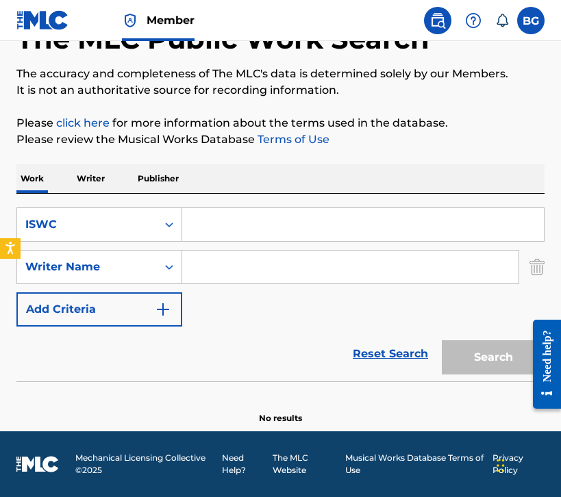
paste input "Prime Audio Soup"
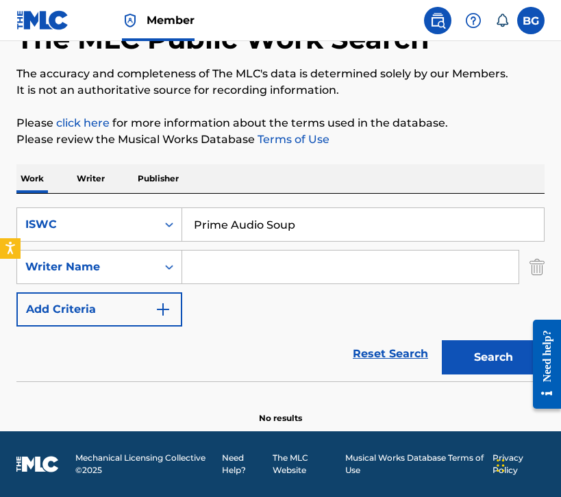
type input "Prime Audio Soup"
click at [262, 277] on input "Search Form" at bounding box center [350, 267] width 336 height 33
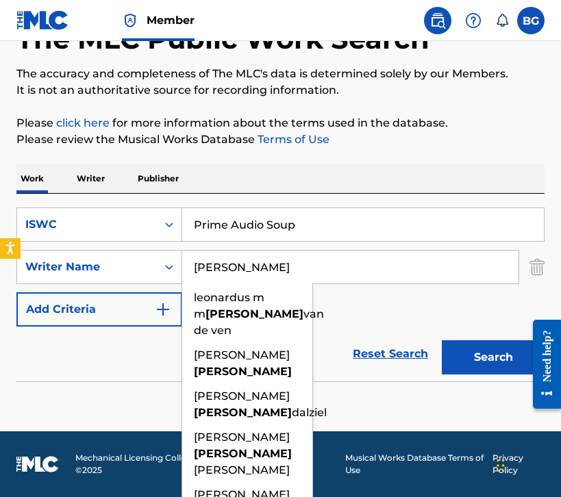
type input "[PERSON_NAME]"
click at [442, 340] on button "Search" at bounding box center [493, 357] width 103 height 34
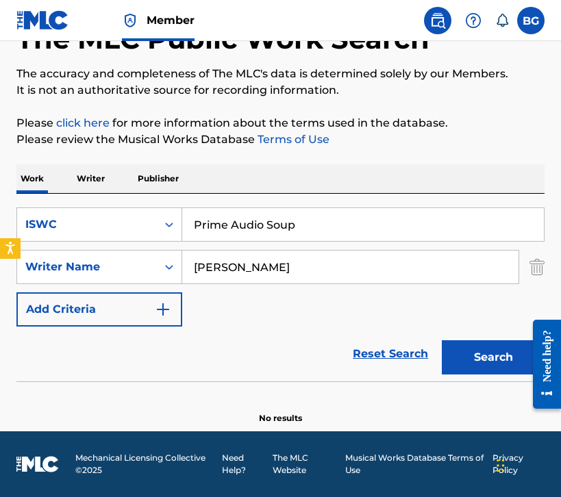
click at [266, 226] on input "Prime Audio Soup" at bounding box center [363, 224] width 362 height 33
type input "P"
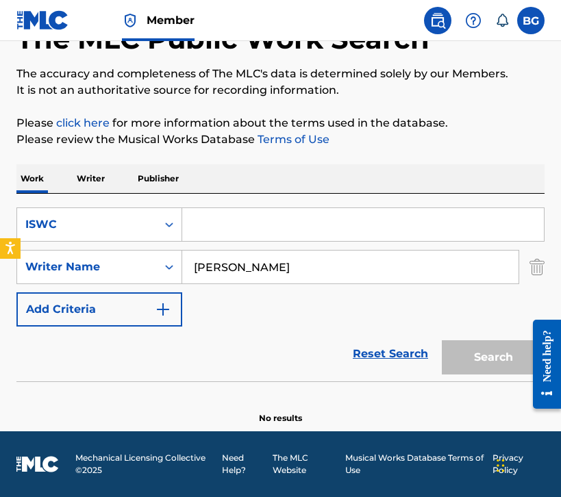
click at [212, 221] on input "Search Form" at bounding box center [363, 224] width 362 height 33
paste input "Baby Why"
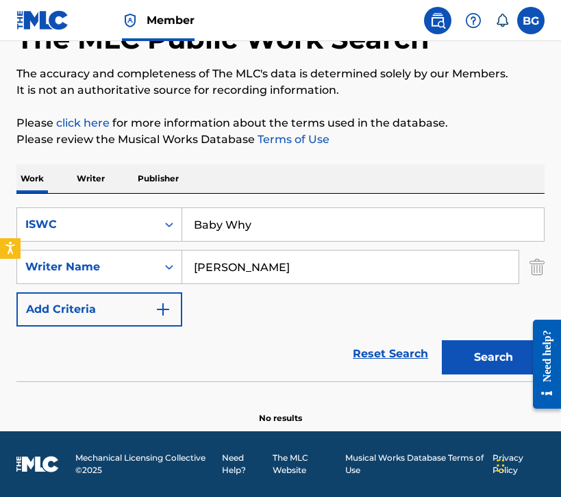
type input "Baby Why"
click at [216, 274] on input "[PERSON_NAME]" at bounding box center [350, 267] width 336 height 33
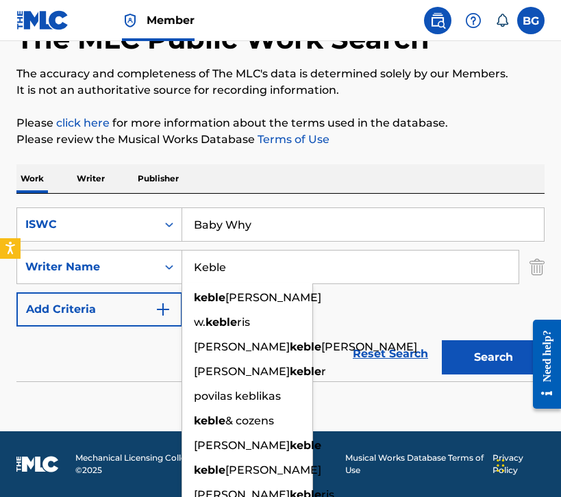
click at [442, 340] on button "Search" at bounding box center [493, 357] width 103 height 34
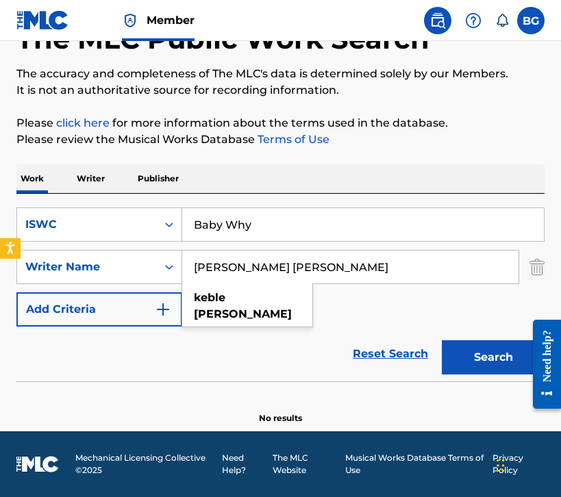
type input "[PERSON_NAME] [PERSON_NAME]"
click at [473, 358] on button "Search" at bounding box center [493, 357] width 103 height 34
drag, startPoint x: 223, startPoint y: 225, endPoint x: 165, endPoint y: 225, distance: 58.2
click at [165, 225] on div "SearchWithCriteria10e86312-a450-4e92-9eb1-0317b94eab2c ISWC Baby Why" at bounding box center [280, 225] width 528 height 34
type input "\Why"
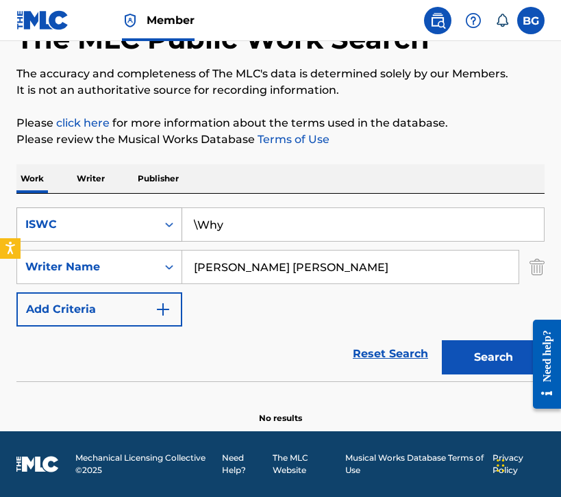
click at [140, 232] on div "ISWC" at bounding box center [86, 224] width 123 height 16
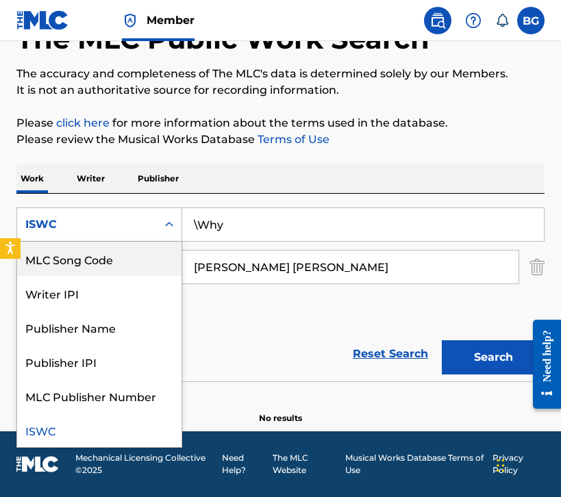
scroll to position [0, 0]
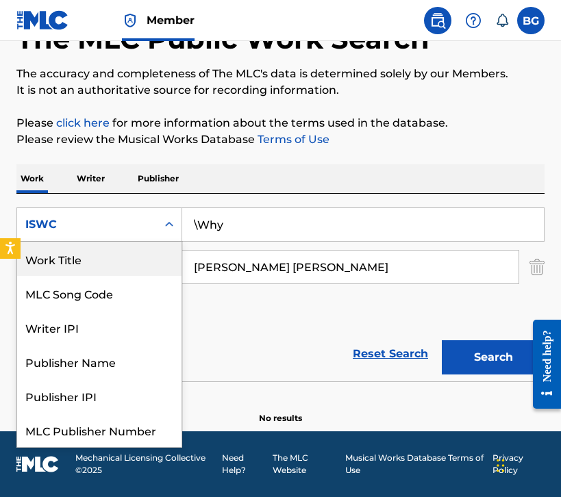
click at [103, 264] on div "Work Title" at bounding box center [99, 259] width 164 height 34
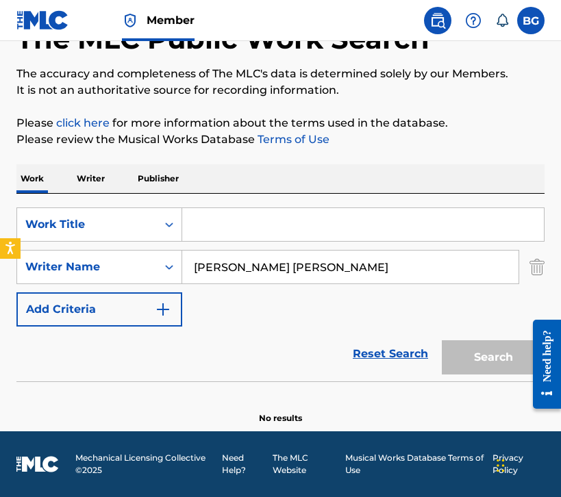
click at [206, 228] on input "Search Form" at bounding box center [363, 224] width 362 height 33
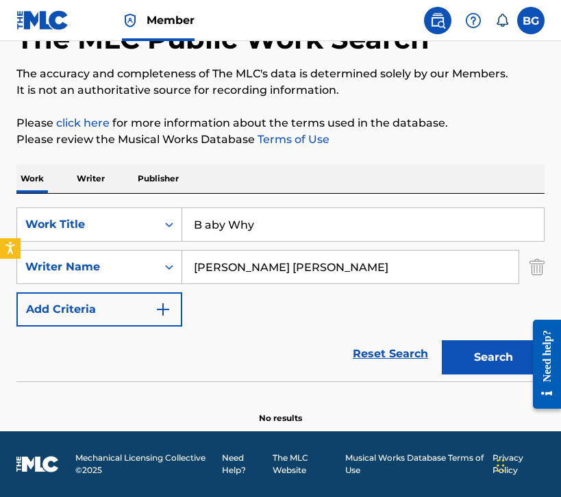
type input "B aby Why"
click at [442, 340] on button "Search" at bounding box center [493, 357] width 103 height 34
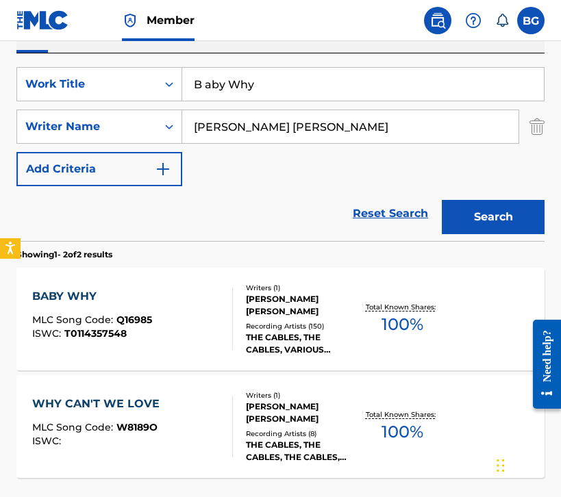
scroll to position [233, 0]
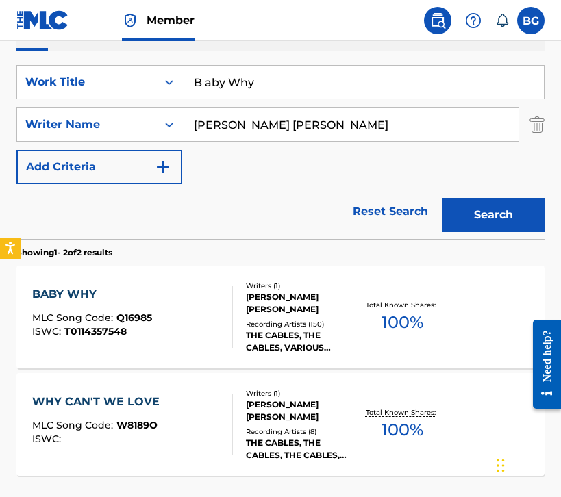
click at [227, 317] on div at bounding box center [226, 317] width 11 height 62
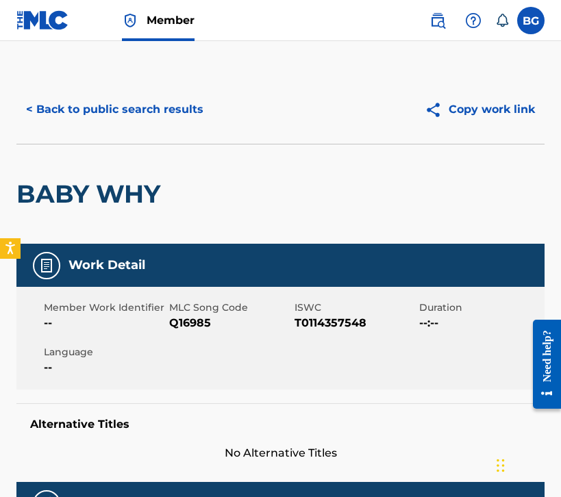
click at [138, 101] on button "< Back to public search results" at bounding box center [114, 109] width 197 height 34
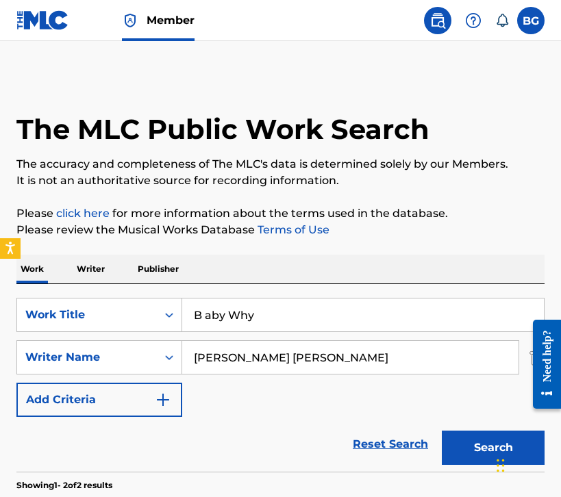
scroll to position [233, 0]
